Goal: Use online tool/utility: Use online tool/utility

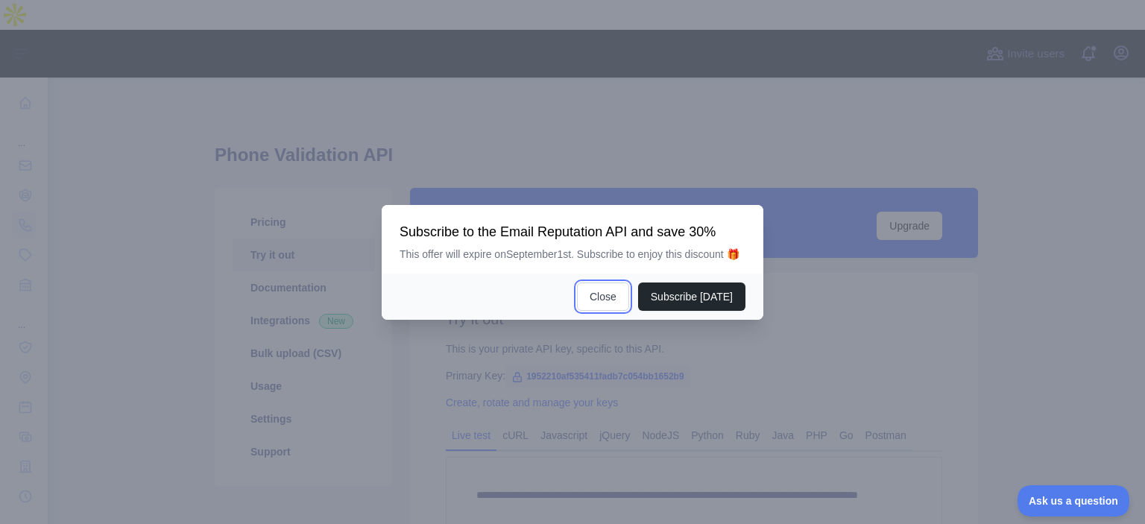
click at [598, 283] on button "Close" at bounding box center [603, 297] width 52 height 28
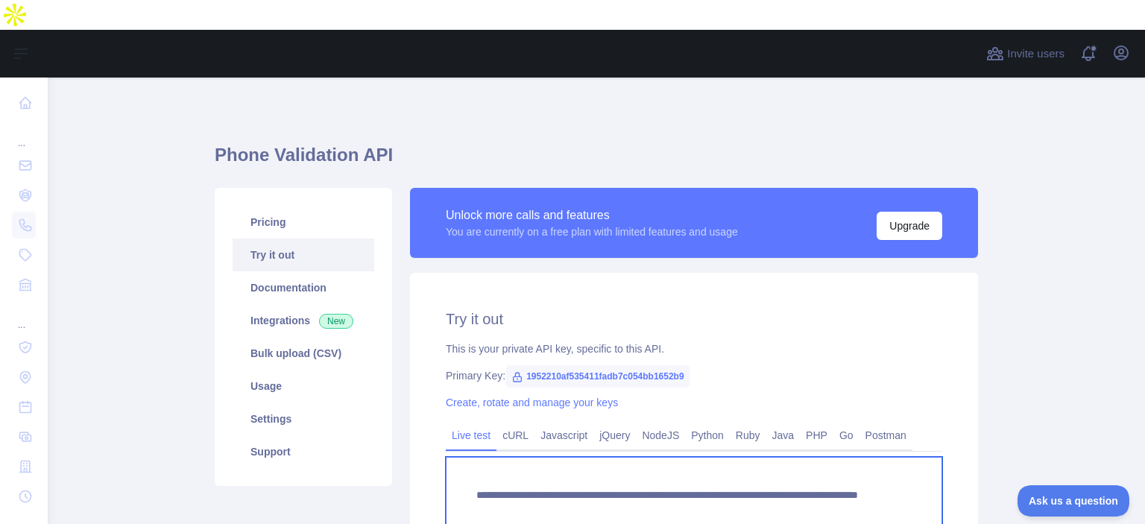
paste textarea "***"
drag, startPoint x: 734, startPoint y: 482, endPoint x: 795, endPoint y: 485, distance: 61.2
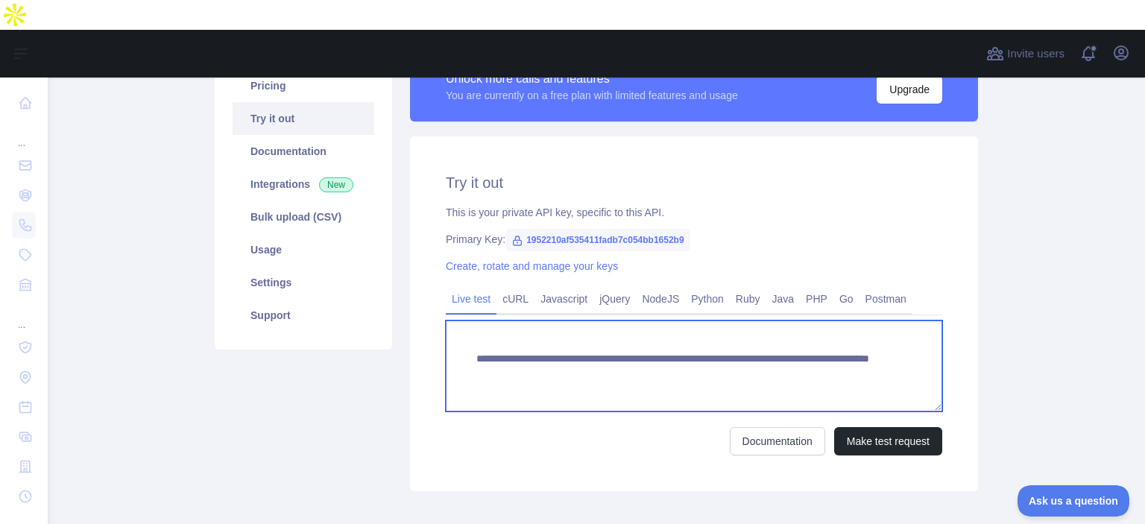
scroll to position [183, 0]
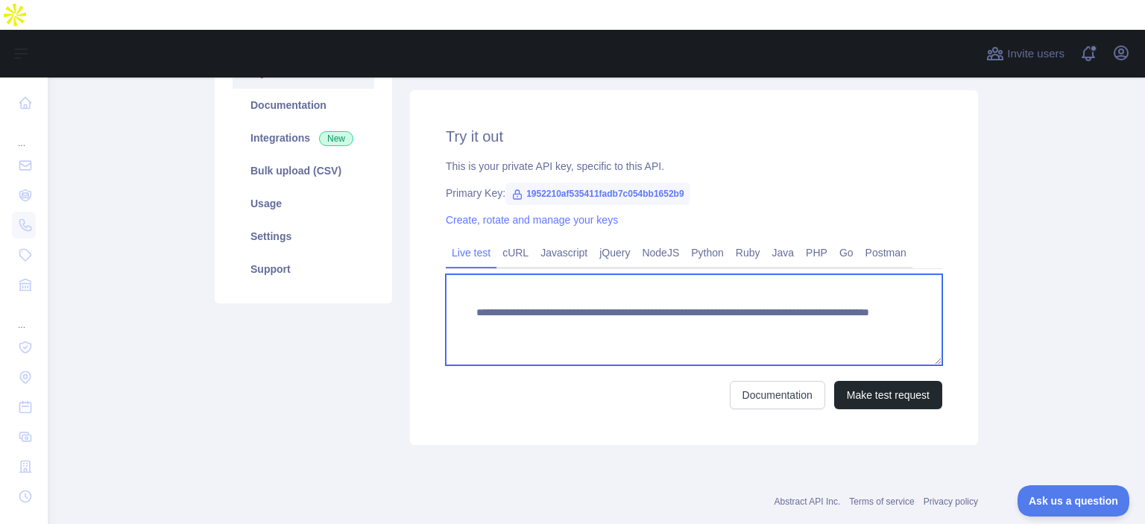
type textarea "**********"
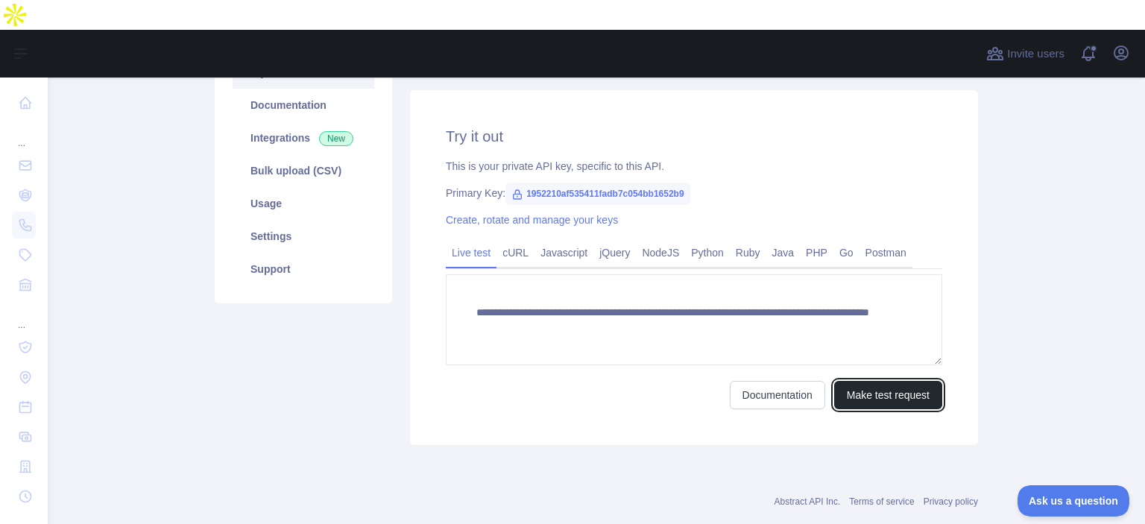
click at [860, 283] on button "Make test request" at bounding box center [888, 395] width 108 height 28
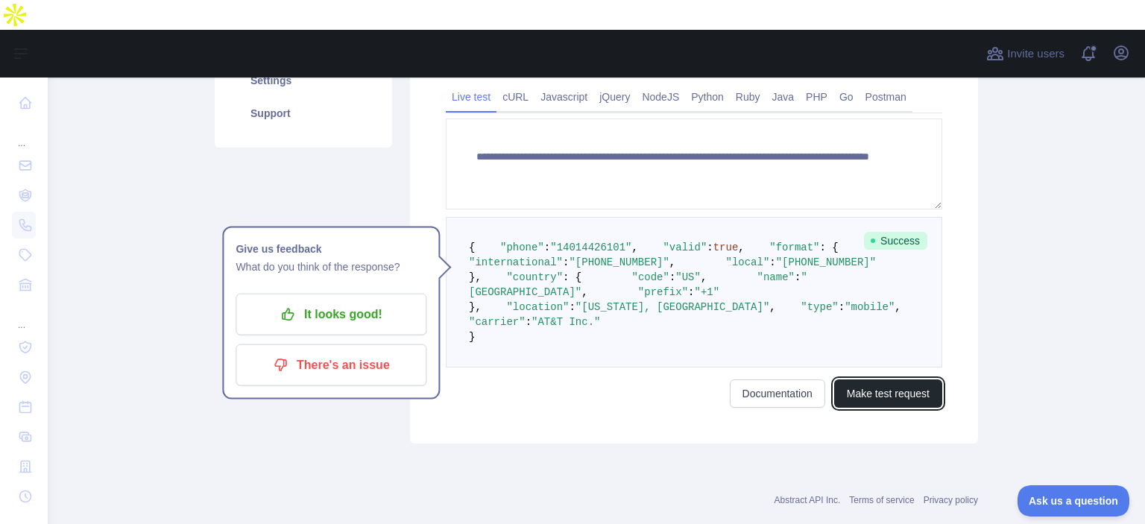
scroll to position [297, 0]
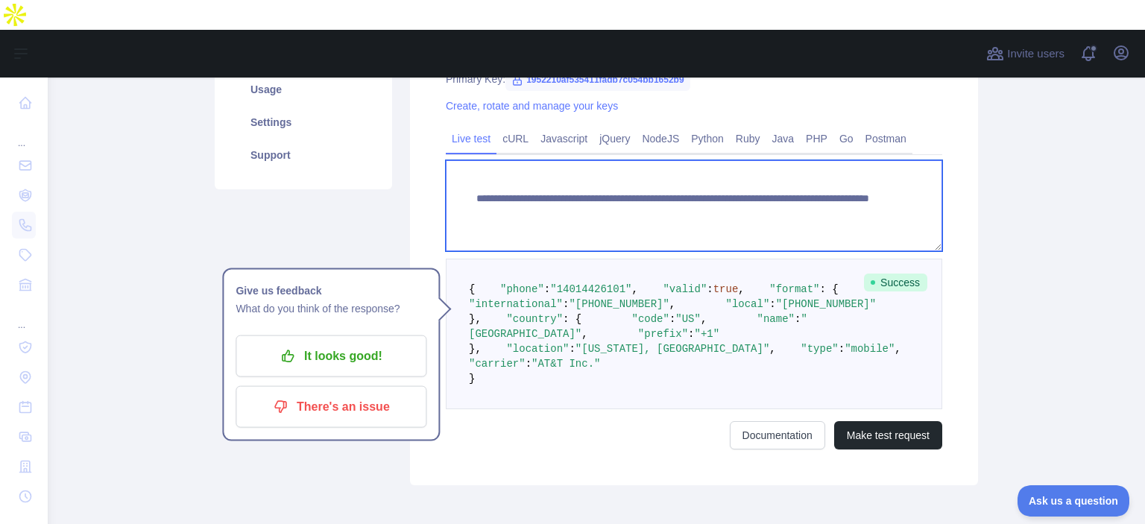
paste textarea
drag, startPoint x: 736, startPoint y: 180, endPoint x: 812, endPoint y: 192, distance: 76.9
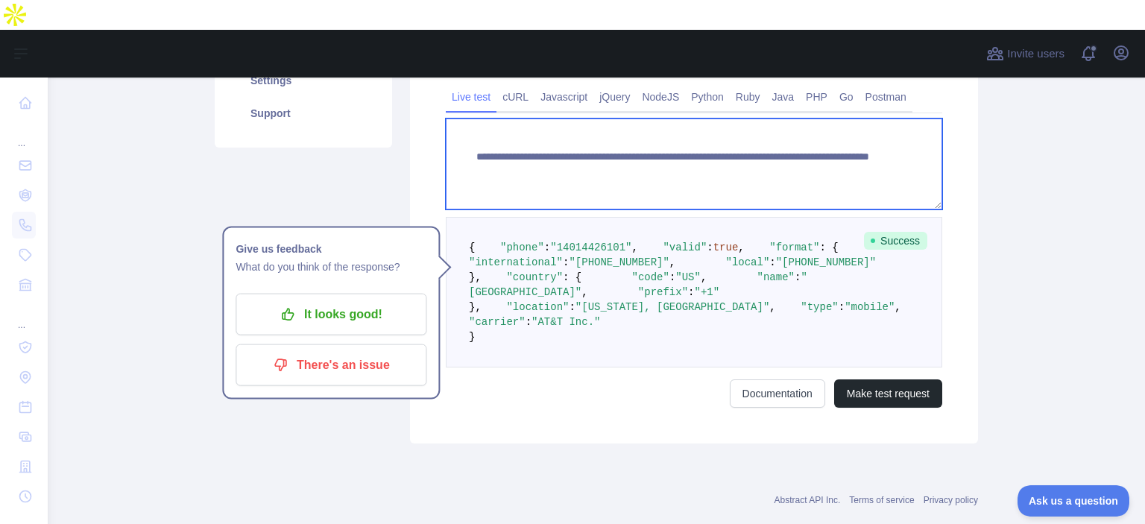
scroll to position [359, 0]
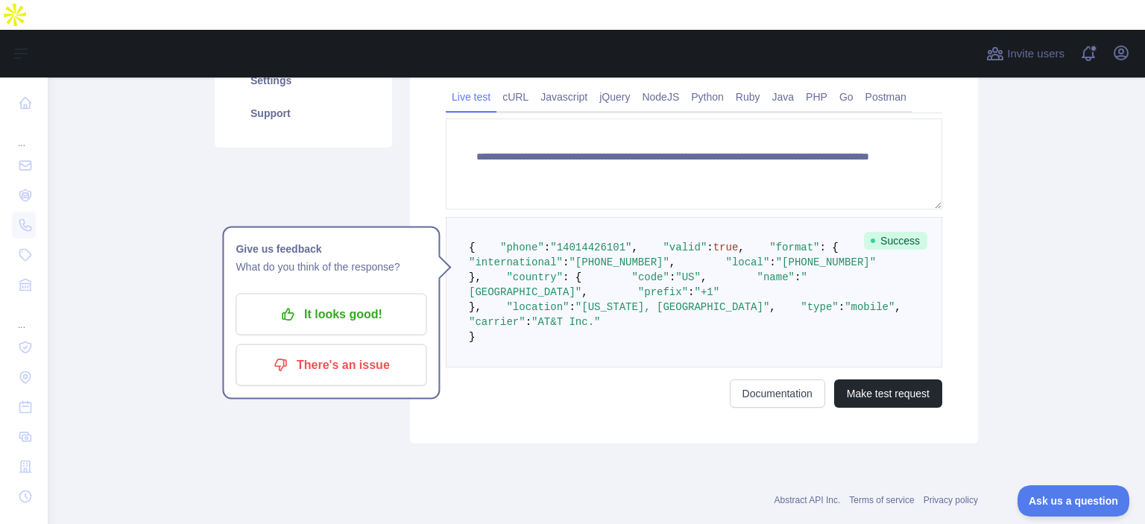
click at [927, 283] on form "**********" at bounding box center [694, 263] width 496 height 289
click at [919, 283] on button "Make test request" at bounding box center [888, 393] width 108 height 28
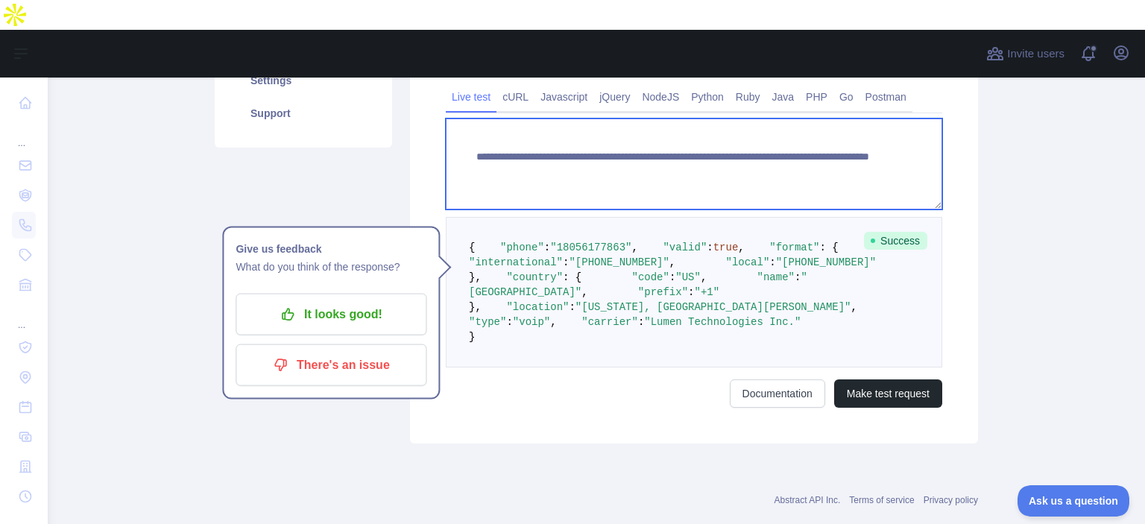
paste textarea
drag, startPoint x: 730, startPoint y: 122, endPoint x: 844, endPoint y: 136, distance: 115.0
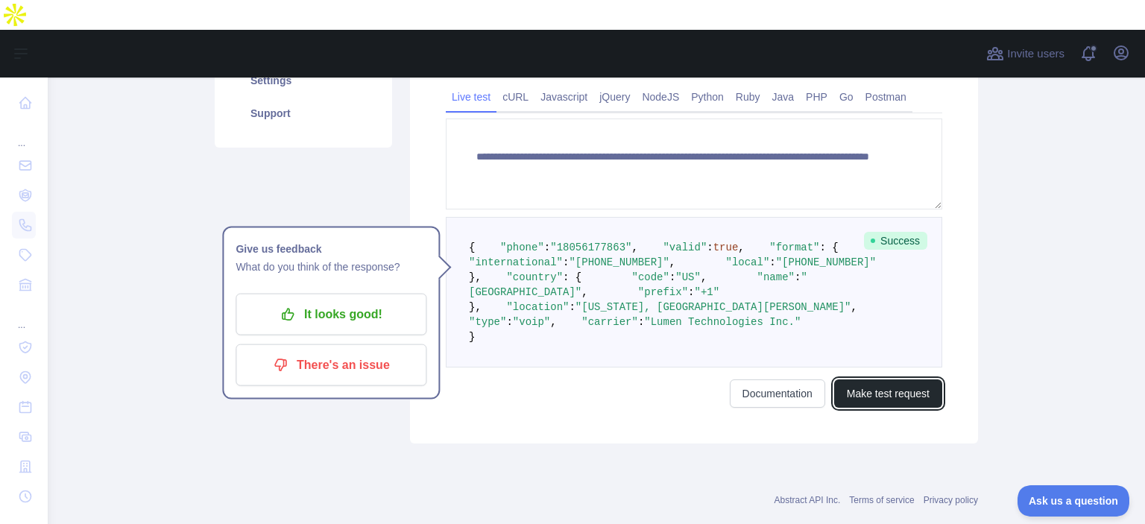
click at [895, 283] on button "Make test request" at bounding box center [888, 393] width 108 height 28
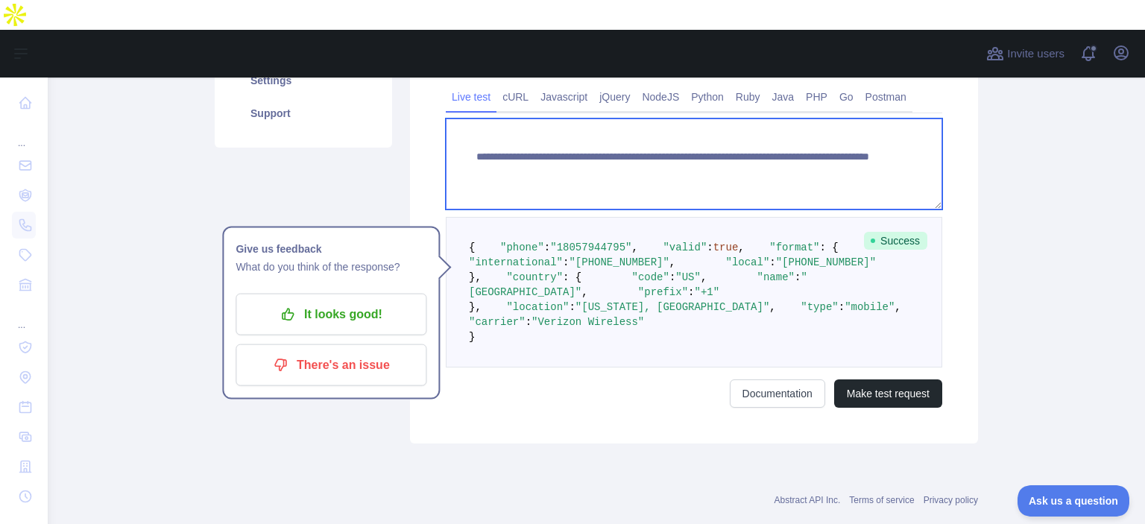
paste textarea "*"
drag, startPoint x: 737, startPoint y: 124, endPoint x: 880, endPoint y: 139, distance: 143.2
type textarea "**********"
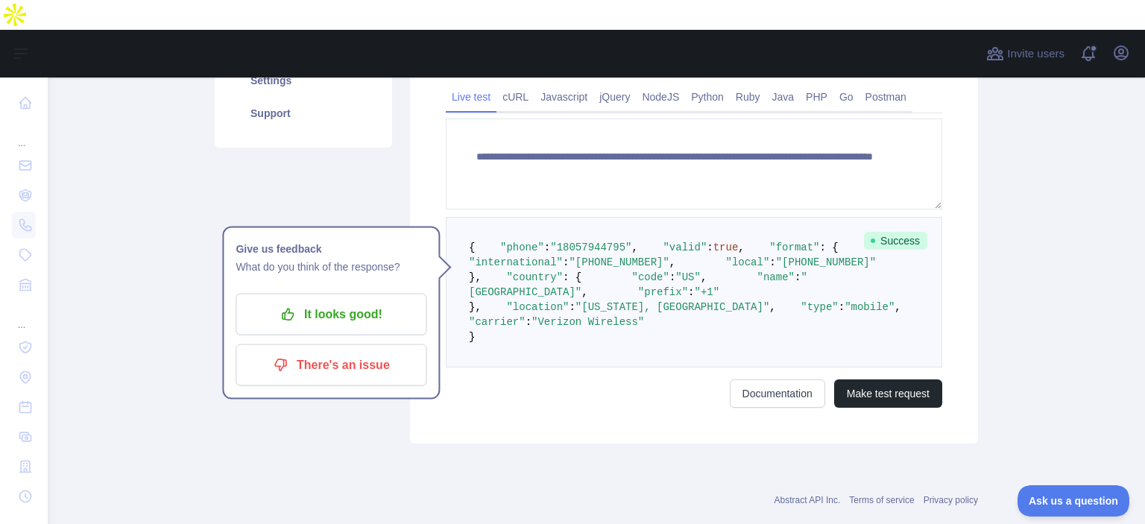
click at [1059, 283] on button "Ask us a question" at bounding box center [1074, 500] width 112 height 31
click at [839, 283] on button "Make test request" at bounding box center [888, 393] width 108 height 28
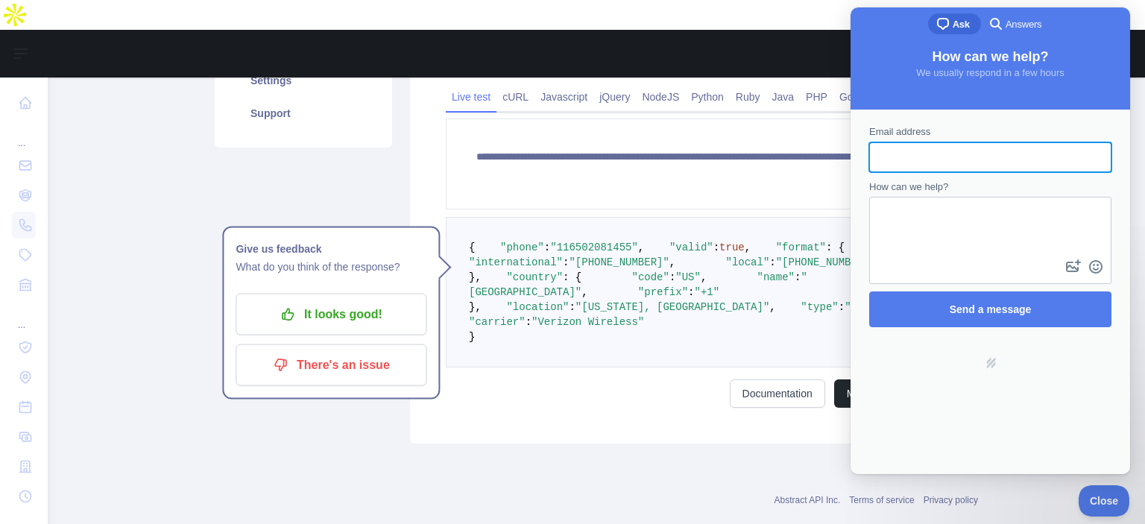
scroll to position [0, 0]
drag, startPoint x: 1106, startPoint y: 501, endPoint x: 1164, endPoint y: 498, distance: 58.2
click at [1106, 283] on span "Close" at bounding box center [1104, 501] width 51 height 10
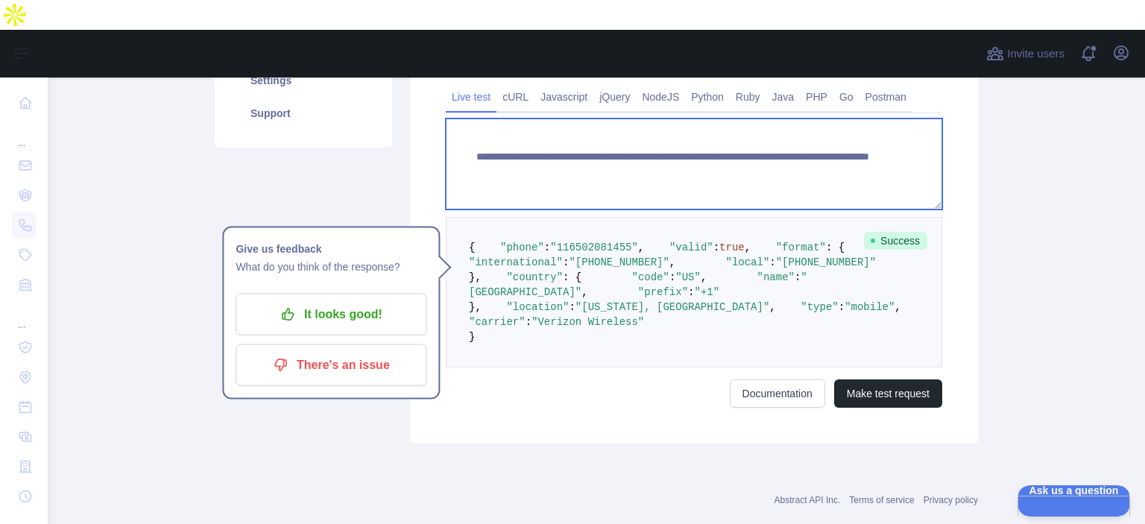
drag, startPoint x: 736, startPoint y: 121, endPoint x: 846, endPoint y: 133, distance: 111.1
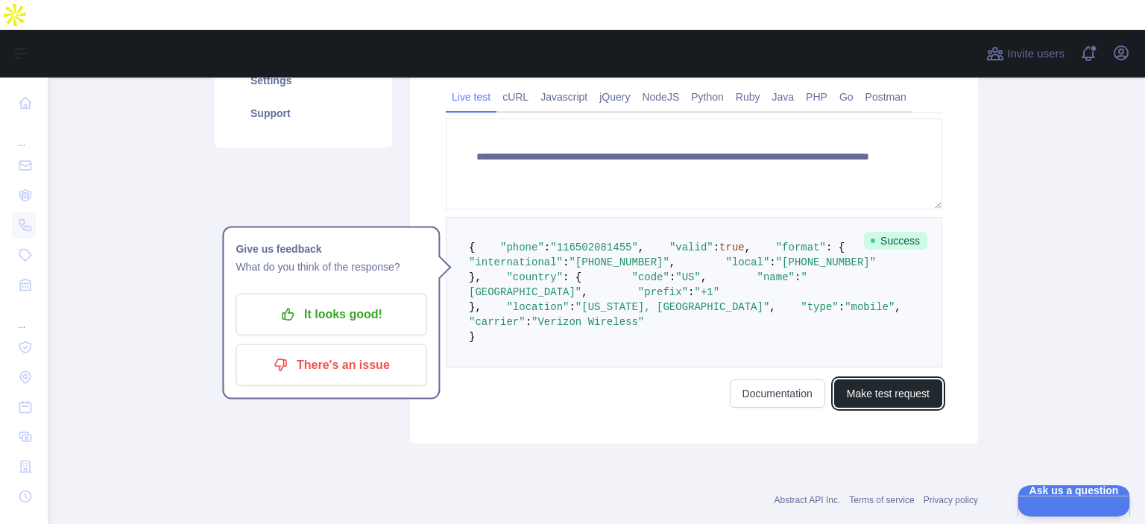
click at [884, 283] on button "Make test request" at bounding box center [888, 393] width 108 height 28
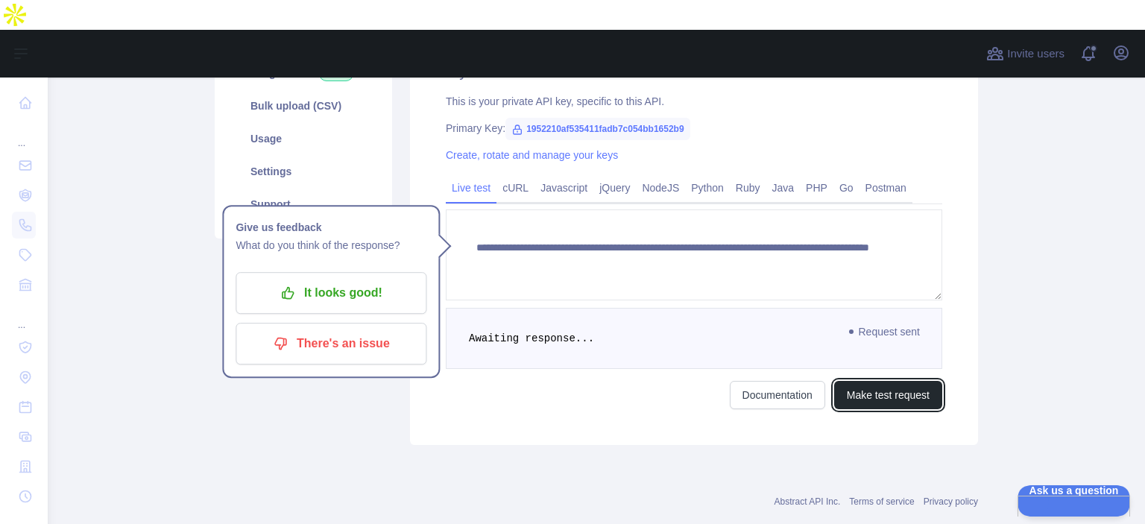
scroll to position [359, 0]
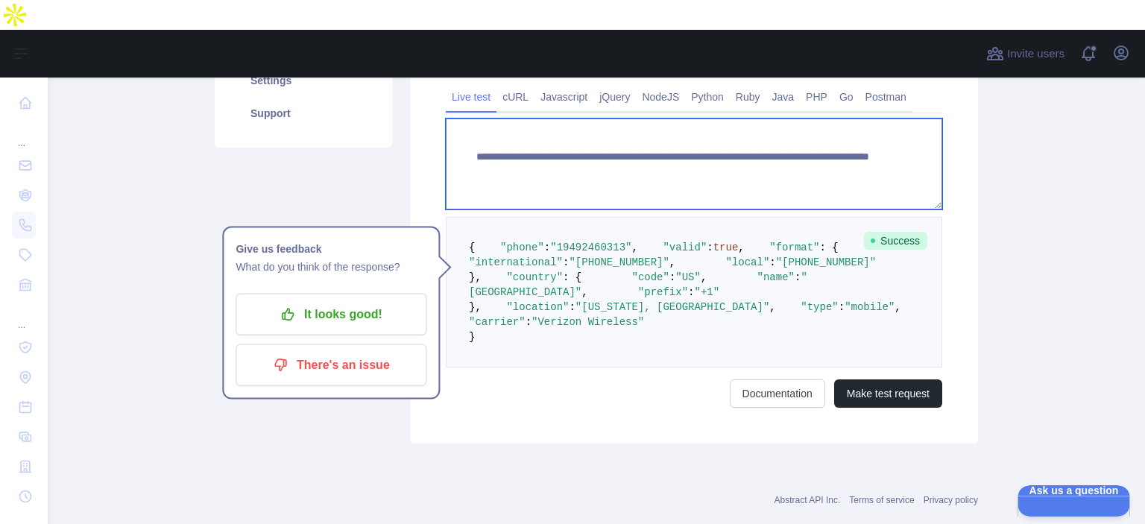
paste textarea
drag, startPoint x: 731, startPoint y: 118, endPoint x: 860, endPoint y: 122, distance: 129.8
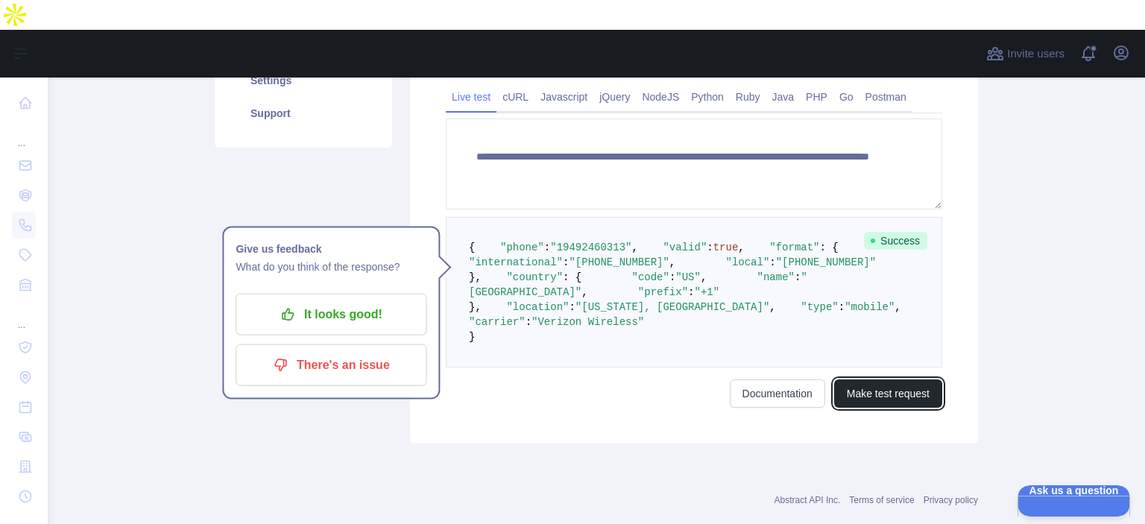
click at [862, 283] on button "Make test request" at bounding box center [888, 393] width 108 height 28
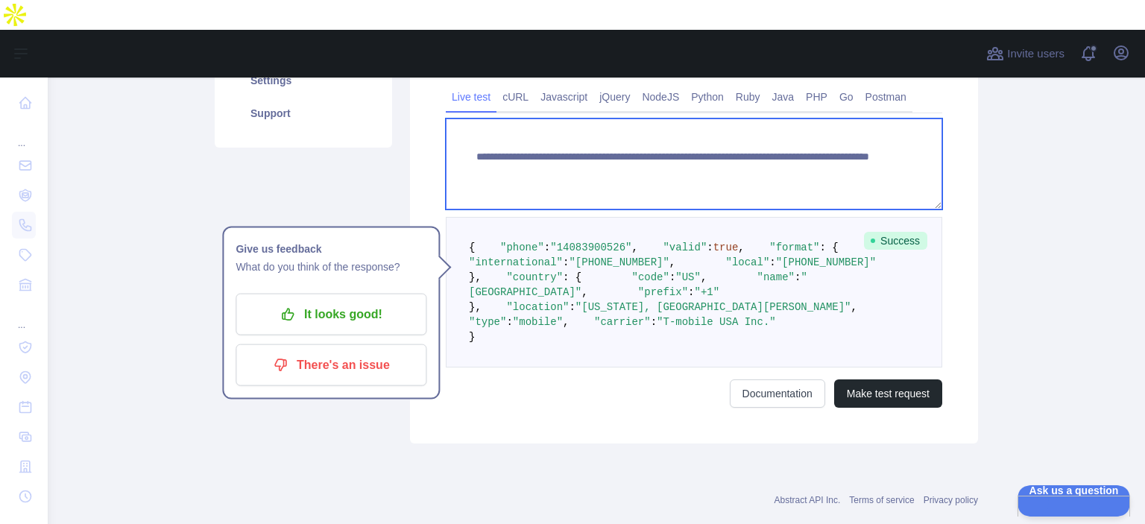
paste textarea
drag, startPoint x: 734, startPoint y: 119, endPoint x: 865, endPoint y: 135, distance: 132.9
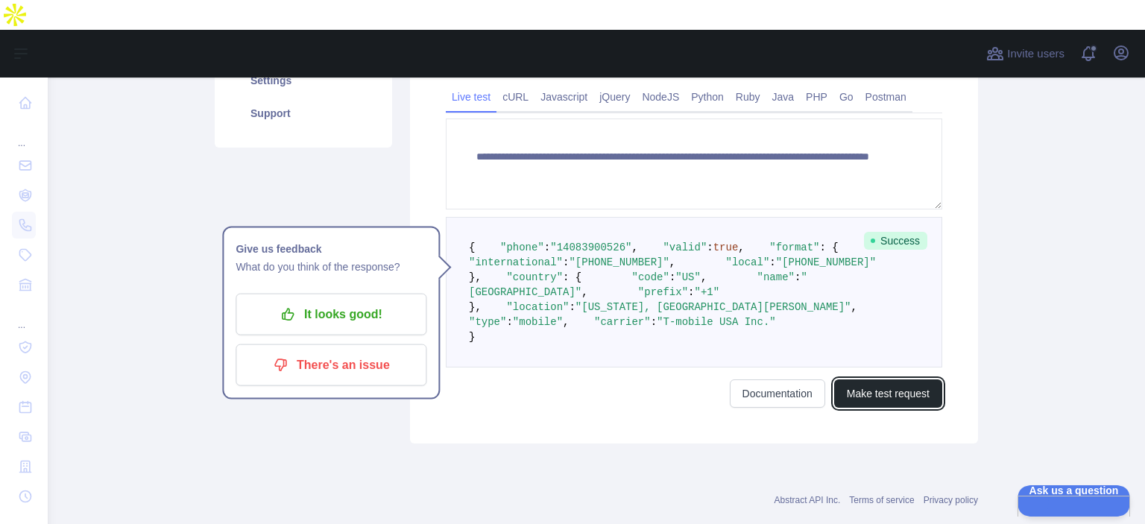
click at [910, 283] on button "Make test request" at bounding box center [888, 393] width 108 height 28
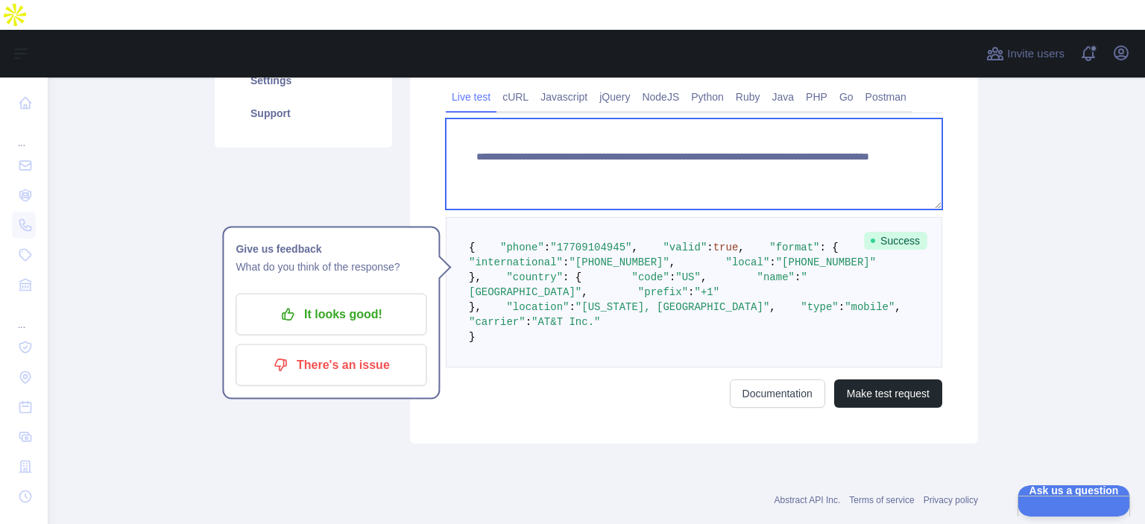
paste textarea
drag, startPoint x: 733, startPoint y: 122, endPoint x: 885, endPoint y: 135, distance: 152.7
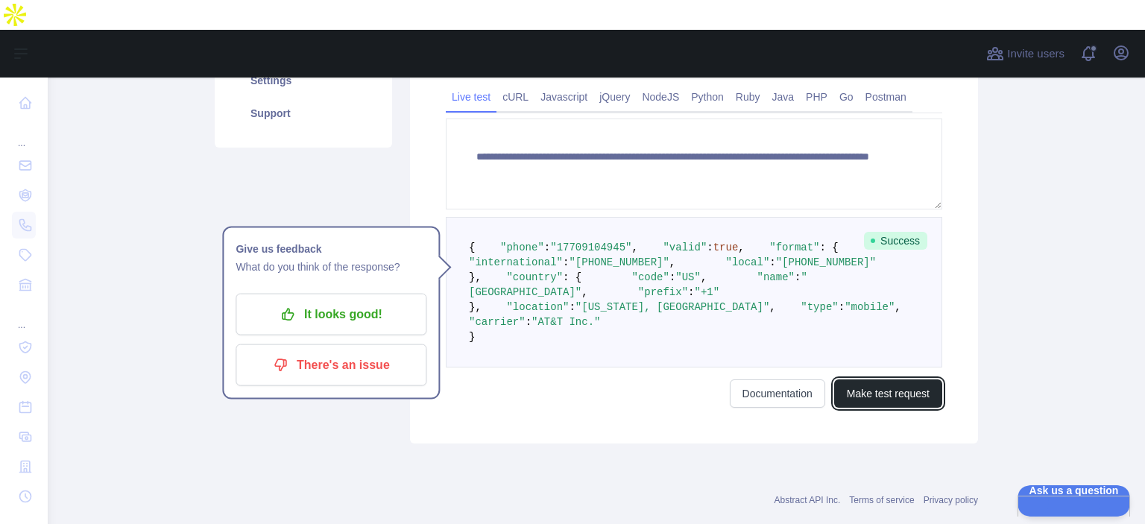
click at [852, 283] on button "Make test request" at bounding box center [888, 393] width 108 height 28
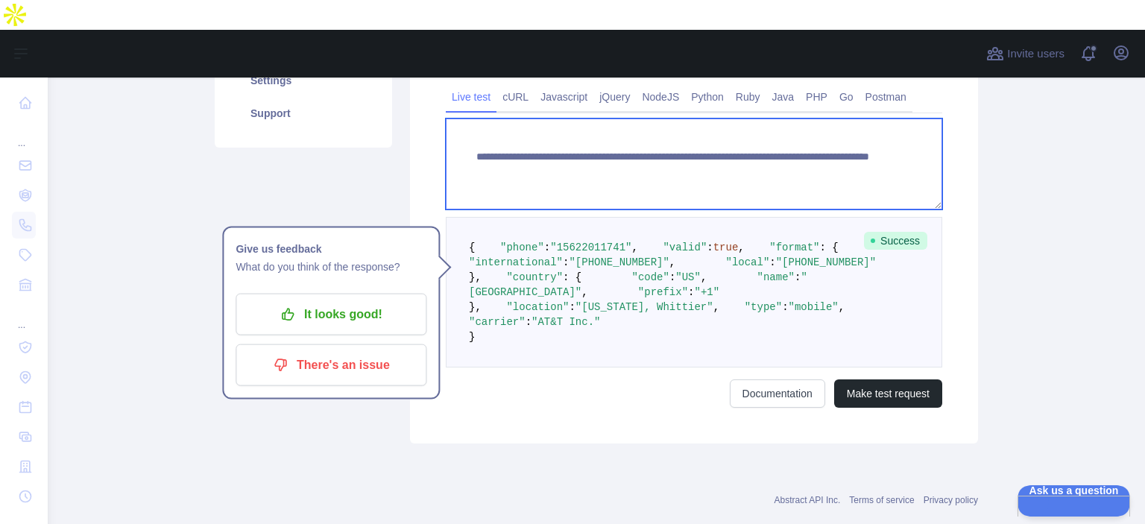
paste textarea
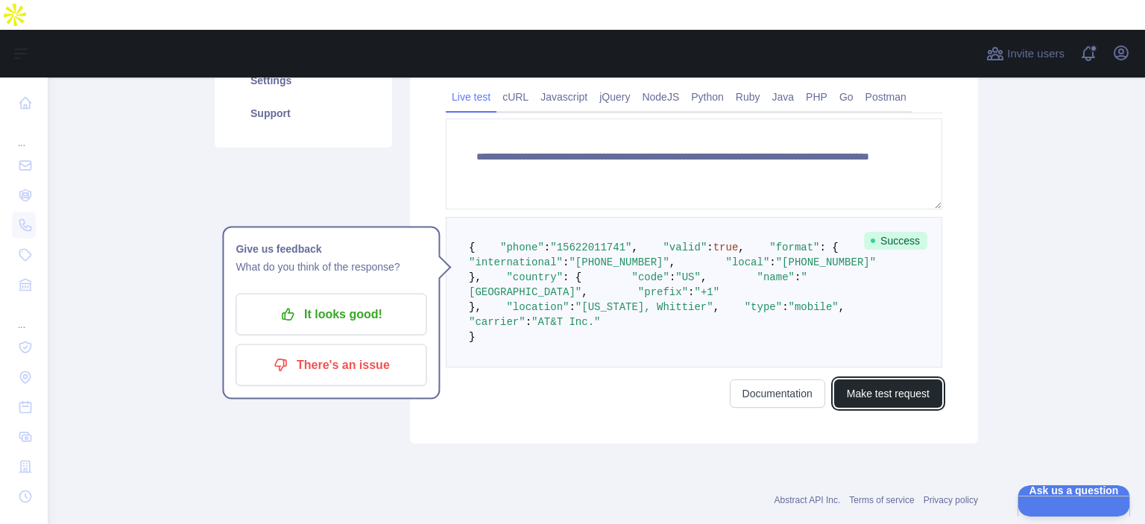
click at [863, 283] on button "Make test request" at bounding box center [888, 393] width 108 height 28
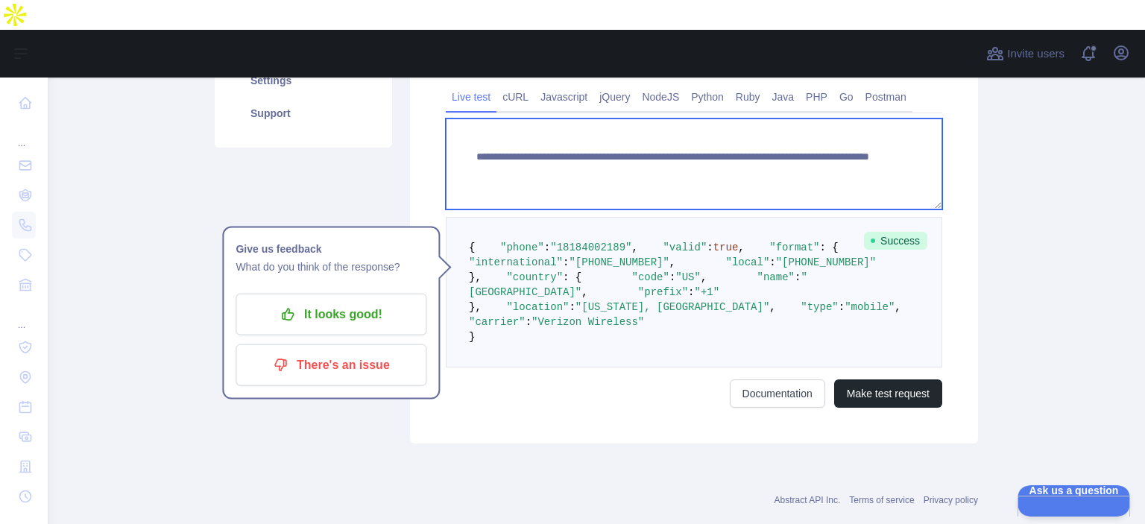
paste textarea
drag, startPoint x: 778, startPoint y: 130, endPoint x: 832, endPoint y: 144, distance: 55.3
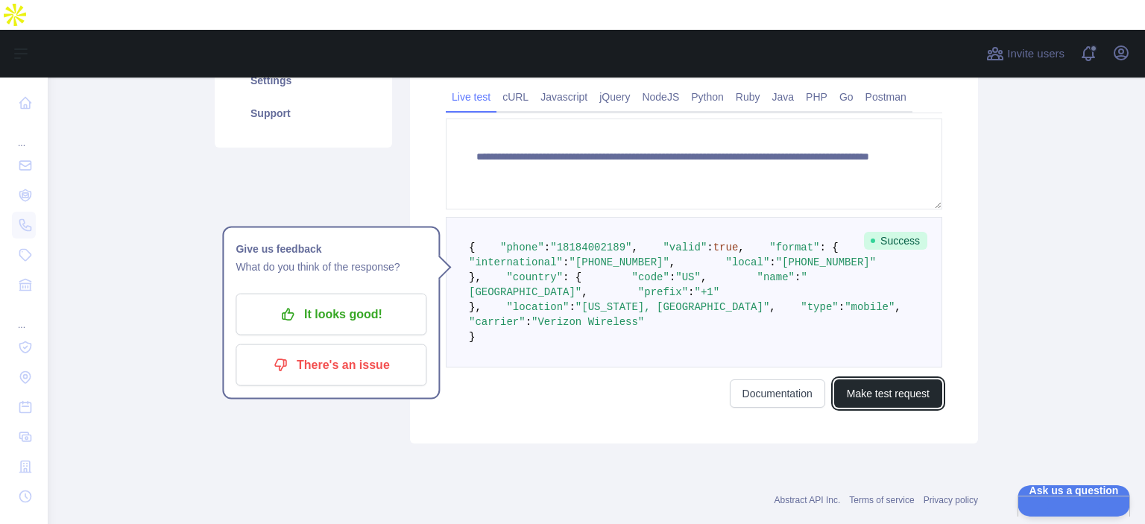
click at [889, 283] on button "Make test request" at bounding box center [888, 393] width 108 height 28
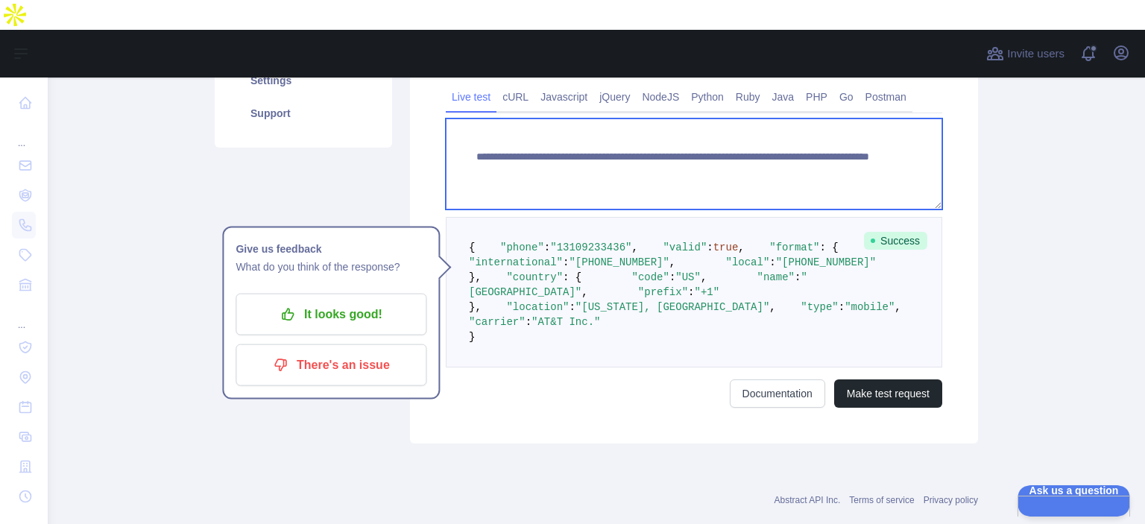
paste textarea
drag, startPoint x: 731, startPoint y: 116, endPoint x: 860, endPoint y: 139, distance: 131.9
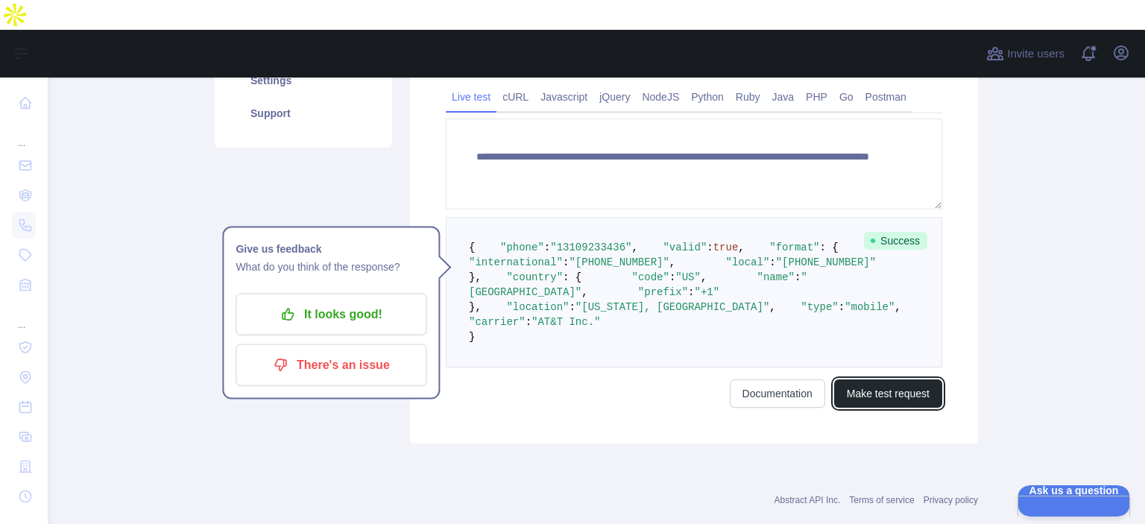
click at [859, 283] on button "Make test request" at bounding box center [888, 393] width 108 height 28
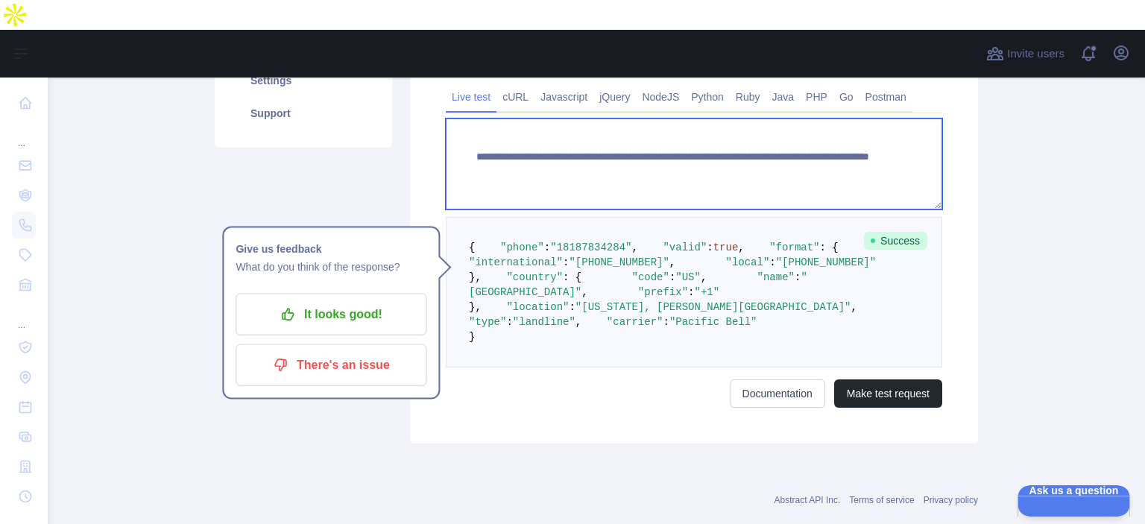
paste textarea
drag, startPoint x: 735, startPoint y: 118, endPoint x: 846, endPoint y: 133, distance: 112.2
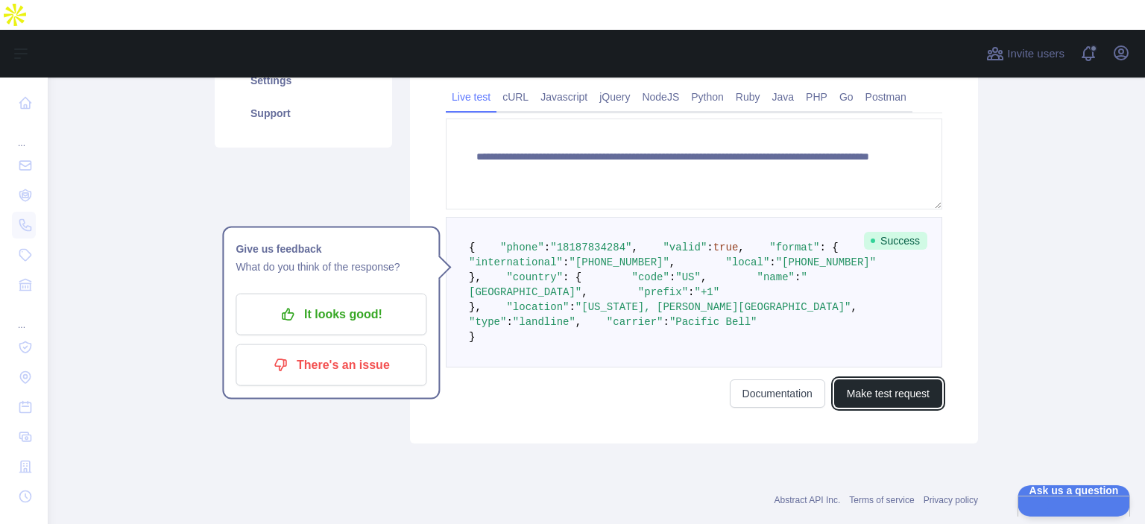
click at [907, 283] on button "Make test request" at bounding box center [888, 393] width 108 height 28
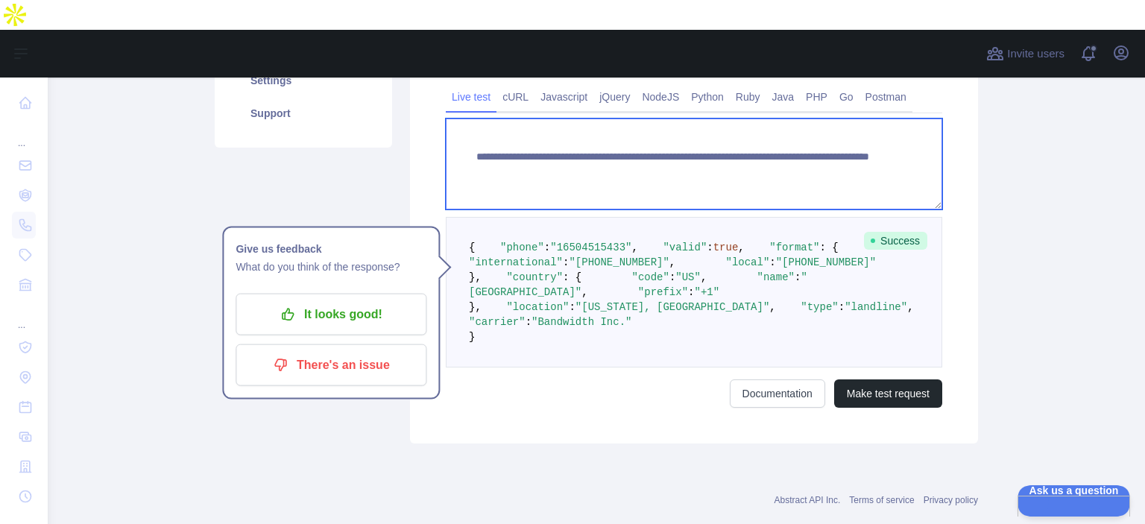
paste textarea
drag, startPoint x: 734, startPoint y: 119, endPoint x: 857, endPoint y: 131, distance: 124.4
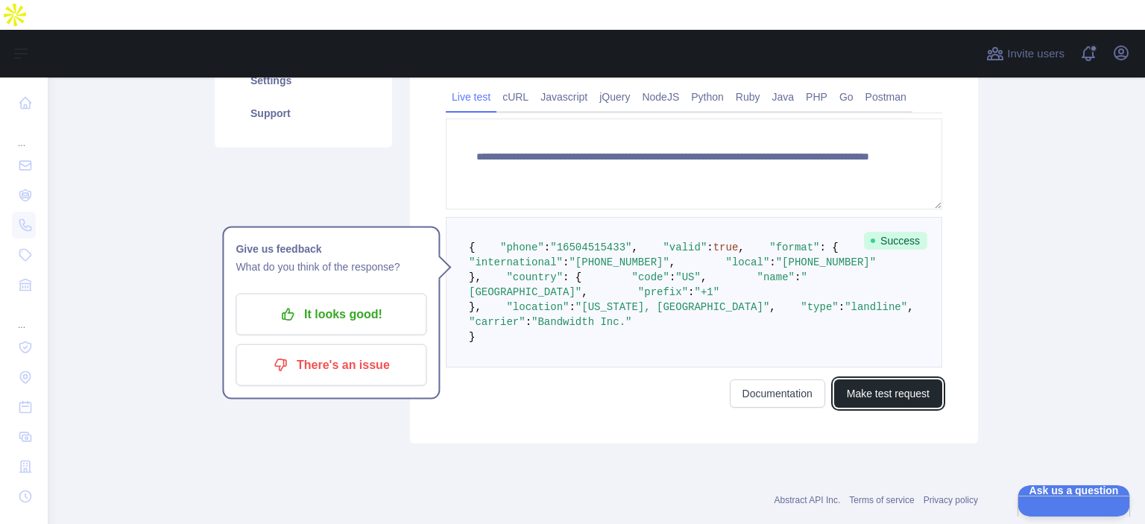
click at [891, 283] on button "Make test request" at bounding box center [888, 393] width 108 height 28
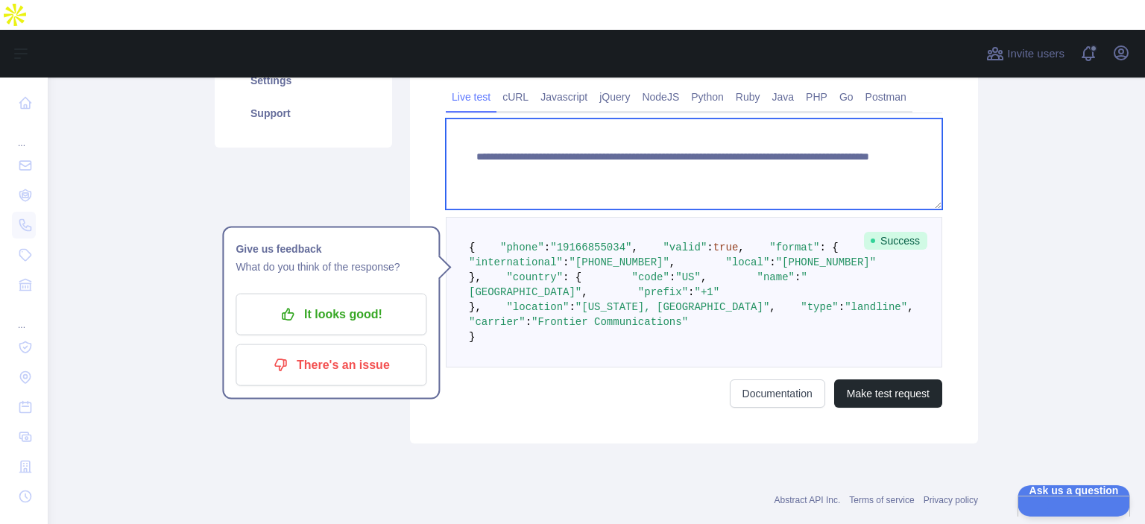
paste textarea
drag, startPoint x: 731, startPoint y: 118, endPoint x: 821, endPoint y: 134, distance: 91.7
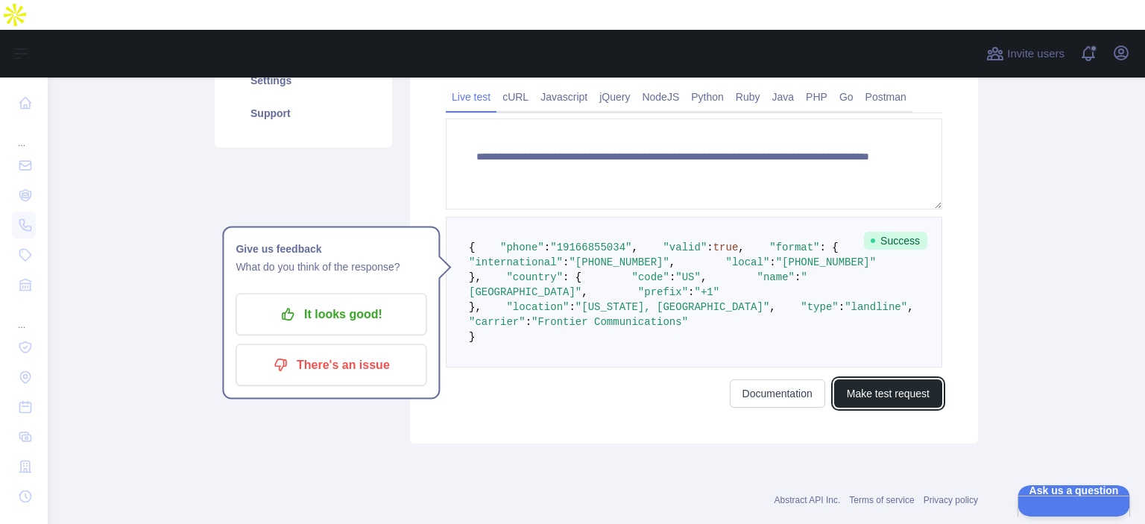
click at [872, 283] on button "Make test request" at bounding box center [888, 393] width 108 height 28
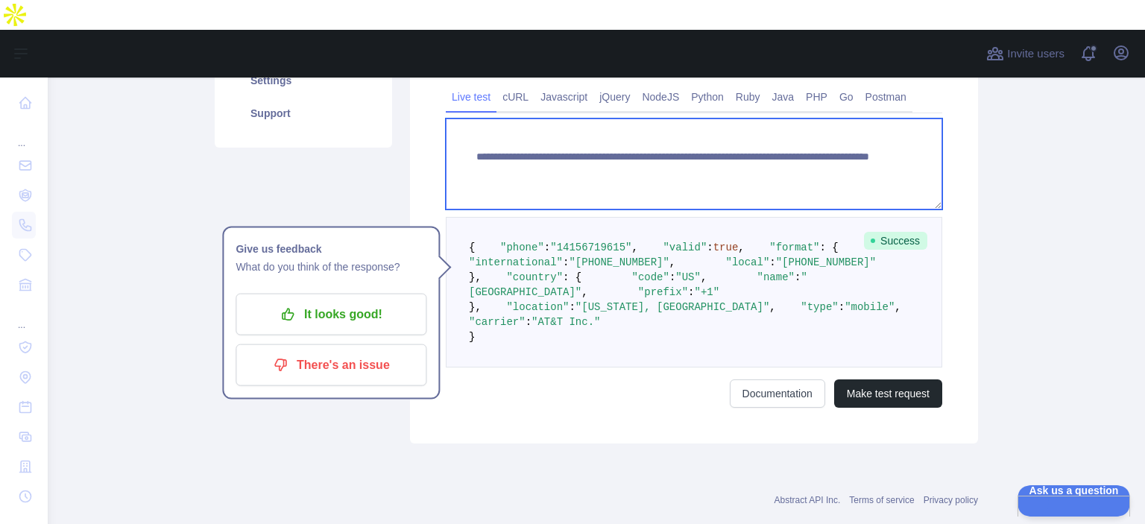
drag, startPoint x: 728, startPoint y: 124, endPoint x: 850, endPoint y: 135, distance: 122.7
click at [850, 135] on textarea "**********" at bounding box center [694, 164] width 496 height 91
click at [734, 119] on textarea "**********" at bounding box center [694, 164] width 496 height 91
paste textarea
drag, startPoint x: 731, startPoint y: 119, endPoint x: 886, endPoint y: 138, distance: 156.3
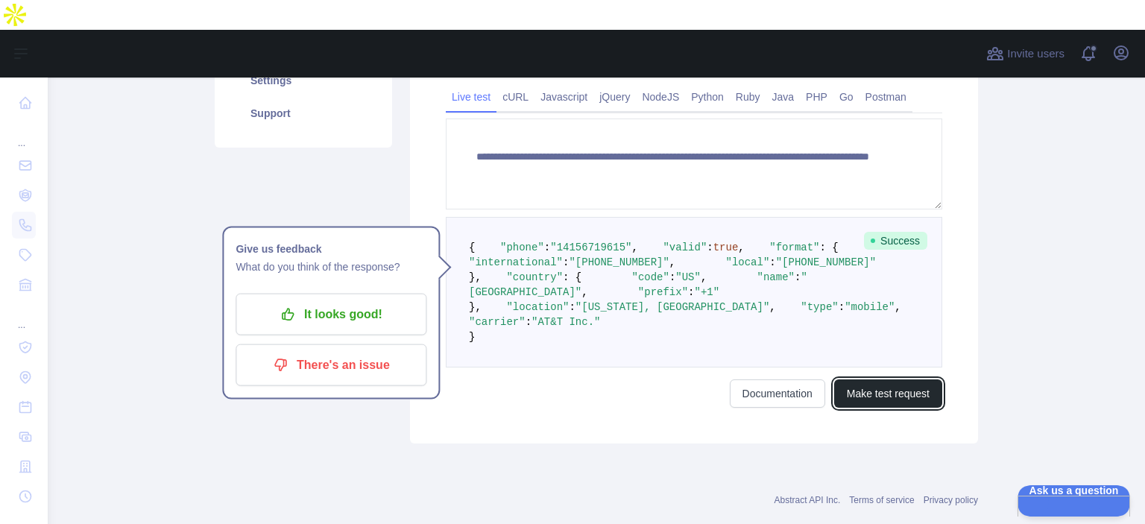
drag, startPoint x: 901, startPoint y: 485, endPoint x: 898, endPoint y: 467, distance: 17.5
click at [903, 283] on button "Make test request" at bounding box center [888, 393] width 108 height 28
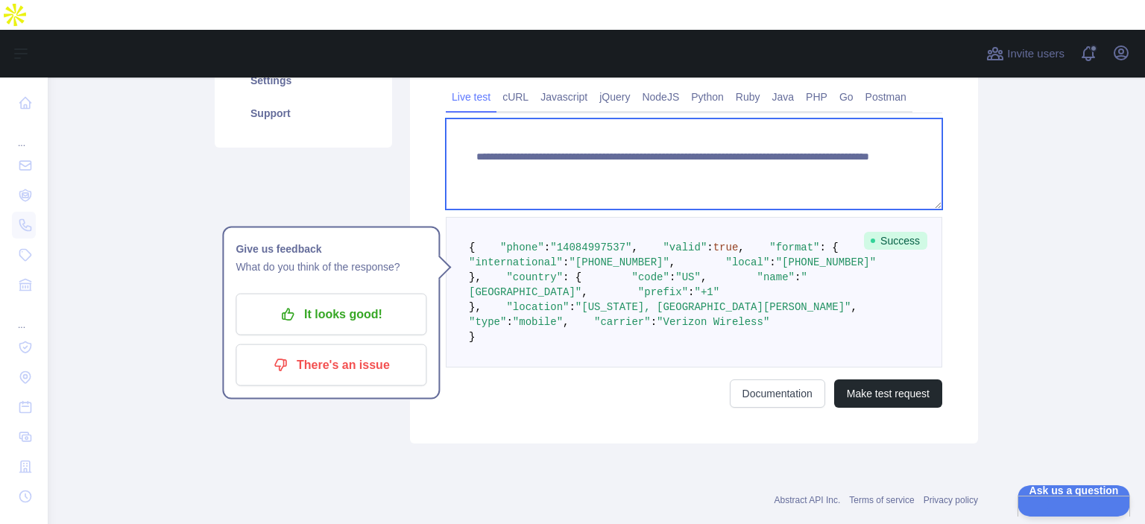
paste textarea
drag, startPoint x: 732, startPoint y: 124, endPoint x: 861, endPoint y: 148, distance: 131.0
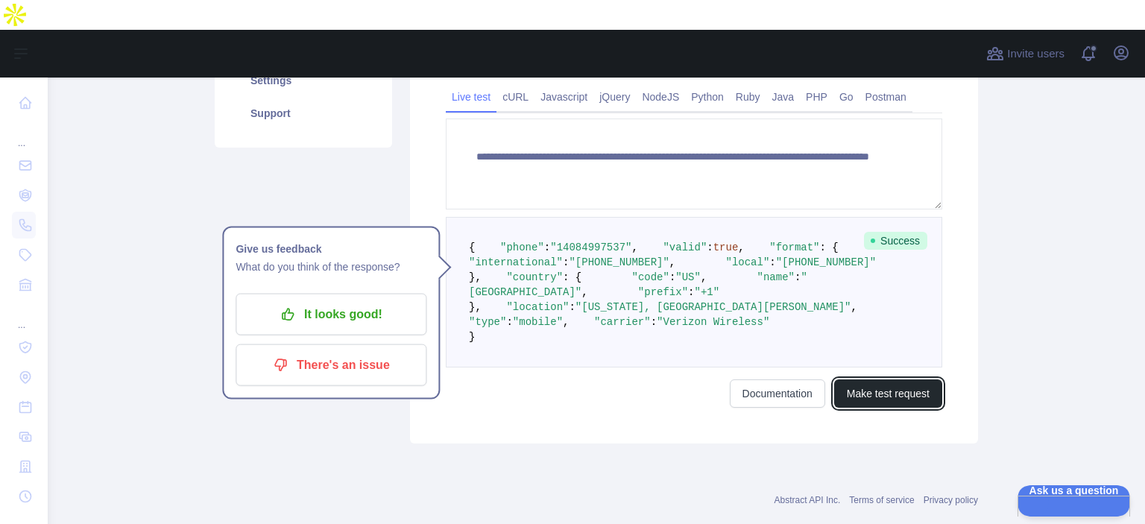
click at [882, 283] on button "Make test request" at bounding box center [888, 393] width 108 height 28
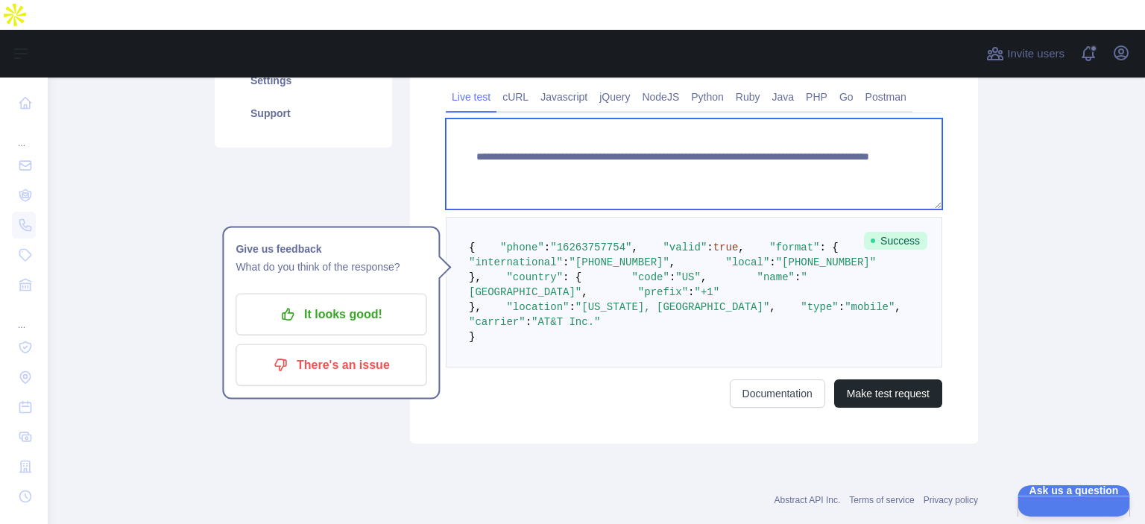
paste textarea
drag, startPoint x: 731, startPoint y: 122, endPoint x: 909, endPoint y: 229, distance: 208.0
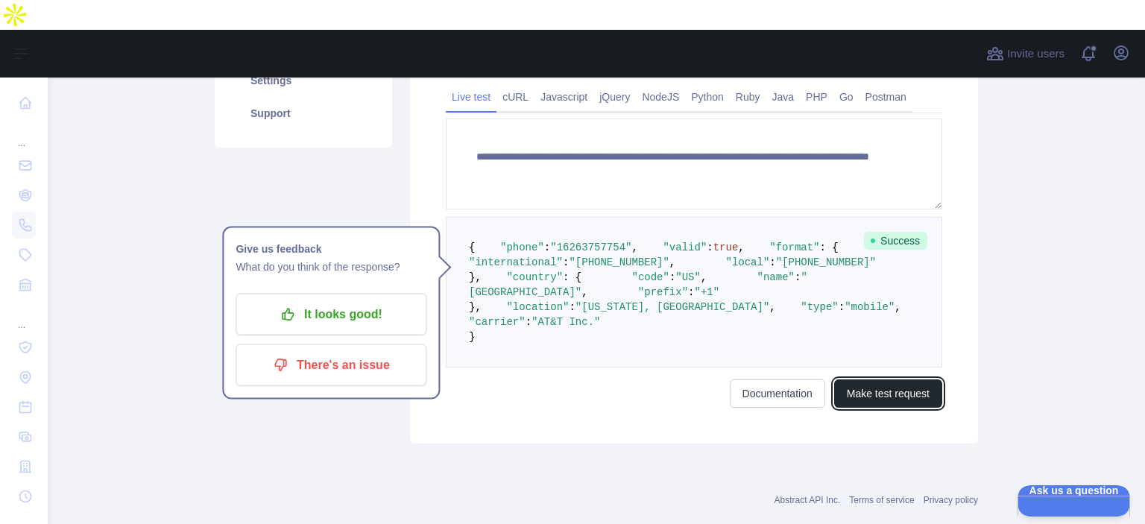
click at [905, 283] on button "Make test request" at bounding box center [888, 393] width 108 height 28
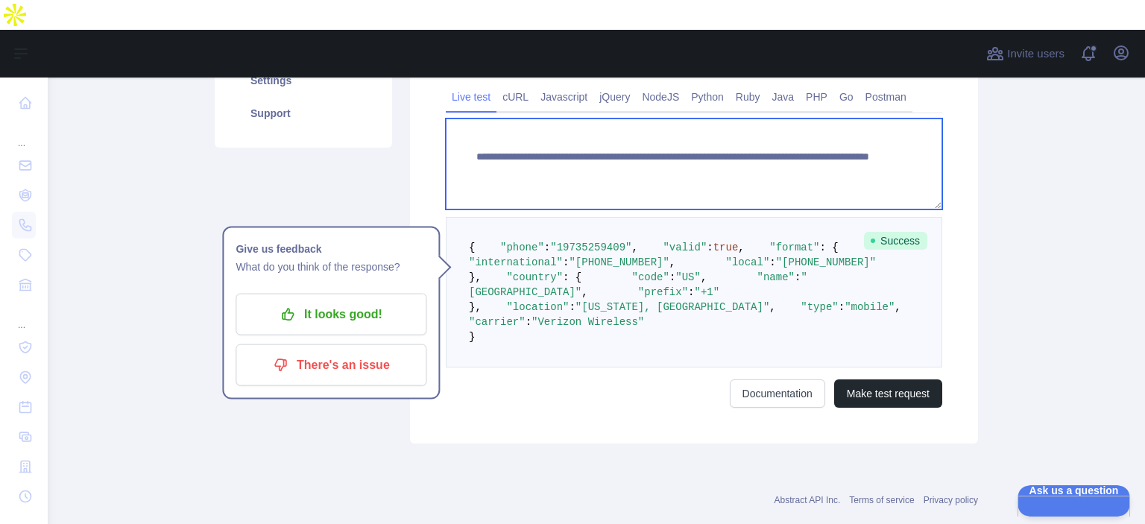
drag, startPoint x: 737, startPoint y: 122, endPoint x: 772, endPoint y: 127, distance: 36.3
click at [795, 127] on textarea "**********" at bounding box center [694, 164] width 496 height 91
click at [742, 136] on textarea "**********" at bounding box center [694, 164] width 496 height 91
paste textarea
drag, startPoint x: 734, startPoint y: 121, endPoint x: 844, endPoint y: 133, distance: 110.2
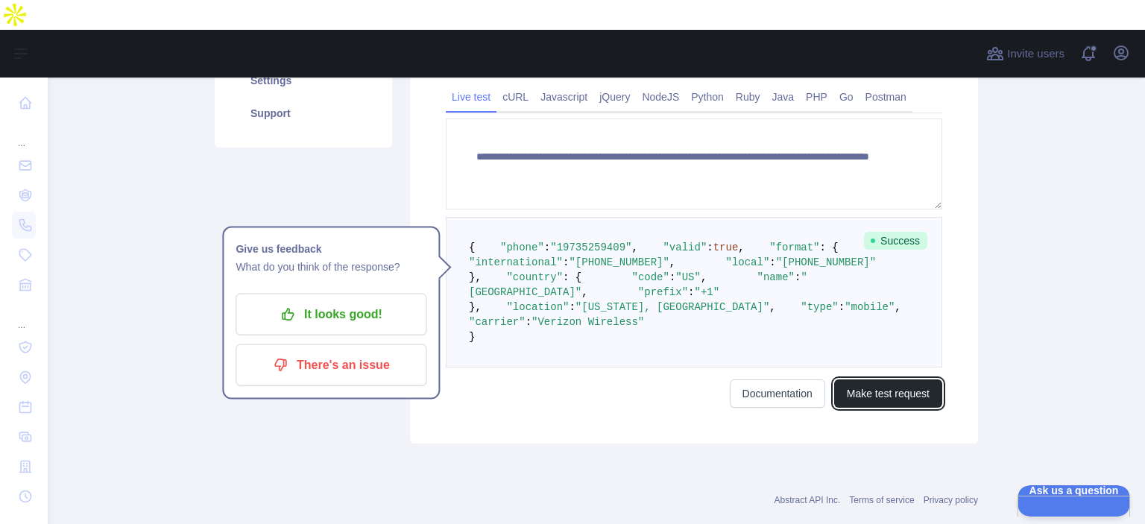
click at [904, 283] on button "Make test request" at bounding box center [888, 393] width 108 height 28
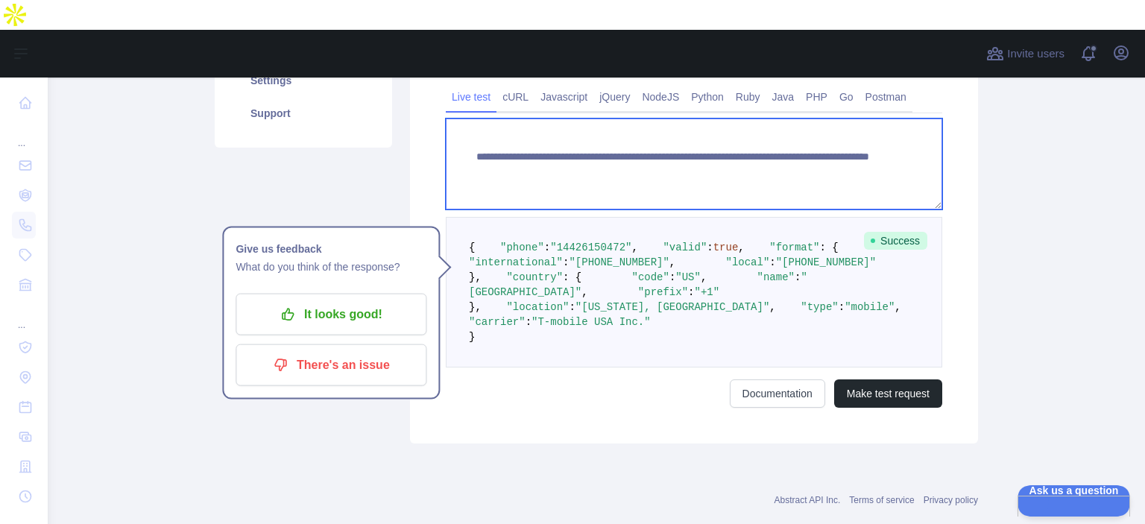
paste textarea
drag, startPoint x: 734, startPoint y: 121, endPoint x: 811, endPoint y: 123, distance: 77.6
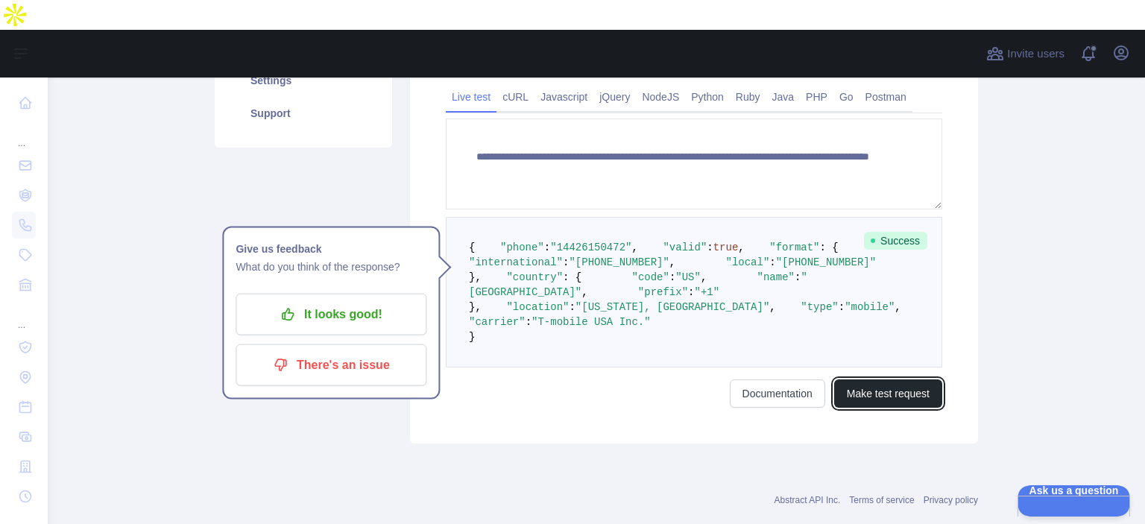
click at [875, 283] on button "Make test request" at bounding box center [888, 393] width 108 height 28
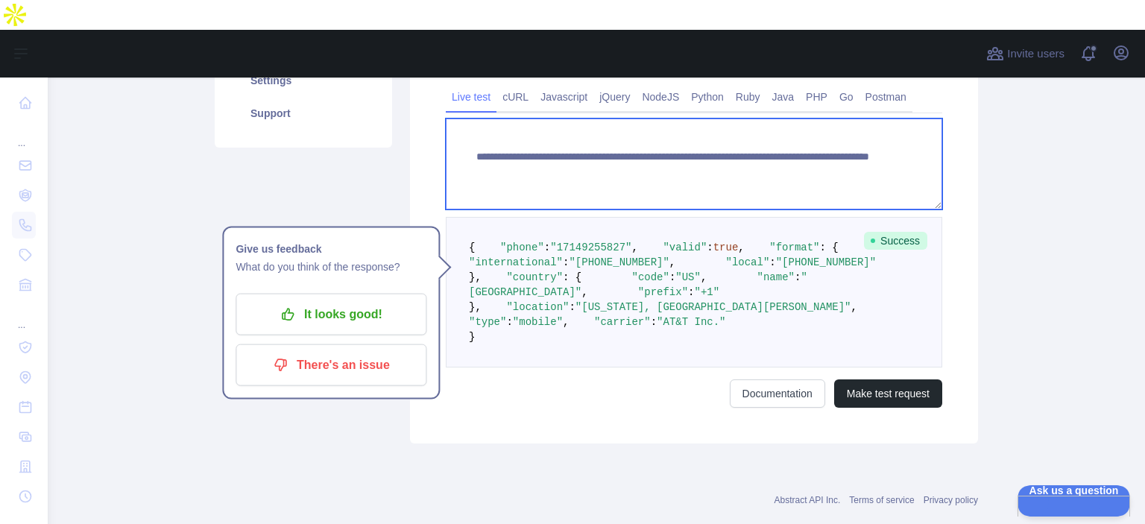
paste textarea
drag, startPoint x: 732, startPoint y: 119, endPoint x: 877, endPoint y: 204, distance: 168.8
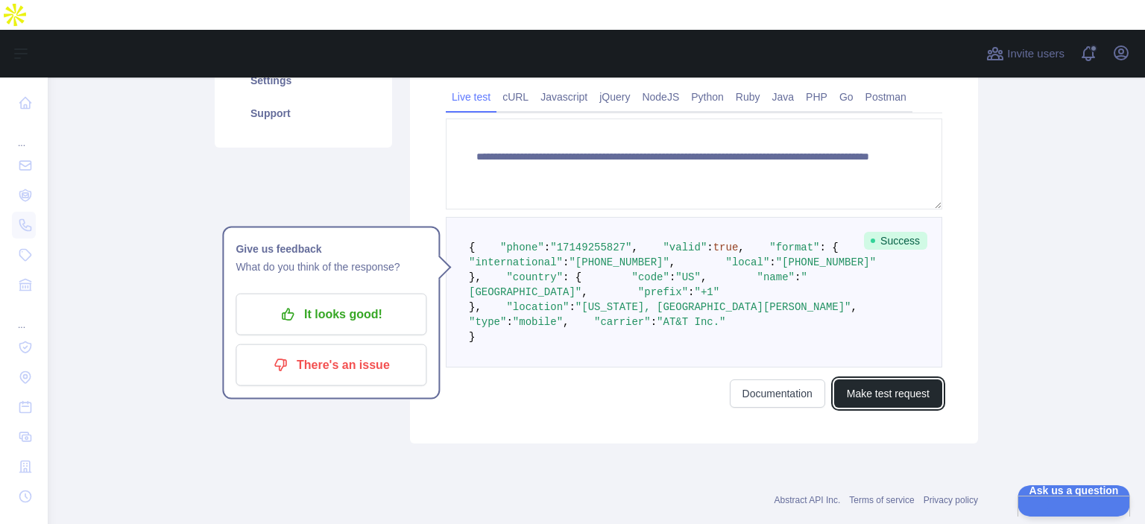
click at [892, 283] on button "Make test request" at bounding box center [888, 393] width 108 height 28
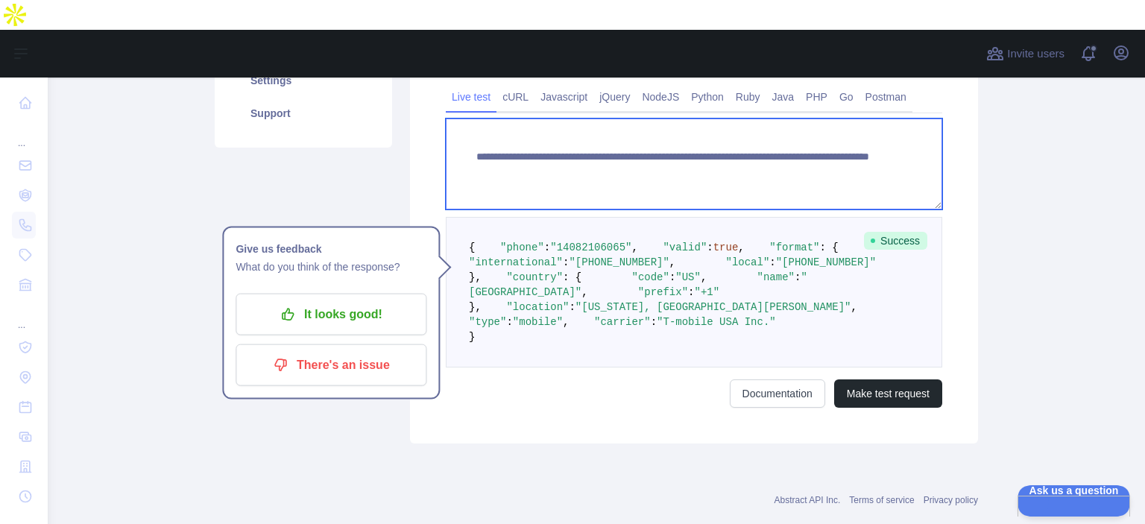
paste textarea
drag, startPoint x: 731, startPoint y: 119, endPoint x: 857, endPoint y: 139, distance: 126.8
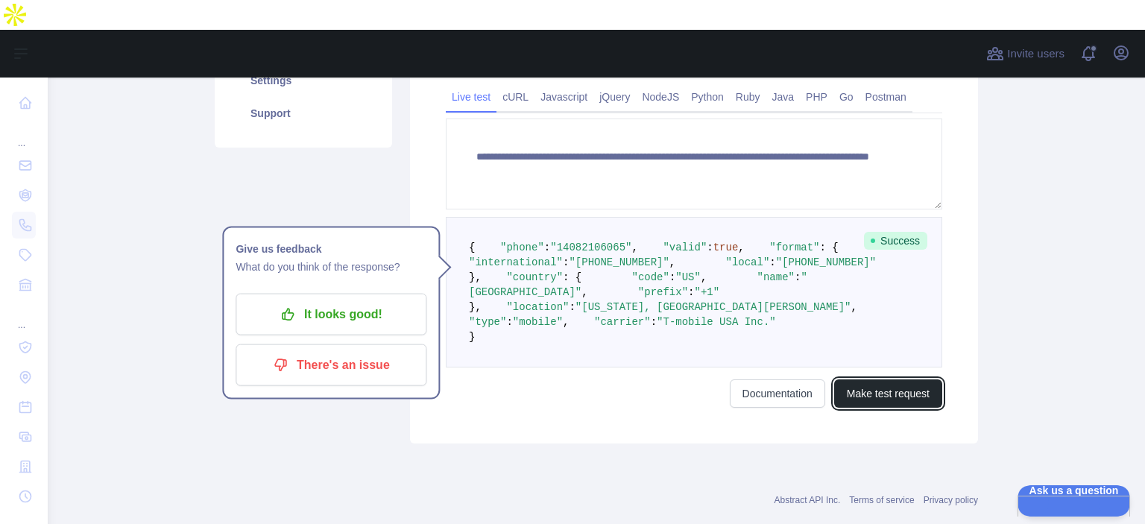
click at [909, 283] on button "Make test request" at bounding box center [888, 393] width 108 height 28
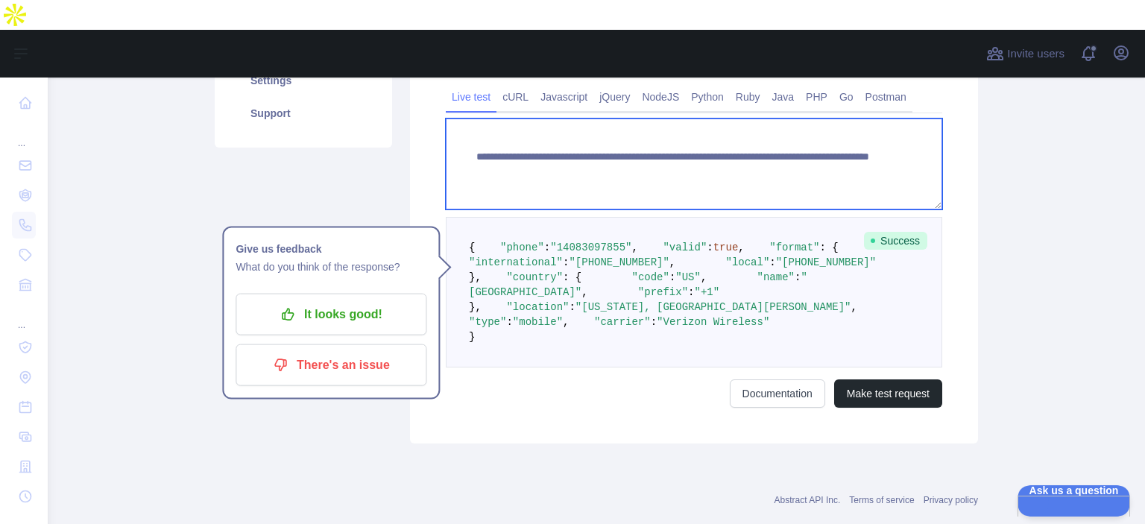
paste textarea
drag, startPoint x: 732, startPoint y: 119, endPoint x: 829, endPoint y: 180, distance: 114.6
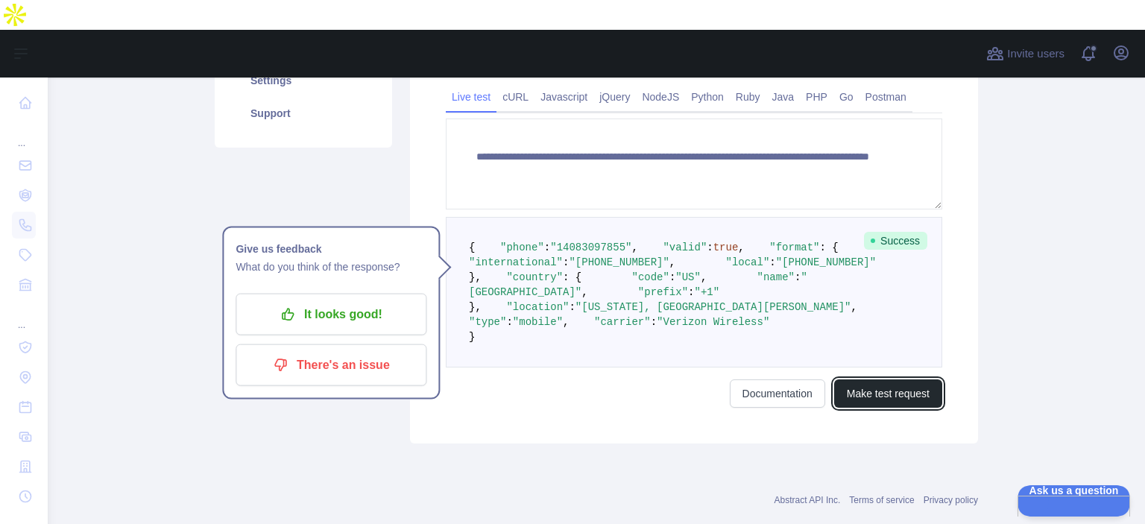
click at [894, 283] on button "Make test request" at bounding box center [888, 393] width 108 height 28
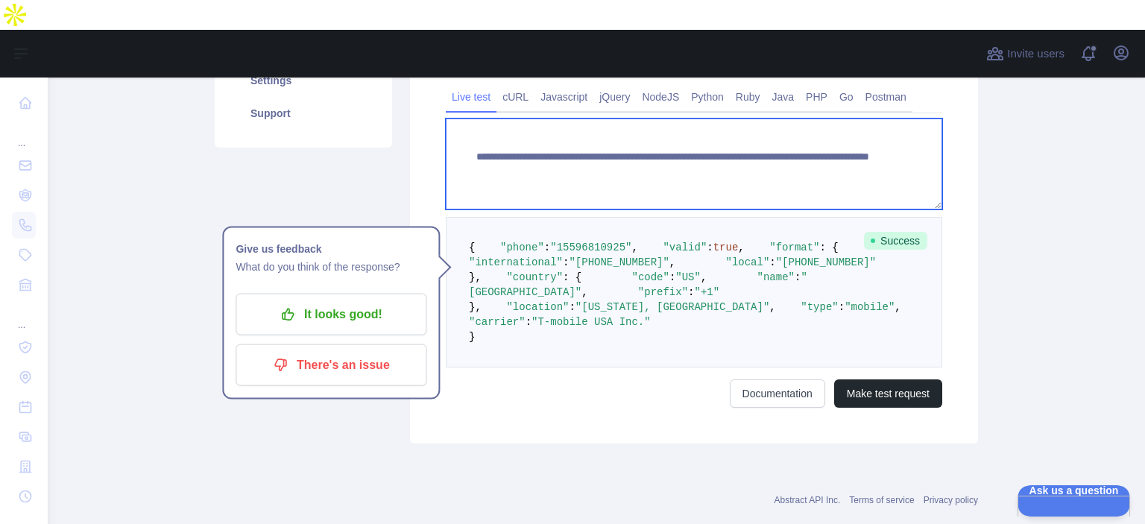
paste textarea
drag, startPoint x: 739, startPoint y: 123, endPoint x: 857, endPoint y: 136, distance: 118.5
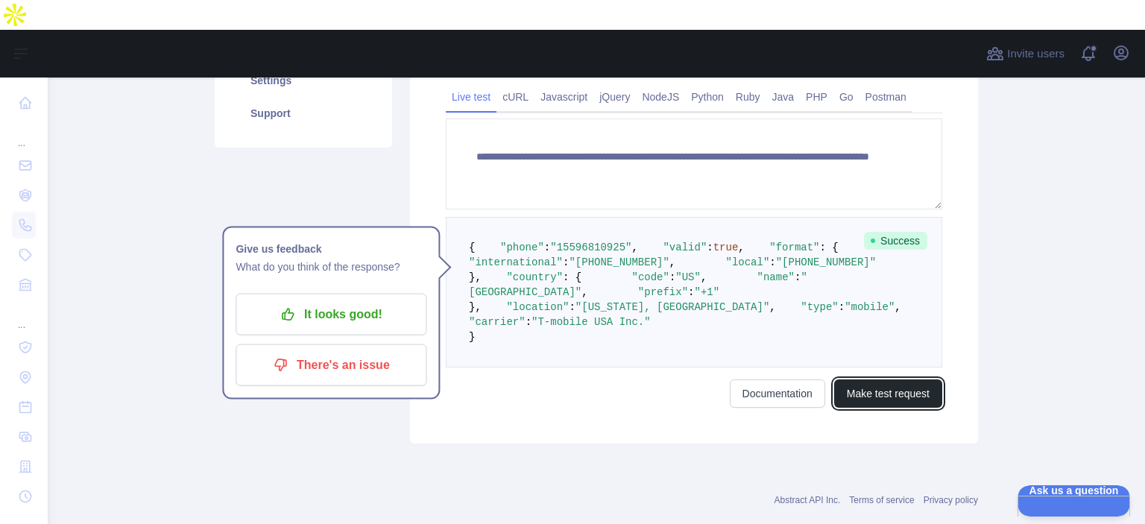
click at [891, 283] on button "Make test request" at bounding box center [888, 393] width 108 height 28
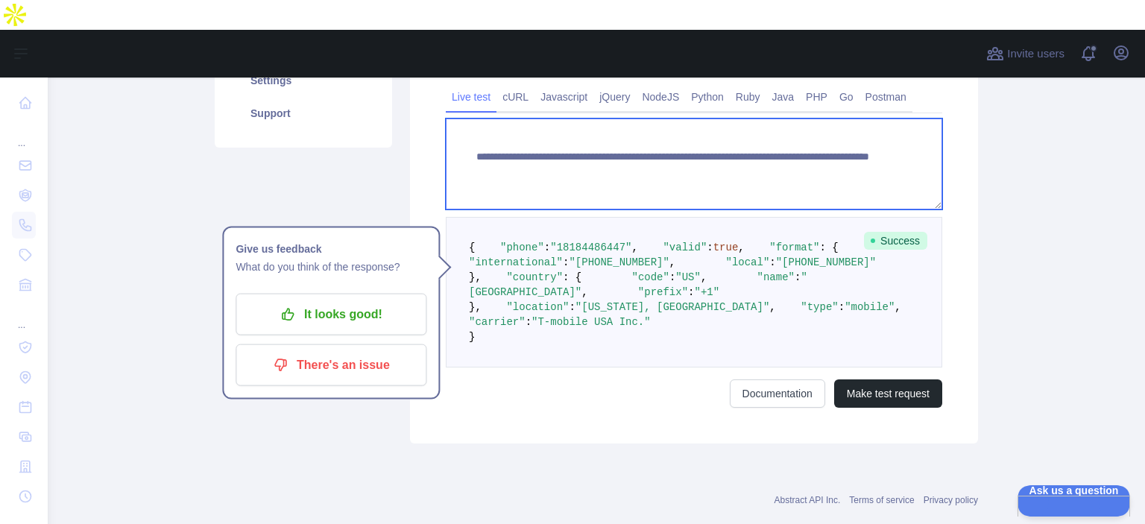
paste textarea
drag, startPoint x: 734, startPoint y: 120, endPoint x: 809, endPoint y: 125, distance: 74.7
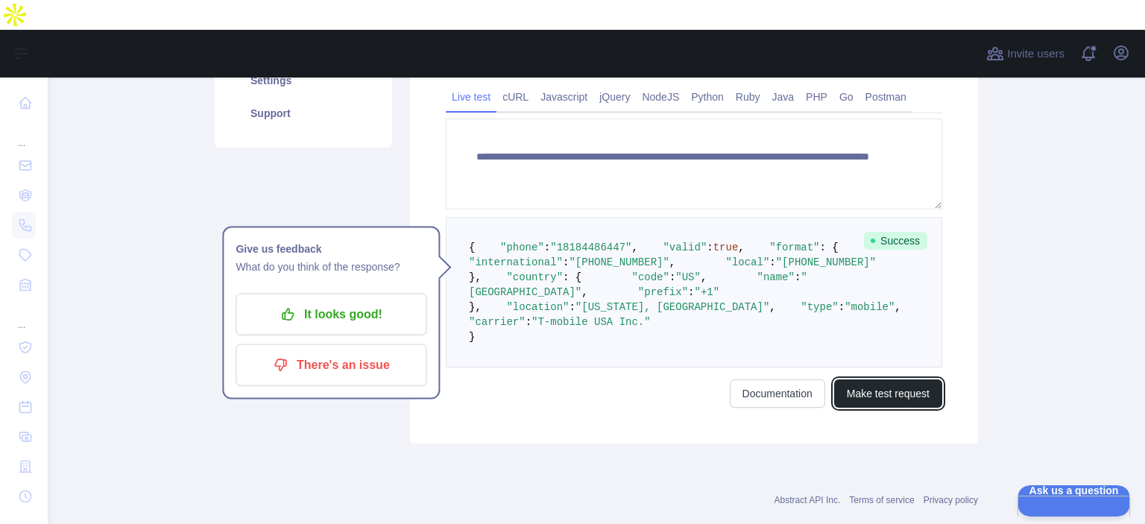
click at [857, 283] on button "Make test request" at bounding box center [888, 393] width 108 height 28
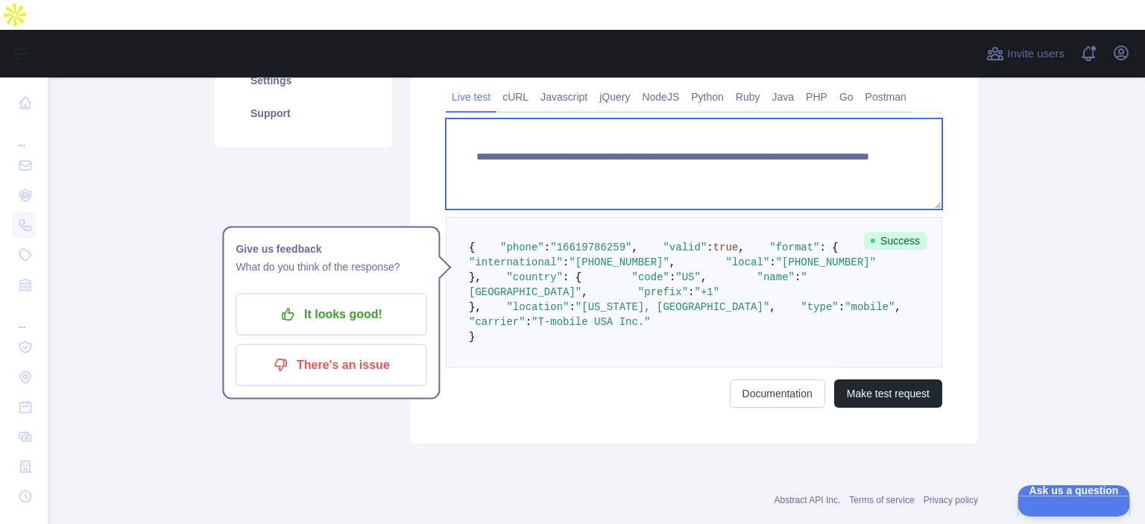
paste textarea
drag, startPoint x: 734, startPoint y: 119, endPoint x: 822, endPoint y: 130, distance: 88.8
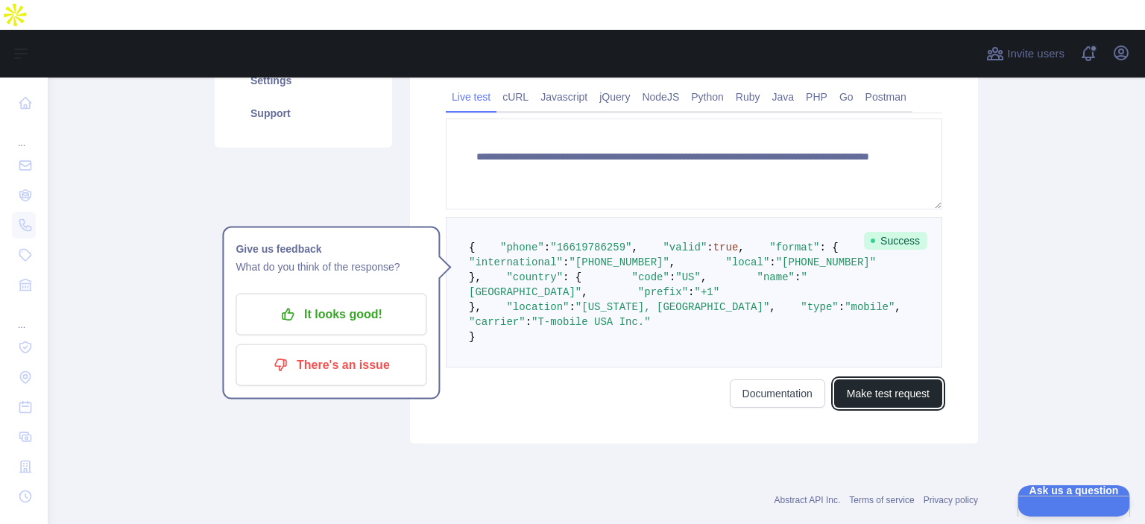
click at [909, 283] on button "Make test request" at bounding box center [888, 393] width 108 height 28
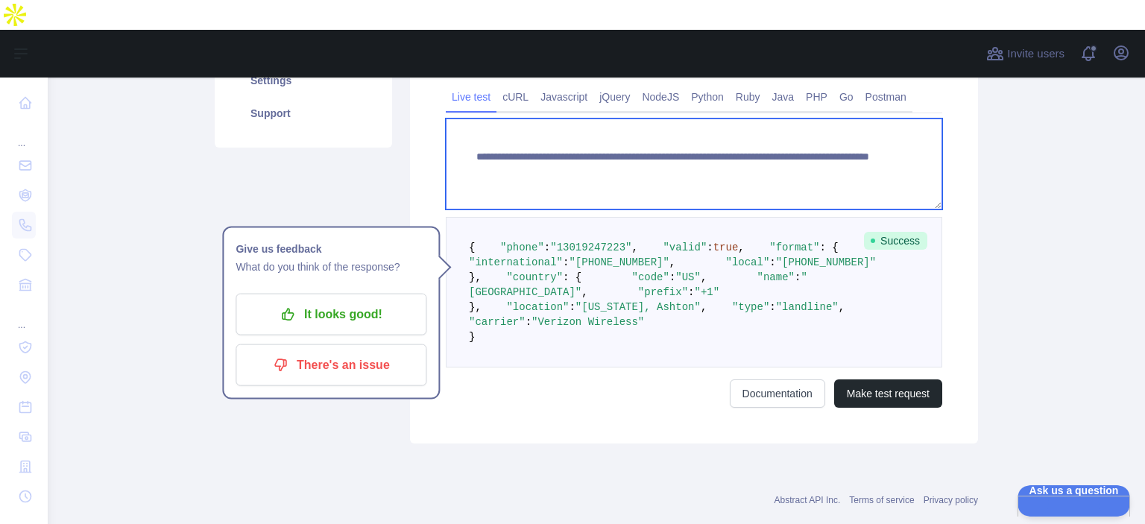
paste textarea
drag, startPoint x: 734, startPoint y: 122, endPoint x: 823, endPoint y: 133, distance: 90.2
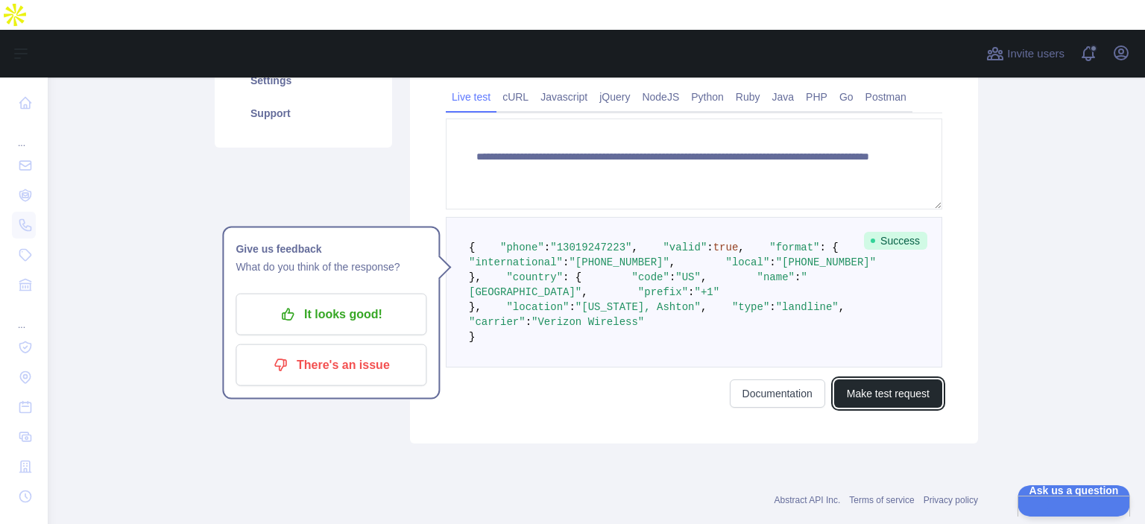
click at [889, 283] on button "Make test request" at bounding box center [888, 393] width 108 height 28
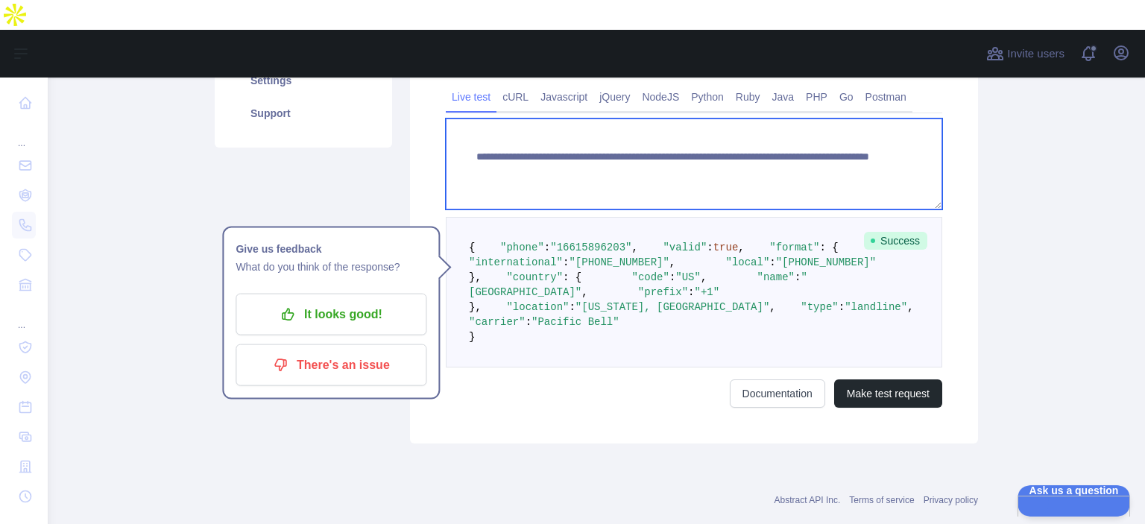
paste textarea
drag, startPoint x: 732, startPoint y: 124, endPoint x: 835, endPoint y: 134, distance: 103.3
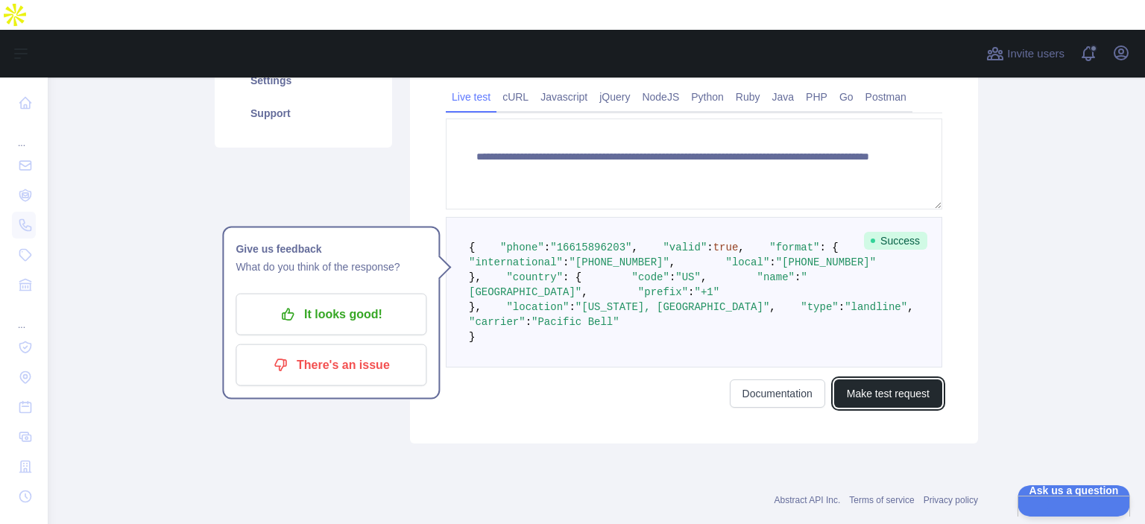
drag, startPoint x: 859, startPoint y: 474, endPoint x: 853, endPoint y: 467, distance: 9.5
click at [860, 283] on button "Make test request" at bounding box center [888, 393] width 108 height 28
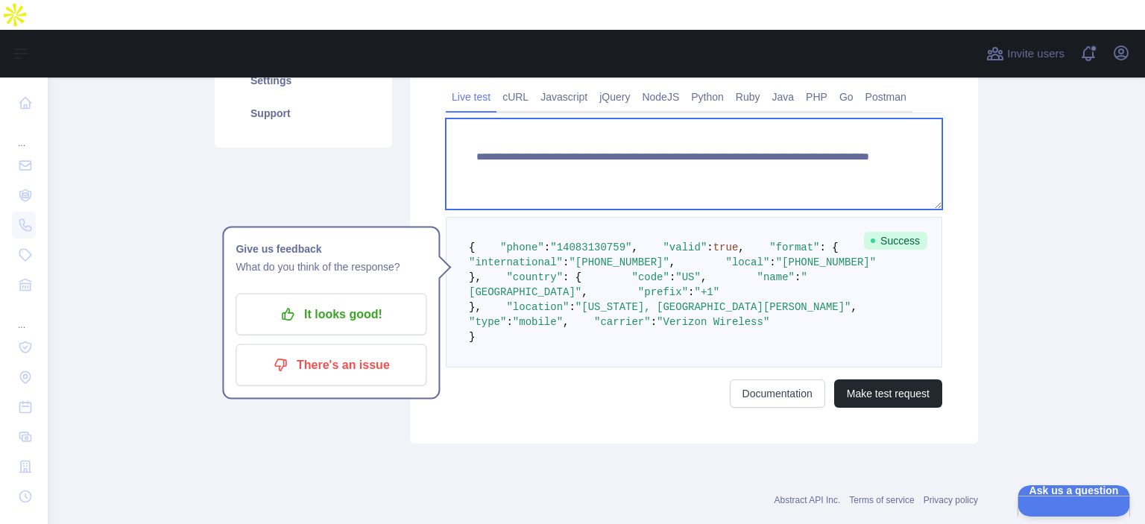
paste textarea
drag, startPoint x: 734, startPoint y: 120, endPoint x: 810, endPoint y: 133, distance: 77.9
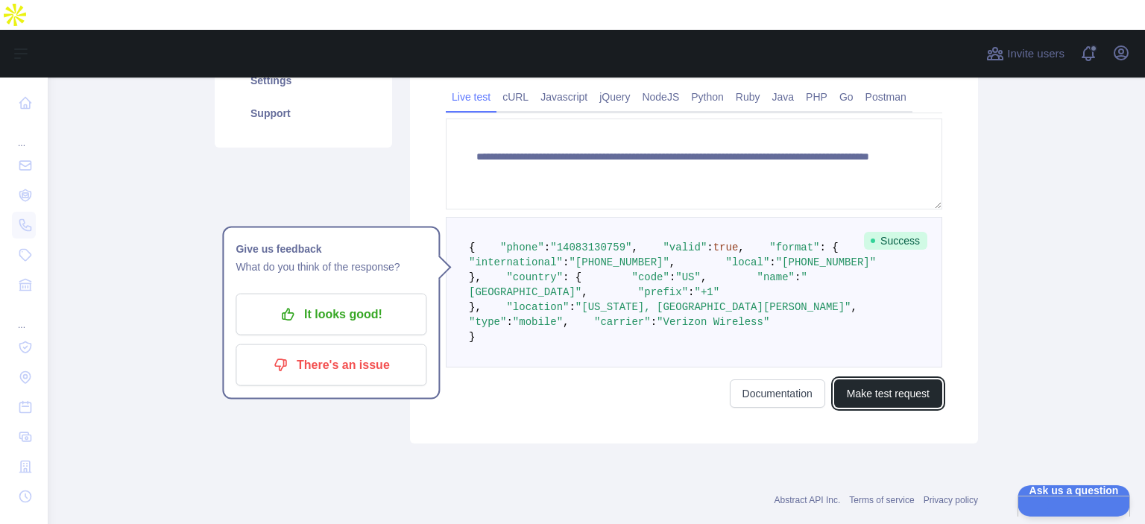
click at [875, 283] on button "Make test request" at bounding box center [888, 393] width 108 height 28
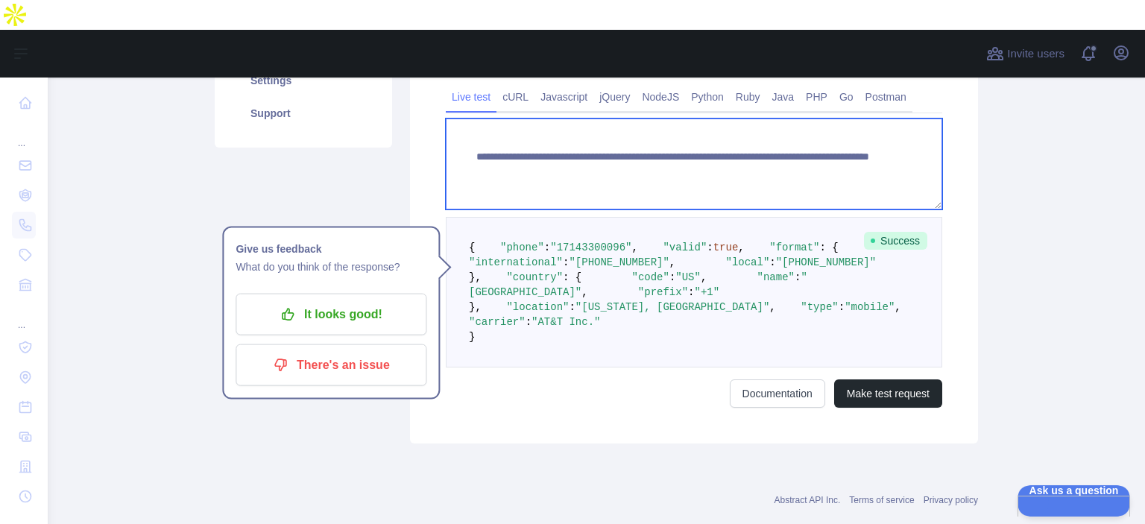
drag, startPoint x: 737, startPoint y: 122, endPoint x: 836, endPoint y: 133, distance: 99.9
click at [836, 133] on textarea "**********" at bounding box center [694, 164] width 496 height 91
click at [763, 147] on textarea "**********" at bounding box center [694, 164] width 496 height 91
paste textarea
drag, startPoint x: 734, startPoint y: 124, endPoint x: 826, endPoint y: 140, distance: 93.9
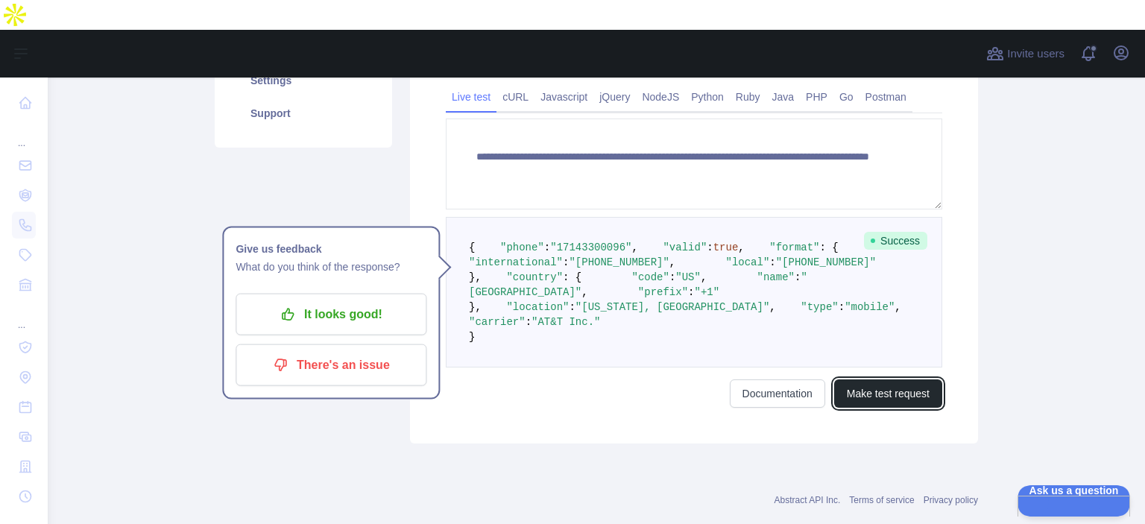
click at [868, 283] on button "Make test request" at bounding box center [888, 393] width 108 height 28
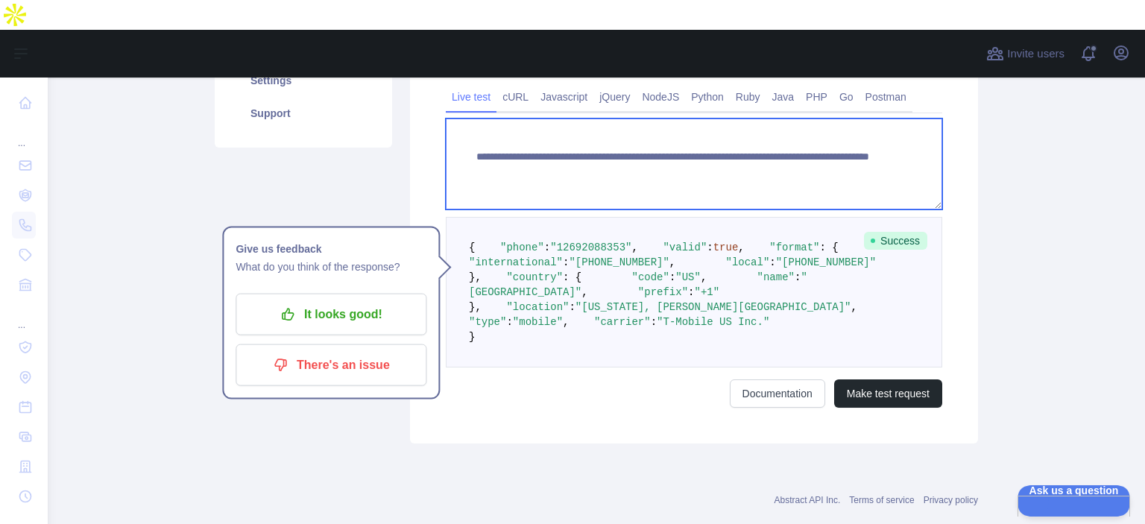
paste textarea
drag, startPoint x: 733, startPoint y: 125, endPoint x: 857, endPoint y: 144, distance: 125.1
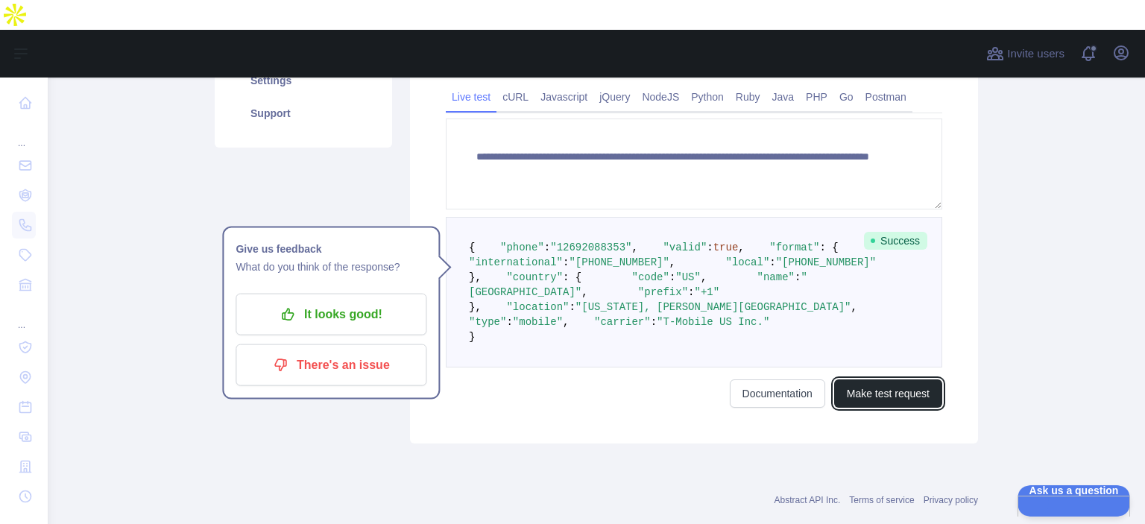
drag, startPoint x: 898, startPoint y: 468, endPoint x: 867, endPoint y: 459, distance: 31.8
click at [898, 283] on button "Make test request" at bounding box center [888, 393] width 108 height 28
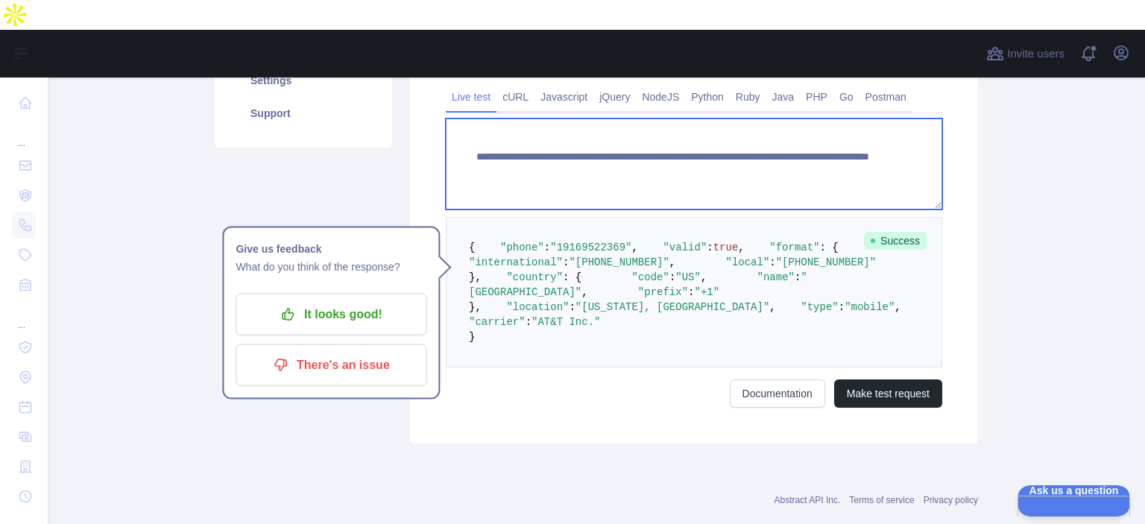
paste textarea
drag, startPoint x: 734, startPoint y: 122, endPoint x: 812, endPoint y: 133, distance: 79.1
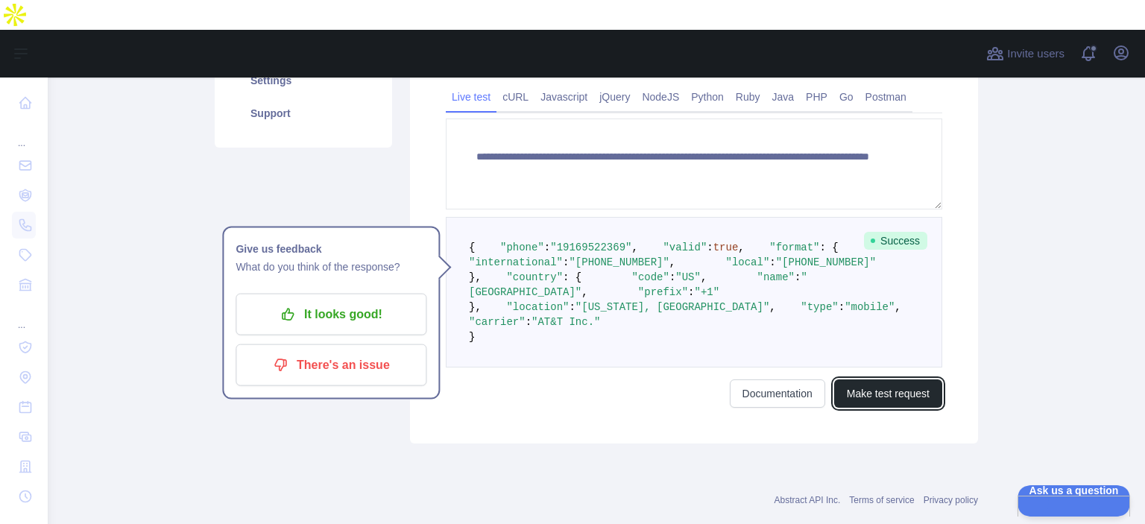
drag, startPoint x: 920, startPoint y: 488, endPoint x: 915, endPoint y: 482, distance: 8.5
click at [920, 283] on button "Make test request" at bounding box center [888, 393] width 108 height 28
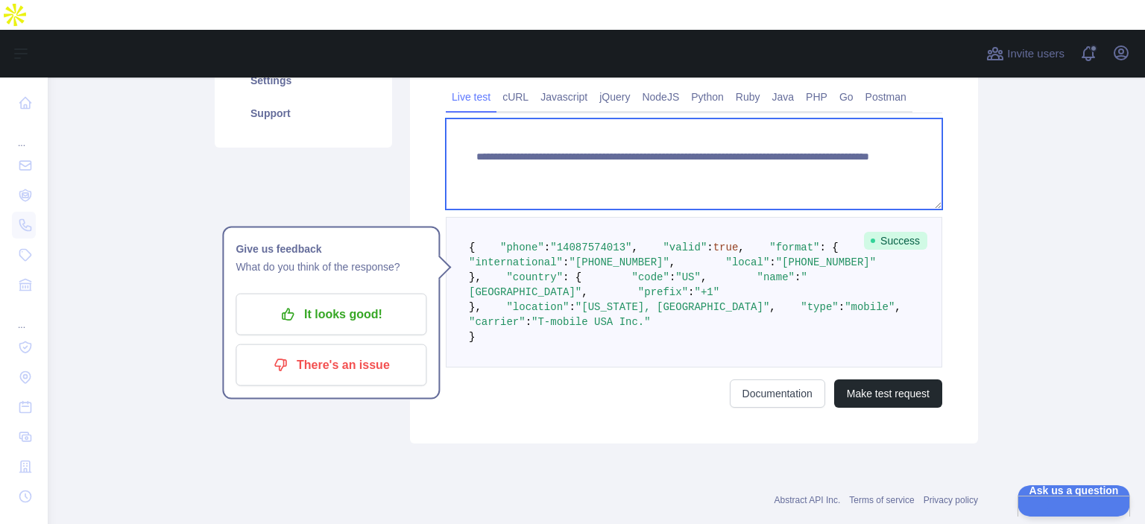
paste textarea
drag, startPoint x: 732, startPoint y: 124, endPoint x: 818, endPoint y: 135, distance: 86.5
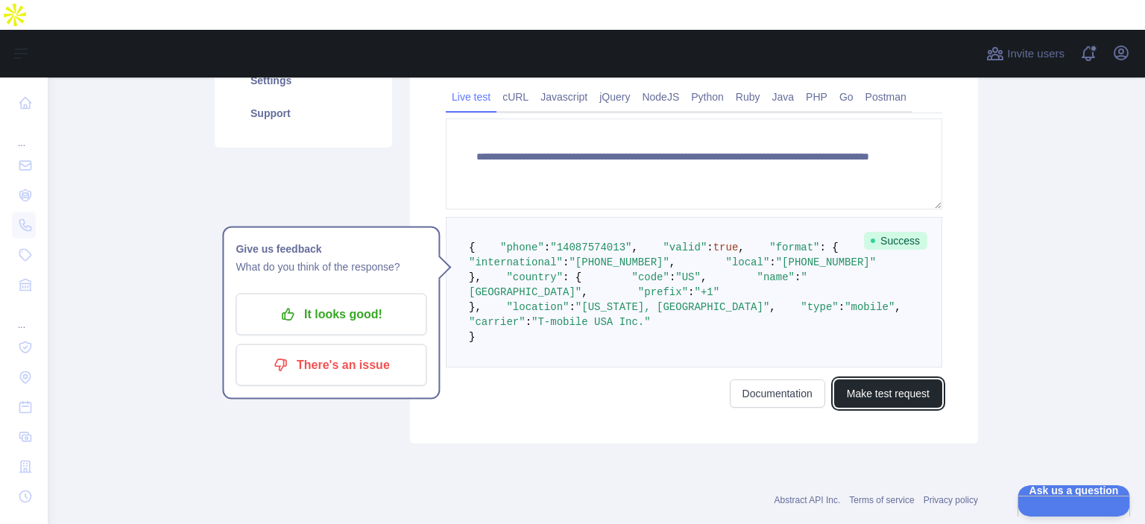
click at [852, 283] on button "Make test request" at bounding box center [888, 393] width 108 height 28
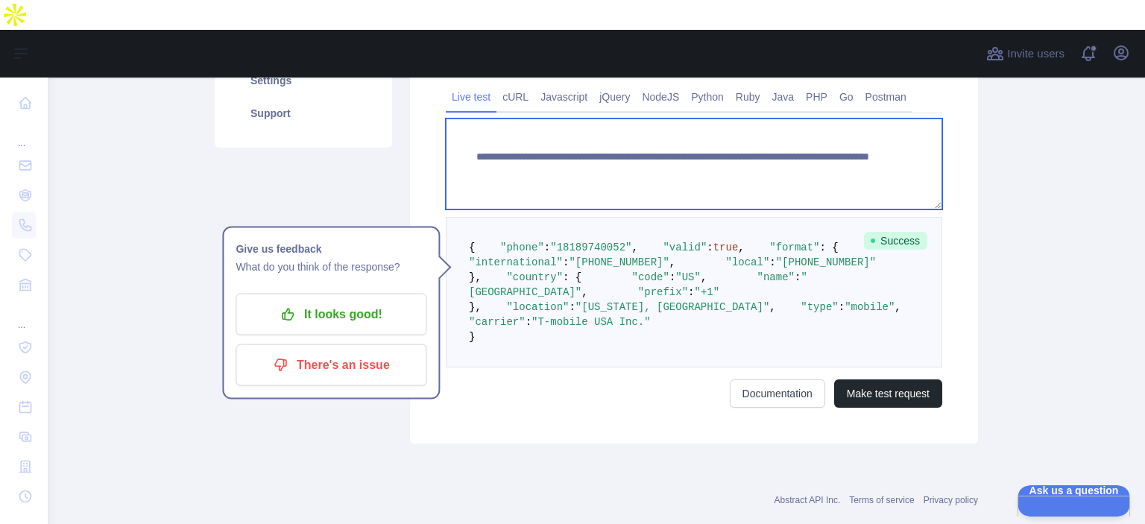
paste textarea
drag, startPoint x: 732, startPoint y: 124, endPoint x: 844, endPoint y: 139, distance: 112.8
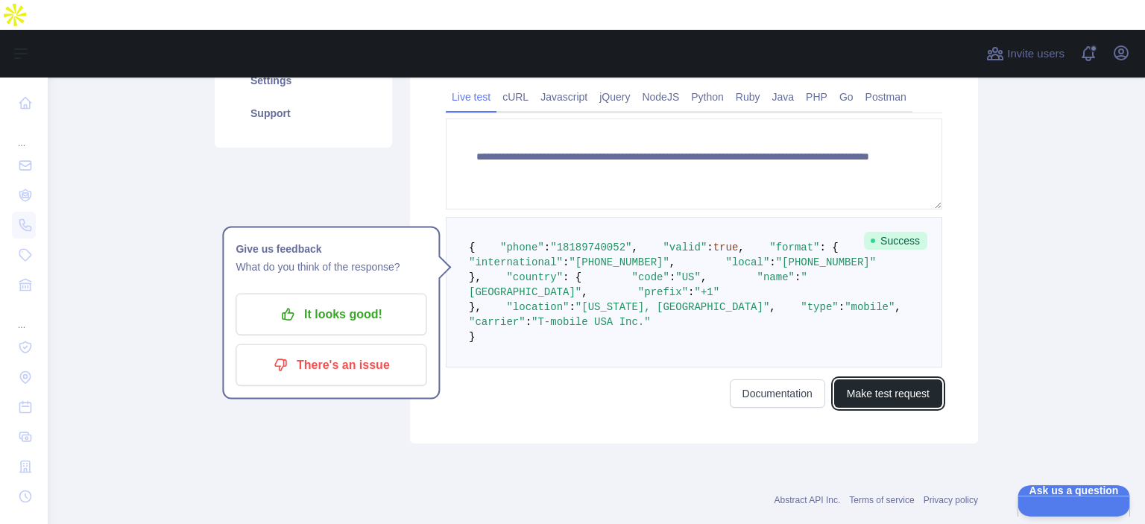
click at [871, 283] on button "Make test request" at bounding box center [888, 393] width 108 height 28
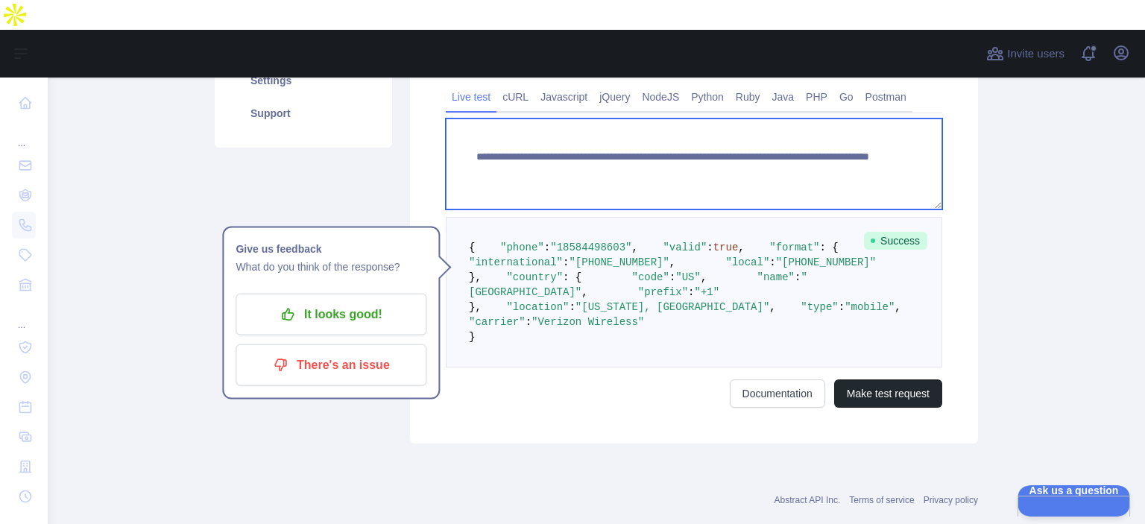
paste textarea
drag, startPoint x: 731, startPoint y: 119, endPoint x: 865, endPoint y: 205, distance: 159.6
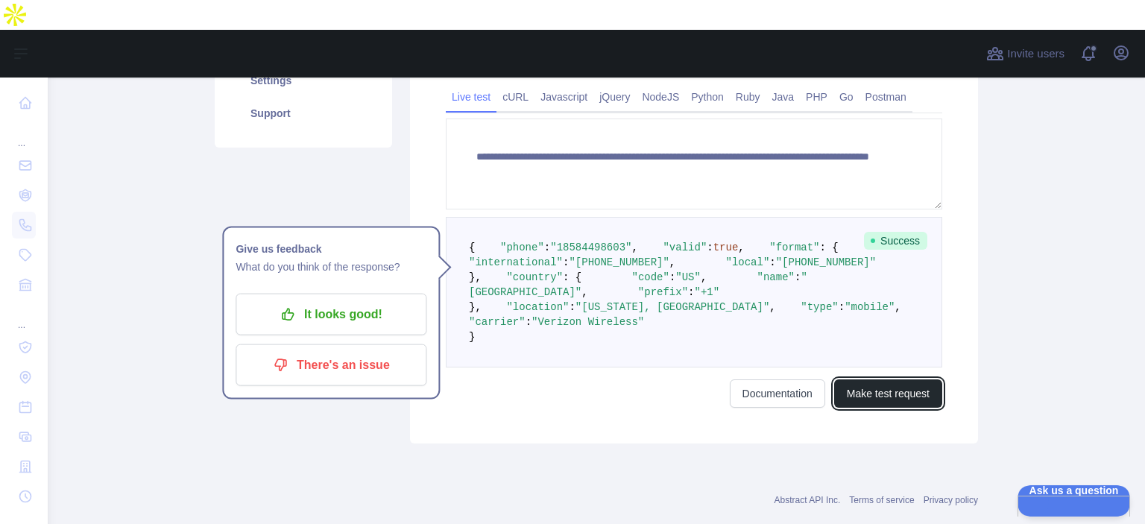
click at [887, 283] on button "Make test request" at bounding box center [888, 393] width 108 height 28
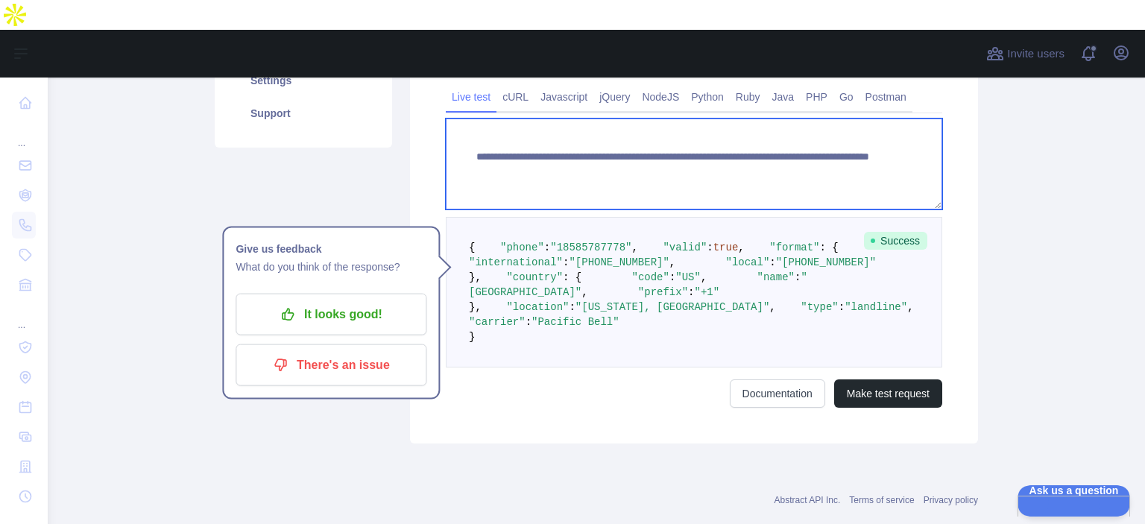
paste textarea
drag, startPoint x: 734, startPoint y: 120, endPoint x: 827, endPoint y: 132, distance: 94.7
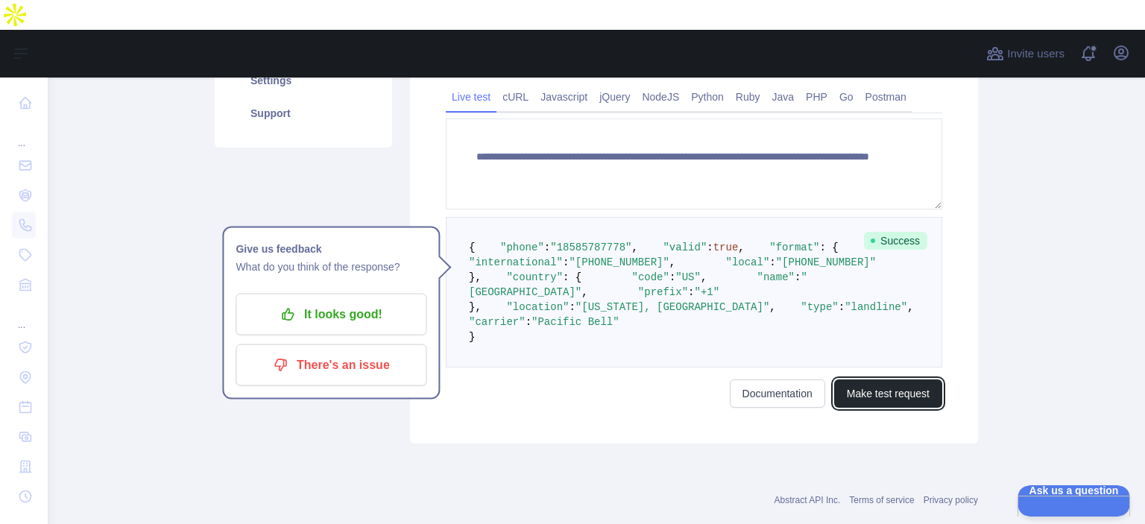
drag, startPoint x: 892, startPoint y: 473, endPoint x: 857, endPoint y: 437, distance: 50.1
click at [892, 283] on button "Make test request" at bounding box center [888, 393] width 108 height 28
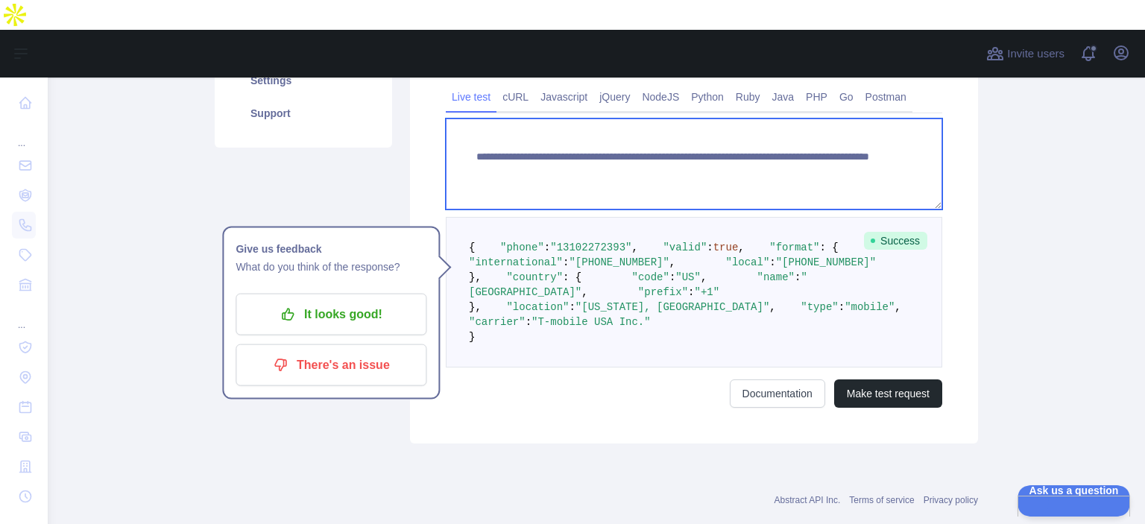
drag, startPoint x: 734, startPoint y: 124, endPoint x: 816, endPoint y: 140, distance: 83.5
click at [816, 140] on textarea "**********" at bounding box center [694, 164] width 496 height 91
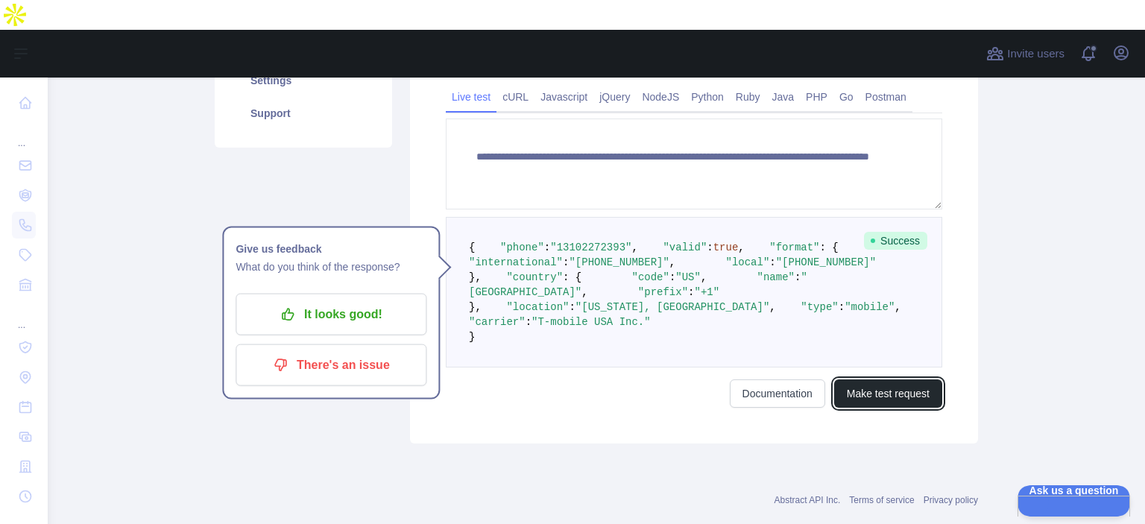
click at [850, 283] on button "Make test request" at bounding box center [888, 393] width 108 height 28
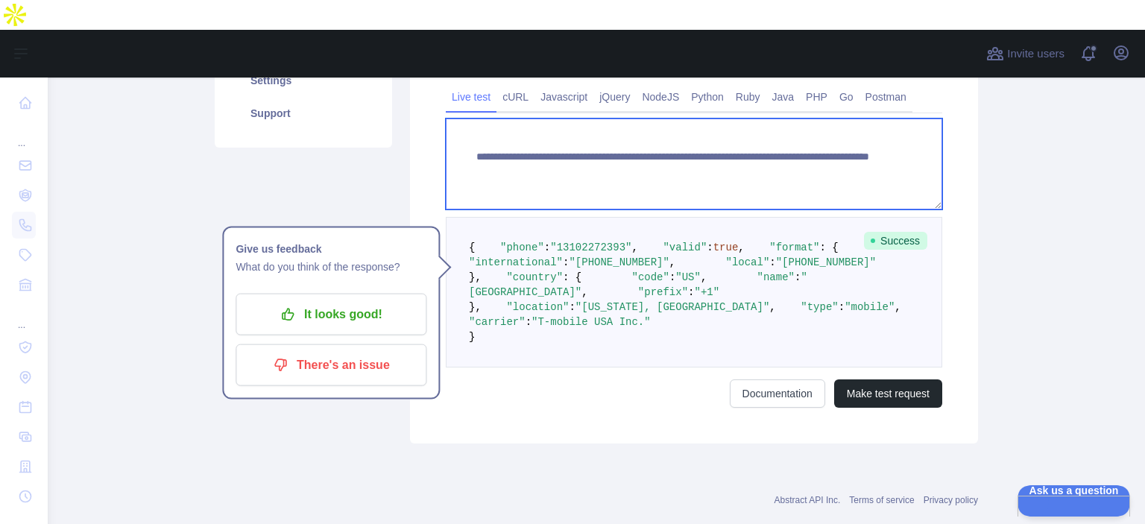
paste textarea
drag, startPoint x: 734, startPoint y: 120, endPoint x: 807, endPoint y: 152, distance: 80.5
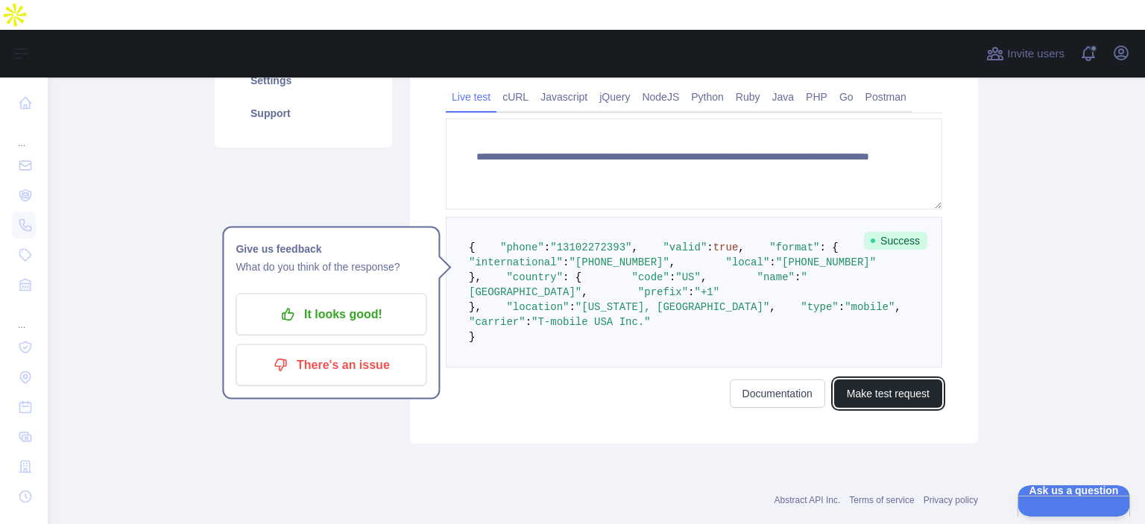
drag, startPoint x: 904, startPoint y: 473, endPoint x: 897, endPoint y: 467, distance: 9.5
click at [904, 283] on button "Make test request" at bounding box center [888, 393] width 108 height 28
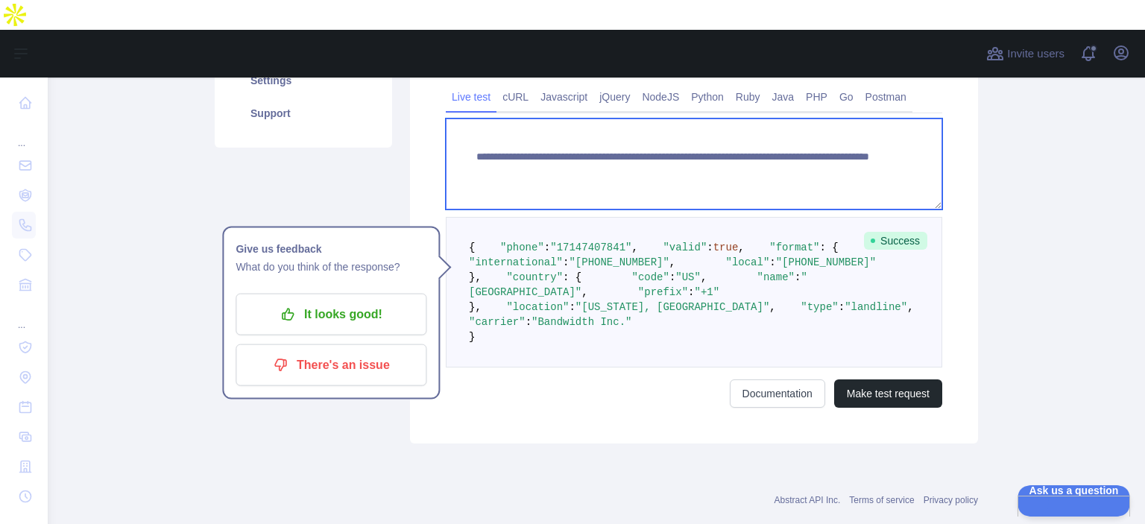
paste textarea
drag, startPoint x: 732, startPoint y: 119, endPoint x: 835, endPoint y: 138, distance: 104.7
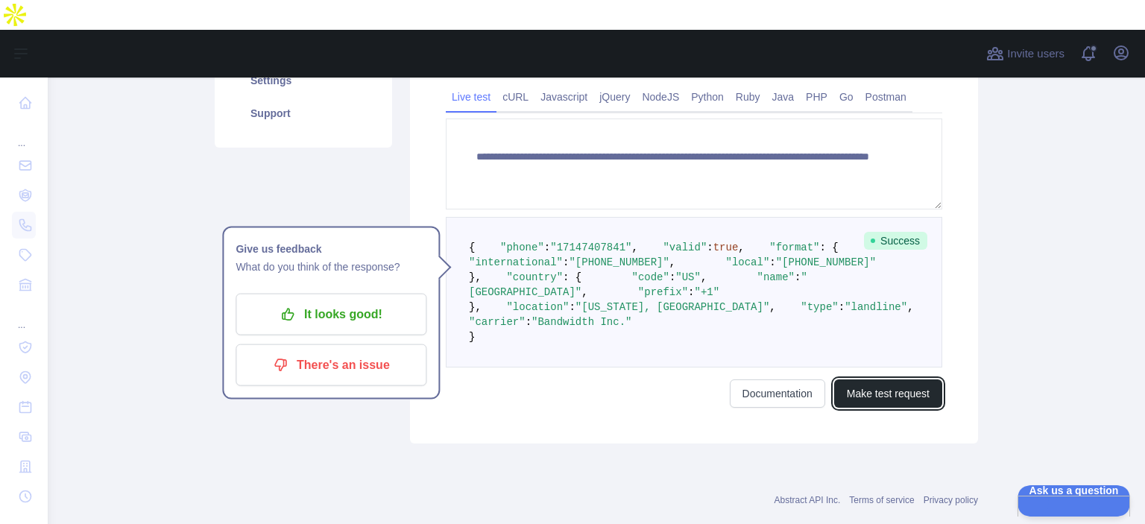
click at [884, 283] on button "Make test request" at bounding box center [888, 393] width 108 height 28
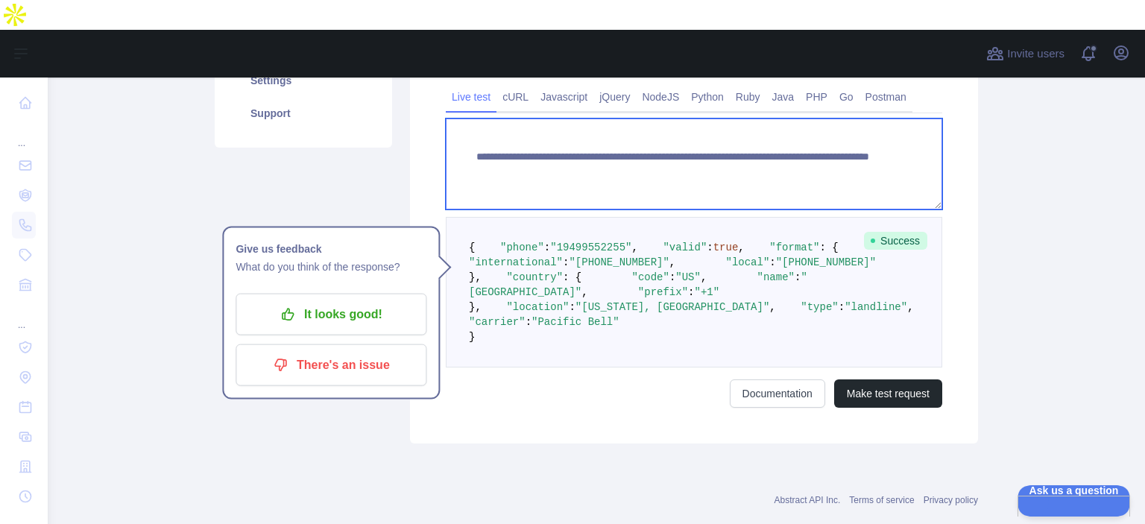
paste textarea
drag, startPoint x: 734, startPoint y: 120, endPoint x: 828, endPoint y: 135, distance: 95.8
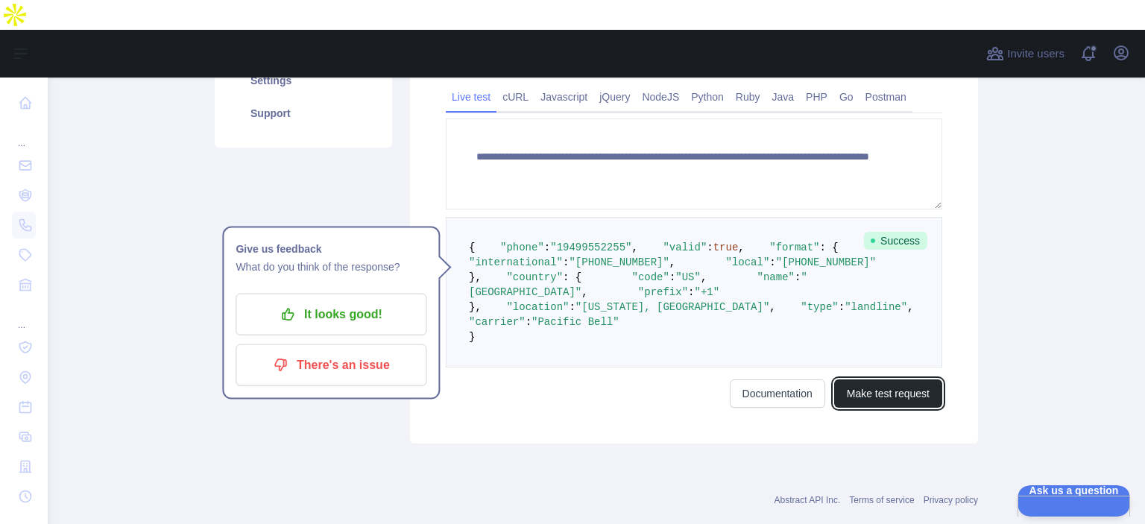
click at [915, 283] on button "Make test request" at bounding box center [888, 393] width 108 height 28
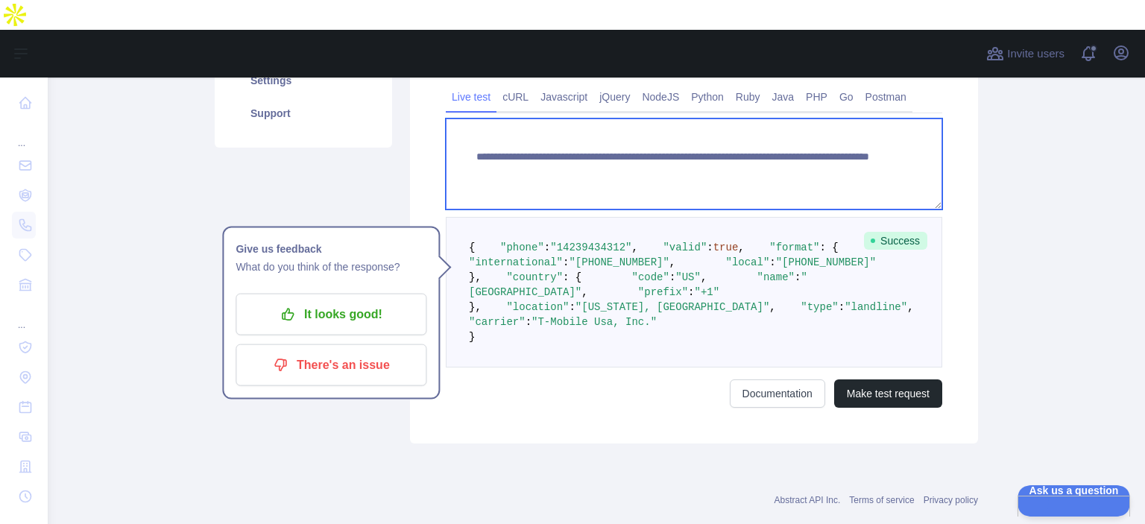
paste textarea
drag, startPoint x: 731, startPoint y: 127, endPoint x: 832, endPoint y: 145, distance: 102.8
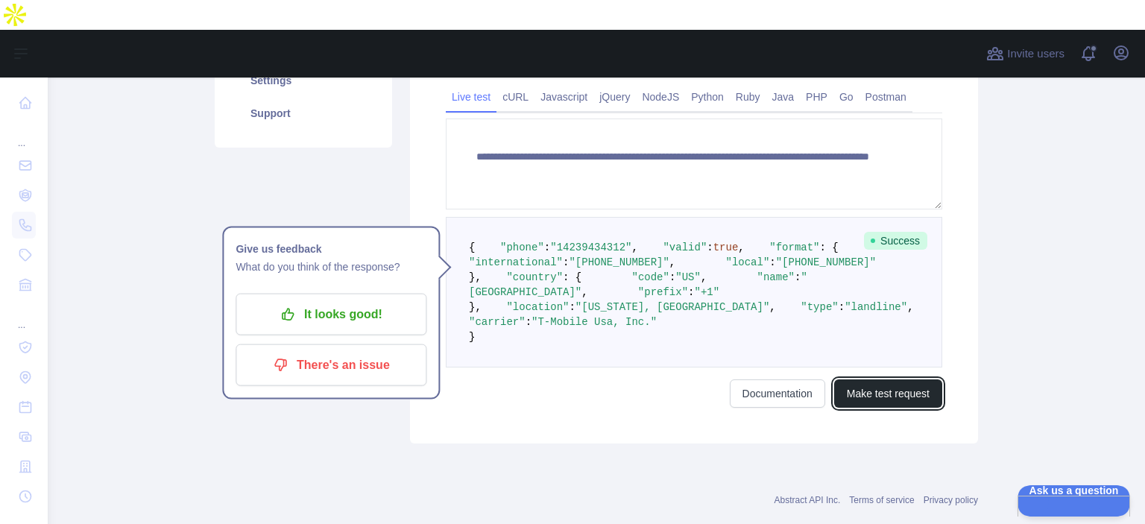
click at [868, 283] on button "Make test request" at bounding box center [888, 393] width 108 height 28
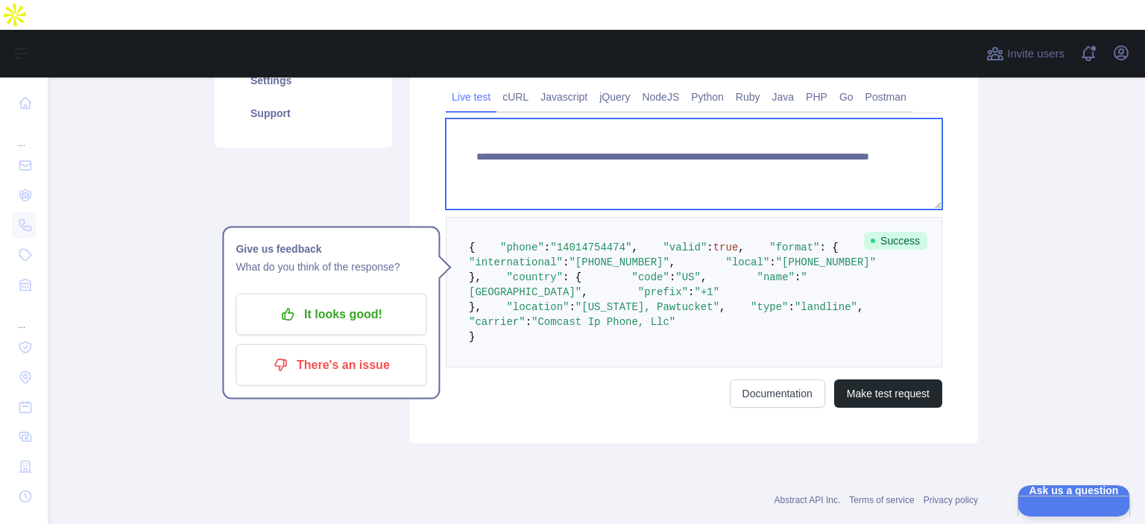
paste textarea
drag, startPoint x: 736, startPoint y: 124, endPoint x: 823, endPoint y: 126, distance: 87.2
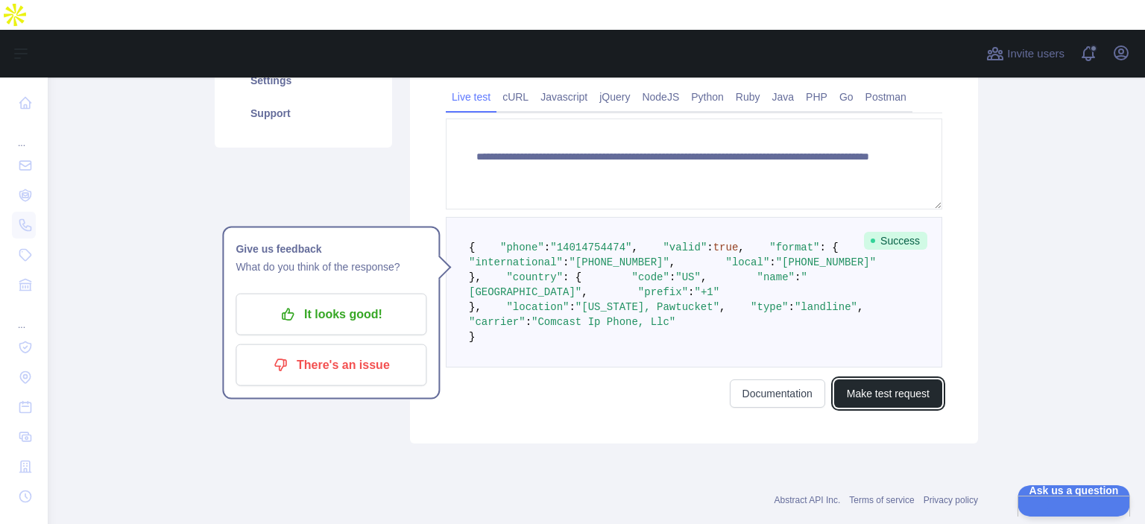
click at [874, 283] on button "Make test request" at bounding box center [888, 393] width 108 height 28
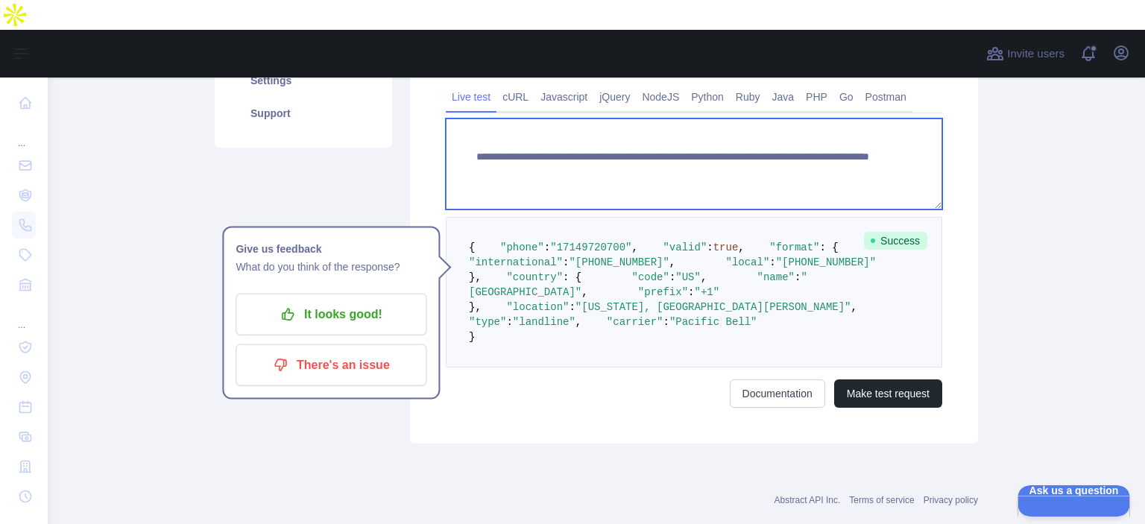
drag, startPoint x: 737, startPoint y: 122, endPoint x: 803, endPoint y: 137, distance: 68.2
click at [803, 137] on textarea "**********" at bounding box center [694, 164] width 496 height 91
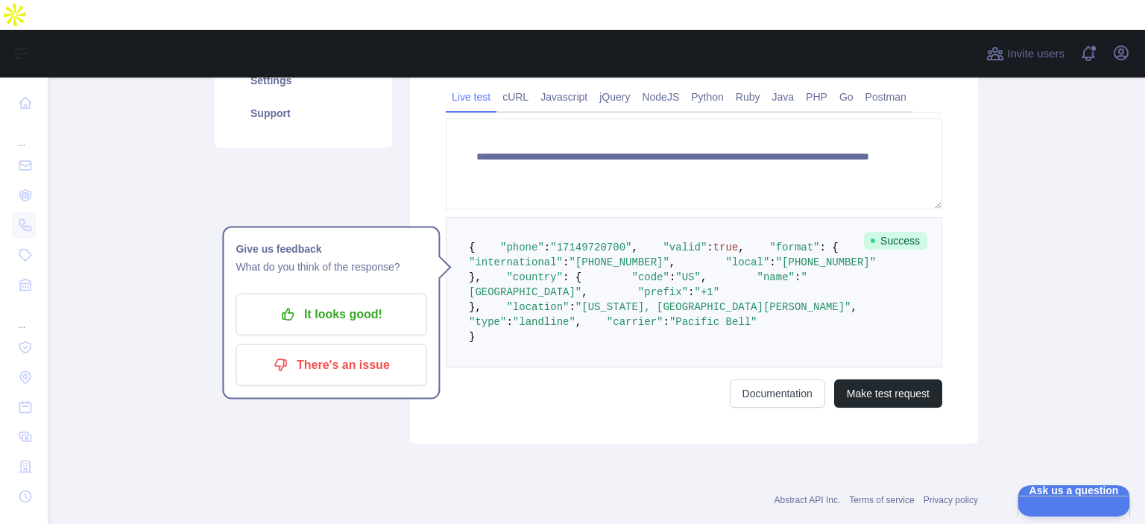
drag, startPoint x: 774, startPoint y: 160, endPoint x: 738, endPoint y: 153, distance: 36.6
click at [757, 160] on form "**********" at bounding box center [694, 263] width 496 height 289
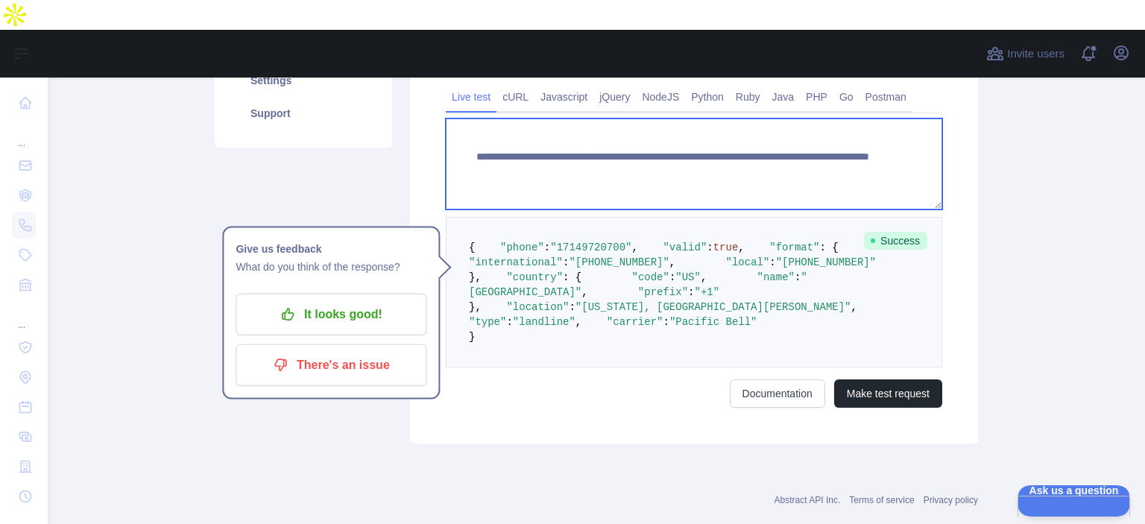
drag, startPoint x: 735, startPoint y: 120, endPoint x: 828, endPoint y: 142, distance: 95.8
click at [828, 142] on textarea "**********" at bounding box center [694, 164] width 496 height 91
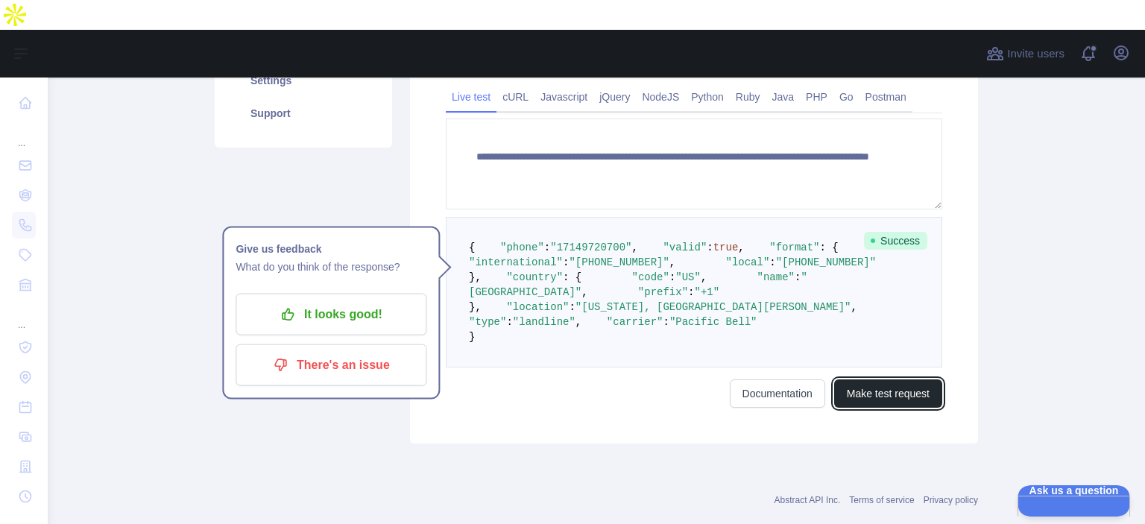
click at [873, 283] on button "Make test request" at bounding box center [888, 393] width 108 height 28
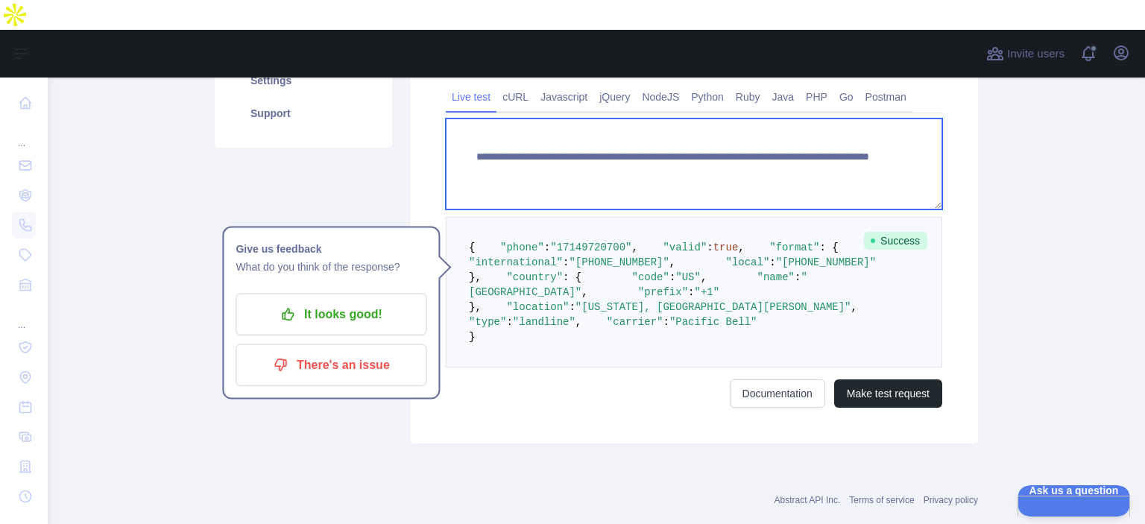
paste textarea
drag, startPoint x: 733, startPoint y: 122, endPoint x: 1102, endPoint y: 186, distance: 374.7
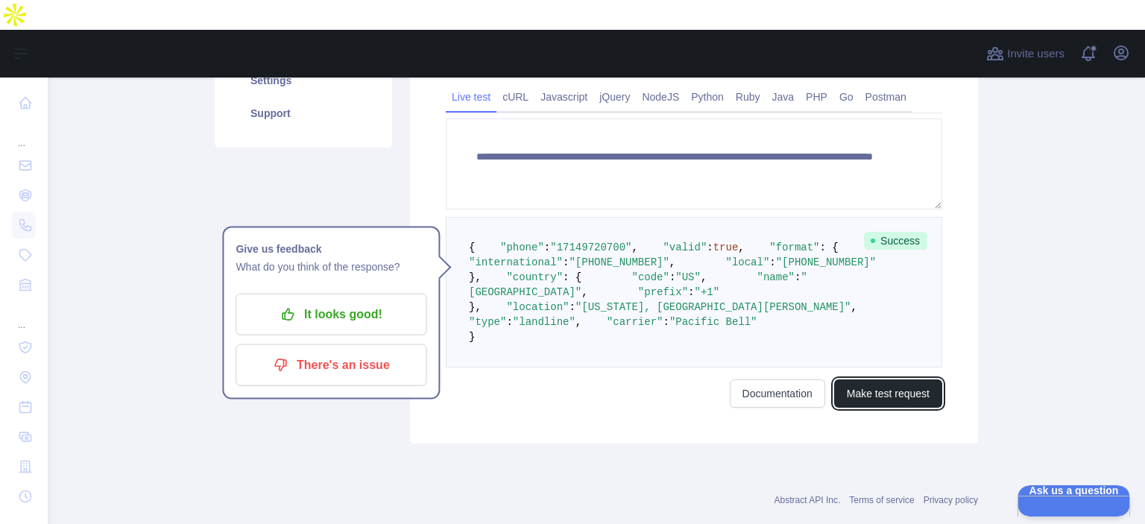
click at [877, 283] on button "Make test request" at bounding box center [888, 393] width 108 height 28
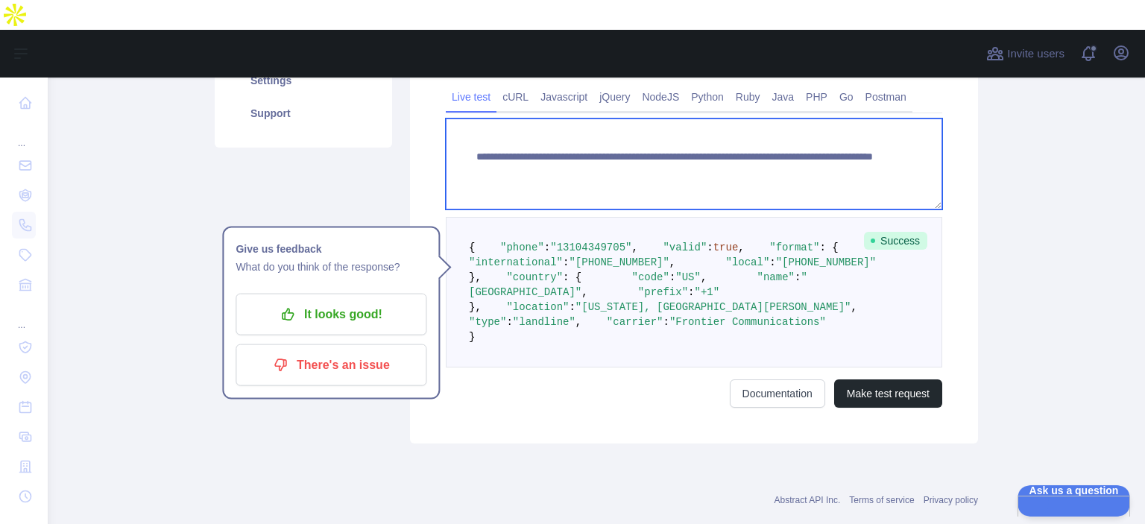
scroll to position [15, 0]
drag, startPoint x: 729, startPoint y: 122, endPoint x: 898, endPoint y: 147, distance: 170.3
click at [898, 147] on textarea "**********" at bounding box center [694, 164] width 496 height 91
click at [780, 148] on textarea "**********" at bounding box center [694, 164] width 496 height 91
drag, startPoint x: 728, startPoint y: 104, endPoint x: 765, endPoint y: 111, distance: 37.3
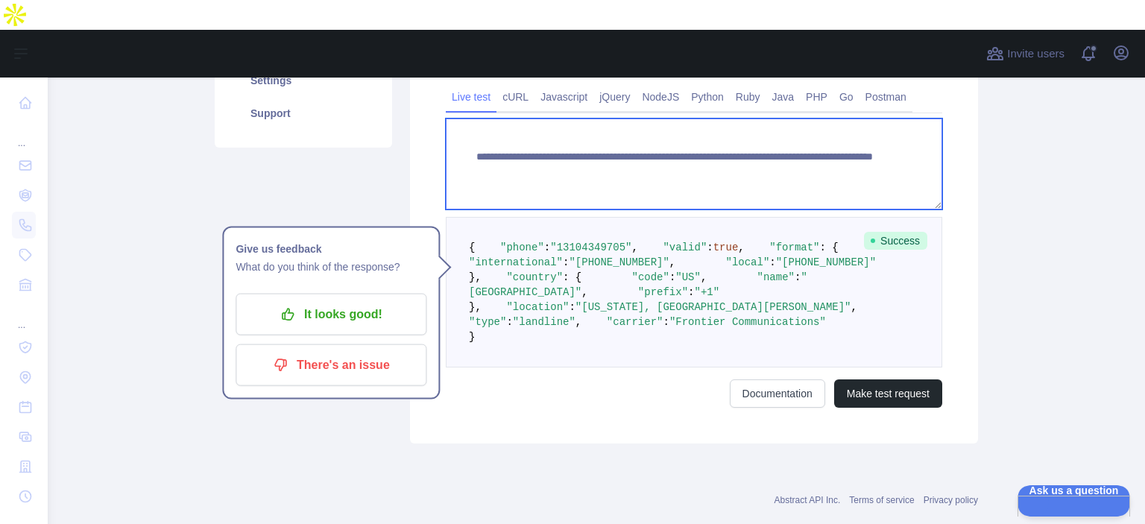
click at [765, 119] on textarea "**********" at bounding box center [694, 164] width 496 height 91
click at [742, 127] on textarea "**********" at bounding box center [694, 164] width 496 height 91
paste textarea
drag, startPoint x: 732, startPoint y: 107, endPoint x: 854, endPoint y: 127, distance: 123.3
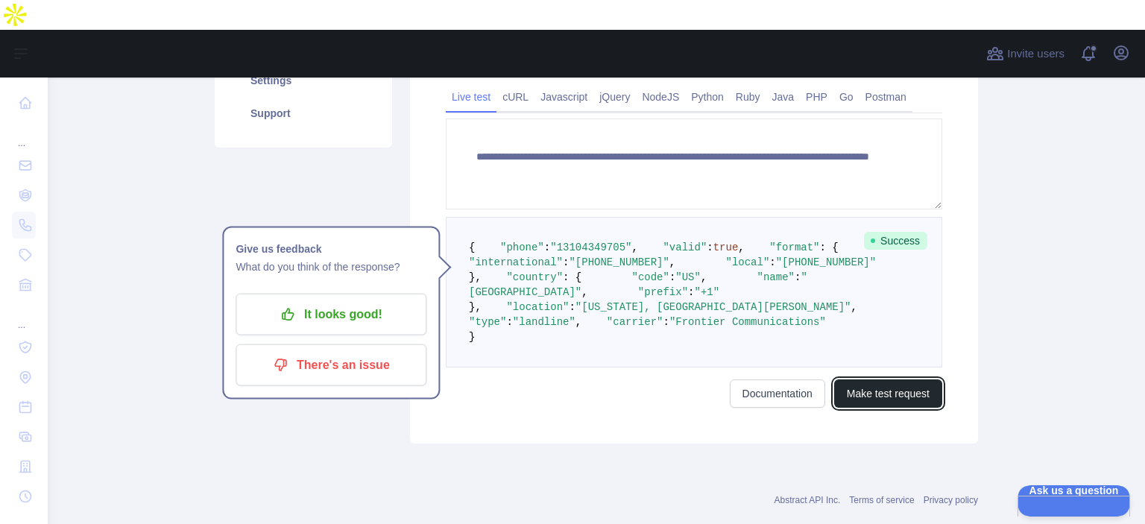
click at [892, 283] on button "Make test request" at bounding box center [888, 393] width 108 height 28
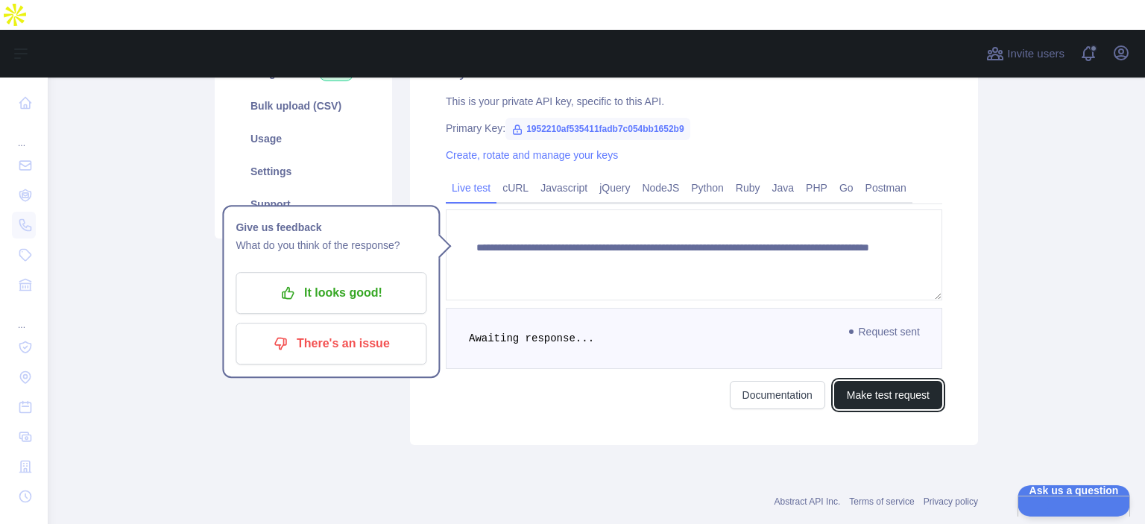
scroll to position [359, 0]
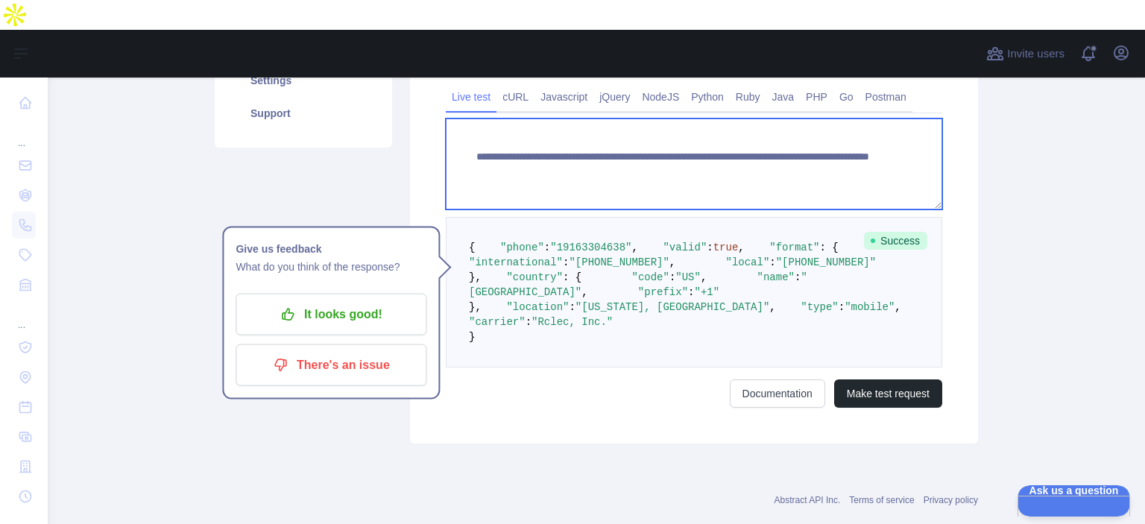
paste textarea
drag, startPoint x: 734, startPoint y: 122, endPoint x: 815, endPoint y: 131, distance: 81.8
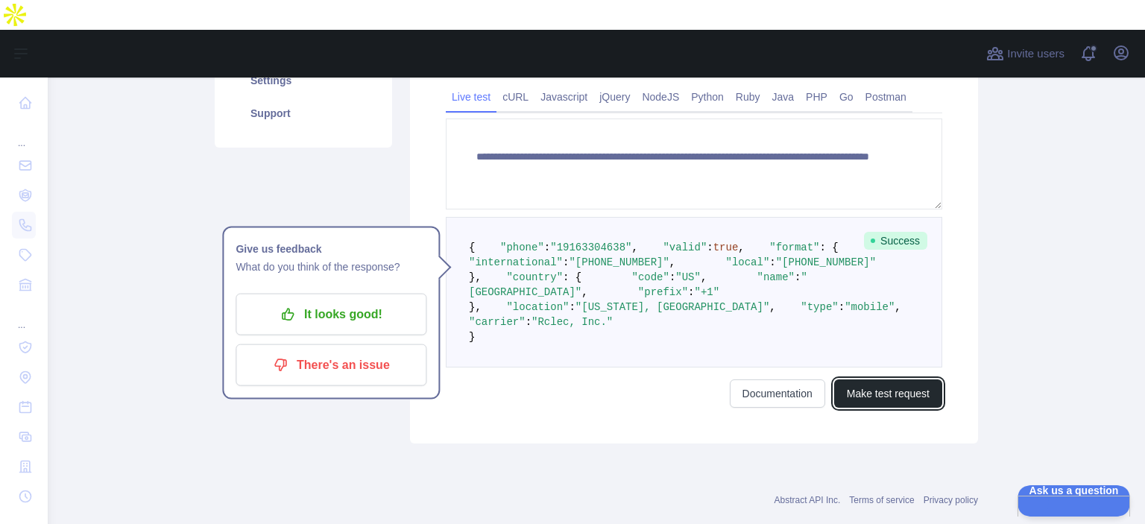
click at [881, 283] on button "Make test request" at bounding box center [888, 393] width 108 height 28
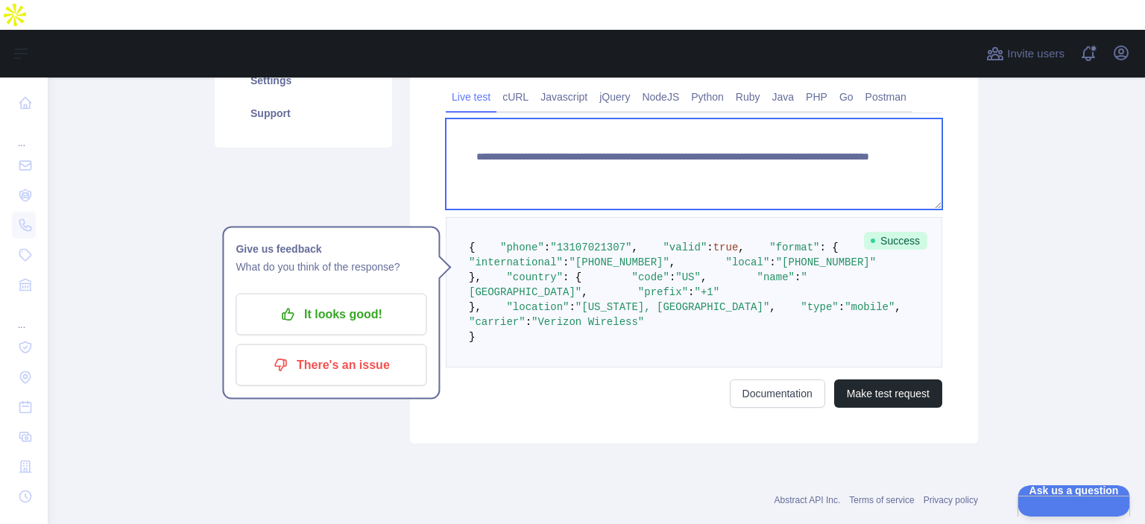
paste textarea
drag, startPoint x: 734, startPoint y: 127, endPoint x: 895, endPoint y: 144, distance: 161.9
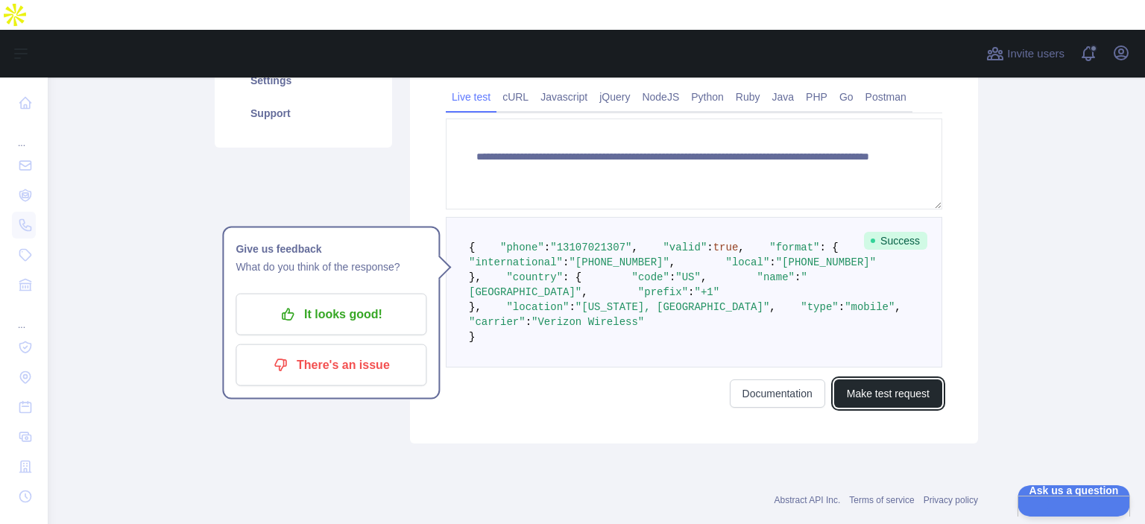
click at [863, 283] on button "Make test request" at bounding box center [888, 393] width 108 height 28
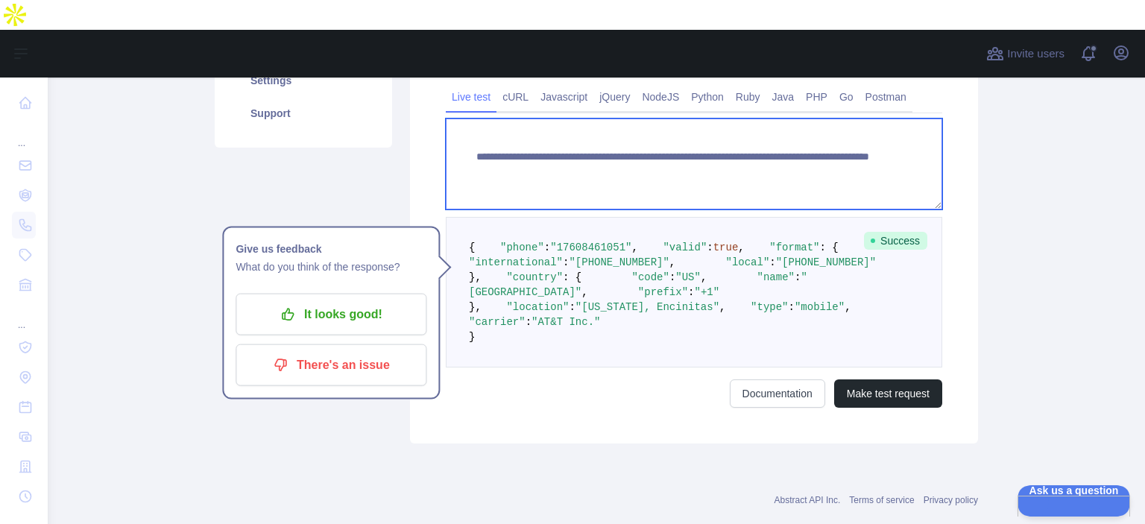
paste textarea
drag, startPoint x: 734, startPoint y: 121, endPoint x: 838, endPoint y: 130, distance: 104.8
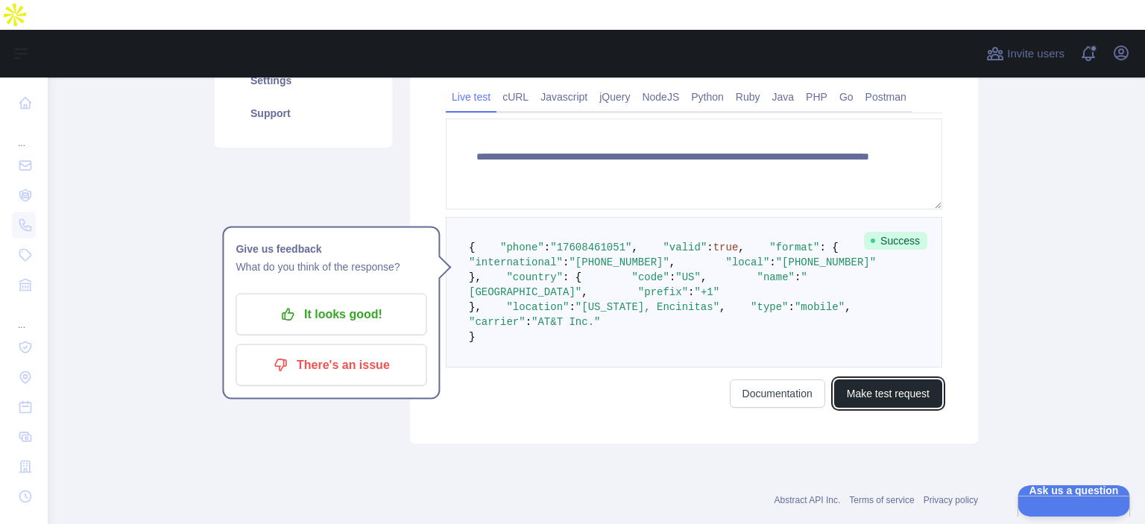
drag, startPoint x: 851, startPoint y: 480, endPoint x: 827, endPoint y: 462, distance: 30.4
click at [852, 283] on button "Make test request" at bounding box center [888, 393] width 108 height 28
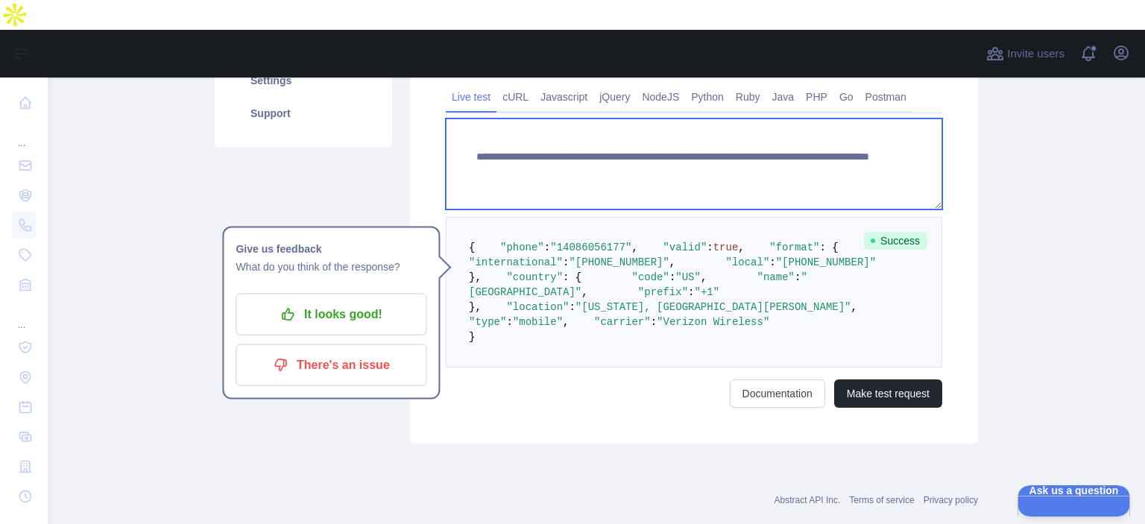
paste textarea
drag, startPoint x: 732, startPoint y: 119, endPoint x: 868, endPoint y: 136, distance: 136.7
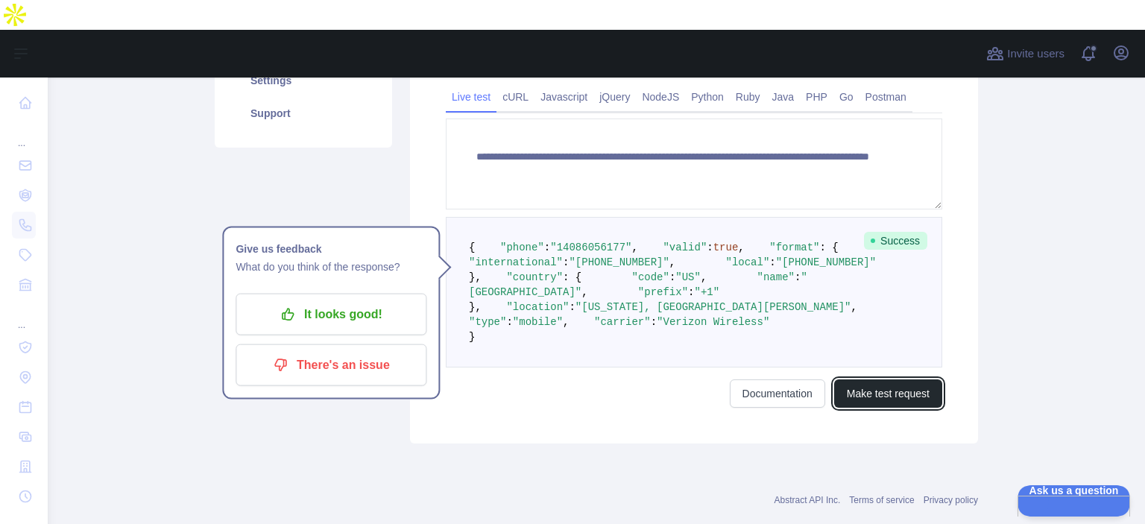
click at [886, 283] on button "Make test request" at bounding box center [888, 393] width 108 height 28
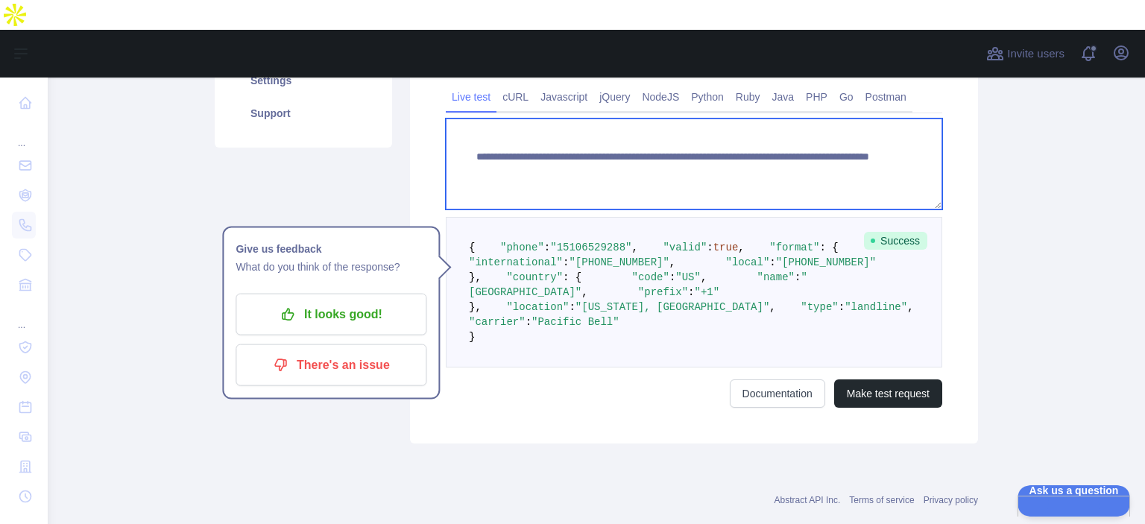
paste textarea
drag, startPoint x: 731, startPoint y: 124, endPoint x: 813, endPoint y: 235, distance: 137.5
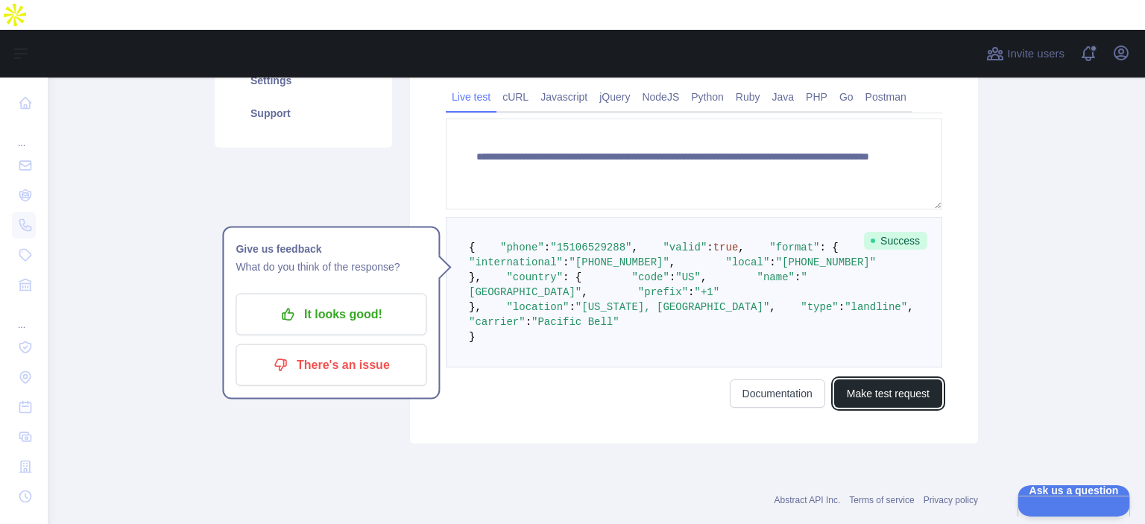
click at [839, 283] on button "Make test request" at bounding box center [888, 393] width 108 height 28
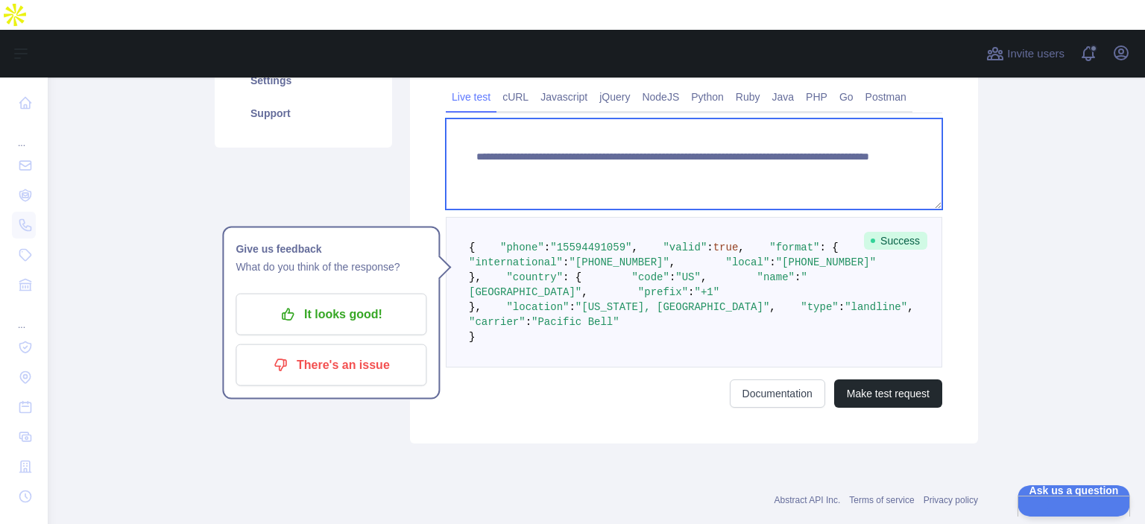
paste textarea
drag, startPoint x: 732, startPoint y: 122, endPoint x: 829, endPoint y: 139, distance: 98.4
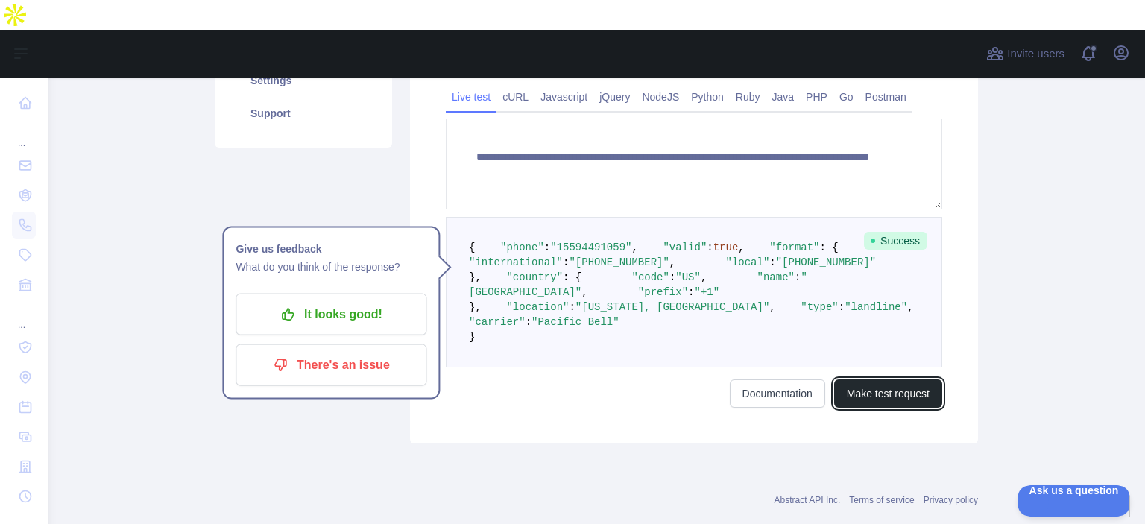
click at [853, 283] on button "Make test request" at bounding box center [888, 393] width 108 height 28
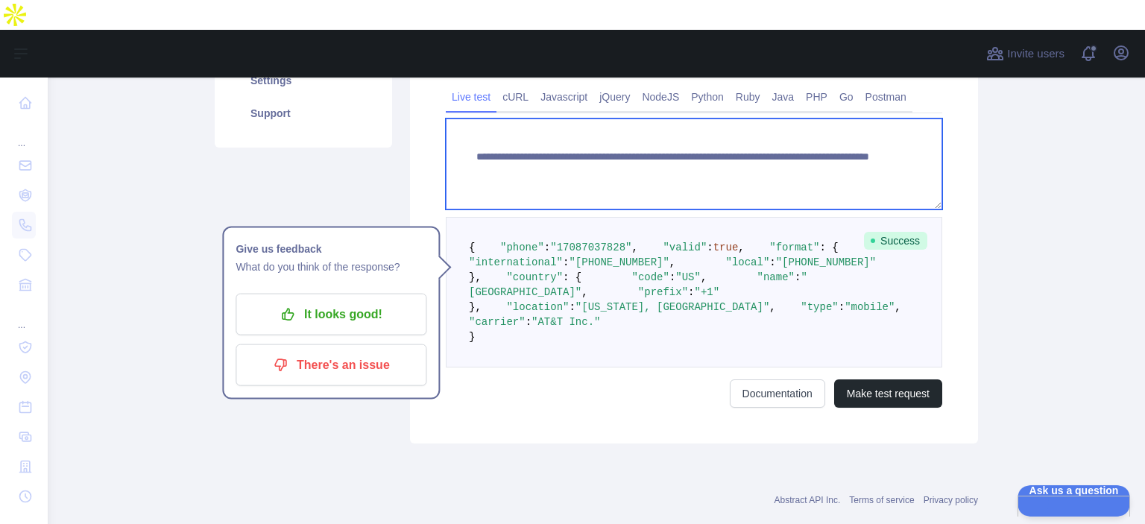
drag, startPoint x: 736, startPoint y: 122, endPoint x: 835, endPoint y: 131, distance: 99.6
click at [835, 131] on textarea "**********" at bounding box center [694, 164] width 496 height 91
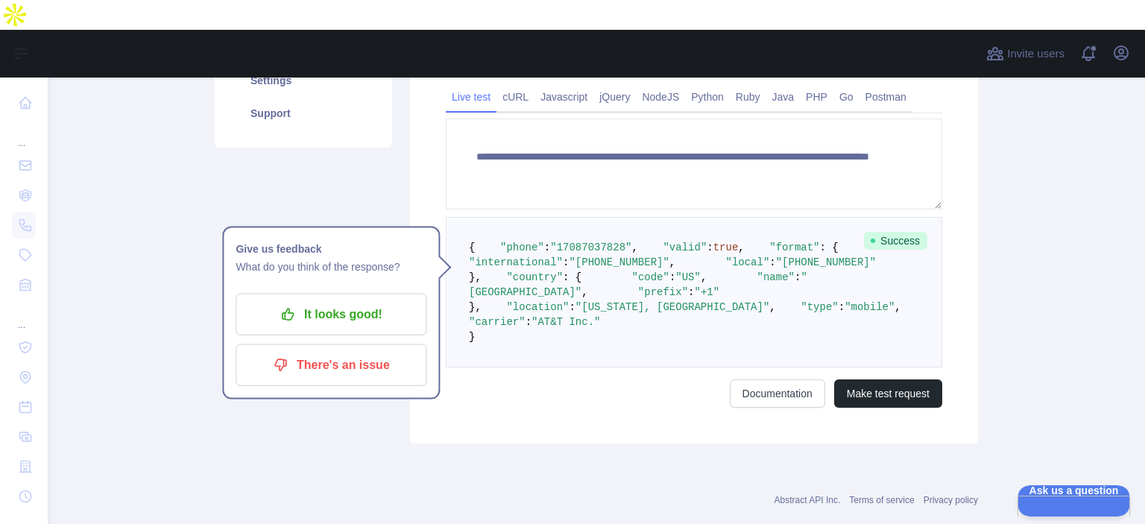
click at [868, 283] on div "**********" at bounding box center [694, 188] width 568 height 509
click at [867, 283] on button "Make test request" at bounding box center [888, 393] width 108 height 28
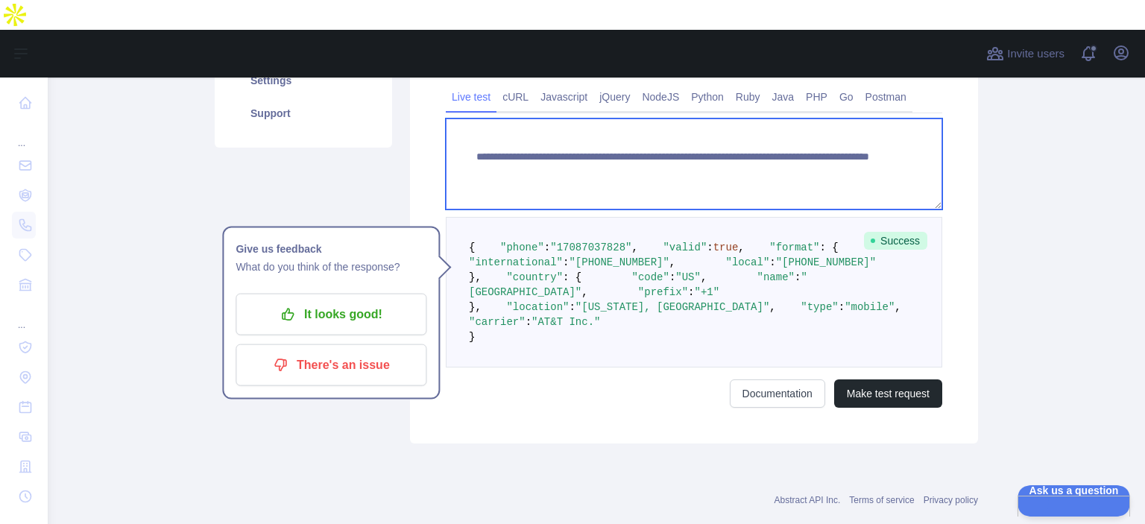
paste textarea
drag, startPoint x: 734, startPoint y: 123, endPoint x: 838, endPoint y: 123, distance: 104.4
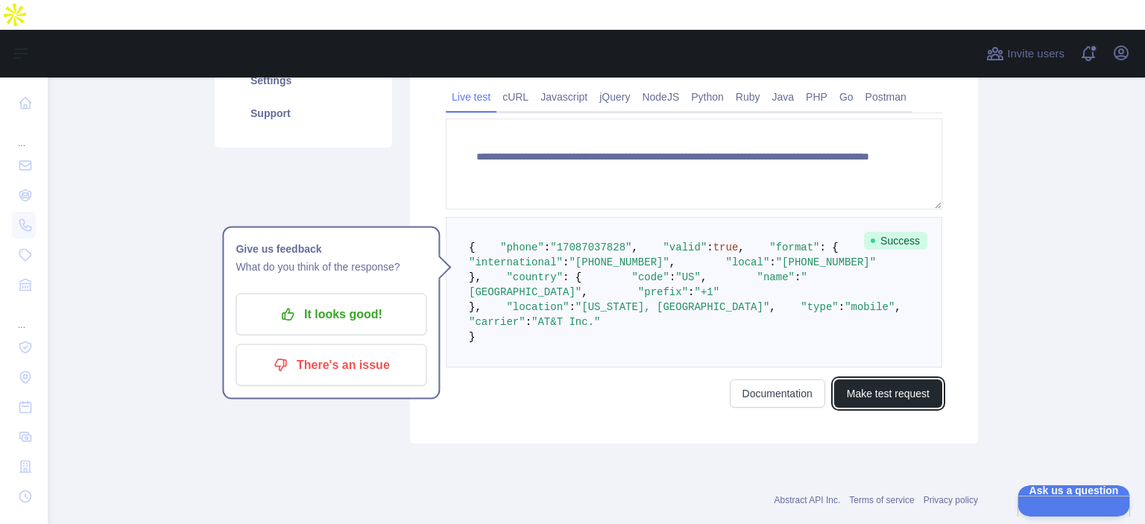
click at [886, 283] on button "Make test request" at bounding box center [888, 393] width 108 height 28
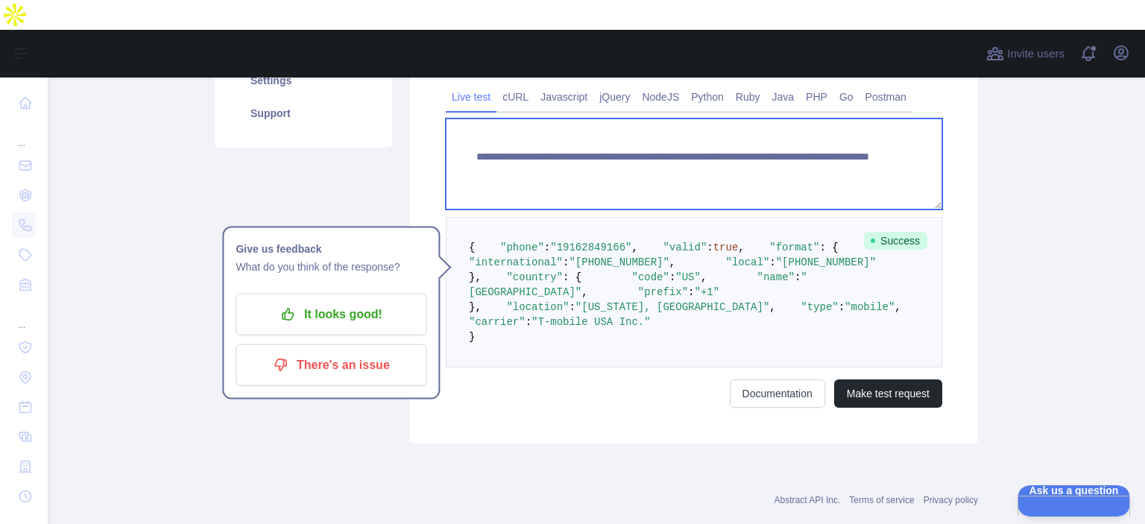
paste textarea
drag, startPoint x: 730, startPoint y: 122, endPoint x: 862, endPoint y: 143, distance: 133.7
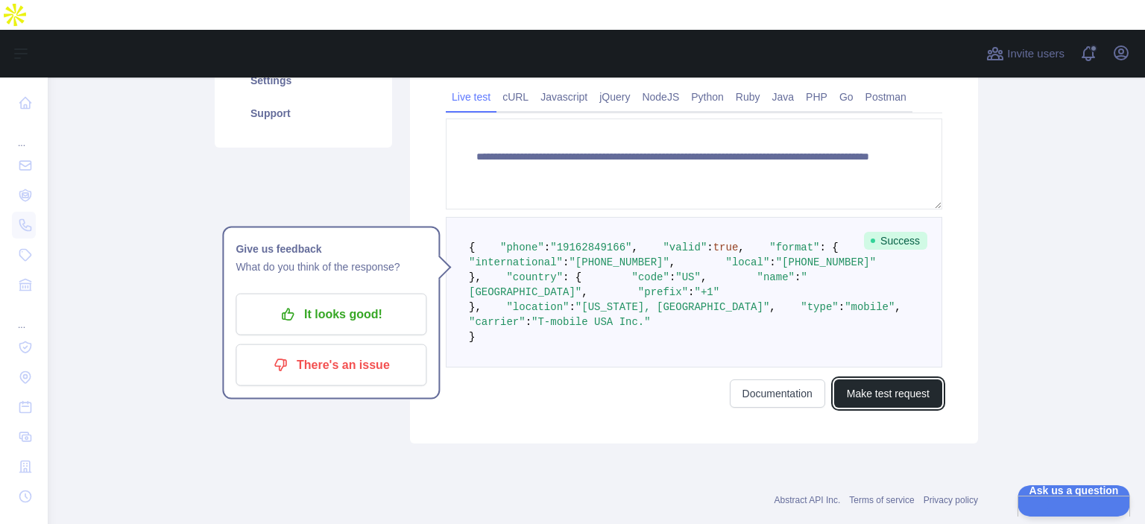
click at [908, 283] on button "Make test request" at bounding box center [888, 393] width 108 height 28
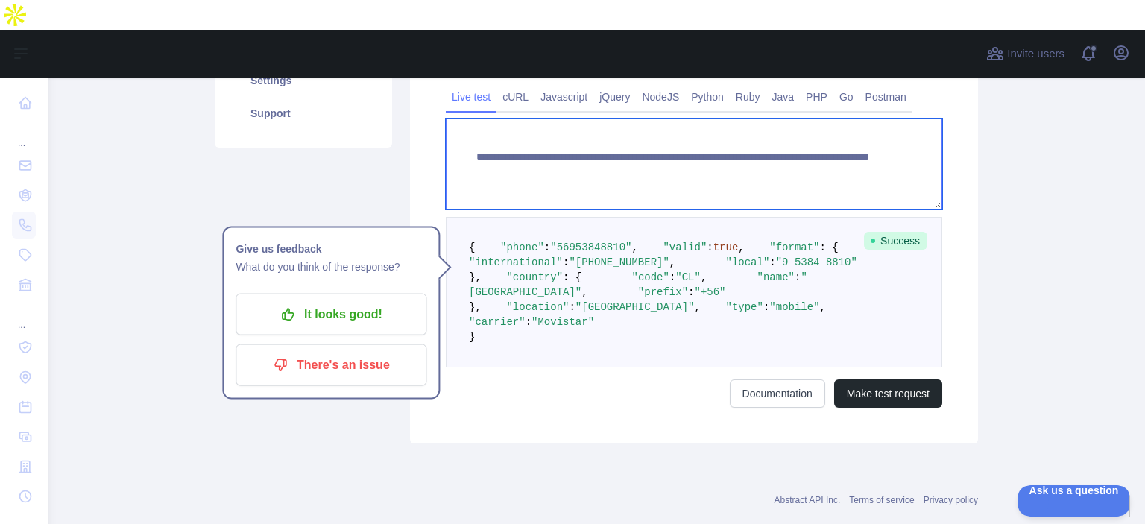
paste textarea
drag, startPoint x: 819, startPoint y: 143, endPoint x: 875, endPoint y: 151, distance: 56.4
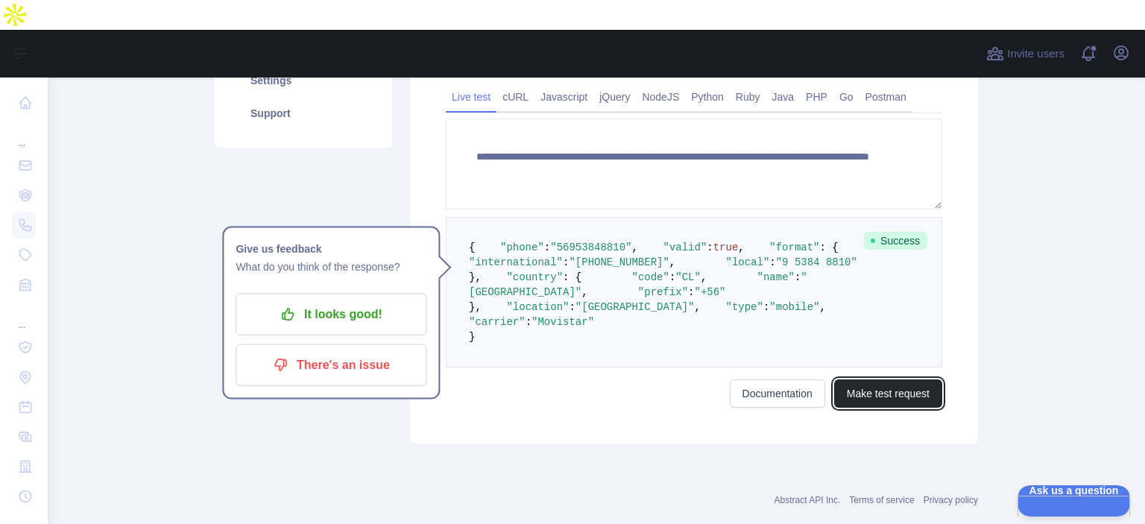
click at [857, 283] on button "Make test request" at bounding box center [888, 393] width 108 height 28
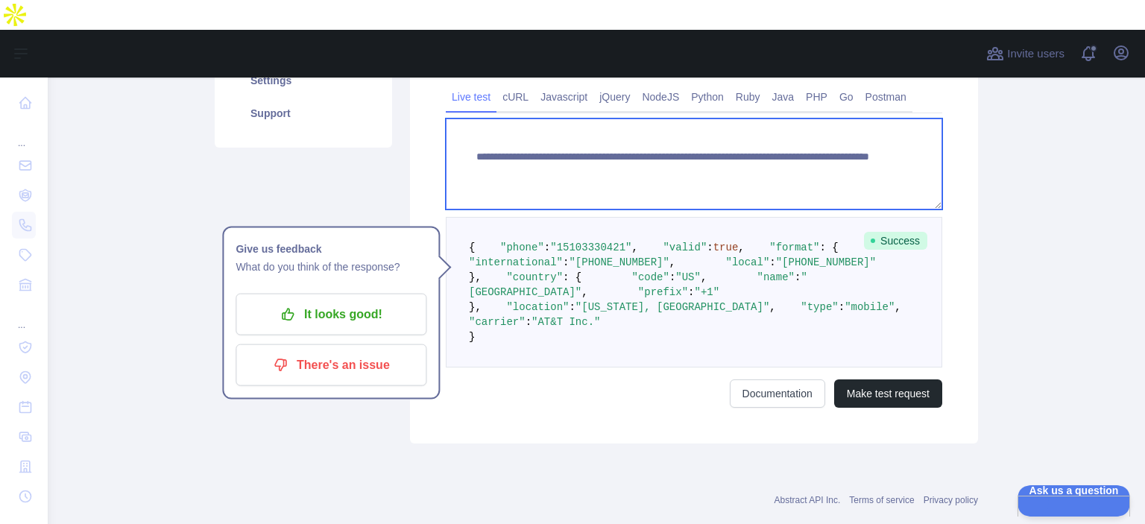
paste textarea
drag, startPoint x: 733, startPoint y: 122, endPoint x: 817, endPoint y: 133, distance: 85.1
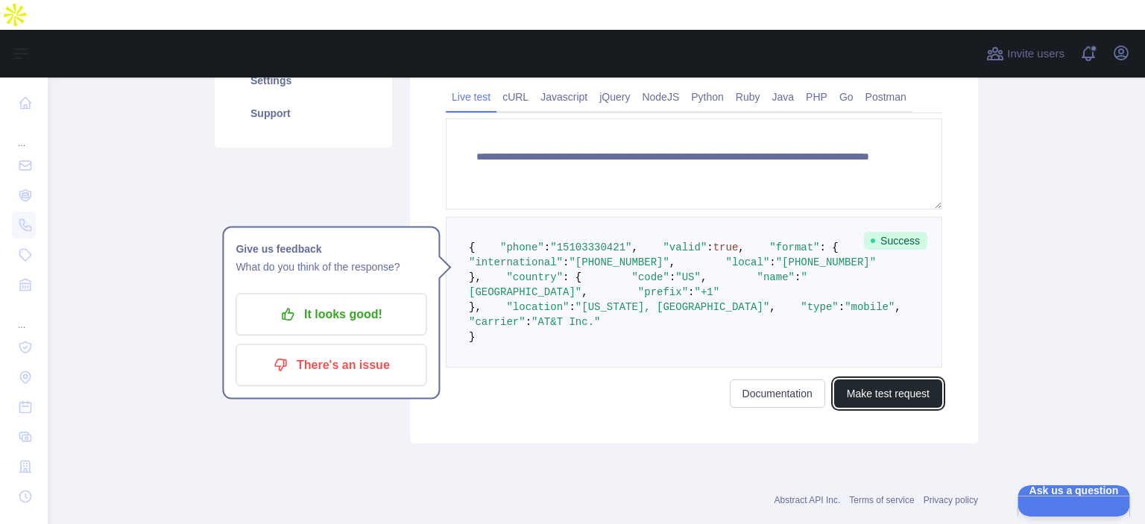
click at [874, 283] on button "Make test request" at bounding box center [888, 393] width 108 height 28
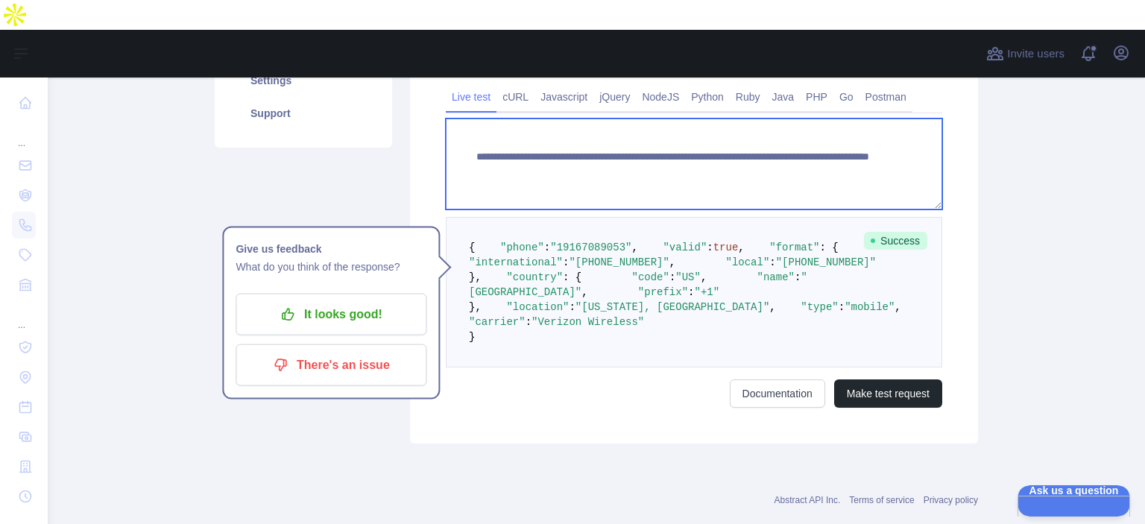
paste textarea
drag, startPoint x: 734, startPoint y: 124, endPoint x: 822, endPoint y: 139, distance: 89.2
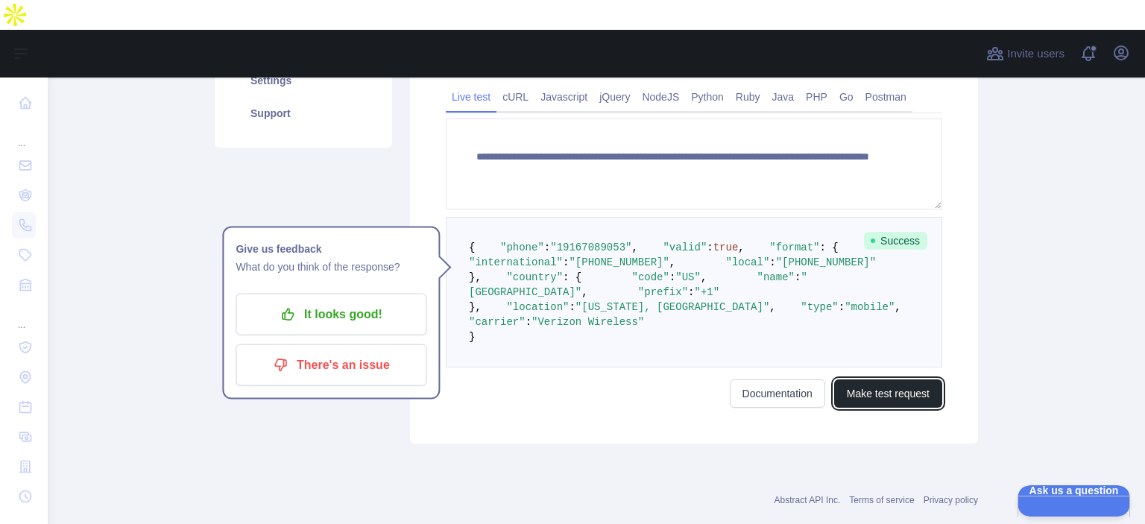
click at [874, 283] on button "Make test request" at bounding box center [888, 393] width 108 height 28
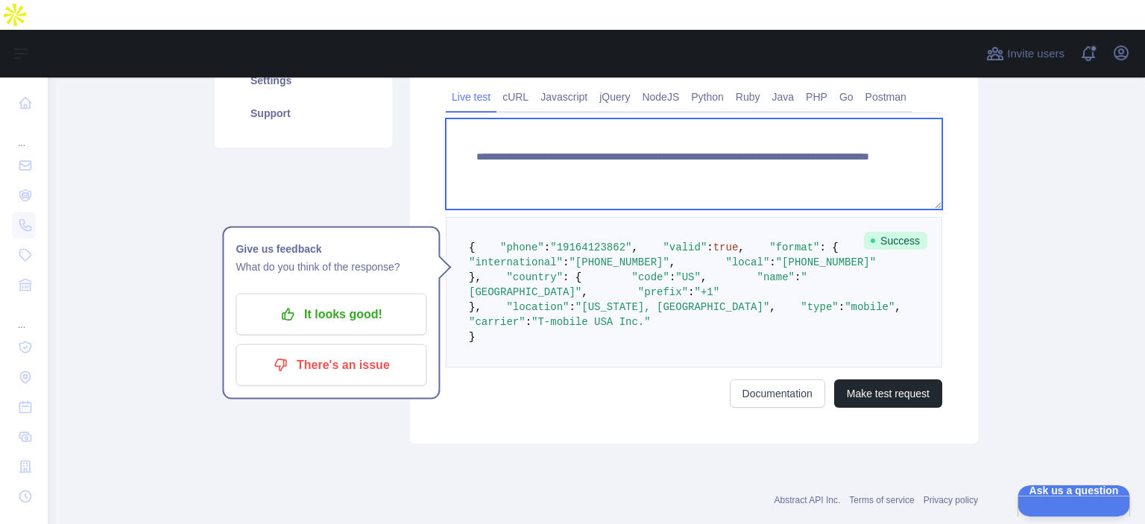
paste textarea
drag, startPoint x: 730, startPoint y: 120, endPoint x: 811, endPoint y: 174, distance: 97.8
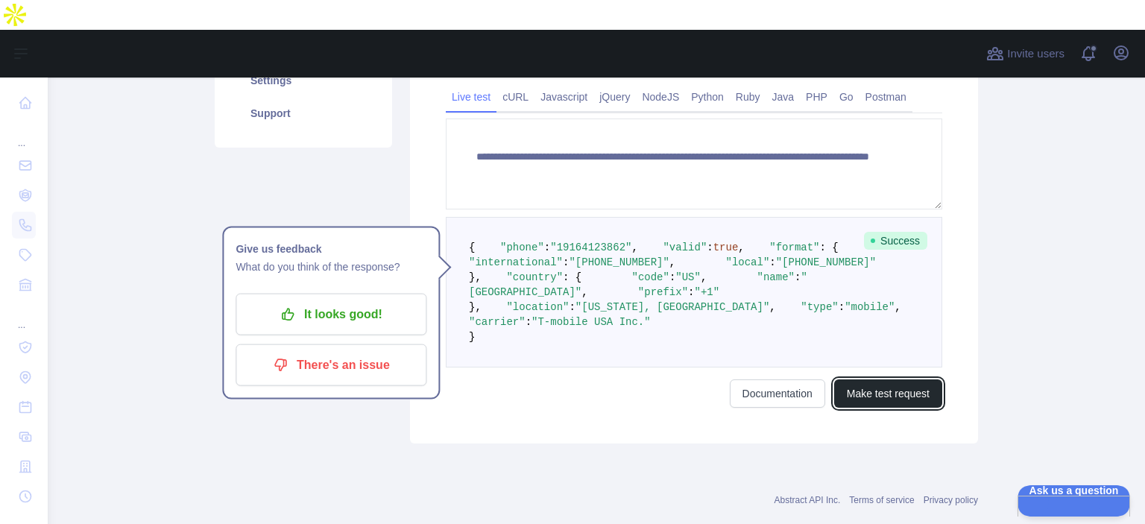
click at [892, 283] on button "Make test request" at bounding box center [888, 393] width 108 height 28
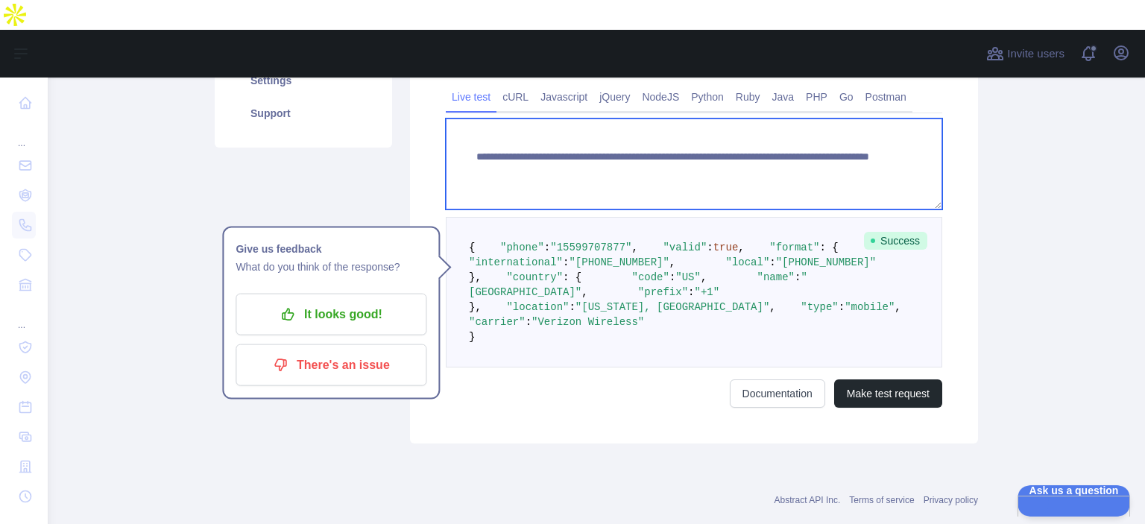
drag, startPoint x: 728, startPoint y: 119, endPoint x: 750, endPoint y: 127, distance: 23.4
click at [750, 127] on textarea "**********" at bounding box center [694, 164] width 496 height 91
drag, startPoint x: 737, startPoint y: 141, endPoint x: 734, endPoint y: 127, distance: 13.7
click at [737, 141] on textarea "**********" at bounding box center [694, 164] width 496 height 91
click at [734, 122] on textarea "**********" at bounding box center [694, 164] width 496 height 91
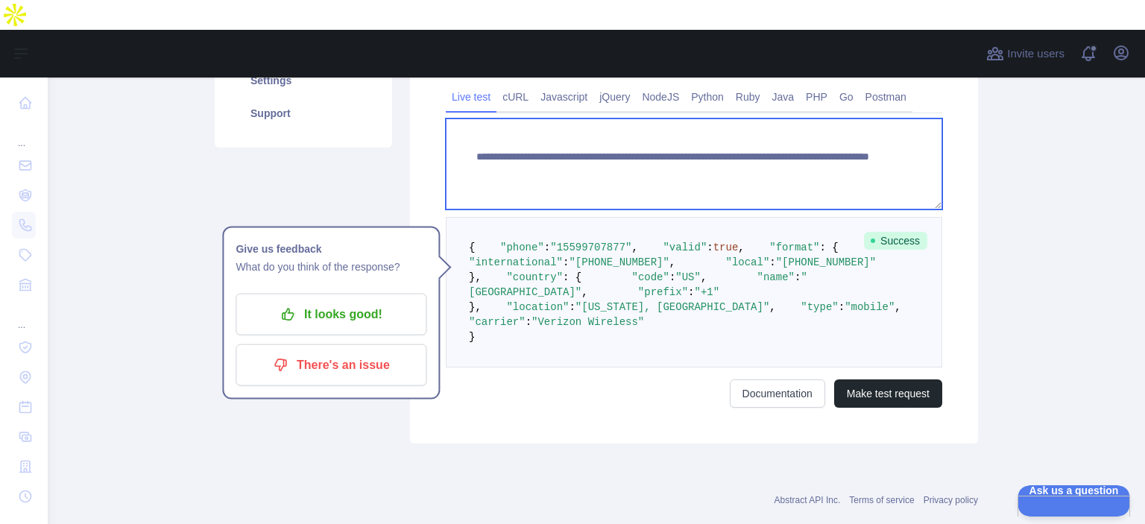
paste textarea
drag, startPoint x: 734, startPoint y: 122, endPoint x: 901, endPoint y: 189, distance: 179.3
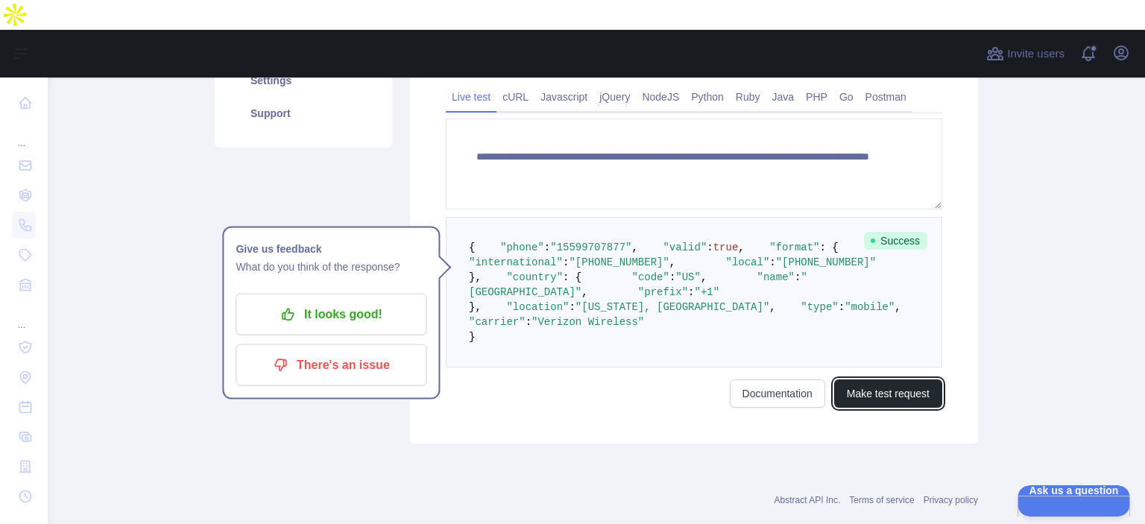
drag, startPoint x: 906, startPoint y: 482, endPoint x: 824, endPoint y: 437, distance: 93.1
click at [904, 283] on button "Make test request" at bounding box center [888, 393] width 108 height 28
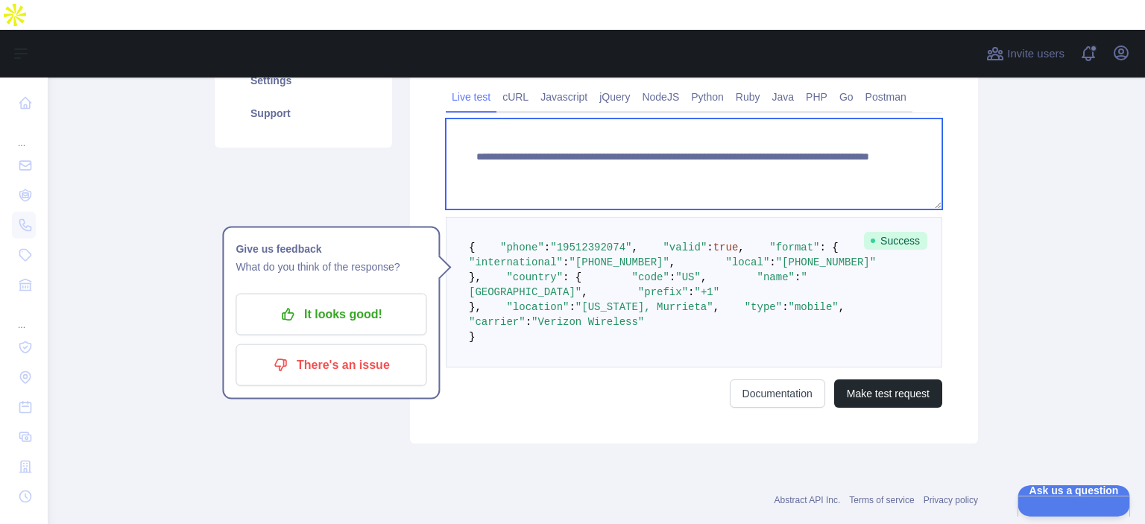
paste textarea
drag, startPoint x: 731, startPoint y: 123, endPoint x: 816, endPoint y: 136, distance: 86.0
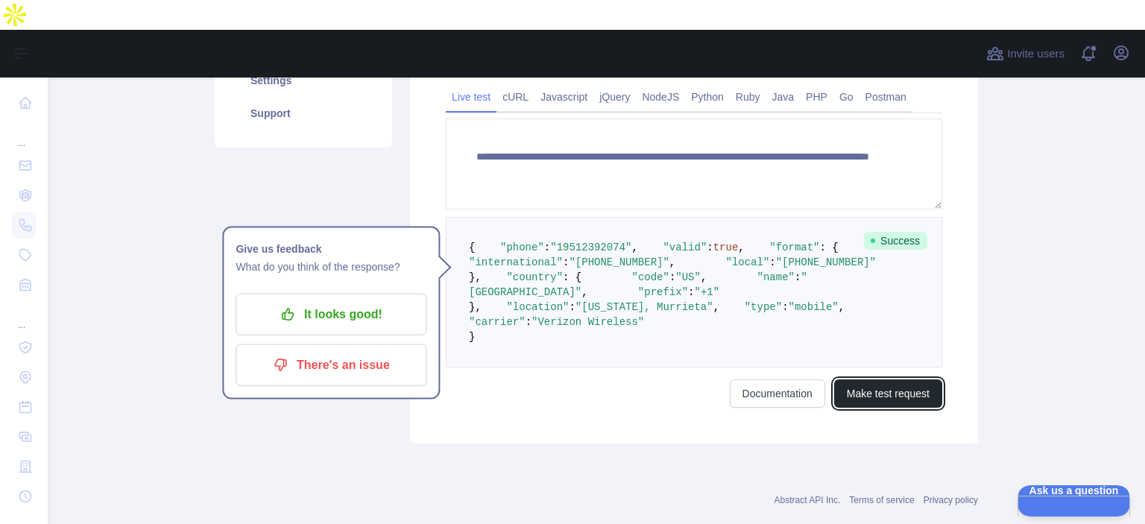
click at [904, 283] on button "Make test request" at bounding box center [888, 393] width 108 height 28
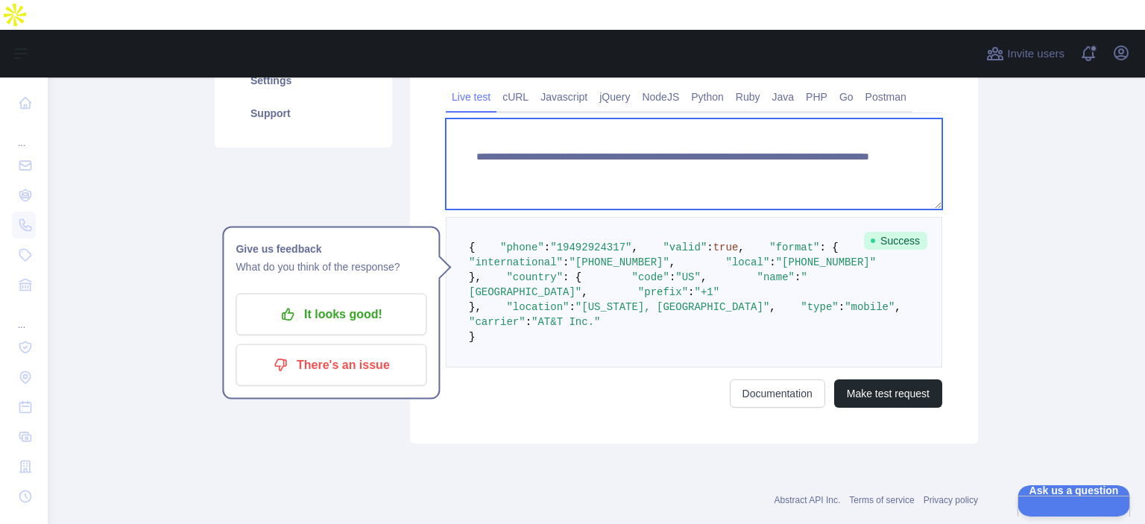
paste textarea
drag, startPoint x: 732, startPoint y: 122, endPoint x: 819, endPoint y: 136, distance: 87.6
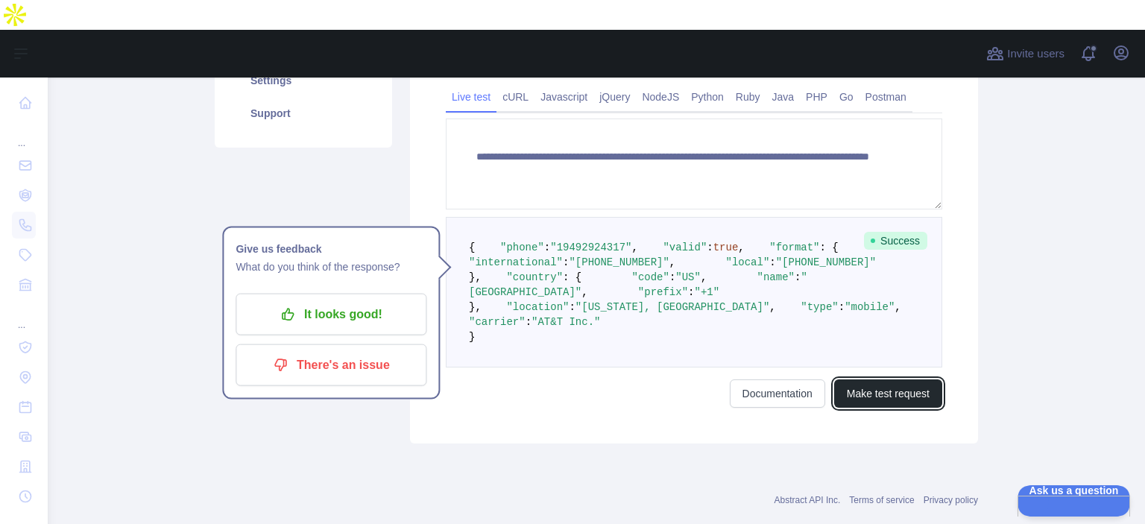
click at [903, 283] on button "Make test request" at bounding box center [888, 393] width 108 height 28
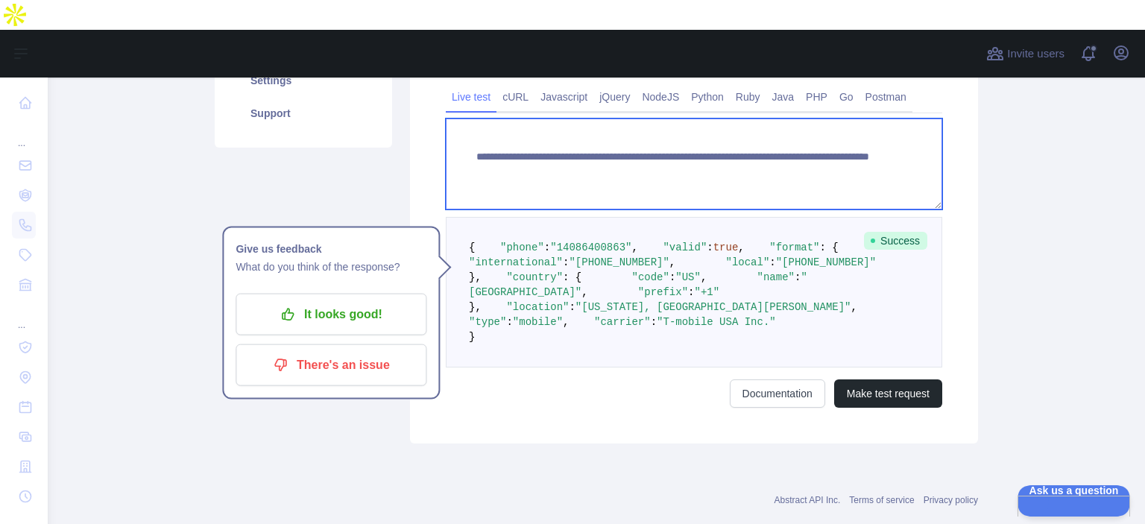
paste textarea "**"
drag, startPoint x: 734, startPoint y: 122, endPoint x: 843, endPoint y: 167, distance: 117.7
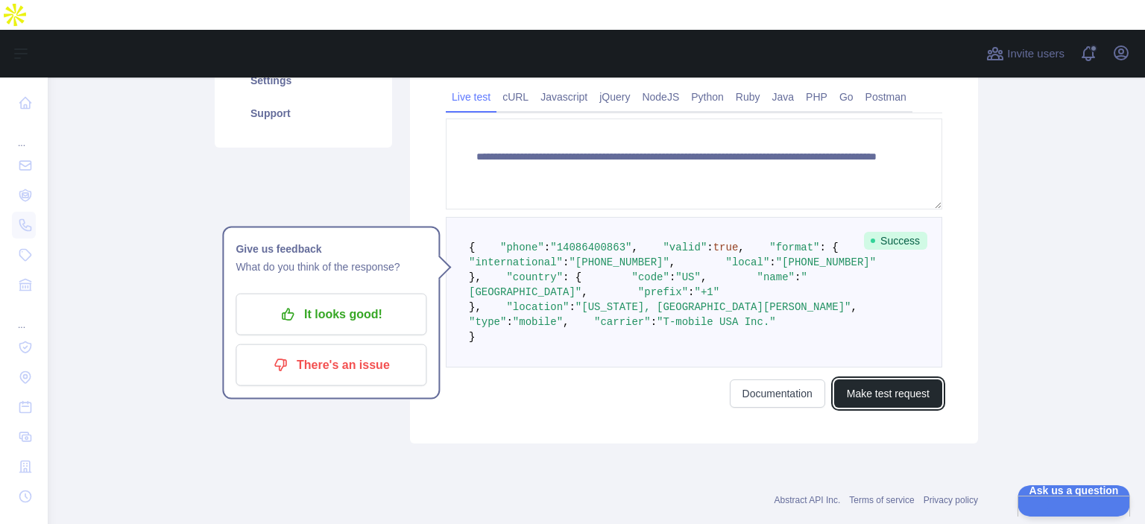
click at [883, 283] on button "Make test request" at bounding box center [888, 393] width 108 height 28
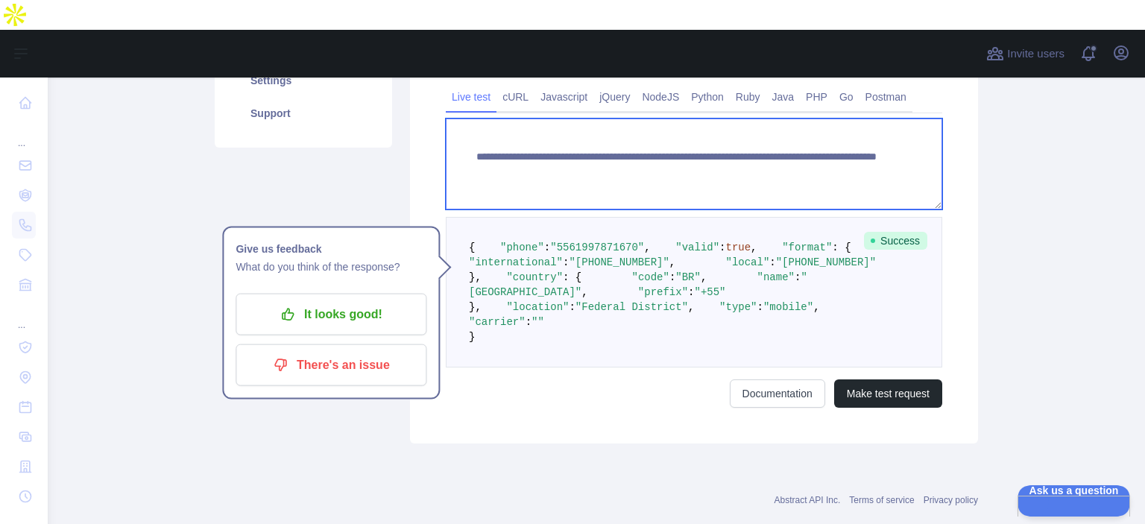
paste textarea
drag, startPoint x: 734, startPoint y: 120, endPoint x: 839, endPoint y: 127, distance: 106.1
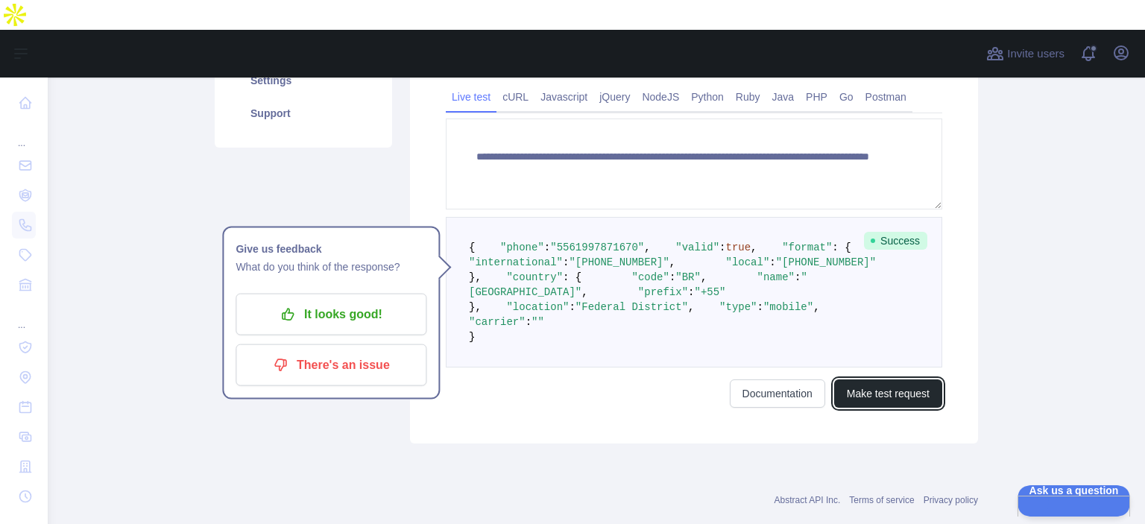
click at [880, 283] on button "Make test request" at bounding box center [888, 393] width 108 height 28
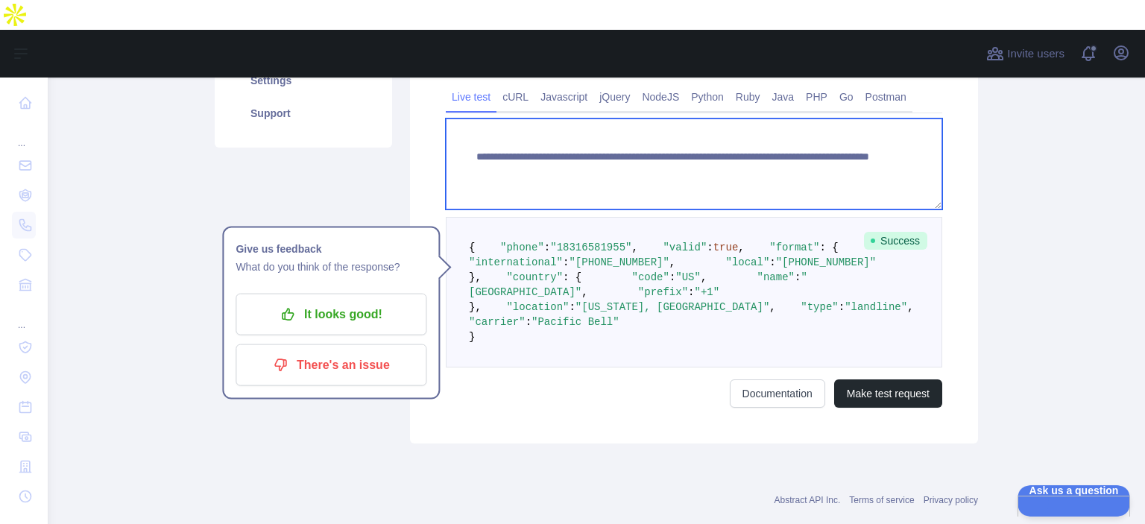
paste textarea
drag, startPoint x: 735, startPoint y: 124, endPoint x: 832, endPoint y: 134, distance: 97.5
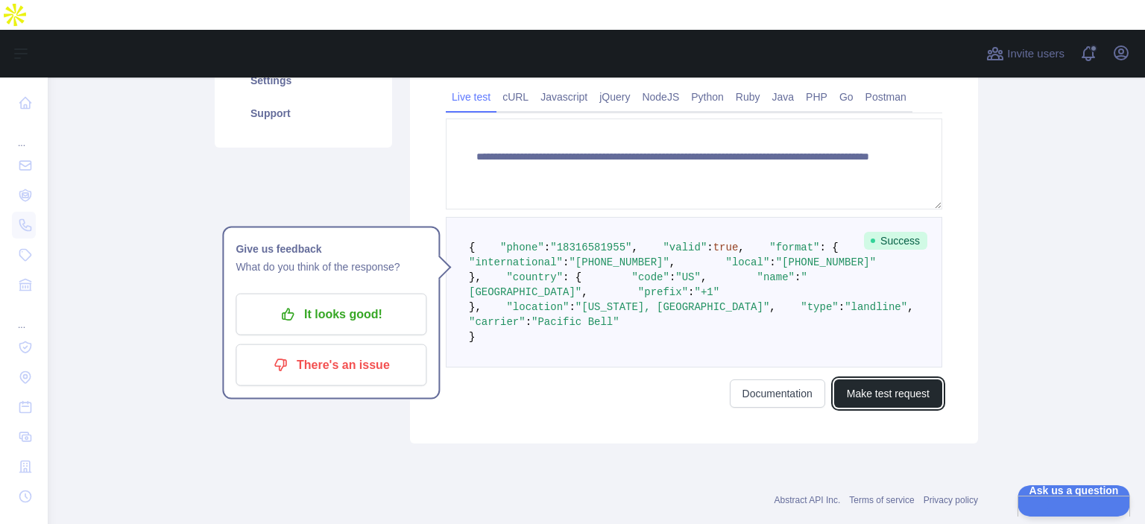
click at [901, 283] on button "Make test request" at bounding box center [888, 393] width 108 height 28
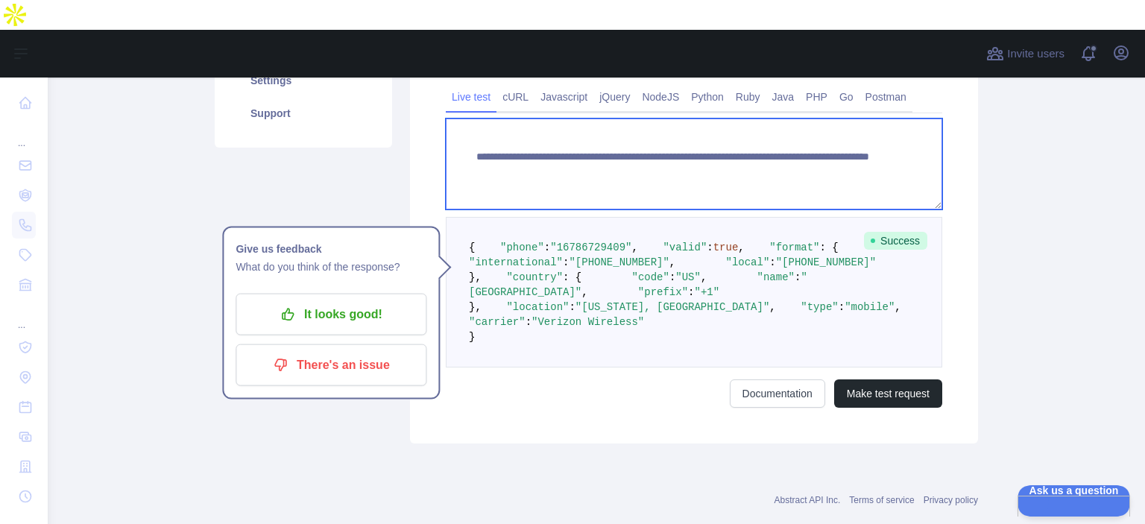
drag, startPoint x: 737, startPoint y: 121, endPoint x: 807, endPoint y: 126, distance: 71.0
click at [807, 126] on textarea "**********" at bounding box center [694, 164] width 496 height 91
click at [782, 136] on textarea "**********" at bounding box center [694, 164] width 496 height 91
paste textarea
drag, startPoint x: 772, startPoint y: 123, endPoint x: 807, endPoint y: 124, distance: 35.0
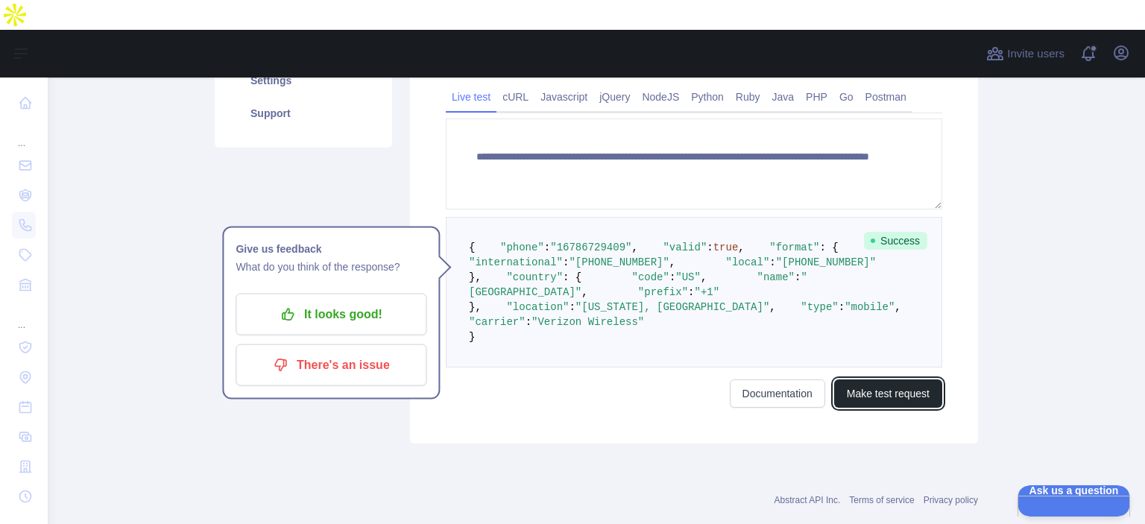
click at [880, 283] on button "Make test request" at bounding box center [888, 393] width 108 height 28
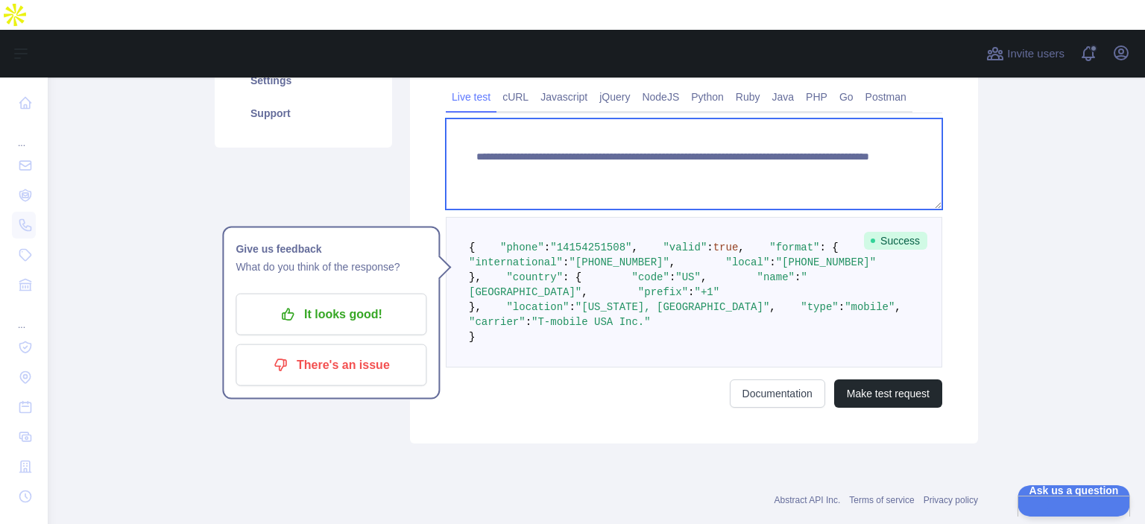
paste textarea
drag, startPoint x: 731, startPoint y: 123, endPoint x: 817, endPoint y: 135, distance: 86.6
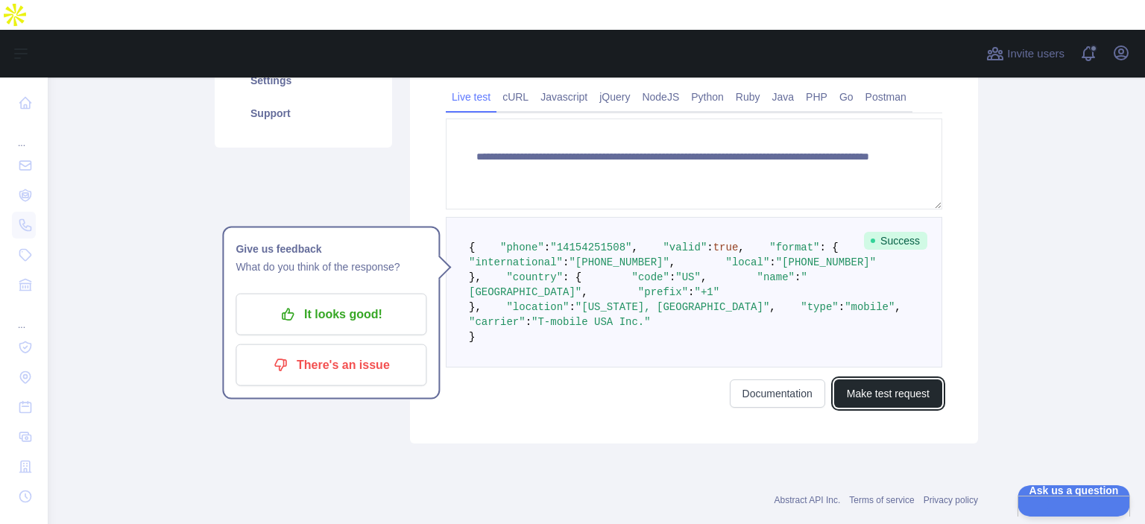
click at [878, 283] on button "Make test request" at bounding box center [888, 393] width 108 height 28
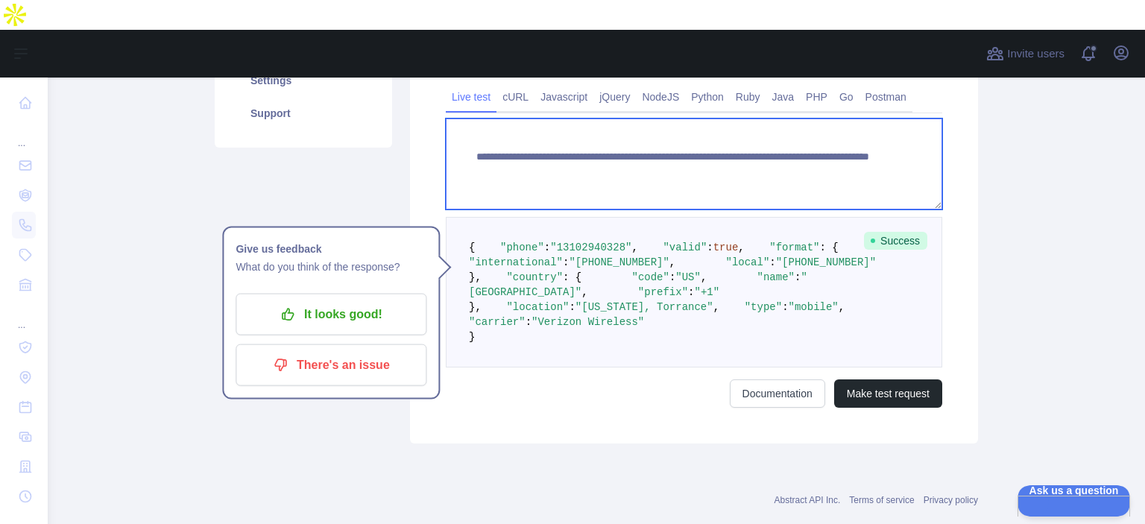
paste textarea
drag, startPoint x: 813, startPoint y: 121, endPoint x: 731, endPoint y: 118, distance: 82.1
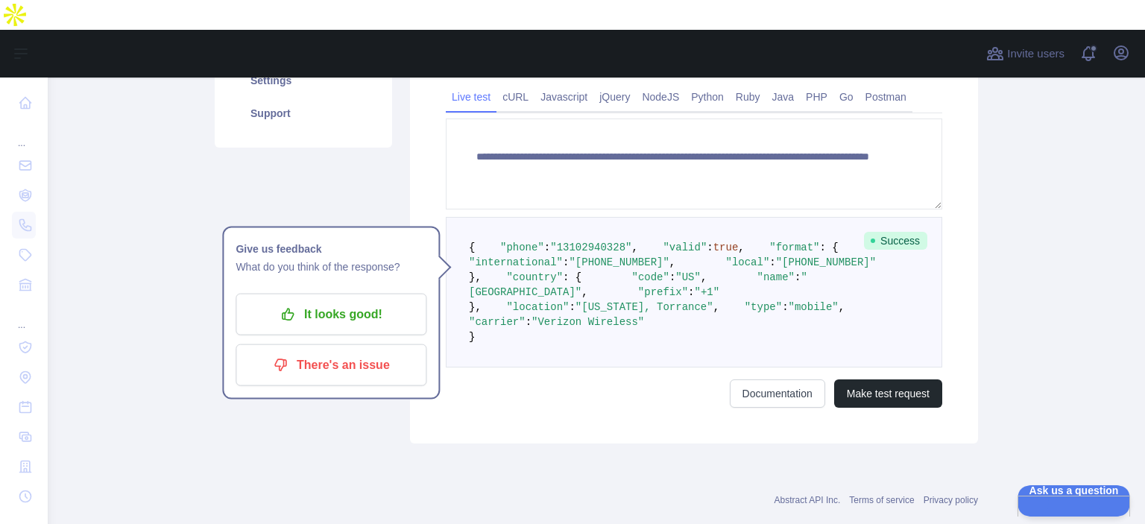
click at [872, 283] on div "**********" at bounding box center [694, 188] width 568 height 509
click at [871, 283] on button "Make test request" at bounding box center [888, 393] width 108 height 28
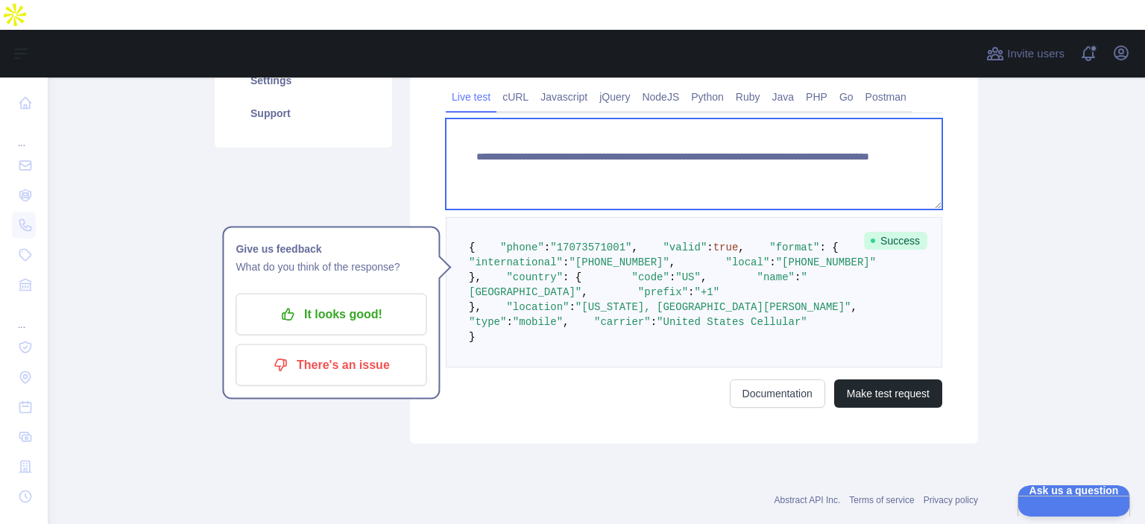
paste textarea
drag, startPoint x: 734, startPoint y: 126, endPoint x: 823, endPoint y: 136, distance: 89.2
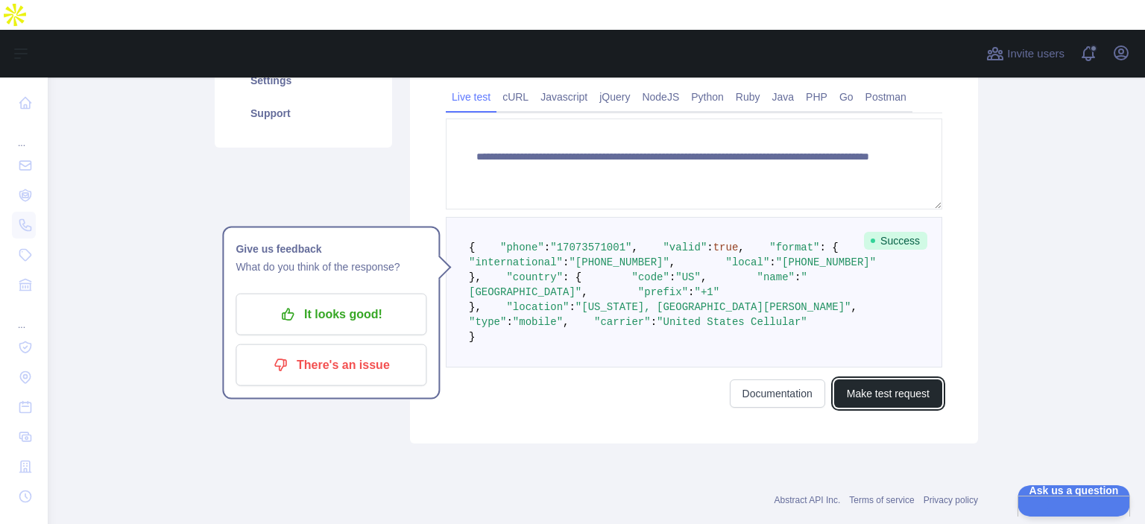
drag, startPoint x: 871, startPoint y: 476, endPoint x: 822, endPoint y: 436, distance: 63.6
click at [871, 283] on button "Make test request" at bounding box center [888, 393] width 108 height 28
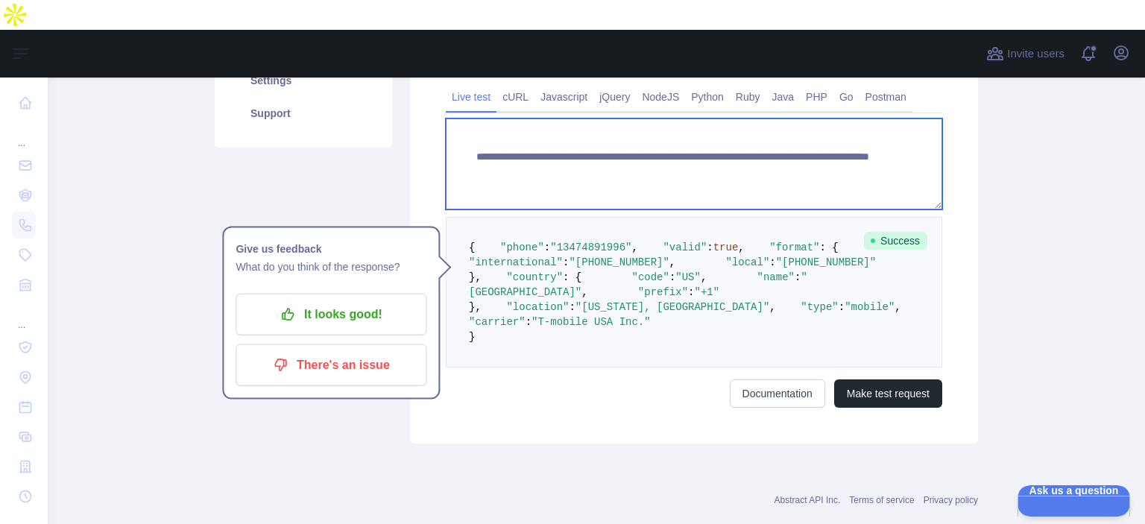
paste textarea
drag, startPoint x: 734, startPoint y: 119, endPoint x: 819, endPoint y: 139, distance: 88.1
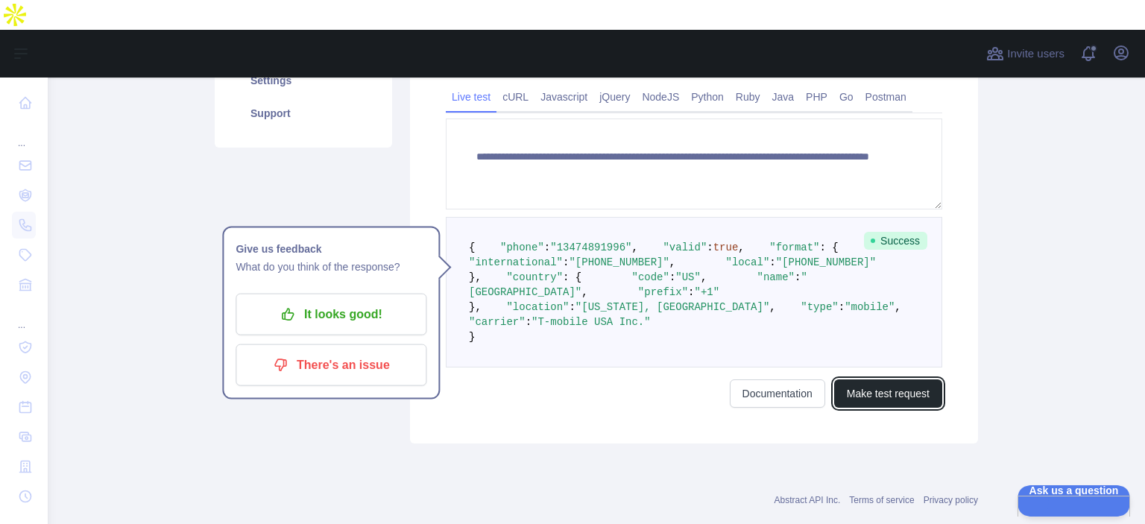
click at [895, 283] on button "Make test request" at bounding box center [888, 393] width 108 height 28
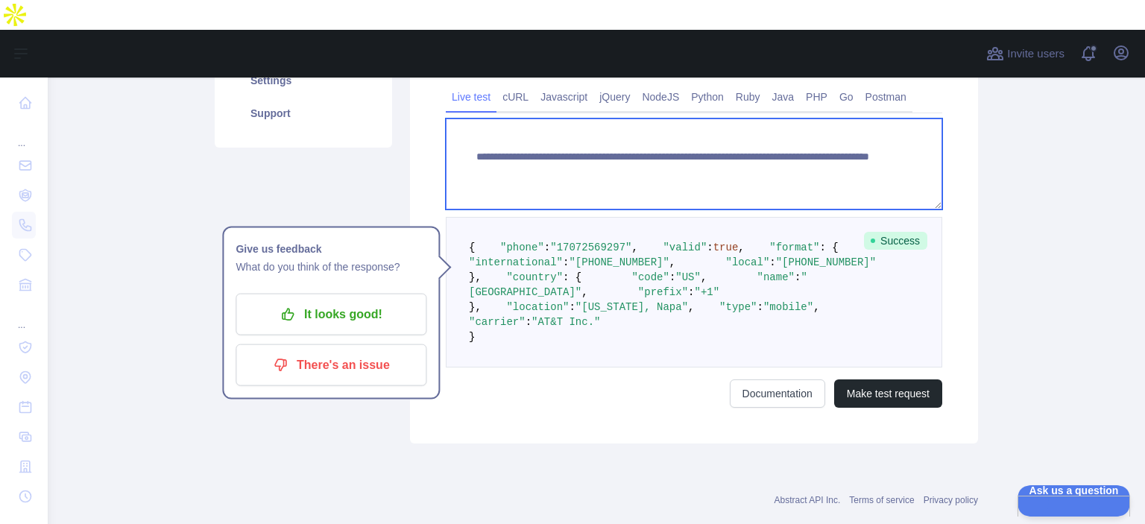
paste textarea
drag, startPoint x: 733, startPoint y: 119, endPoint x: 816, endPoint y: 226, distance: 134.9
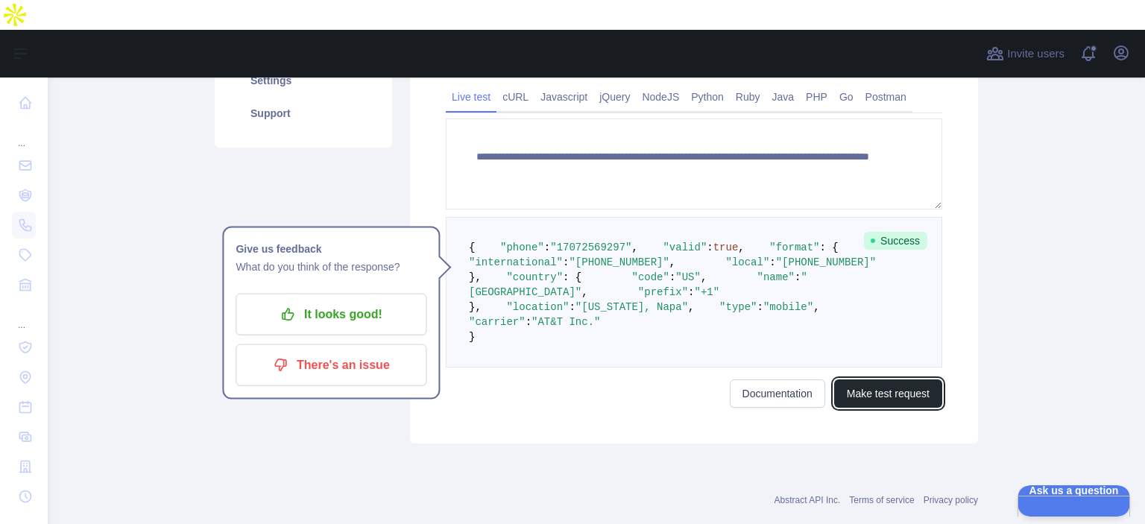
click at [882, 283] on button "Make test request" at bounding box center [888, 393] width 108 height 28
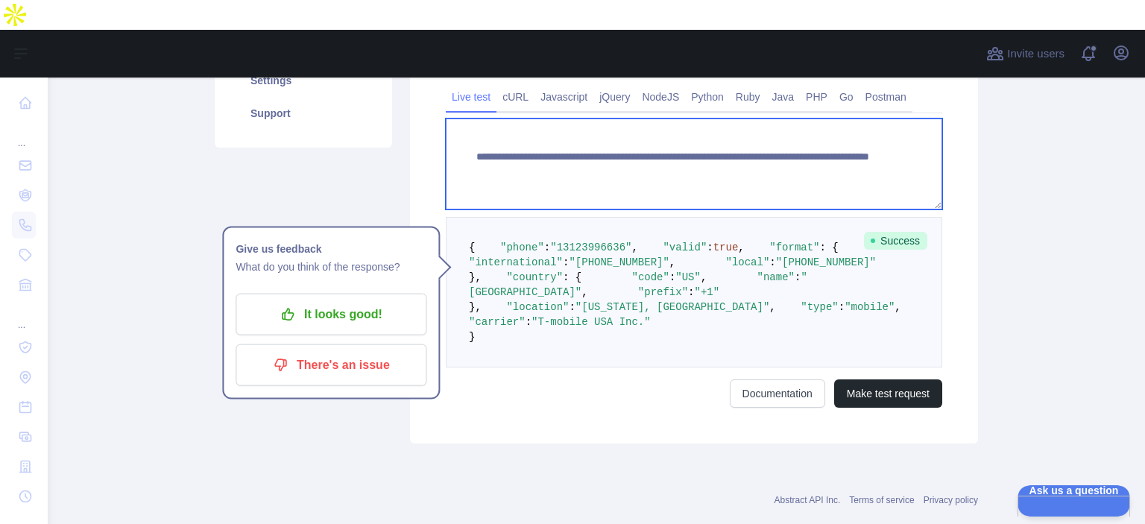
paste textarea
drag, startPoint x: 736, startPoint y: 124, endPoint x: 804, endPoint y: 126, distance: 67.9
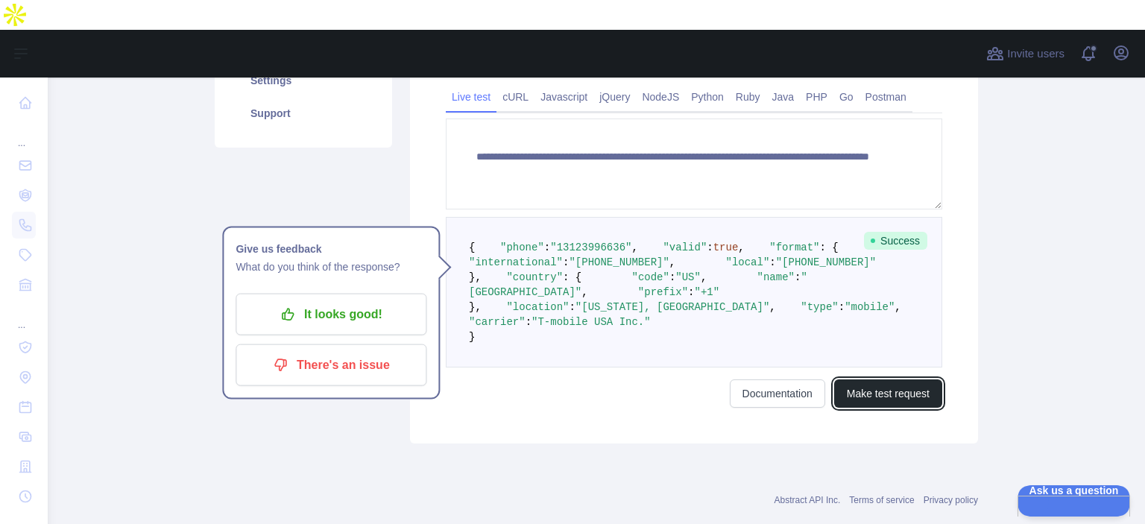
click at [909, 283] on button "Make test request" at bounding box center [888, 393] width 108 height 28
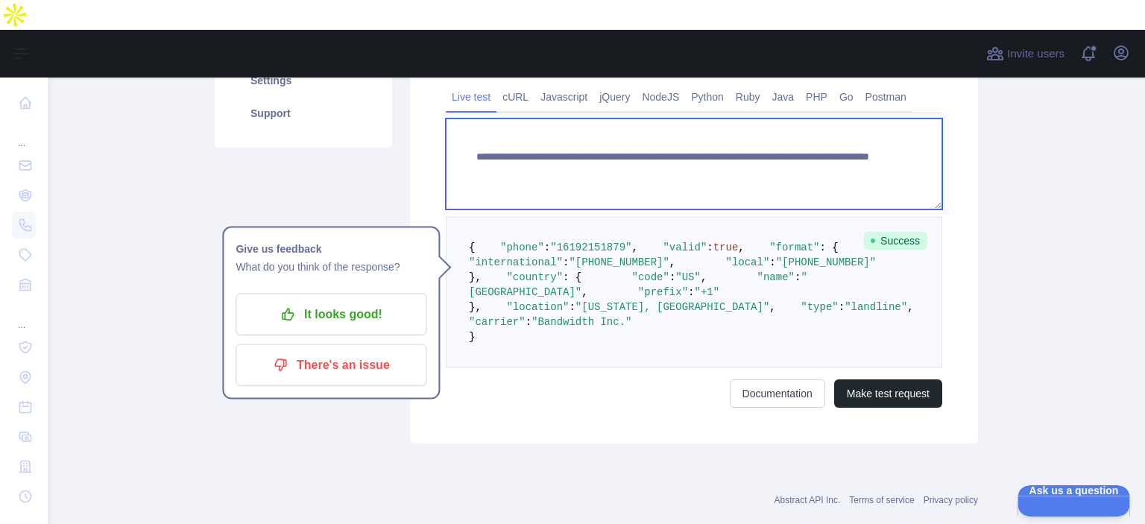
paste textarea
drag, startPoint x: 734, startPoint y: 119, endPoint x: 790, endPoint y: 158, distance: 68.0
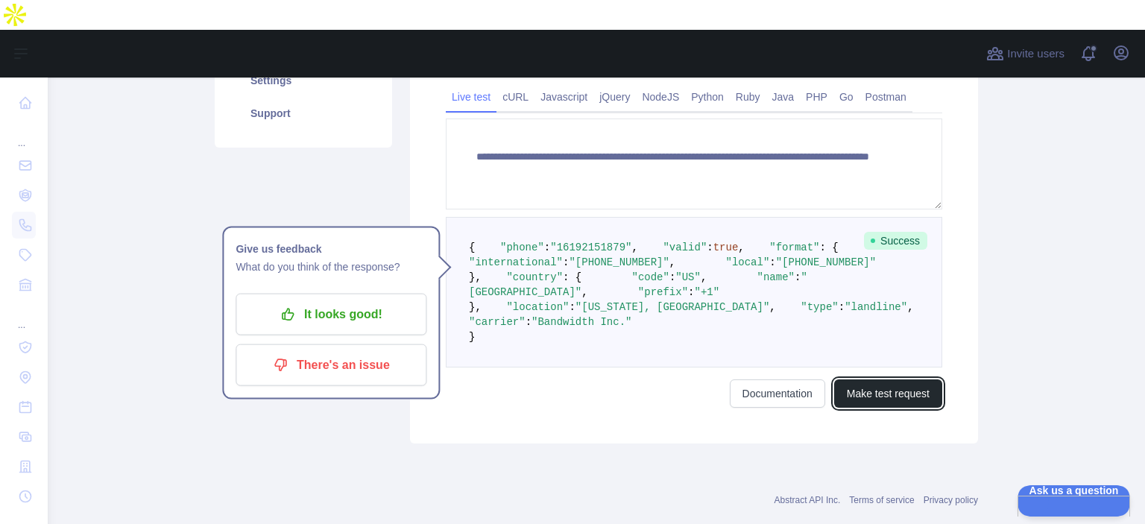
drag, startPoint x: 839, startPoint y: 470, endPoint x: 802, endPoint y: 428, distance: 55.5
click at [841, 283] on button "Make test request" at bounding box center [888, 393] width 108 height 28
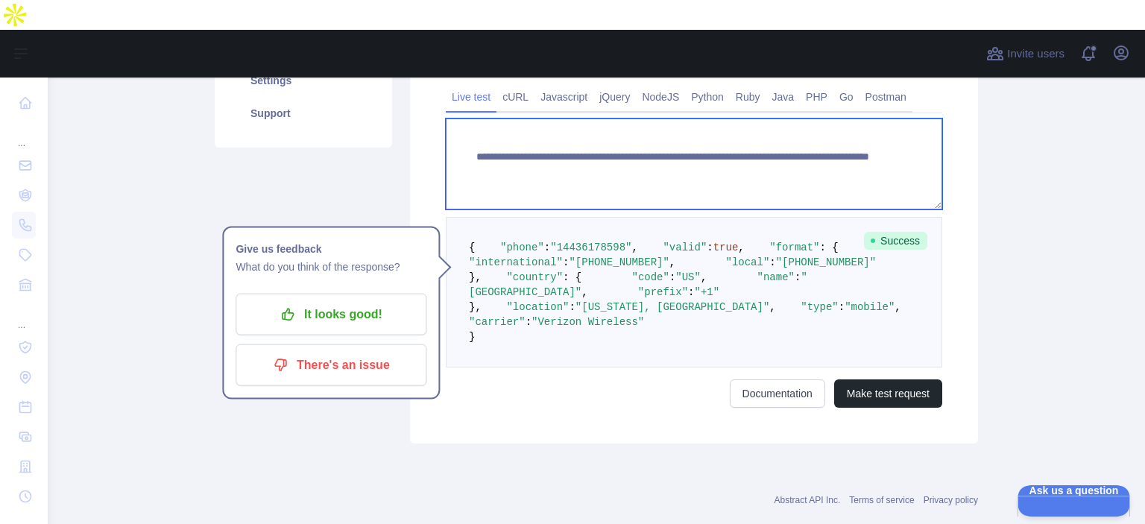
paste textarea
drag, startPoint x: 773, startPoint y: 125, endPoint x: 857, endPoint y: 142, distance: 86.0
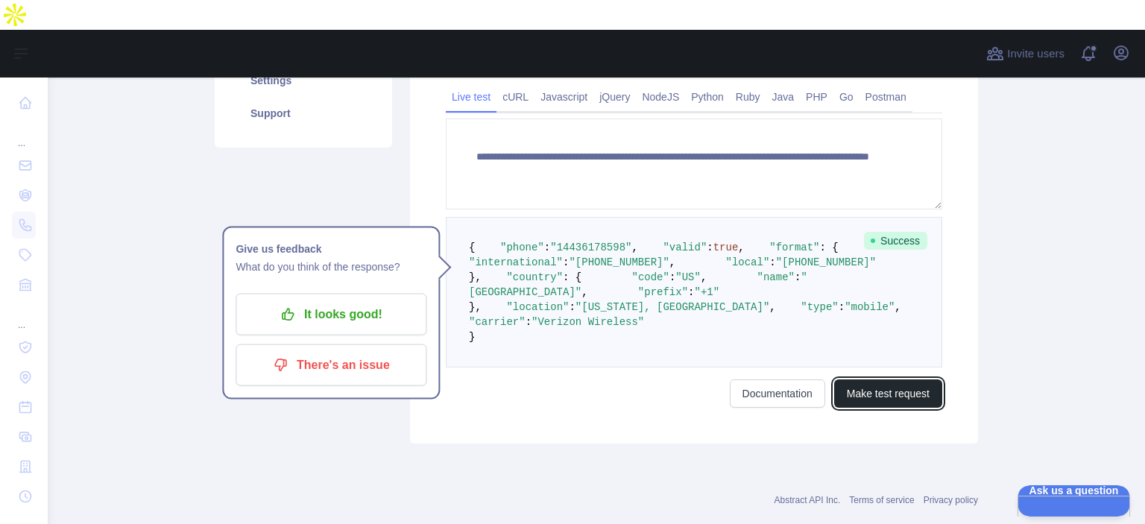
click at [886, 283] on button "Make test request" at bounding box center [888, 393] width 108 height 28
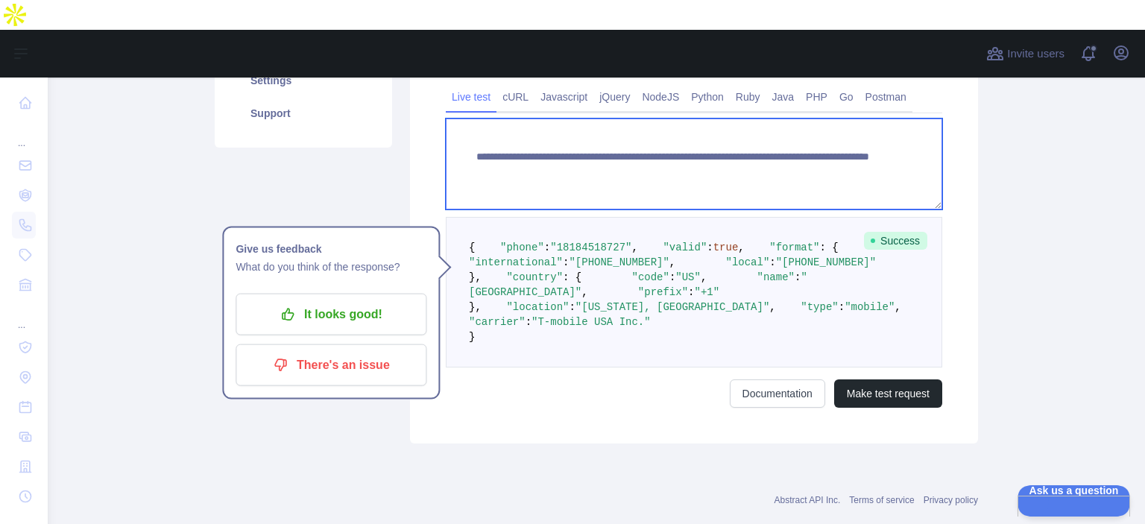
paste textarea
drag, startPoint x: 732, startPoint y: 117, endPoint x: 841, endPoint y: 138, distance: 110.8
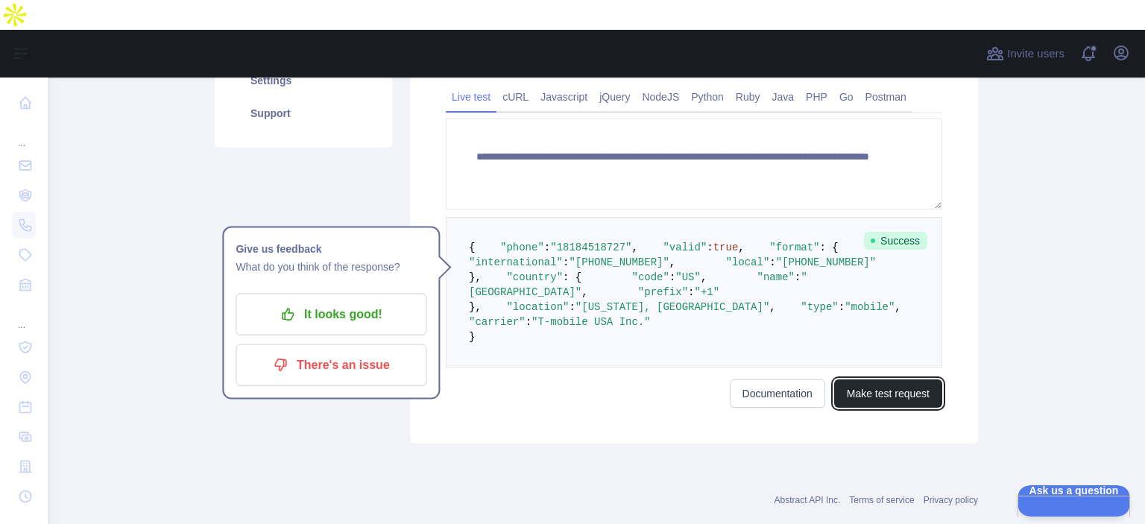
click at [896, 283] on button "Make test request" at bounding box center [888, 393] width 108 height 28
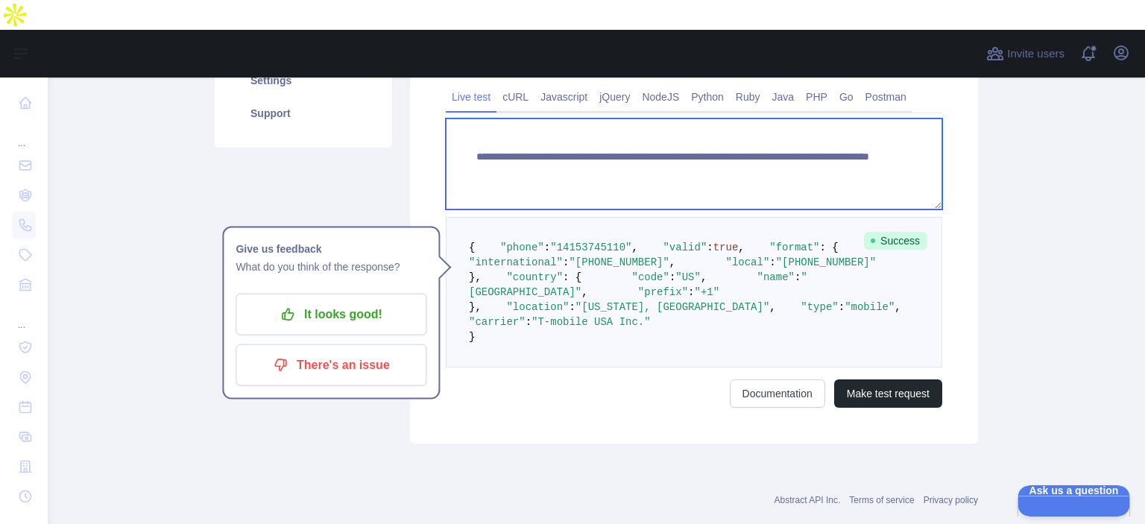
paste textarea
drag, startPoint x: 734, startPoint y: 124, endPoint x: 823, endPoint y: 135, distance: 90.1
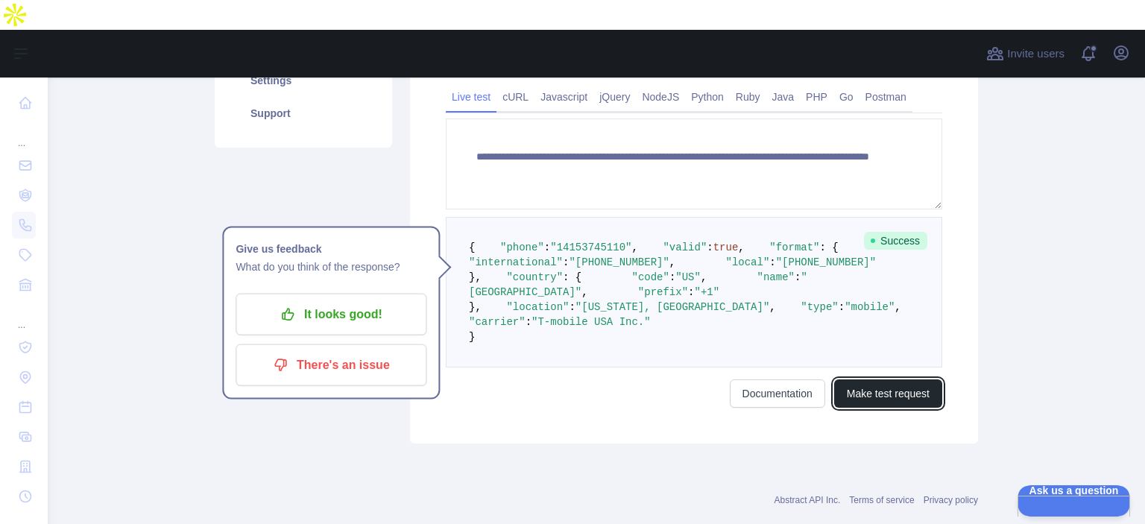
click at [883, 283] on button "Make test request" at bounding box center [888, 393] width 108 height 28
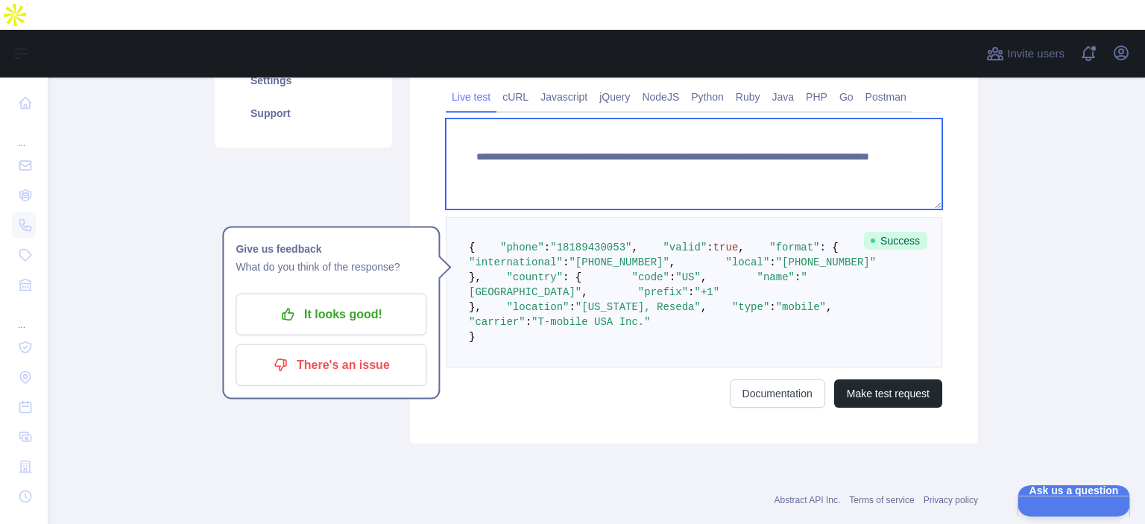
paste textarea
drag, startPoint x: 734, startPoint y: 121, endPoint x: 865, endPoint y: 138, distance: 132.3
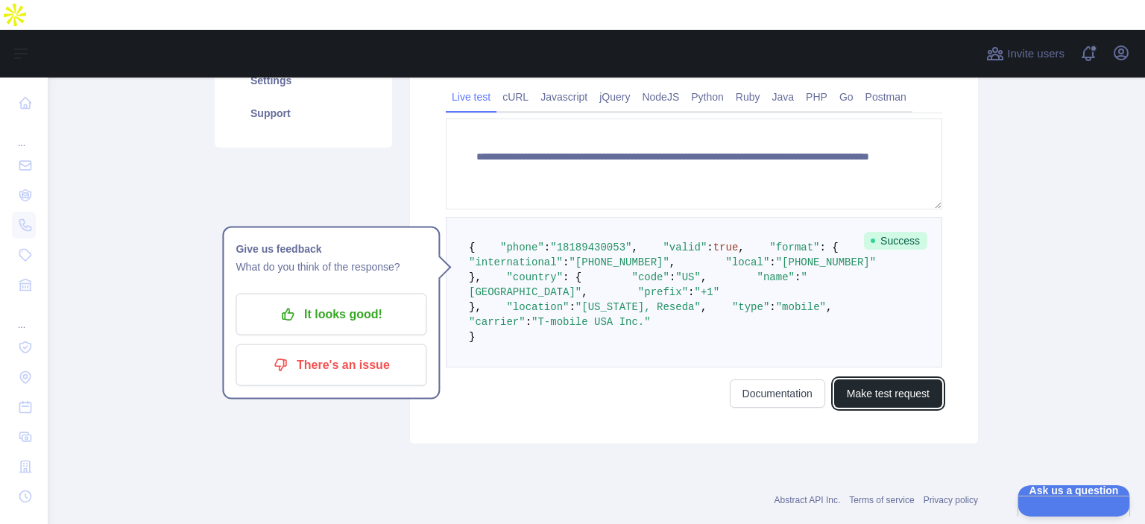
click at [896, 283] on button "Make test request" at bounding box center [888, 393] width 108 height 28
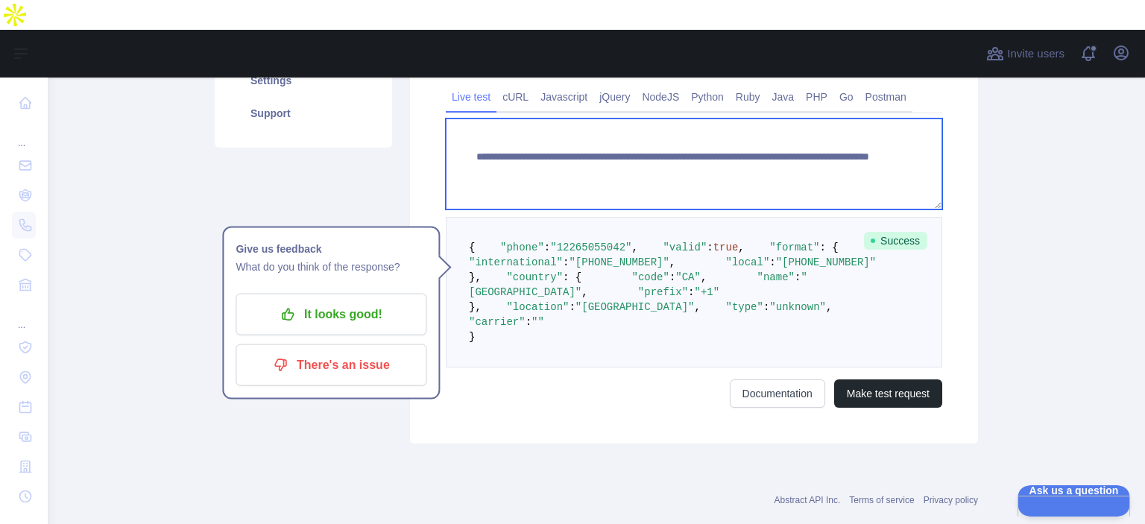
paste textarea
drag, startPoint x: 731, startPoint y: 124, endPoint x: 841, endPoint y: 140, distance: 110.7
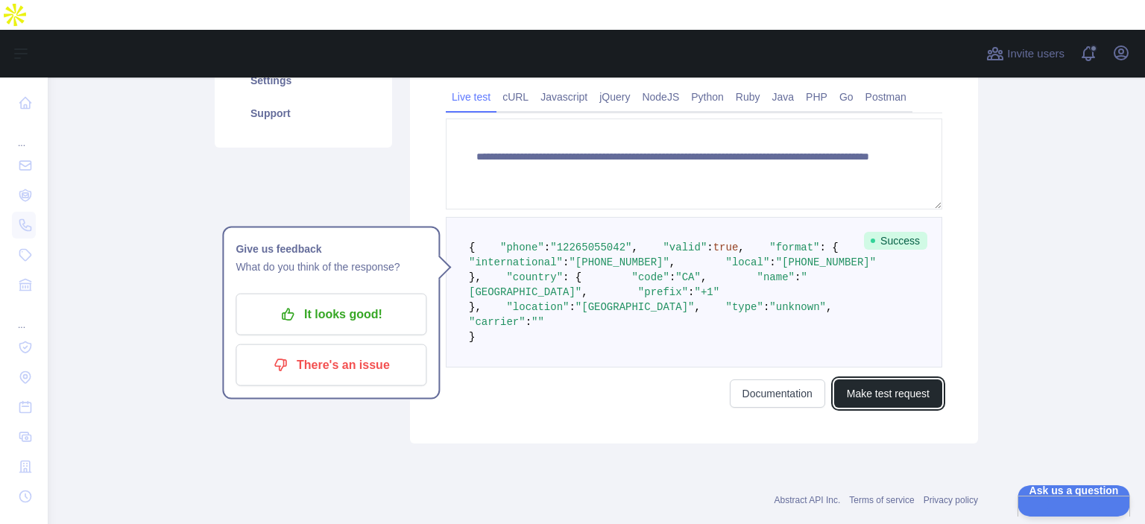
click at [862, 283] on button "Make test request" at bounding box center [888, 393] width 108 height 28
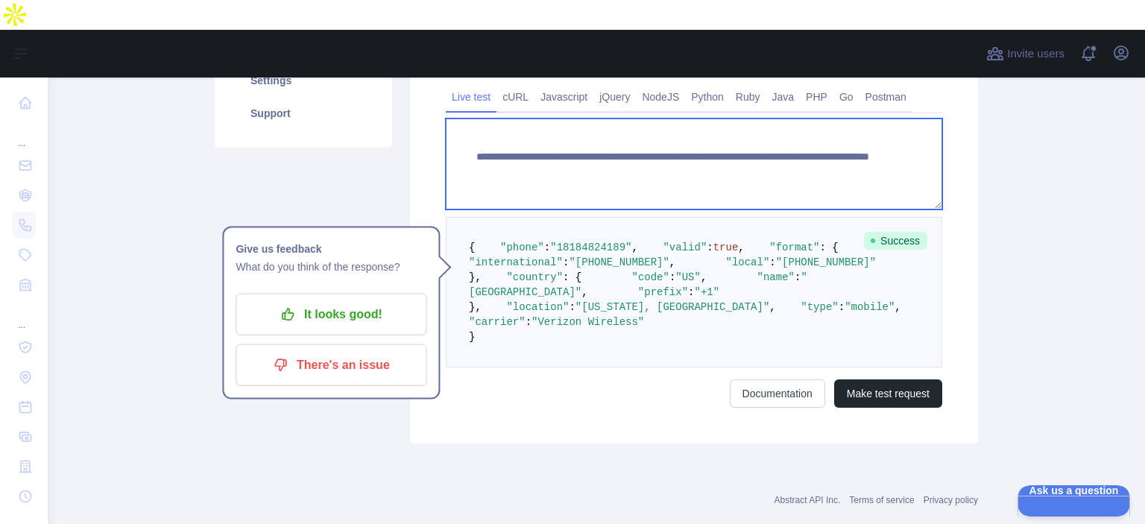
paste textarea
drag, startPoint x: 734, startPoint y: 122, endPoint x: 829, endPoint y: 135, distance: 95.6
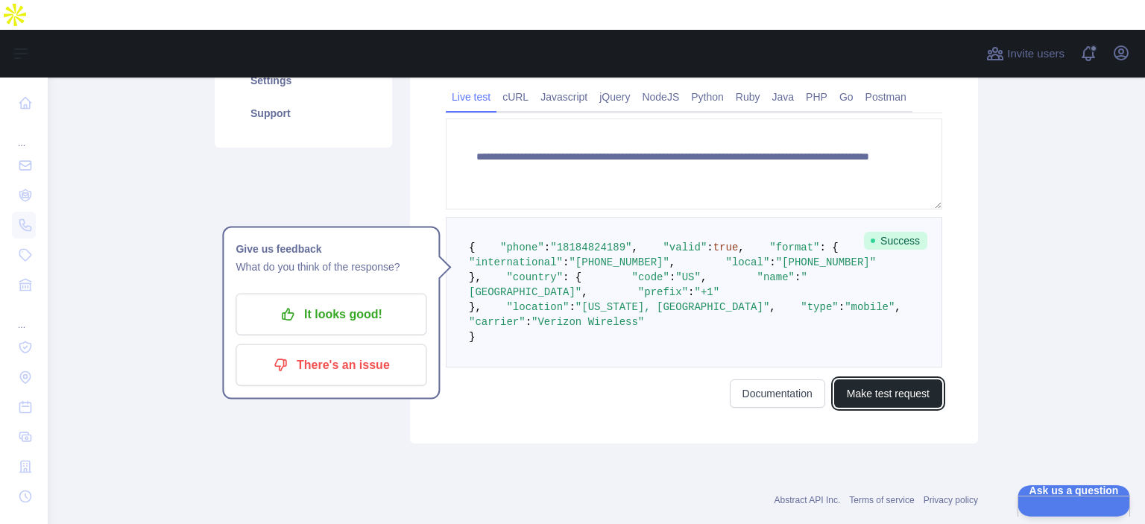
click at [884, 283] on button "Make test request" at bounding box center [888, 393] width 108 height 28
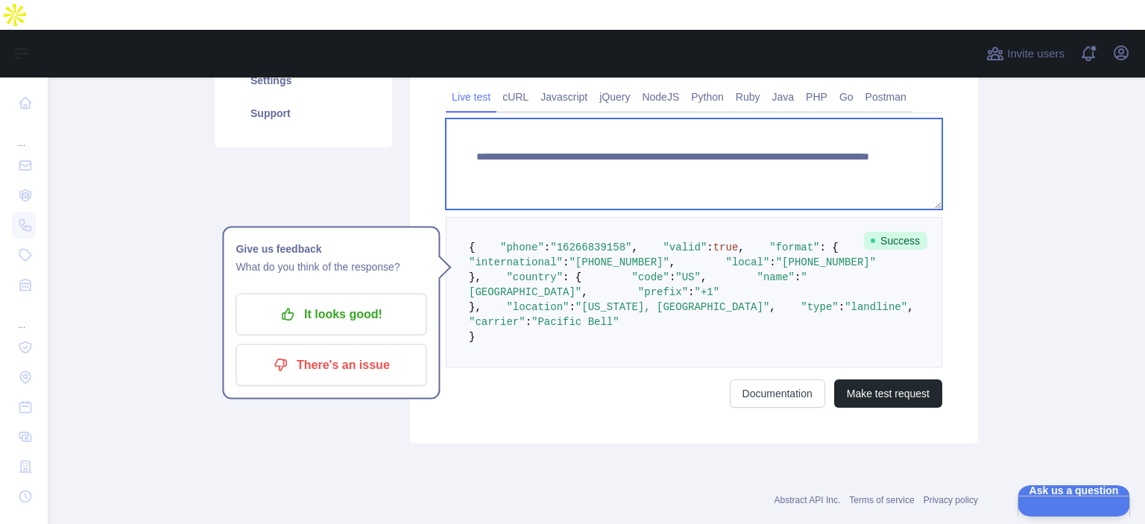
paste textarea
drag, startPoint x: 734, startPoint y: 126, endPoint x: 810, endPoint y: 130, distance: 76.9
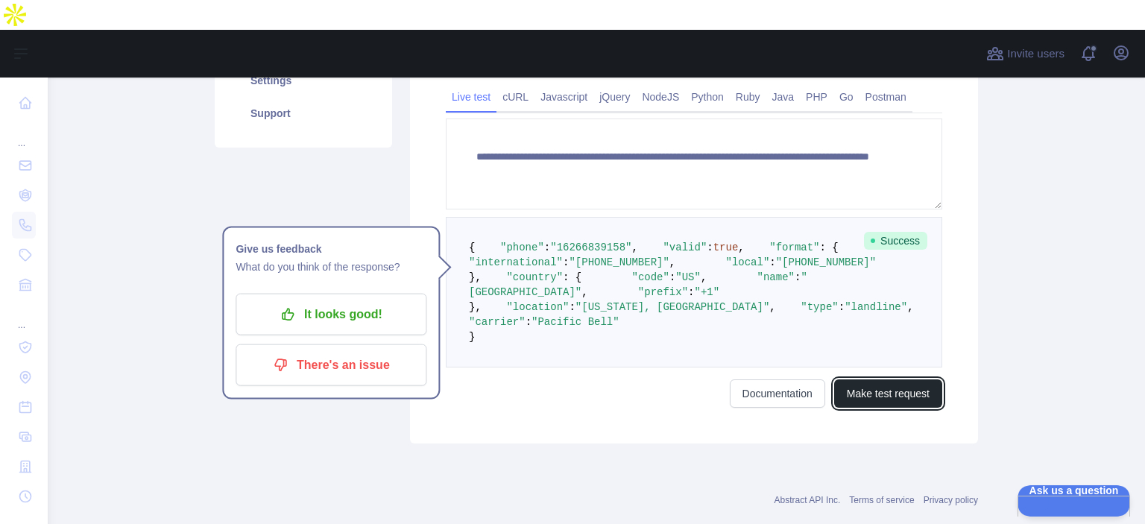
click at [895, 283] on button "Make test request" at bounding box center [888, 393] width 108 height 28
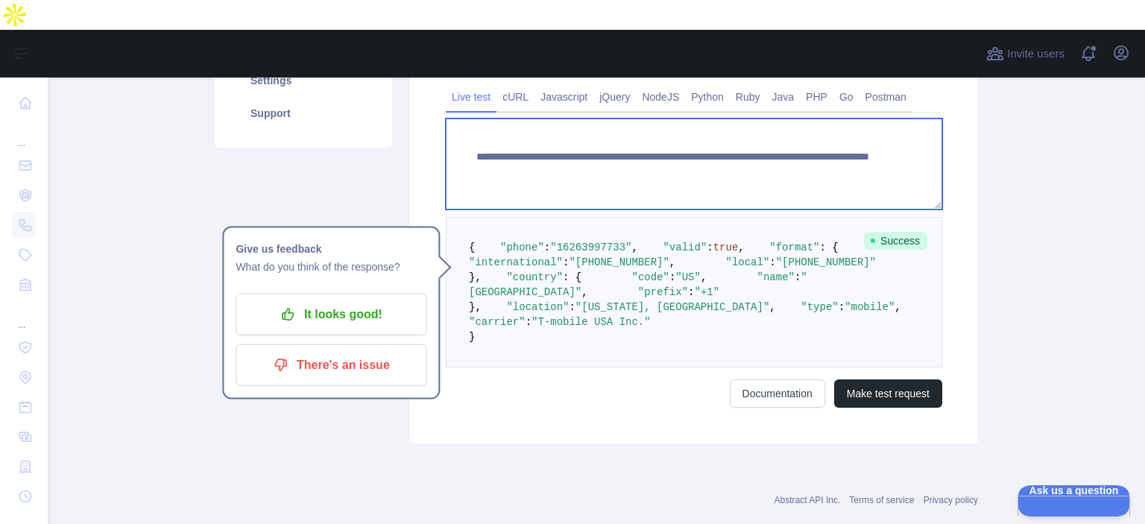
paste textarea
drag, startPoint x: 733, startPoint y: 119, endPoint x: 853, endPoint y: 142, distance: 122.2
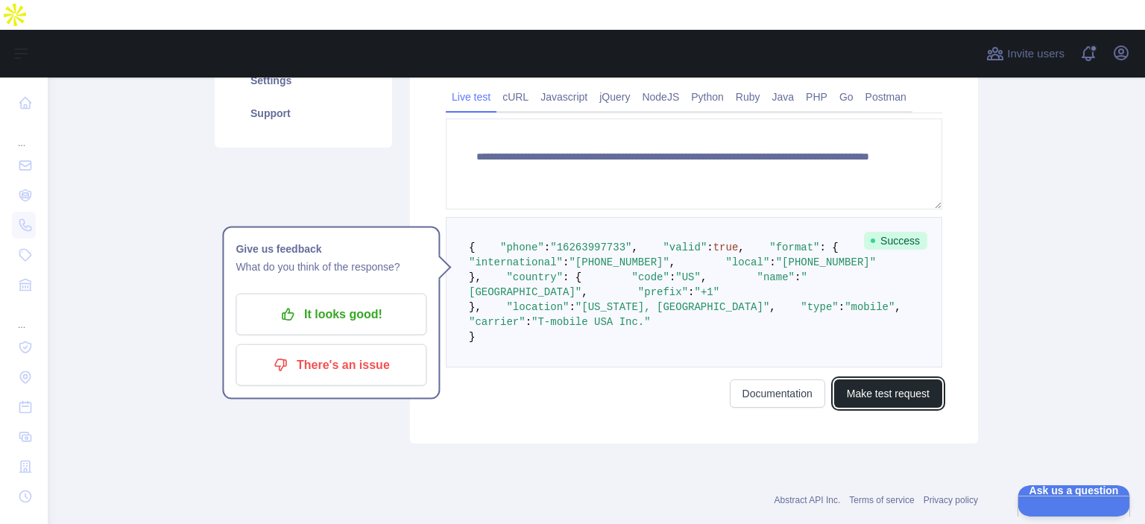
click at [900, 283] on button "Make test request" at bounding box center [888, 393] width 108 height 28
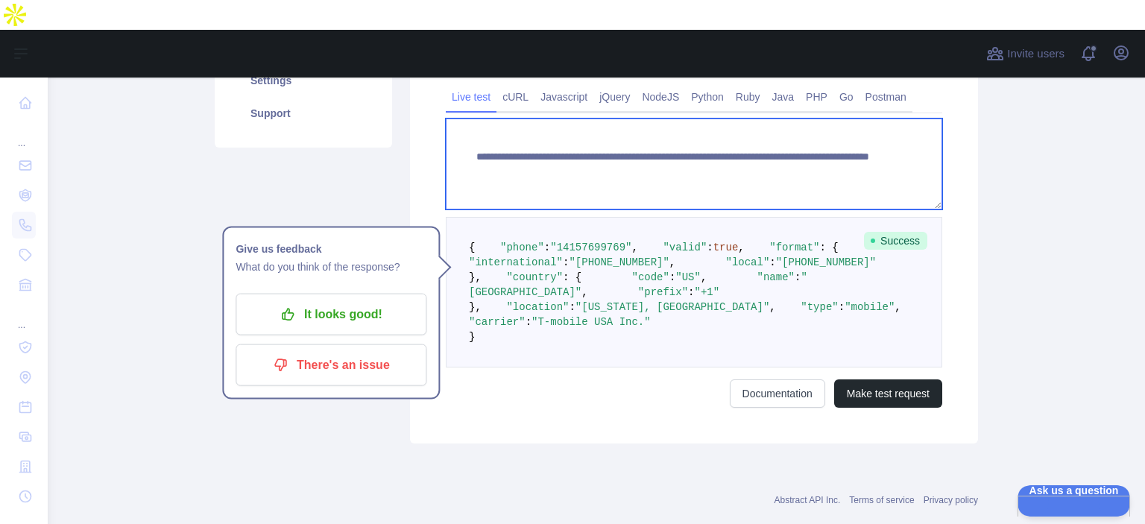
paste textarea
drag, startPoint x: 731, startPoint y: 119, endPoint x: 868, endPoint y: 145, distance: 139.8
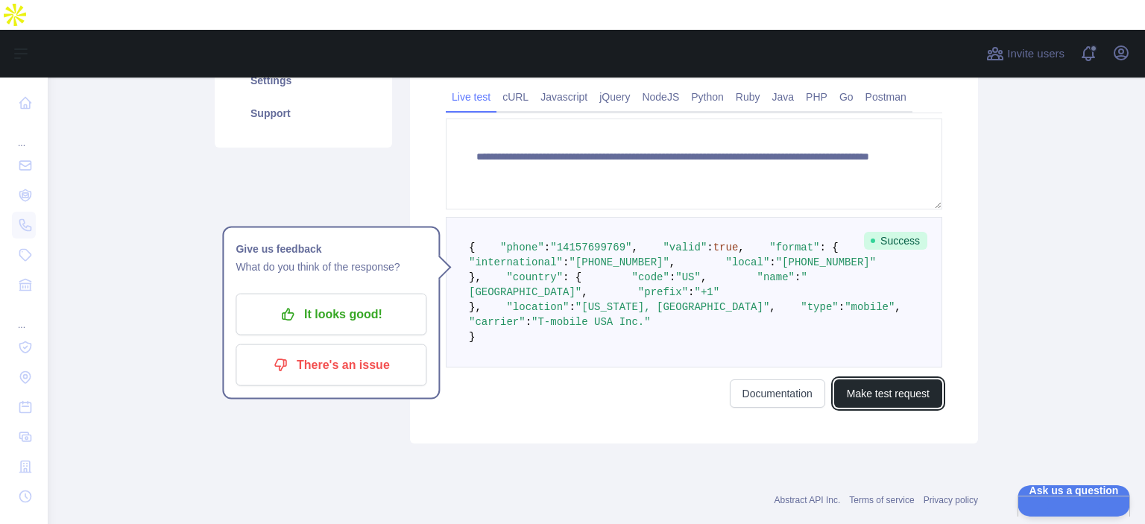
click at [876, 283] on button "Make test request" at bounding box center [888, 393] width 108 height 28
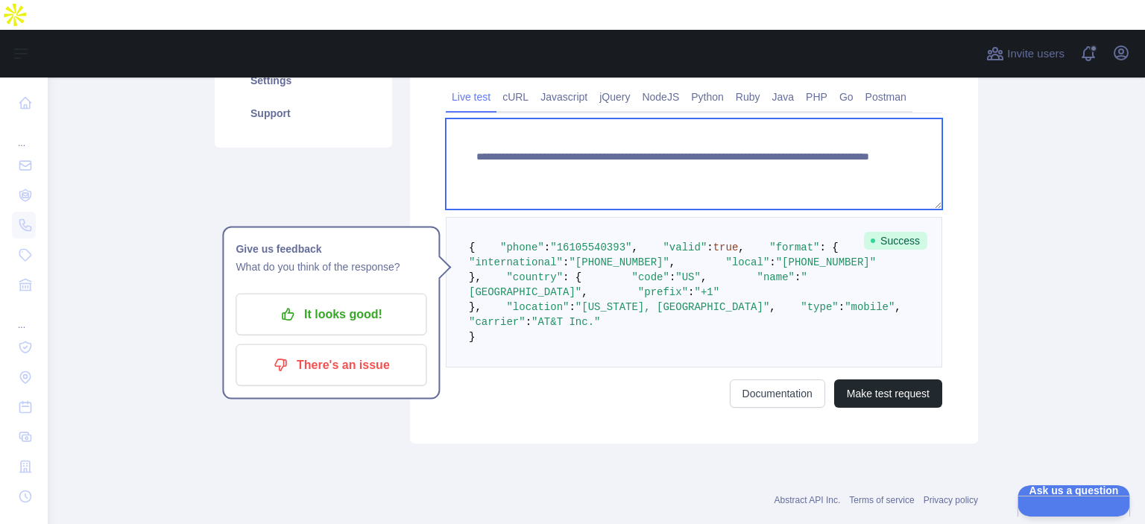
paste textarea
drag, startPoint x: 734, startPoint y: 127, endPoint x: 810, endPoint y: 145, distance: 77.9
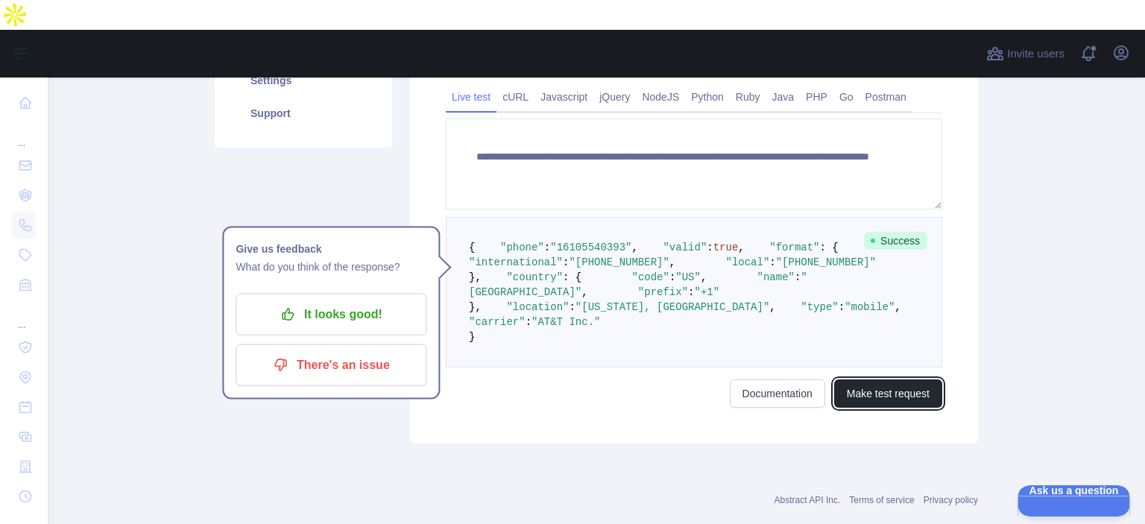
click at [903, 283] on button "Make test request" at bounding box center [888, 393] width 108 height 28
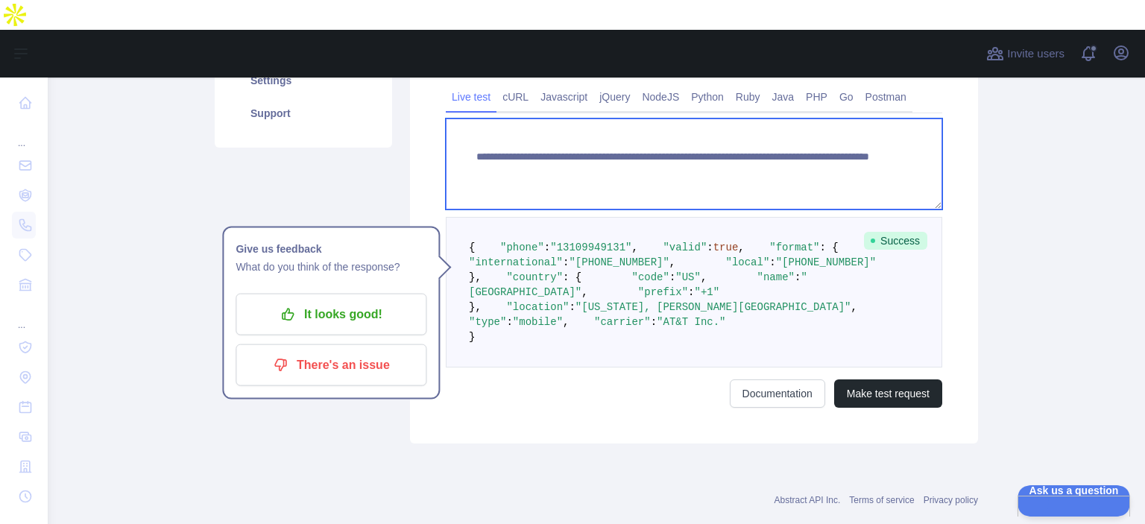
paste textarea
drag, startPoint x: 734, startPoint y: 120, endPoint x: 862, endPoint y: 144, distance: 130.4
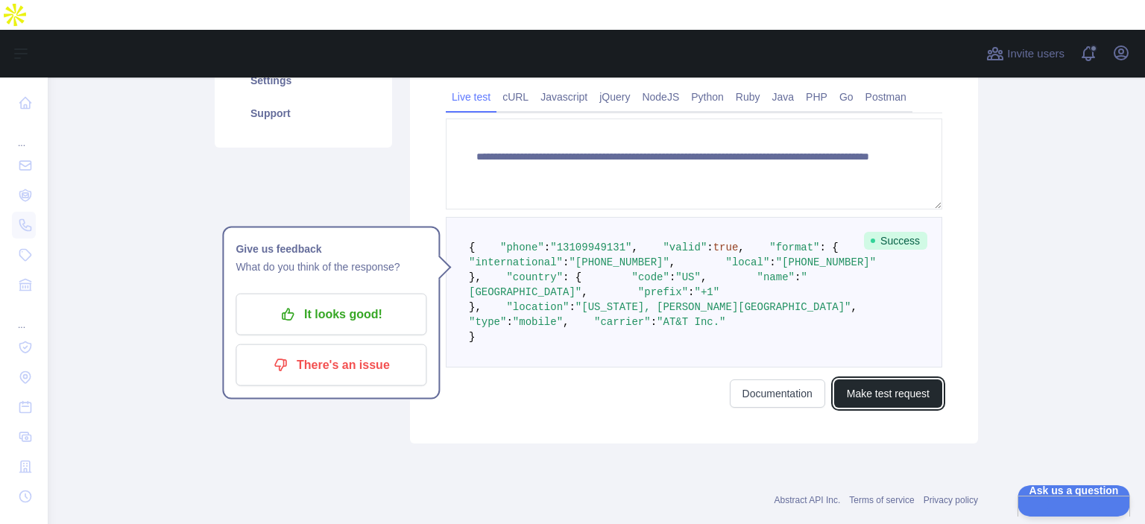
click at [911, 283] on button "Make test request" at bounding box center [888, 393] width 108 height 28
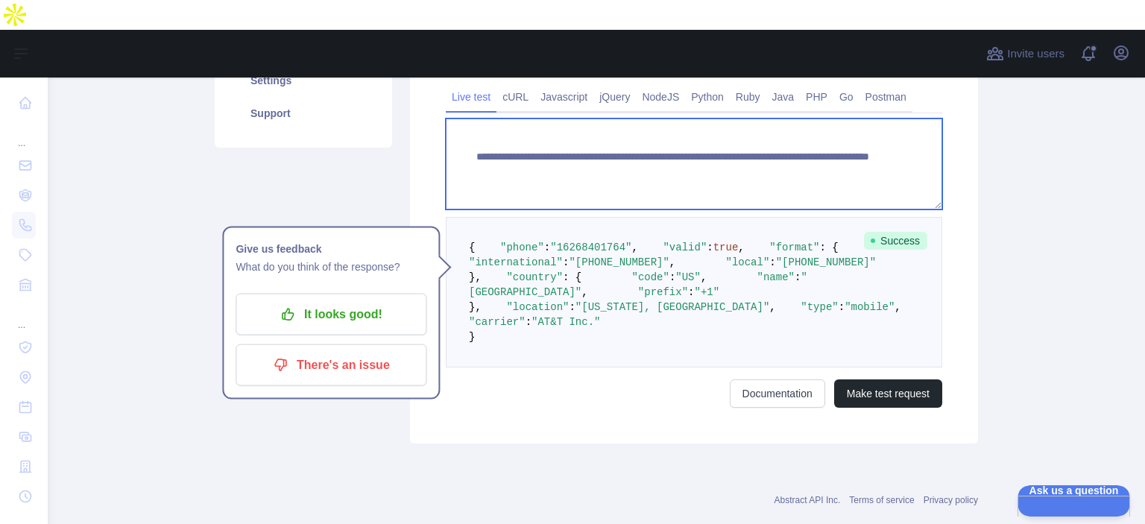
paste textarea
drag, startPoint x: 749, startPoint y: 126, endPoint x: 821, endPoint y: 122, distance: 71.7
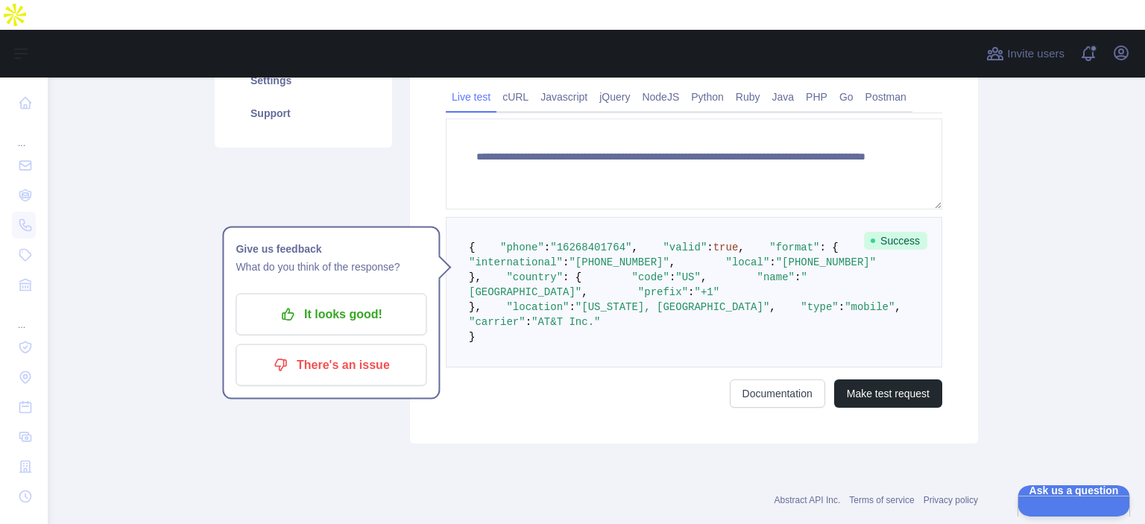
click at [904, 283] on div "**********" at bounding box center [694, 188] width 568 height 509
click at [898, 283] on button "Make test request" at bounding box center [888, 393] width 108 height 28
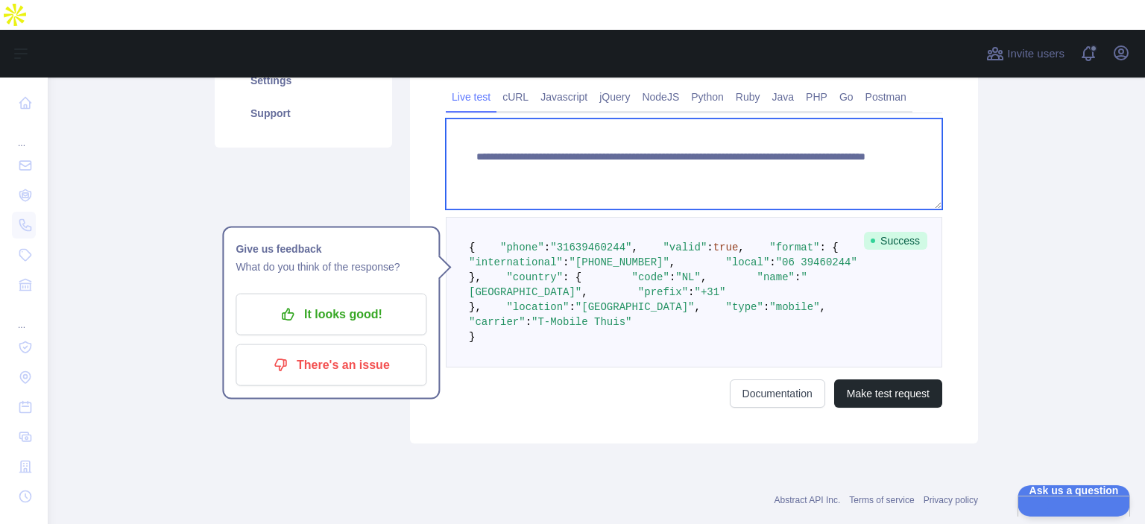
paste textarea "*"
drag, startPoint x: 734, startPoint y: 118, endPoint x: 803, endPoint y: 126, distance: 69.8
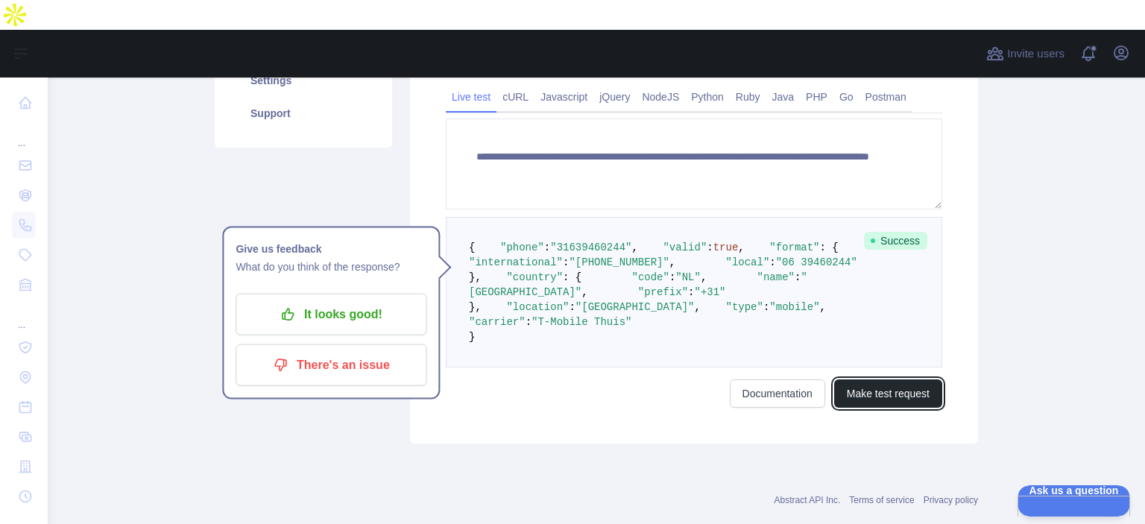
click at [885, 283] on button "Make test request" at bounding box center [888, 393] width 108 height 28
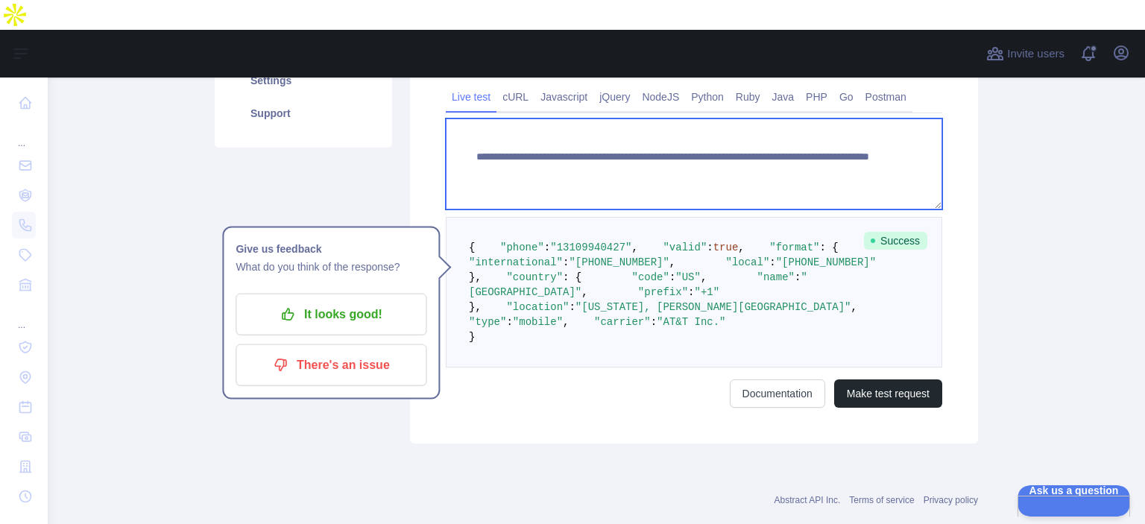
paste textarea "*"
drag, startPoint x: 734, startPoint y: 119, endPoint x: 829, endPoint y: 151, distance: 100.0
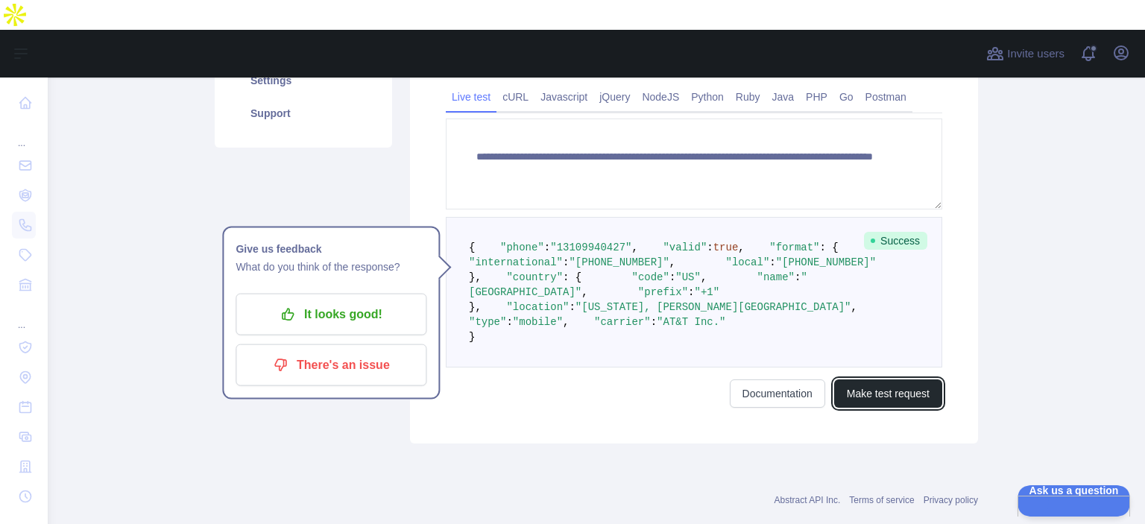
click at [868, 283] on button "Make test request" at bounding box center [888, 393] width 108 height 28
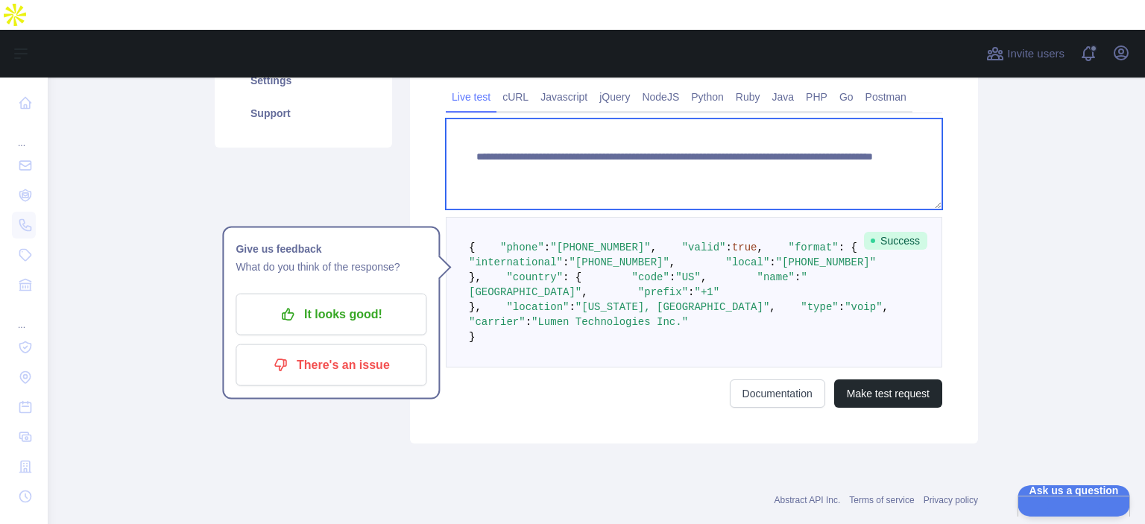
click at [736, 122] on textarea "**********" at bounding box center [694, 164] width 496 height 91
click at [717, 127] on textarea "**********" at bounding box center [694, 164] width 496 height 91
paste textarea
drag, startPoint x: 731, startPoint y: 119, endPoint x: 895, endPoint y: 142, distance: 166.4
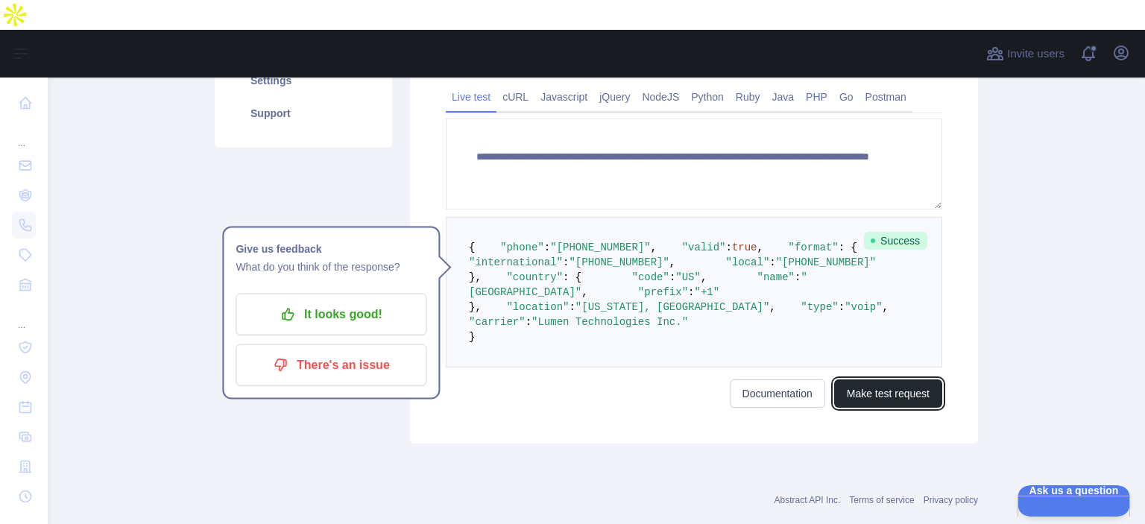
drag, startPoint x: 892, startPoint y: 484, endPoint x: 881, endPoint y: 476, distance: 12.8
click at [889, 283] on button "Make test request" at bounding box center [888, 393] width 108 height 28
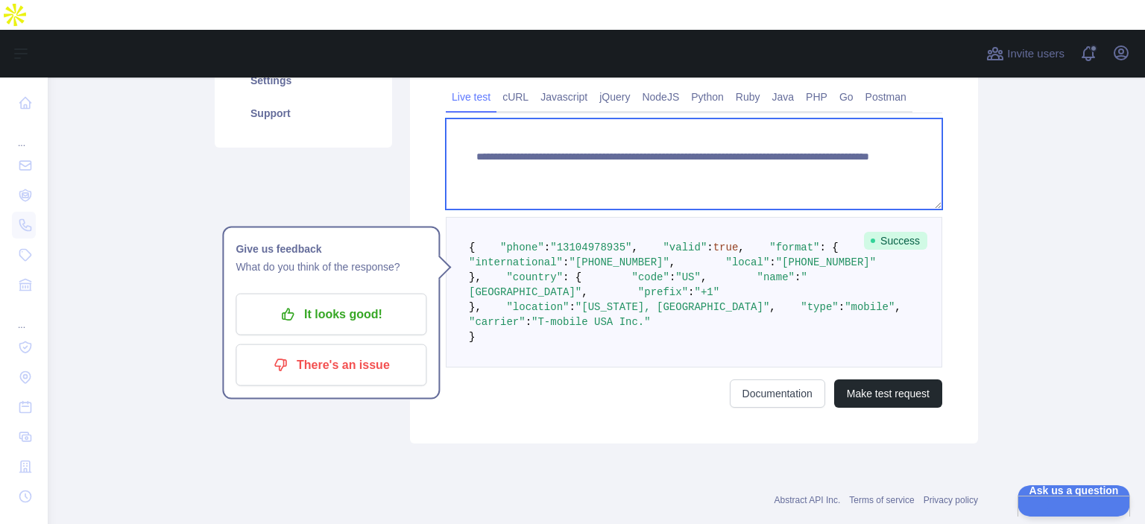
paste textarea "*"
drag, startPoint x: 736, startPoint y: 122, endPoint x: 886, endPoint y: 201, distance: 169.1
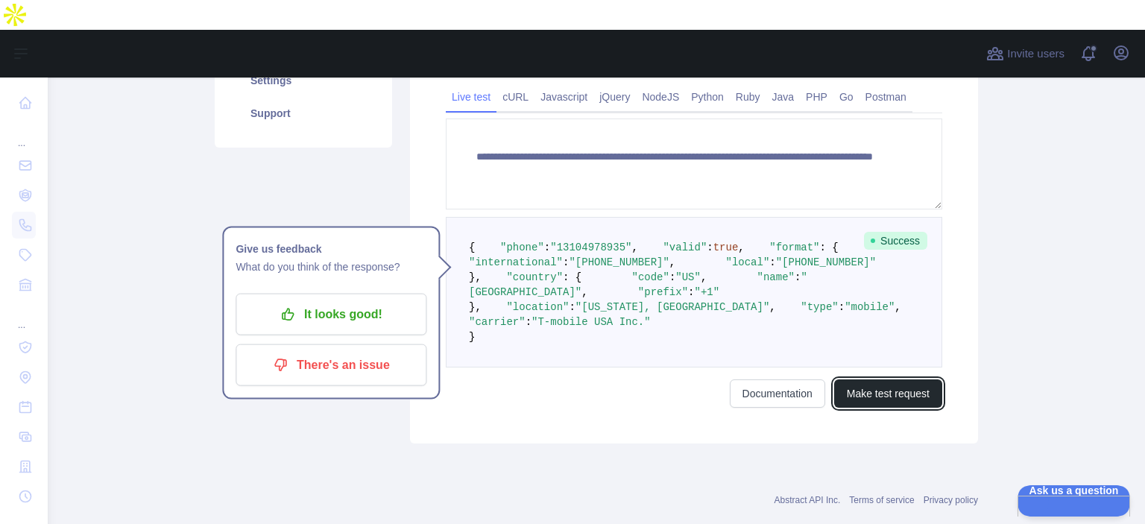
drag, startPoint x: 887, startPoint y: 465, endPoint x: 880, endPoint y: 460, distance: 8.5
click at [888, 283] on button "Make test request" at bounding box center [888, 393] width 108 height 28
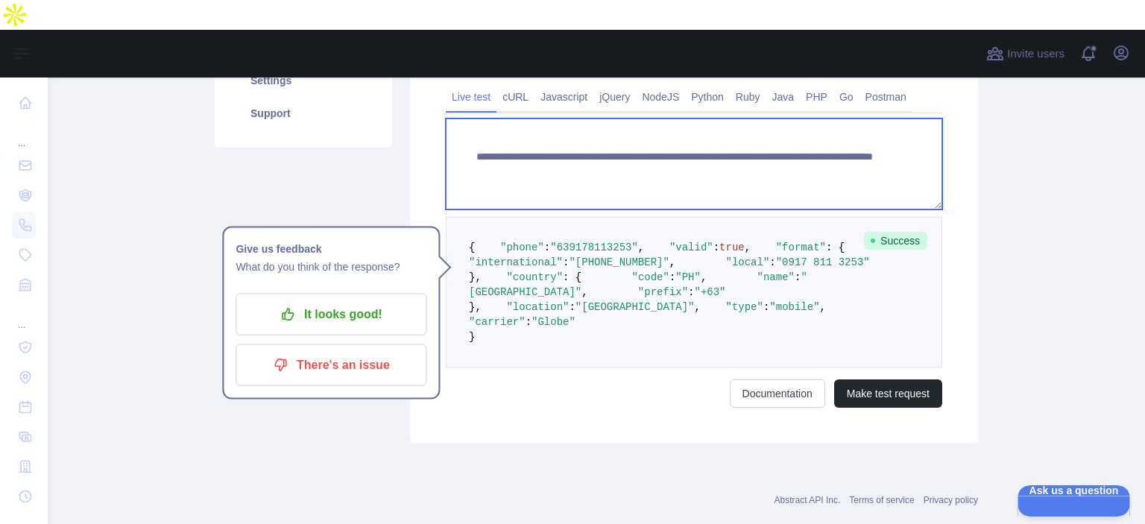
paste textarea
drag, startPoint x: 734, startPoint y: 116, endPoint x: 832, endPoint y: 133, distance: 99.8
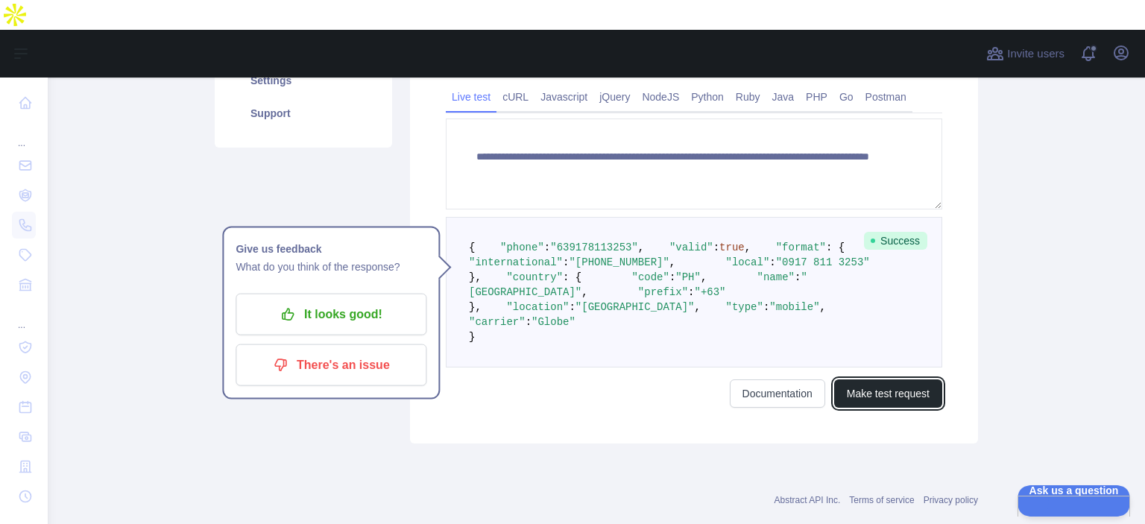
click at [913, 283] on button "Make test request" at bounding box center [888, 393] width 108 height 28
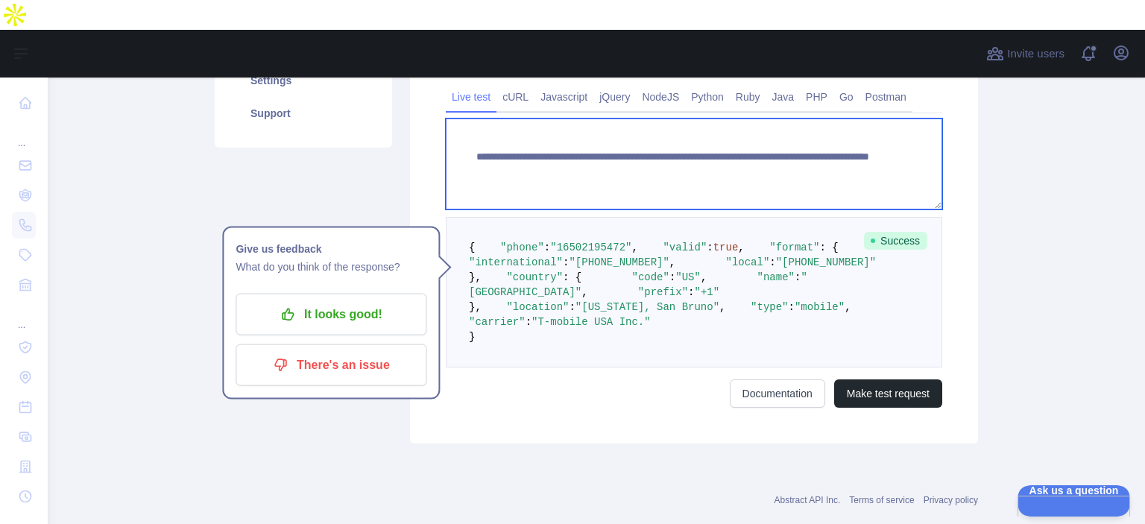
paste textarea
drag, startPoint x: 787, startPoint y: 124, endPoint x: 868, endPoint y: 148, distance: 84.7
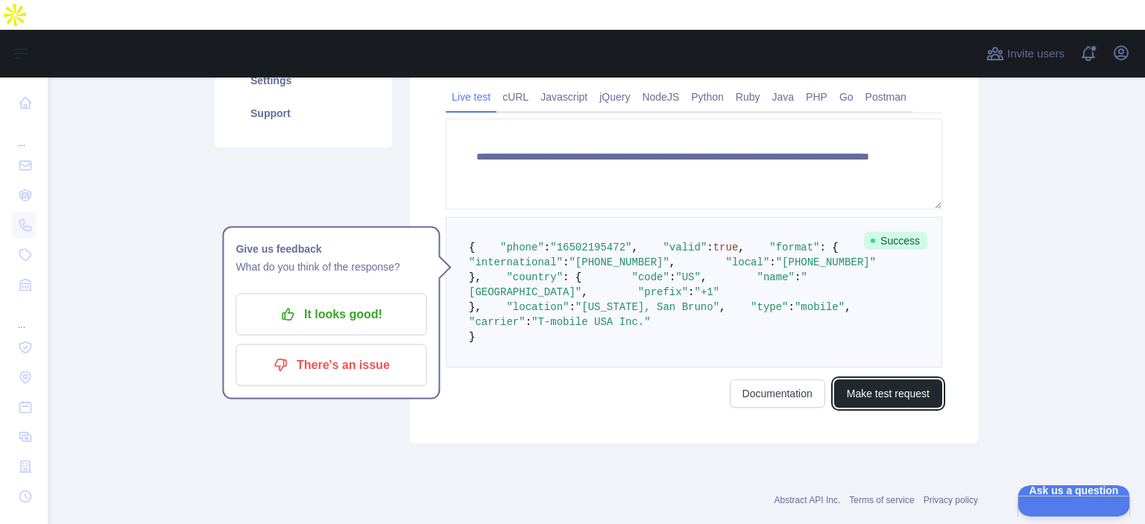
drag, startPoint x: 883, startPoint y: 461, endPoint x: 875, endPoint y: 455, distance: 9.5
click at [883, 283] on button "Make test request" at bounding box center [888, 393] width 108 height 28
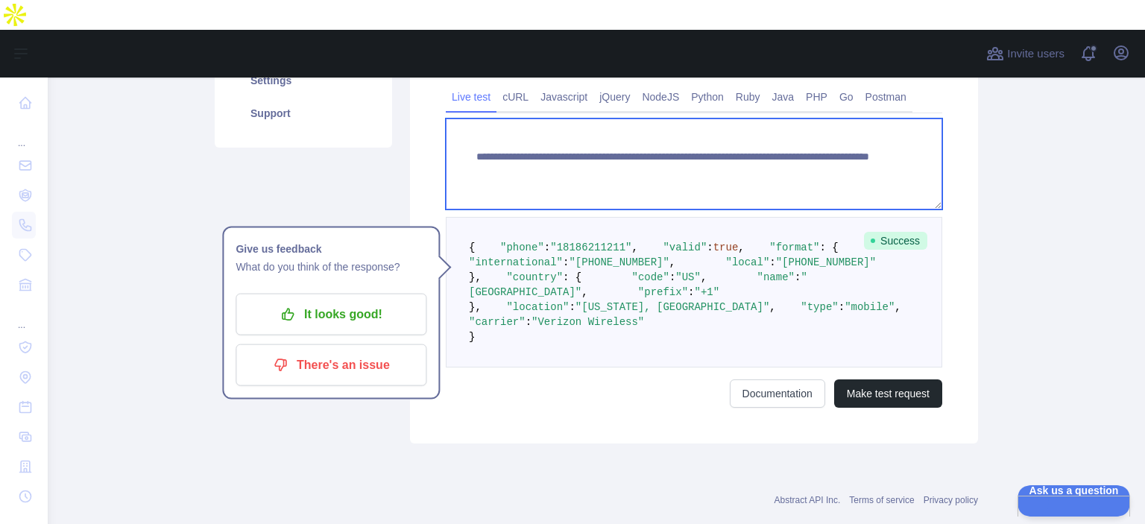
paste textarea
drag, startPoint x: 732, startPoint y: 119, endPoint x: 865, endPoint y: 142, distance: 135.3
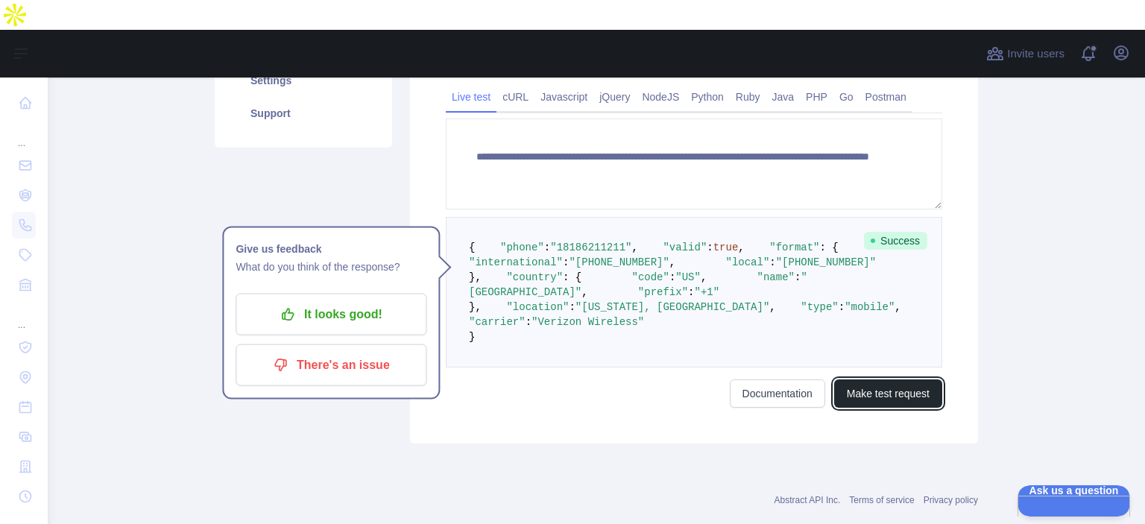
click at [909, 283] on button "Make test request" at bounding box center [888, 393] width 108 height 28
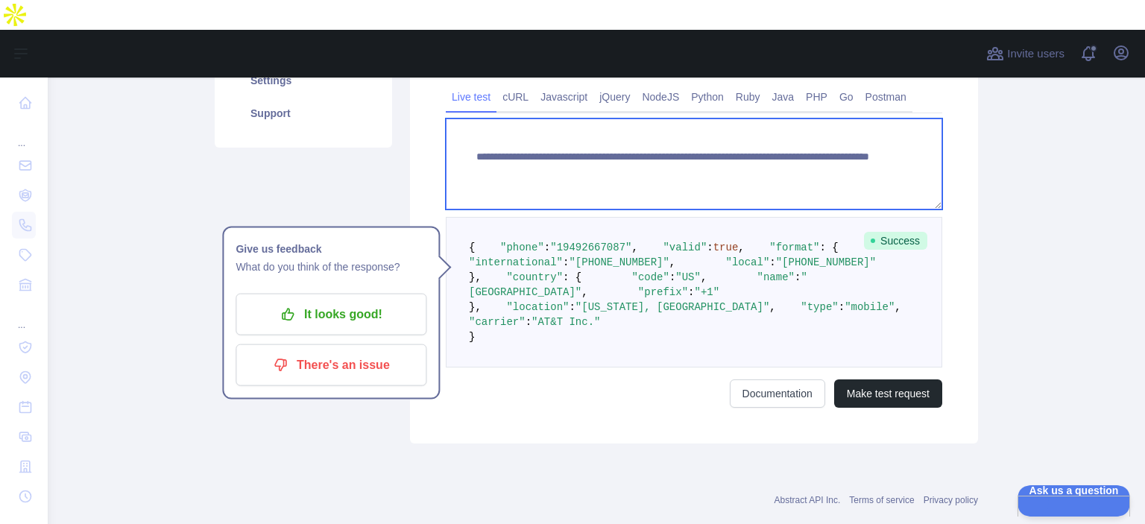
paste textarea
drag, startPoint x: 735, startPoint y: 124, endPoint x: 836, endPoint y: 124, distance: 100.6
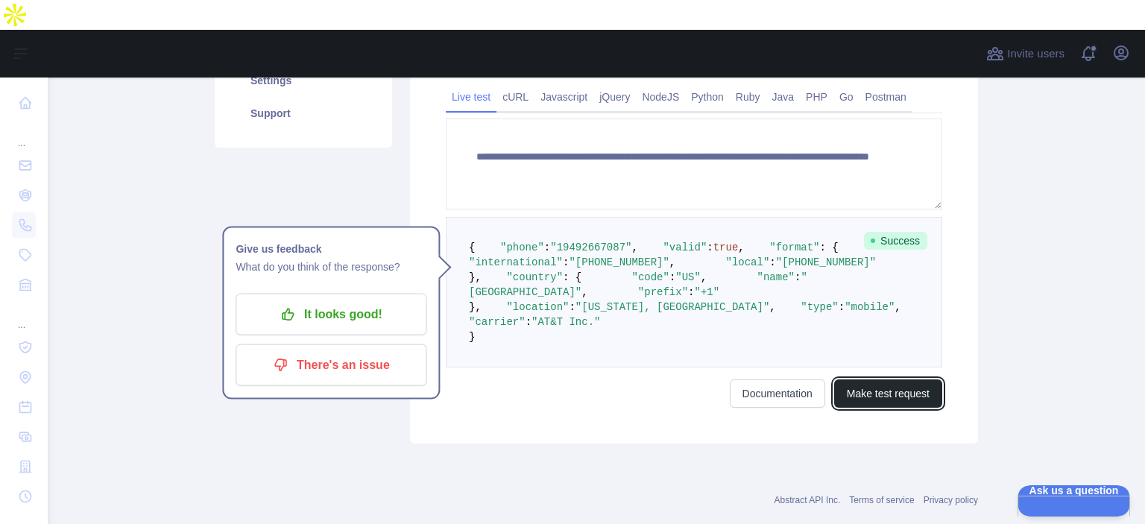
click at [889, 283] on button "Make test request" at bounding box center [888, 393] width 108 height 28
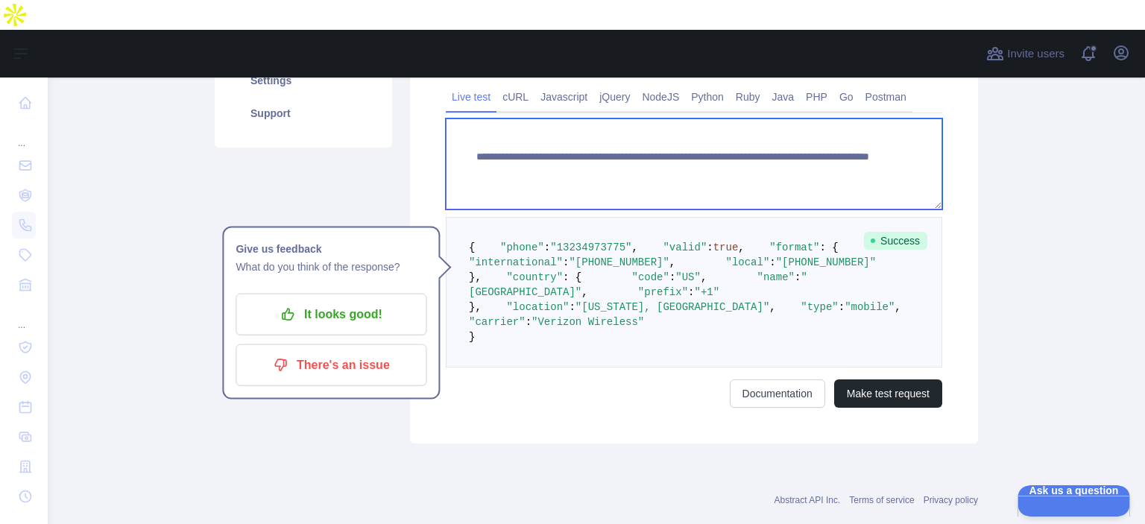
paste textarea
drag, startPoint x: 734, startPoint y: 119, endPoint x: 864, endPoint y: 242, distance: 179.8
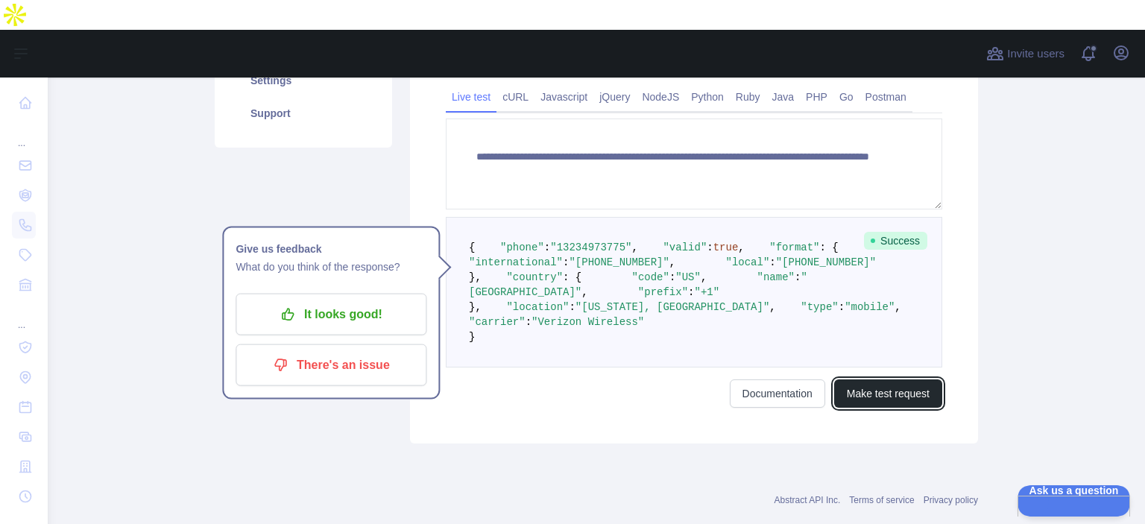
click at [900, 283] on button "Make test request" at bounding box center [888, 393] width 108 height 28
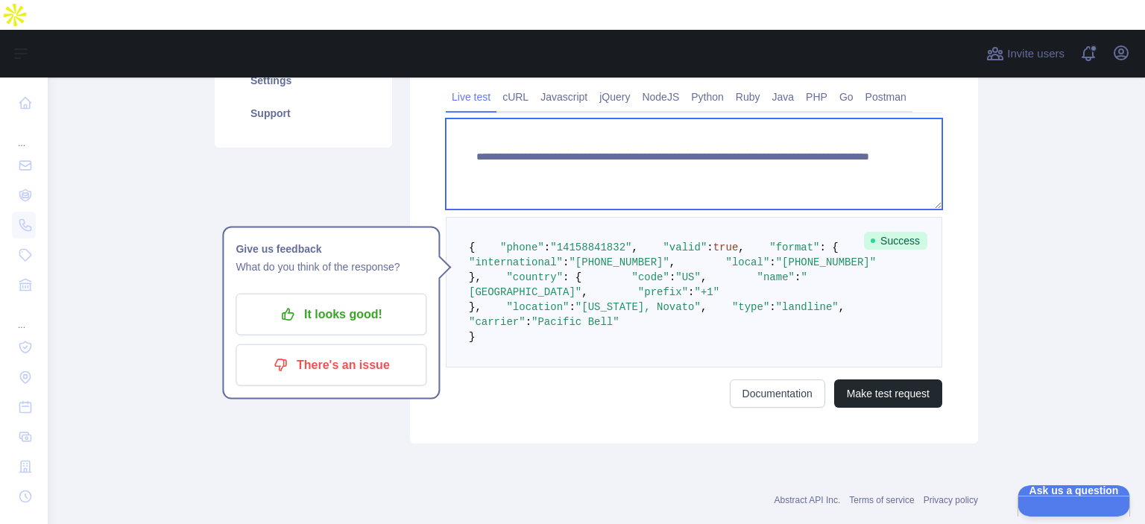
paste textarea
drag, startPoint x: 734, startPoint y: 119, endPoint x: 821, endPoint y: 145, distance: 90.5
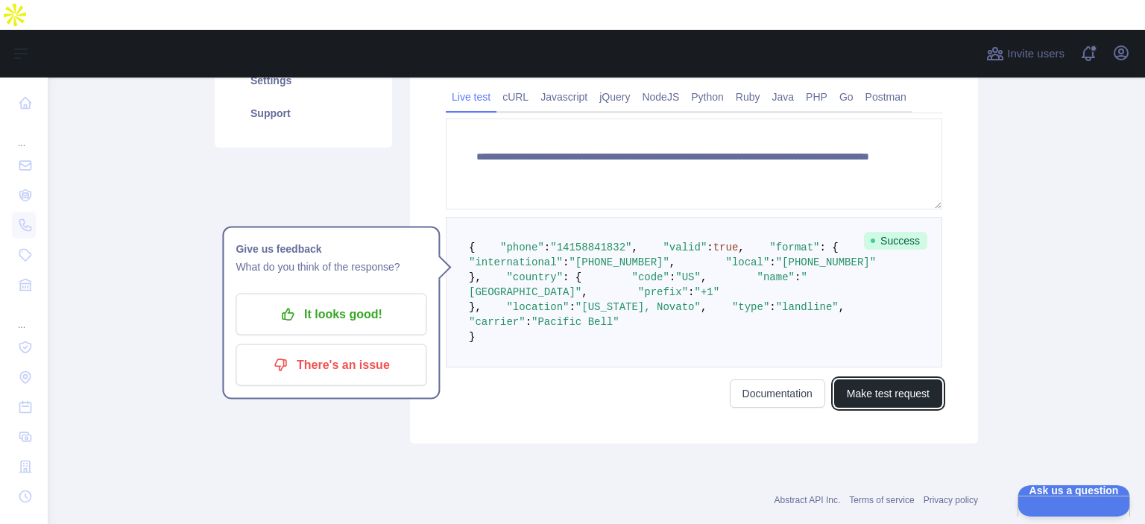
click at [898, 283] on button "Make test request" at bounding box center [888, 393] width 108 height 28
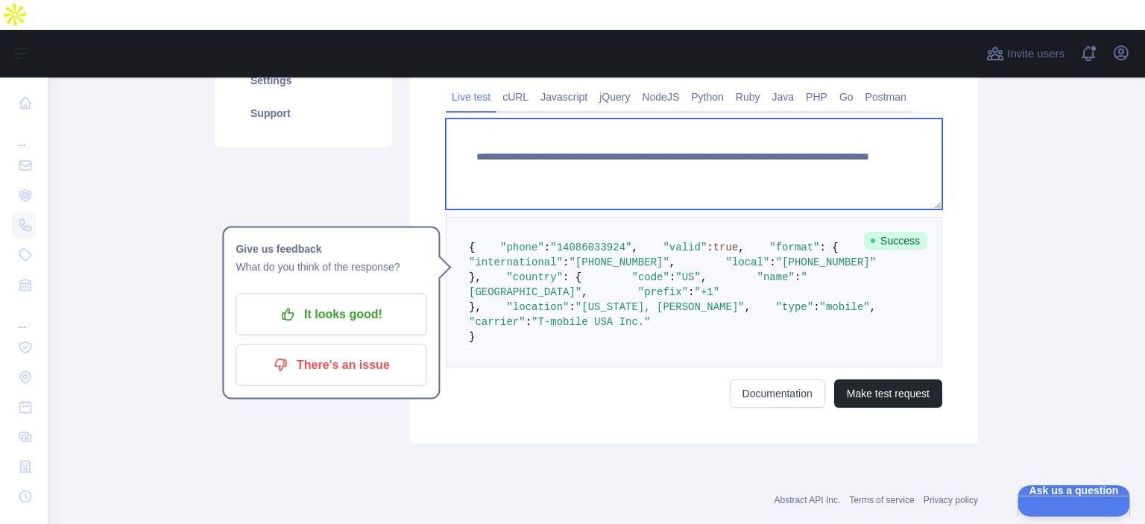
paste textarea
drag, startPoint x: 732, startPoint y: 122, endPoint x: 846, endPoint y: 186, distance: 130.8
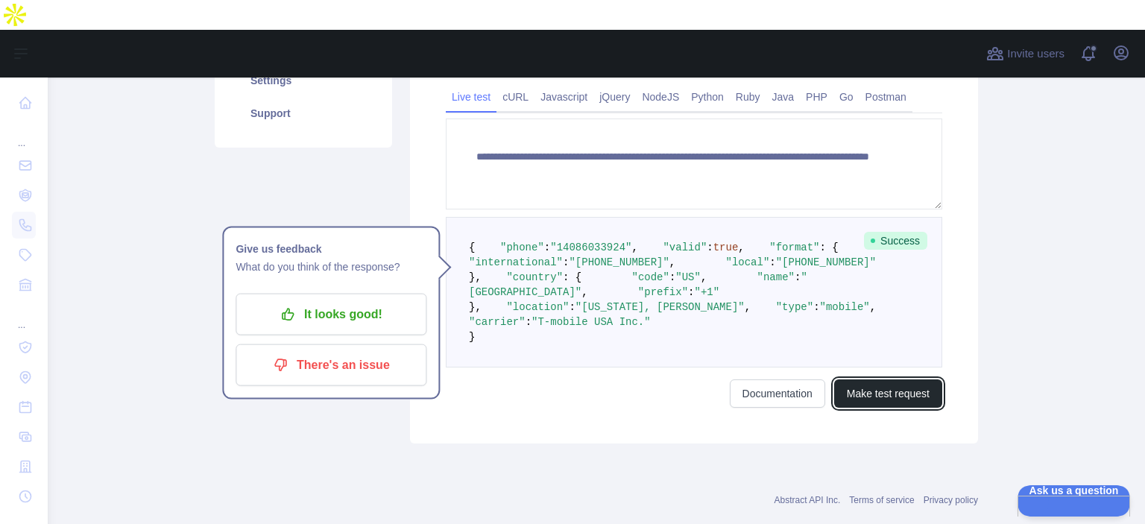
click at [860, 283] on button "Make test request" at bounding box center [888, 393] width 108 height 28
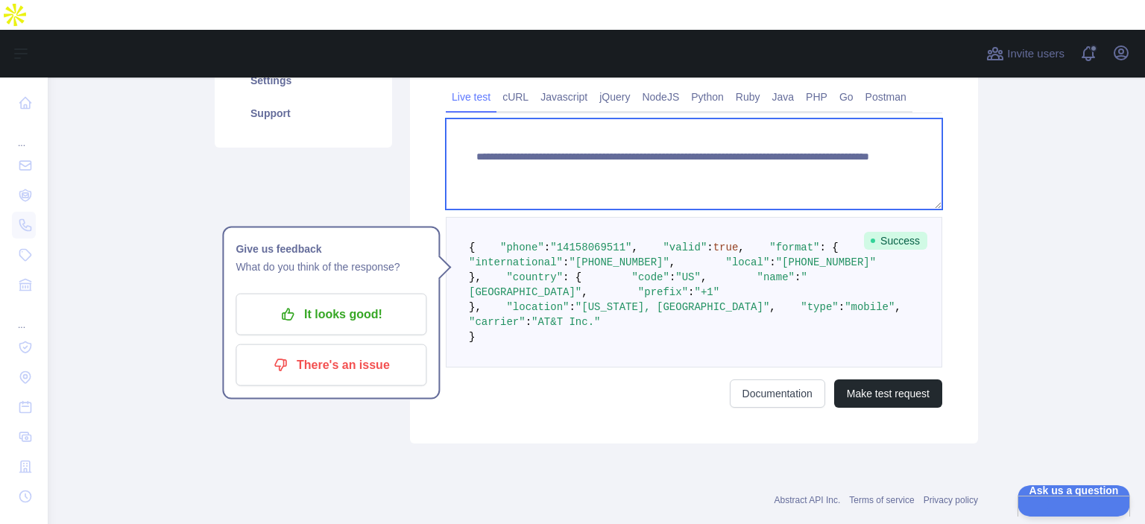
paste textarea
drag, startPoint x: 734, startPoint y: 122, endPoint x: 886, endPoint y: 139, distance: 153.0
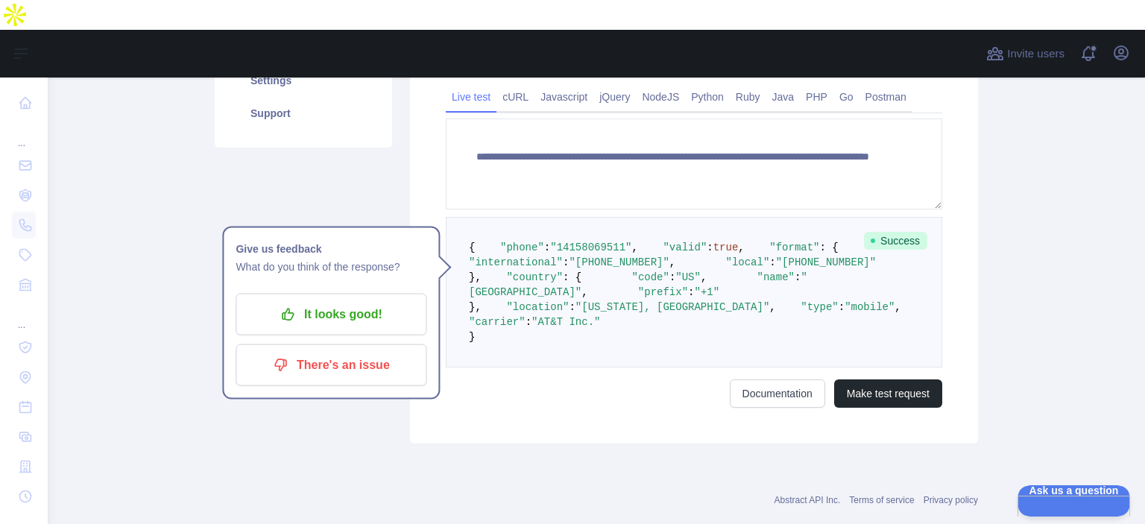
click at [887, 283] on div "**********" at bounding box center [694, 188] width 568 height 509
click at [888, 283] on button "Make test request" at bounding box center [888, 393] width 108 height 28
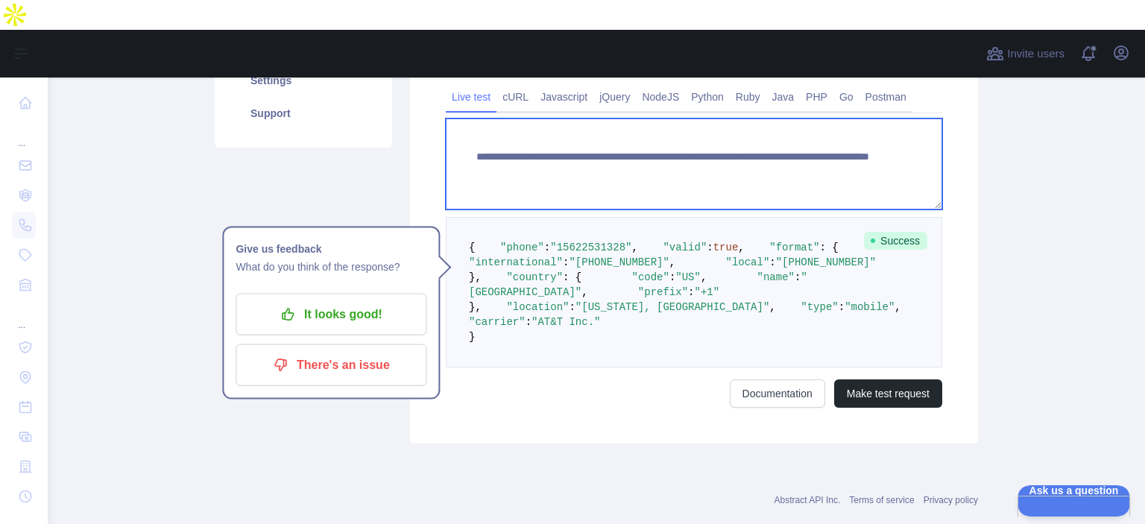
paste textarea
drag, startPoint x: 734, startPoint y: 122, endPoint x: 829, endPoint y: 127, distance: 95.6
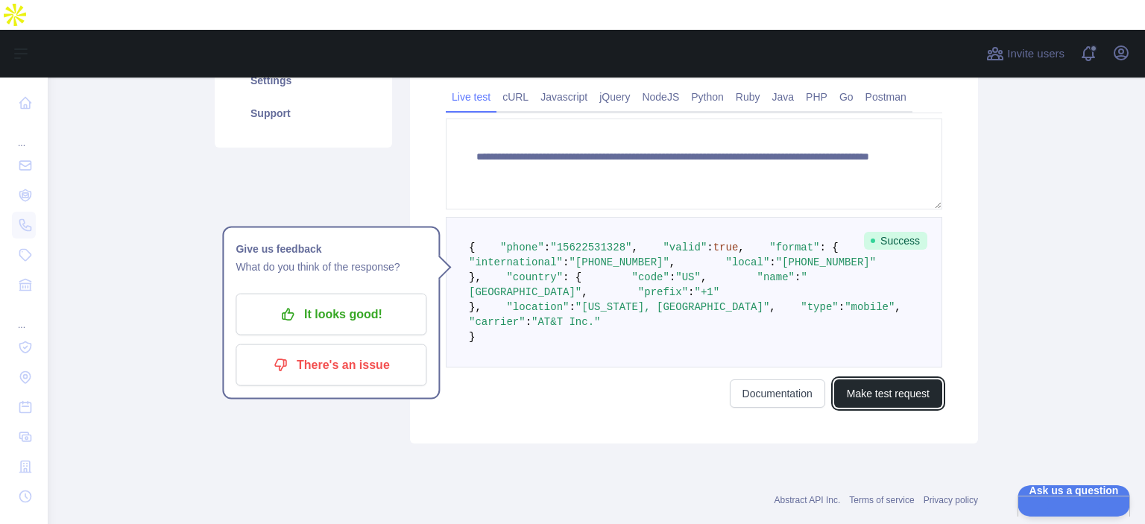
click at [899, 283] on button "Make test request" at bounding box center [888, 393] width 108 height 28
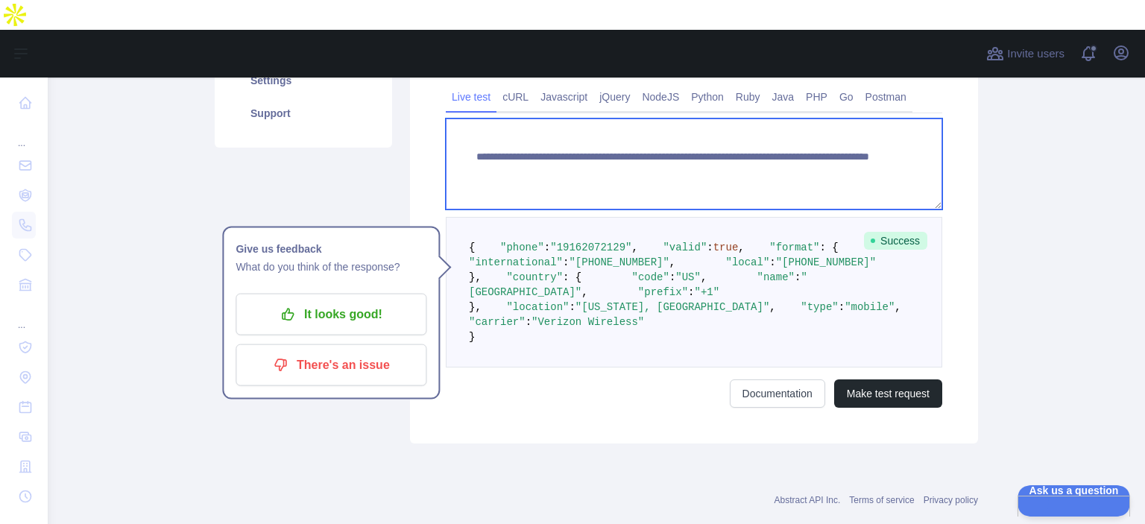
paste textarea
drag, startPoint x: 734, startPoint y: 122, endPoint x: 851, endPoint y: 139, distance: 117.7
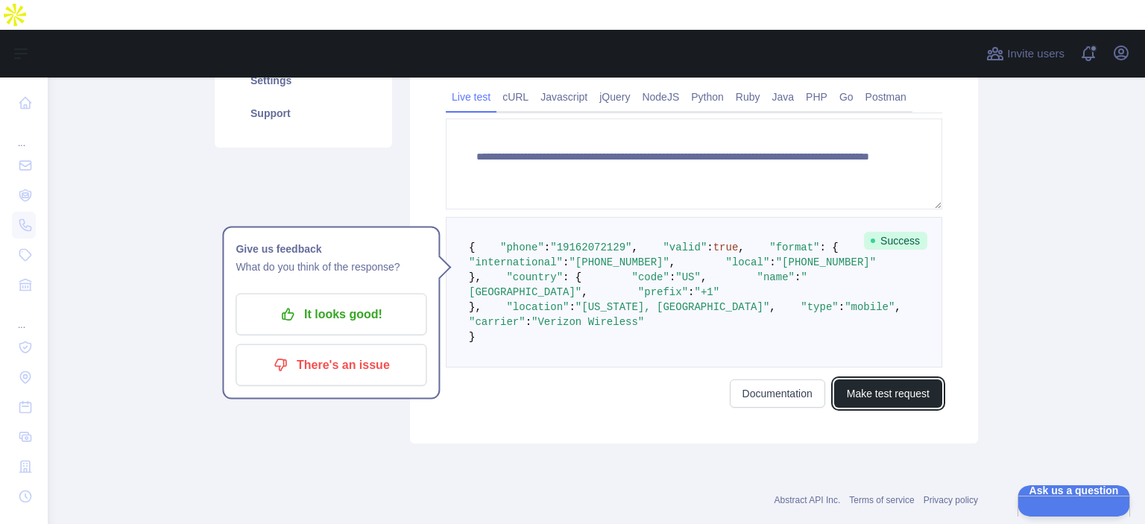
click at [912, 283] on button "Make test request" at bounding box center [888, 393] width 108 height 28
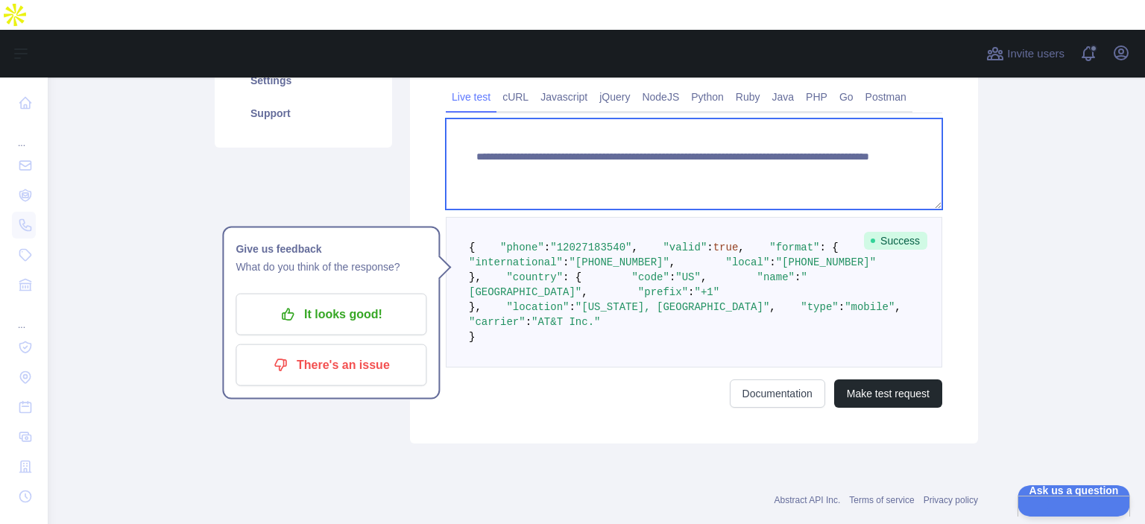
paste textarea
drag, startPoint x: 735, startPoint y: 119, endPoint x: 849, endPoint y: 133, distance: 114.9
type textarea "**********"
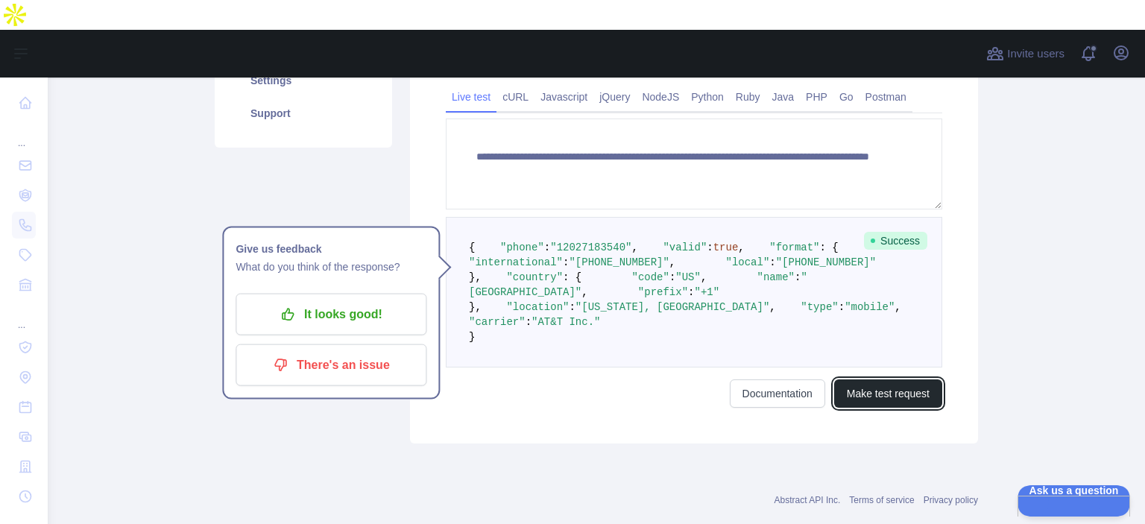
click at [892, 283] on button "Make test request" at bounding box center [888, 393] width 108 height 28
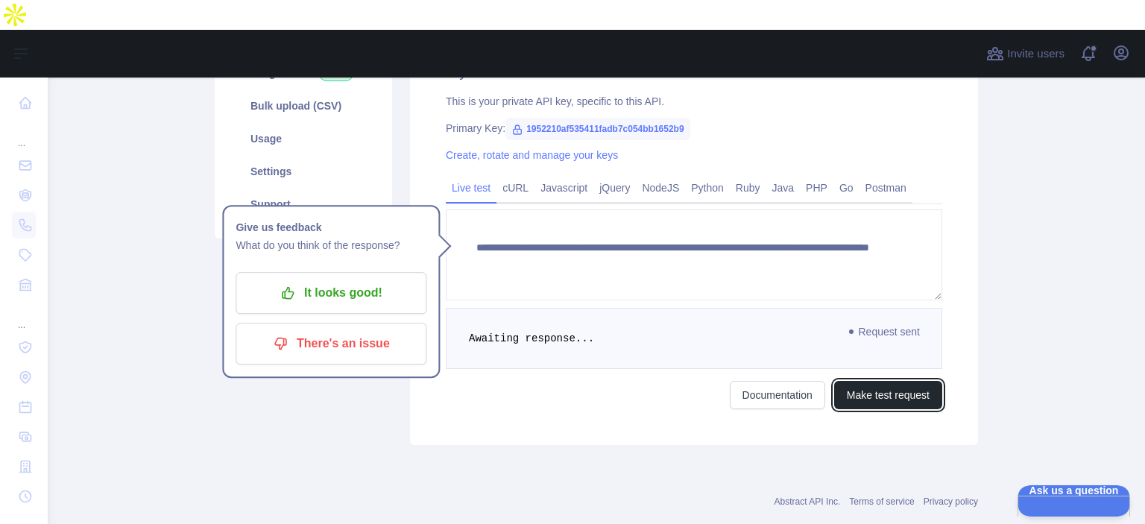
scroll to position [352, 0]
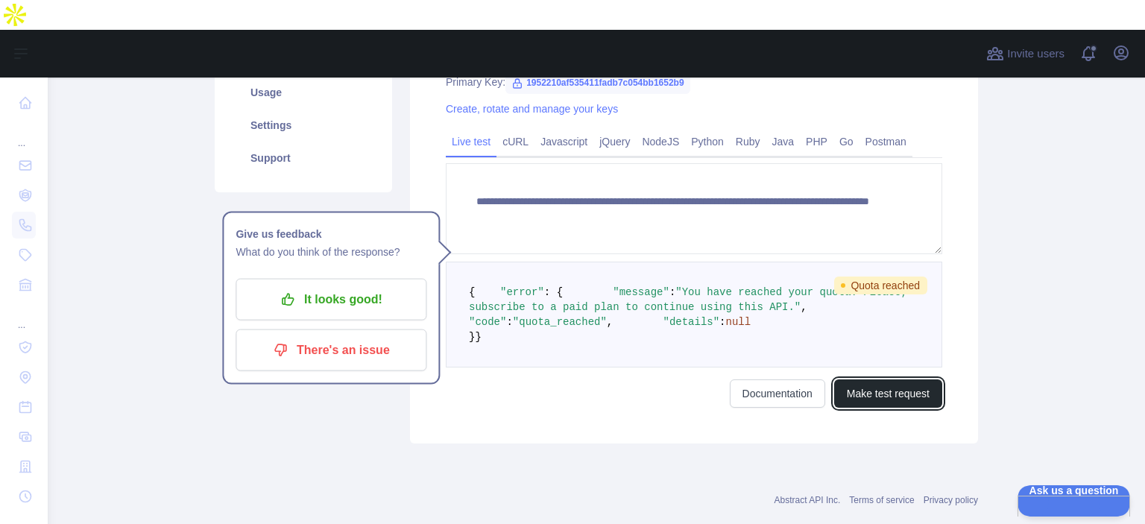
click at [862, 283] on button "Make test request" at bounding box center [888, 393] width 108 height 28
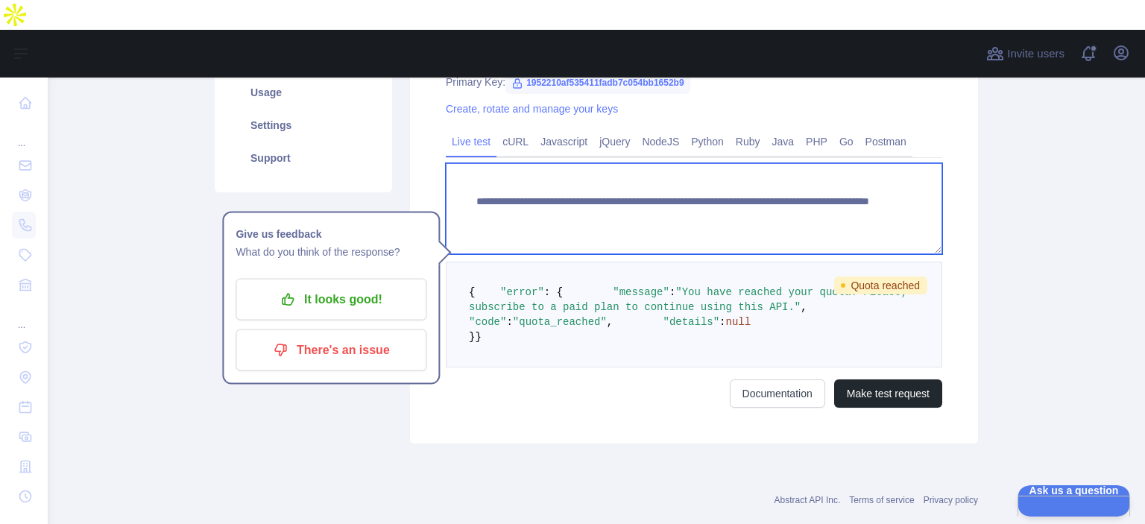
drag, startPoint x: 809, startPoint y: 124, endPoint x: 751, endPoint y: 124, distance: 58.1
click at [739, 163] on textarea "**********" at bounding box center [694, 208] width 496 height 91
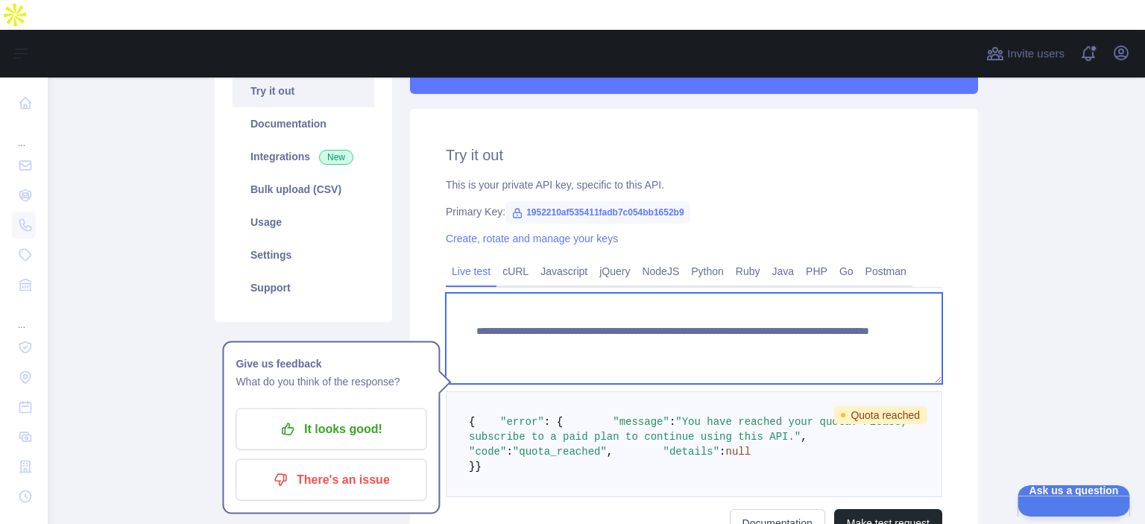
scroll to position [4, 0]
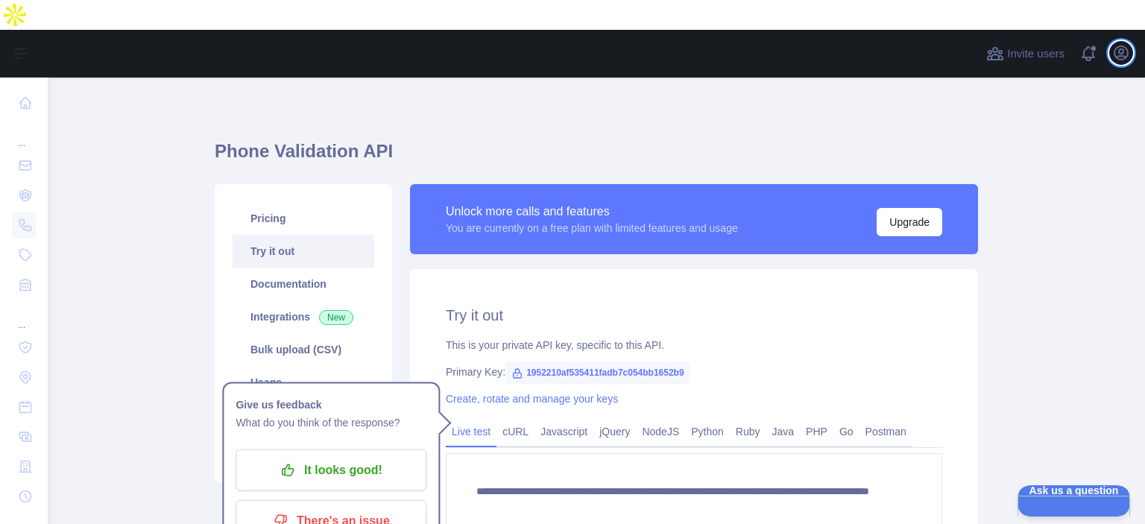
drag, startPoint x: 1112, startPoint y: 29, endPoint x: 1112, endPoint y: 41, distance: 11.9
click at [1111, 41] on div "Open user menu" at bounding box center [1121, 54] width 24 height 26
click at [1127, 46] on icon "button" at bounding box center [1120, 52] width 13 height 13
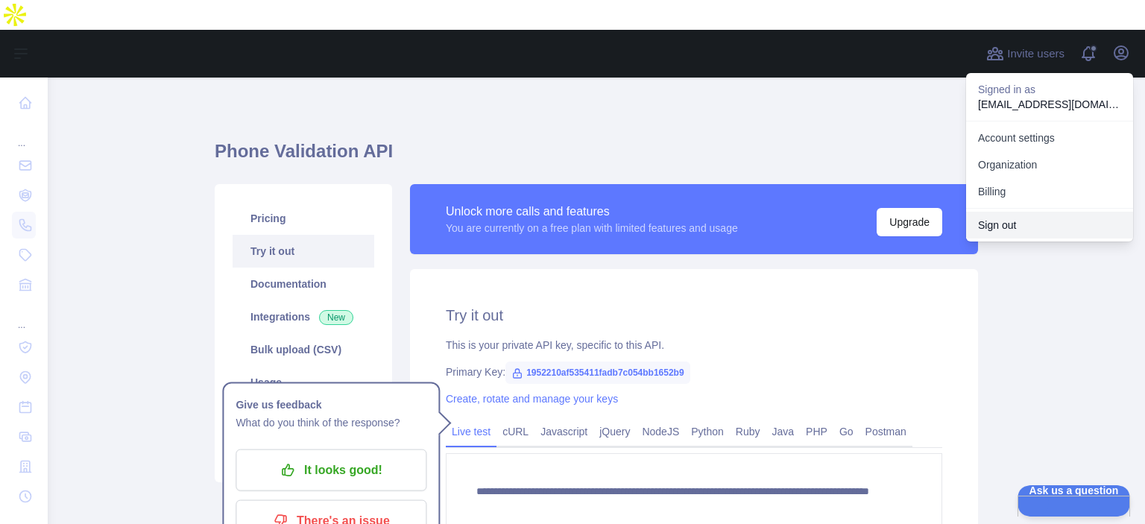
click at [1017, 212] on button "Sign out" at bounding box center [1049, 225] width 167 height 27
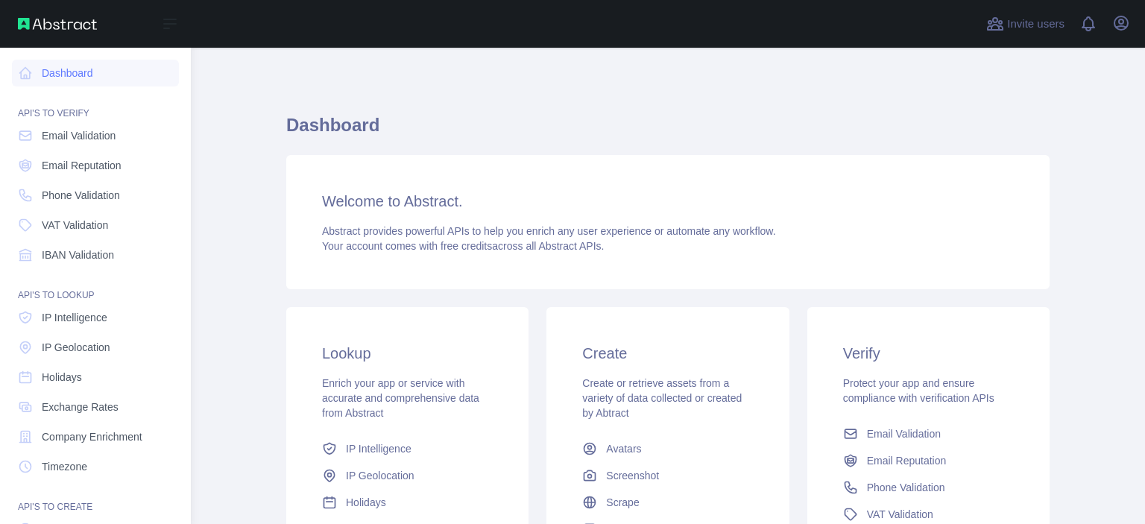
click at [28, 68] on icon at bounding box center [25, 73] width 15 height 15
click at [101, 201] on span "Phone Validation" at bounding box center [81, 195] width 78 height 15
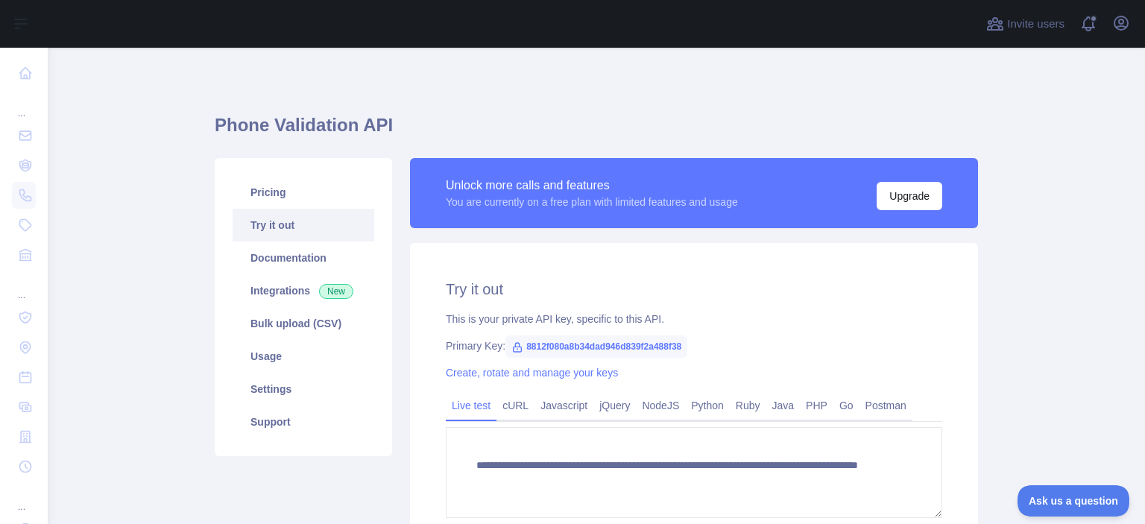
scroll to position [183, 0]
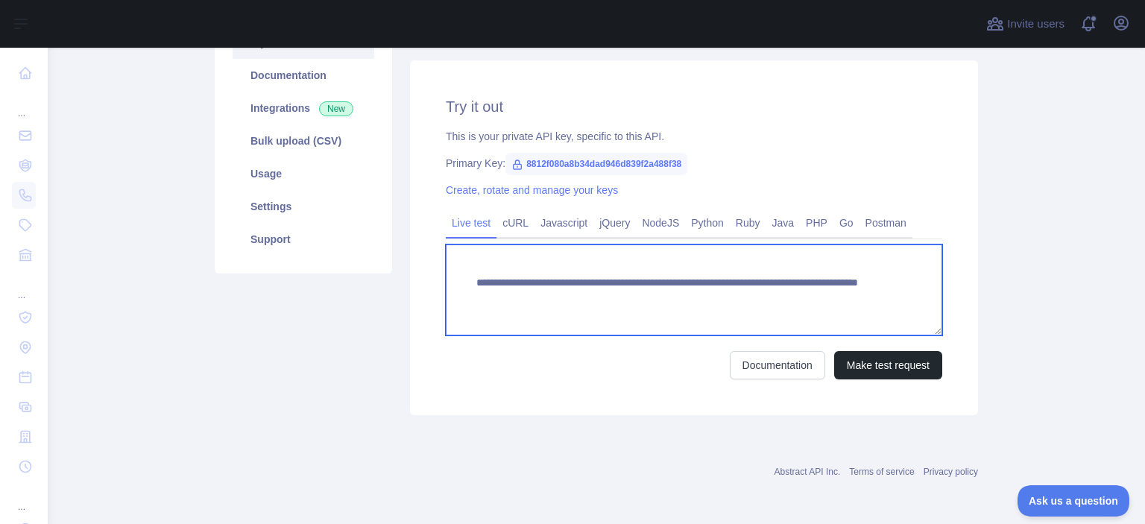
paste textarea "****"
drag, startPoint x: 803, startPoint y: 299, endPoint x: 751, endPoint y: 295, distance: 52.3
click at [766, 310] on textarea "**********" at bounding box center [694, 290] width 496 height 91
paste textarea
drag, startPoint x: 812, startPoint y: 296, endPoint x: 734, endPoint y: 299, distance: 77.6
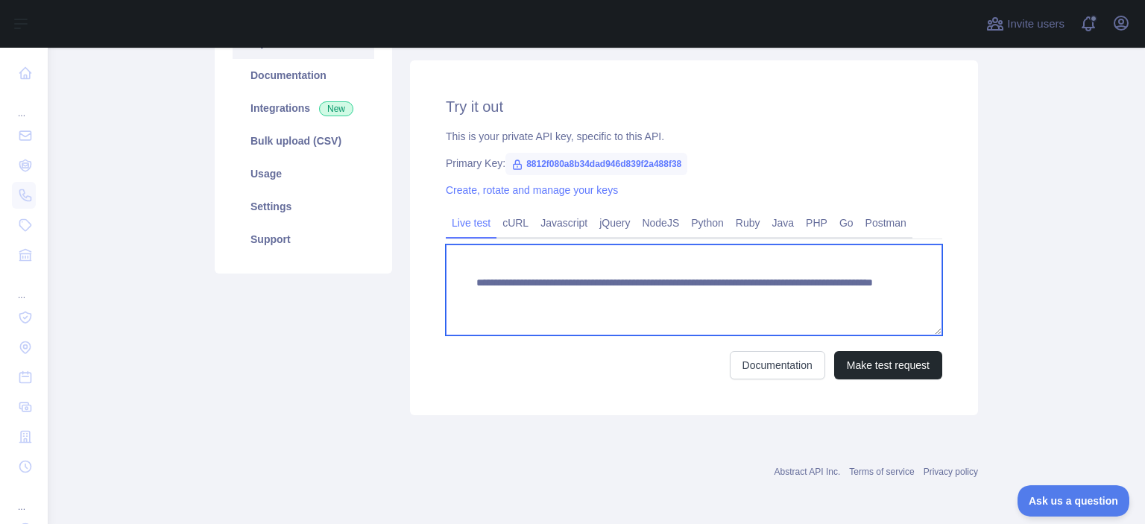
click at [734, 299] on textarea "**********" at bounding box center [694, 290] width 496 height 91
type textarea "**********"
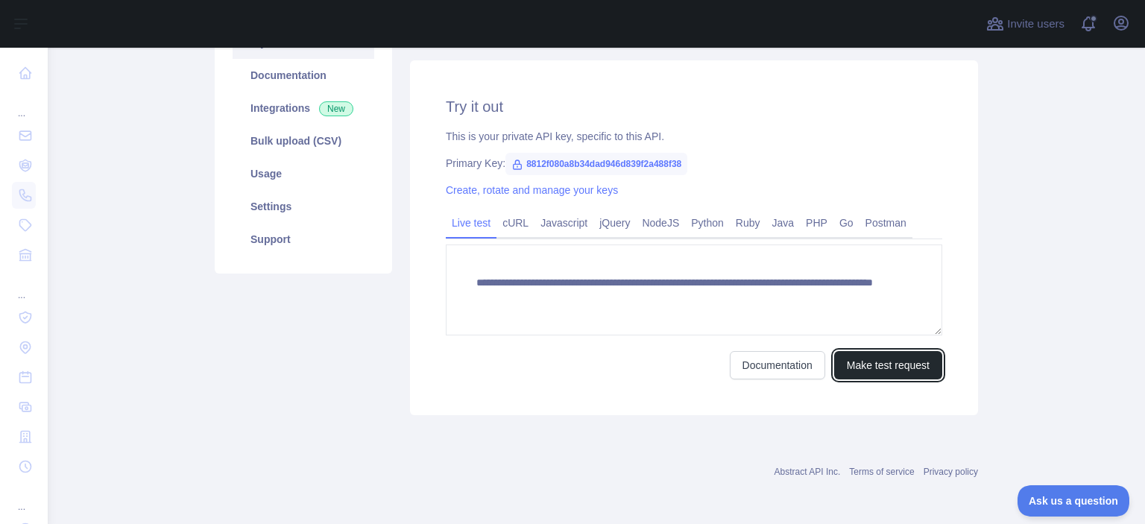
click at [871, 363] on button "Make test request" at bounding box center [888, 365] width 108 height 28
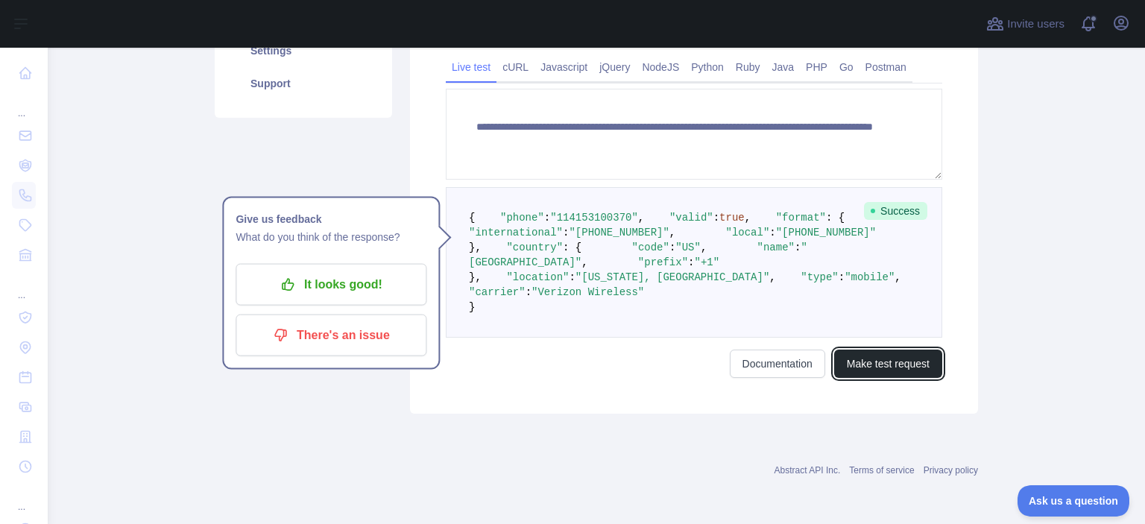
scroll to position [357, 0]
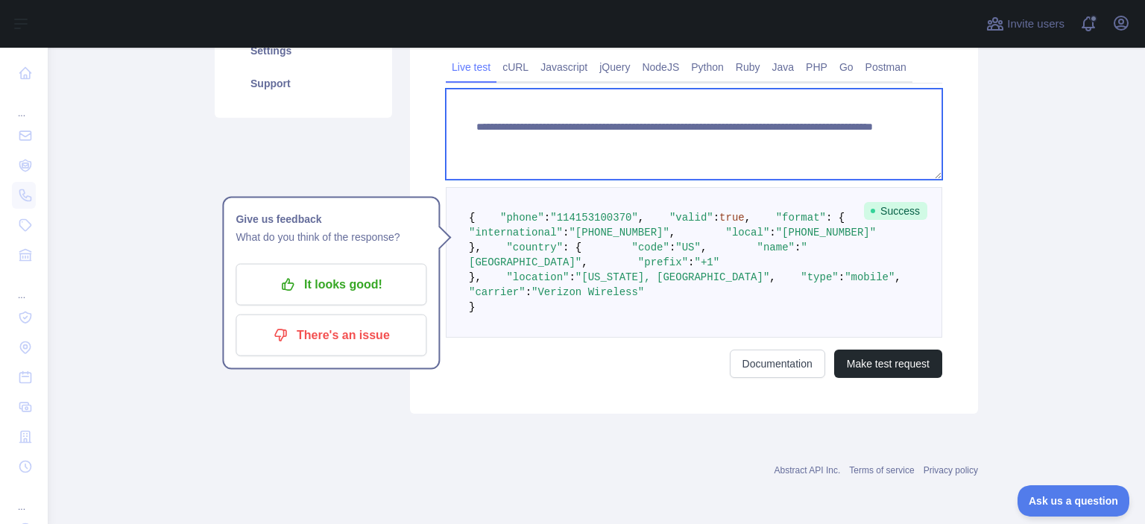
paste textarea
drag, startPoint x: 731, startPoint y: 123, endPoint x: 817, endPoint y: 133, distance: 87.1
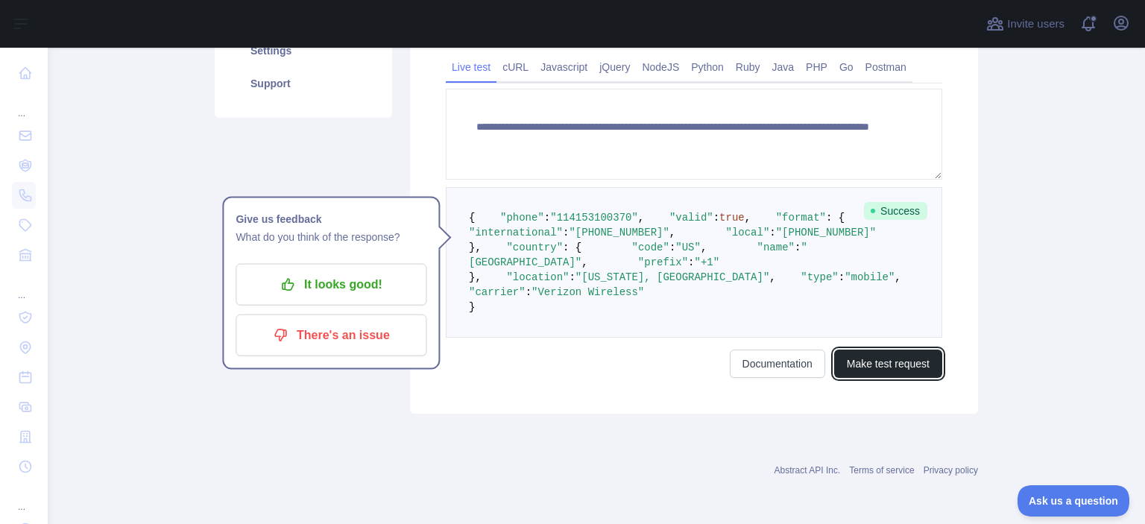
click at [901, 378] on button "Make test request" at bounding box center [888, 364] width 108 height 28
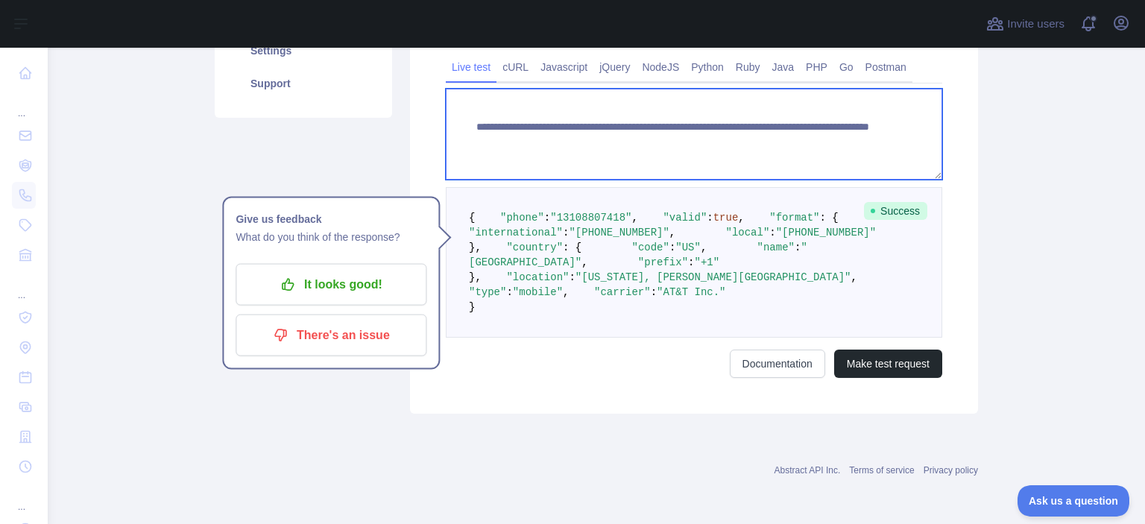
paste textarea
drag, startPoint x: 729, startPoint y: 124, endPoint x: 926, endPoint y: 155, distance: 199.2
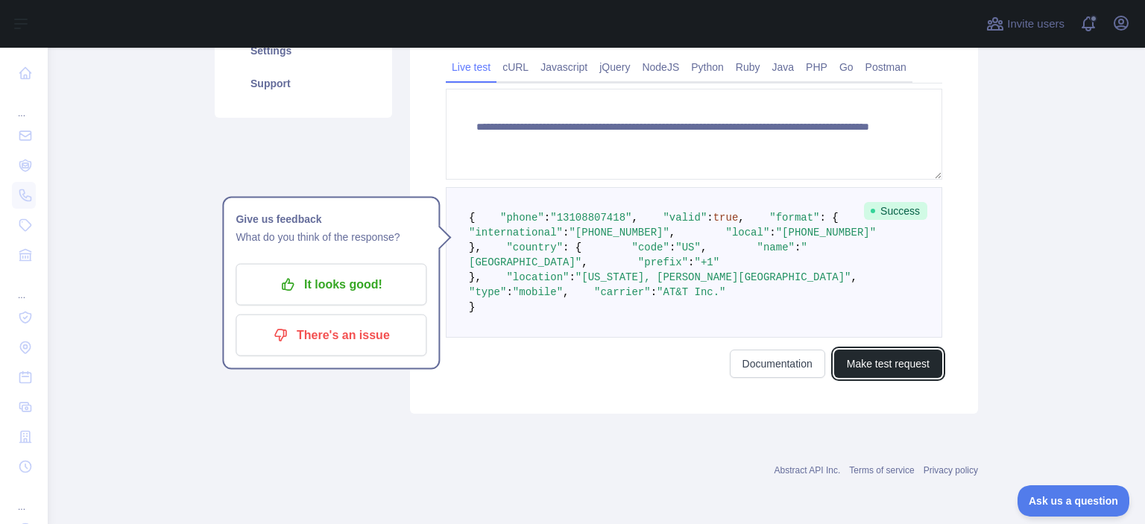
click at [855, 378] on button "Make test request" at bounding box center [888, 364] width 108 height 28
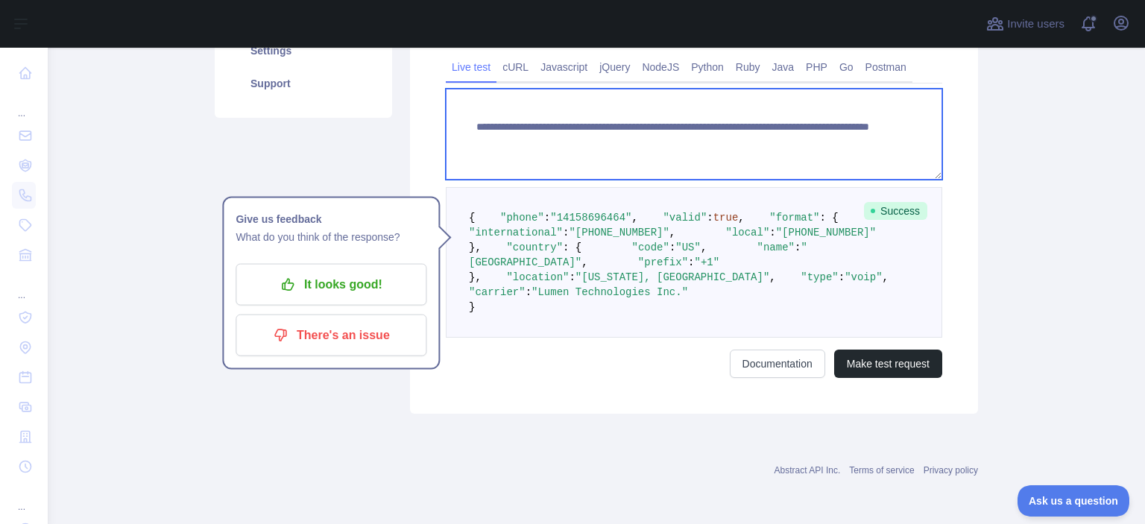
paste textarea
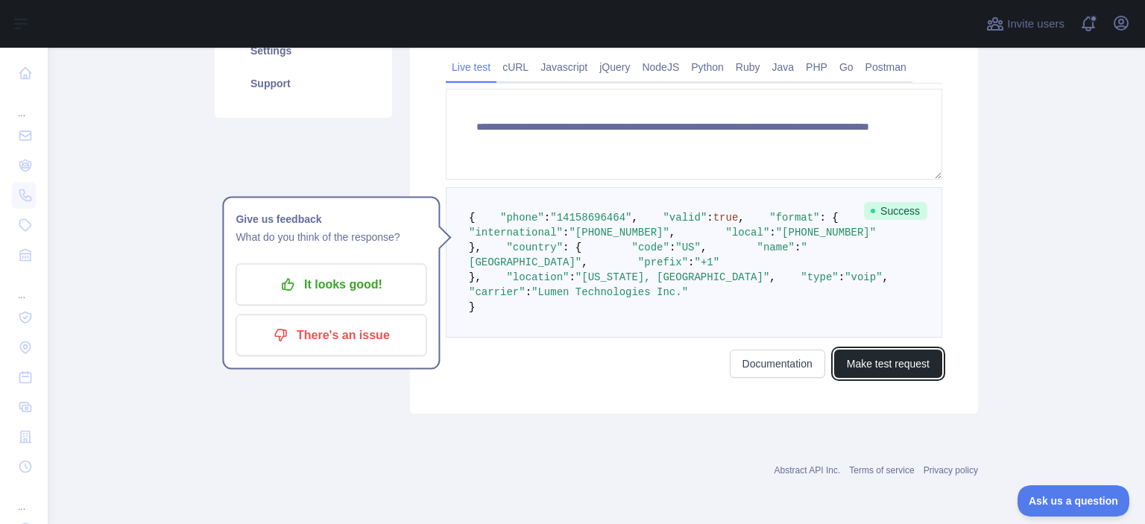
click at [862, 378] on button "Make test request" at bounding box center [888, 364] width 108 height 28
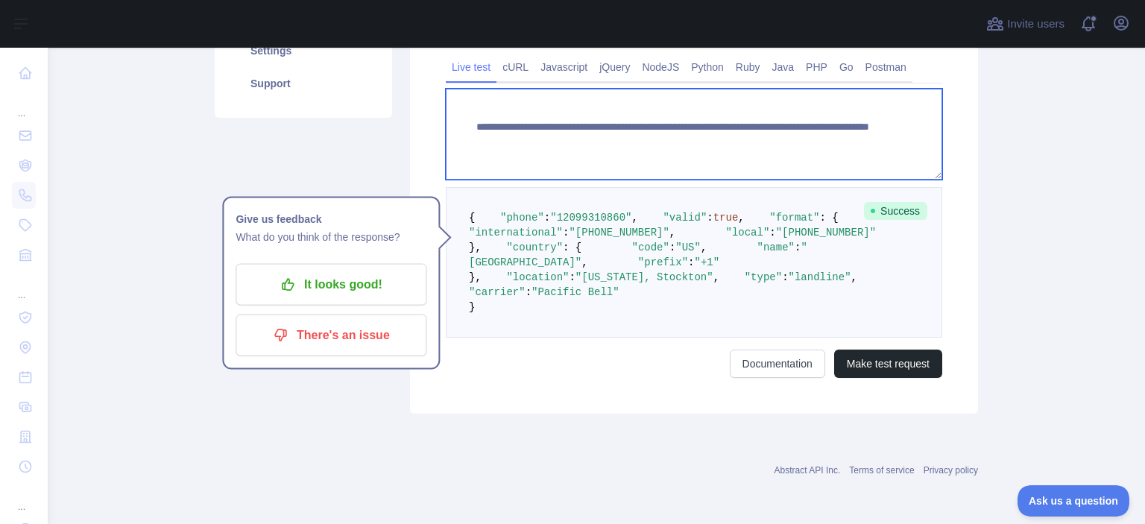
paste textarea
drag, startPoint x: 731, startPoint y: 124, endPoint x: 857, endPoint y: 166, distance: 133.4
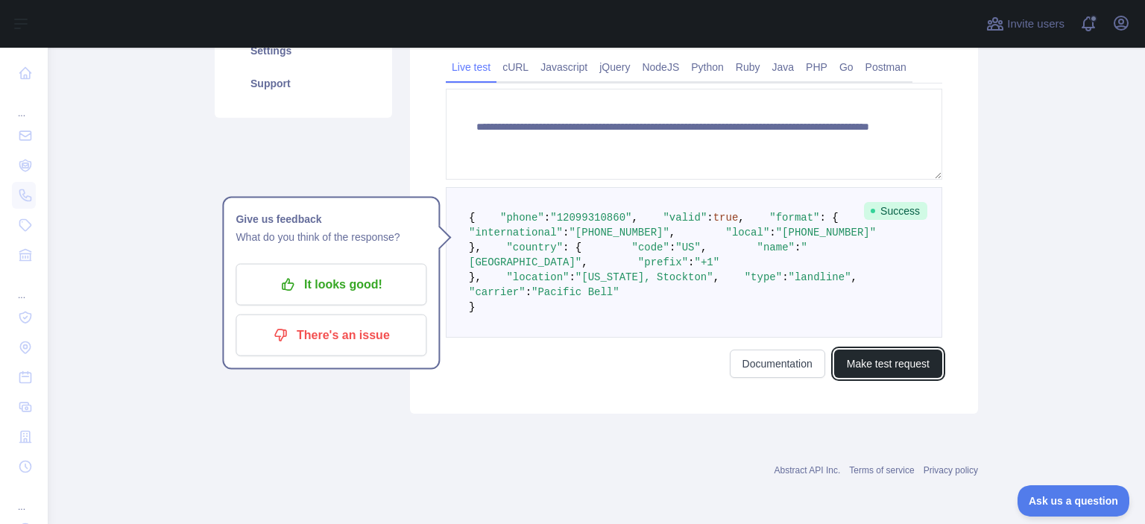
click at [888, 378] on button "Make test request" at bounding box center [888, 364] width 108 height 28
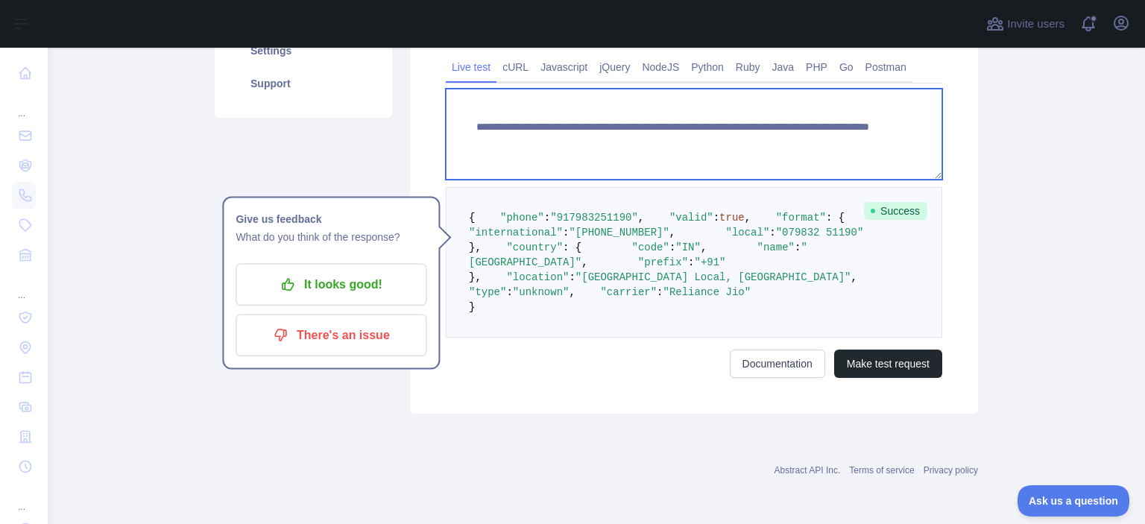
paste textarea
drag, startPoint x: 731, startPoint y: 127, endPoint x: 804, endPoint y: 136, distance: 73.6
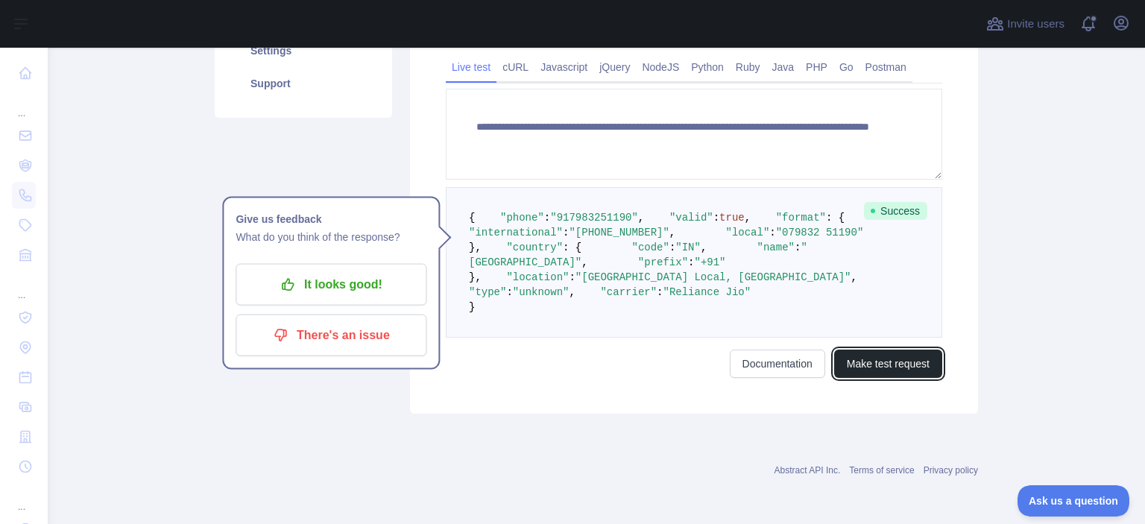
click at [883, 378] on button "Make test request" at bounding box center [888, 364] width 108 height 28
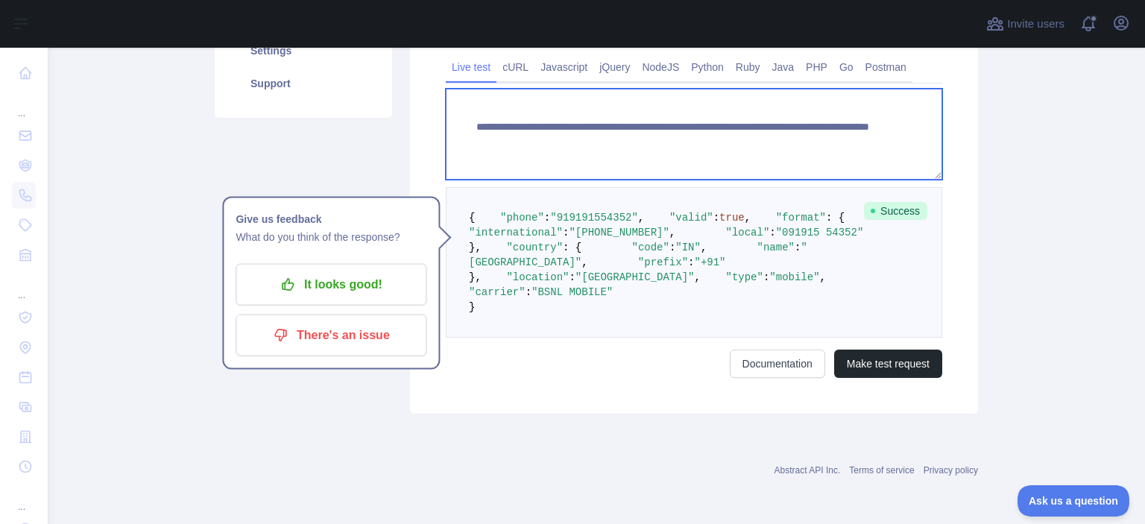
paste textarea
drag, startPoint x: 734, startPoint y: 124, endPoint x: 810, endPoint y: 133, distance: 77.3
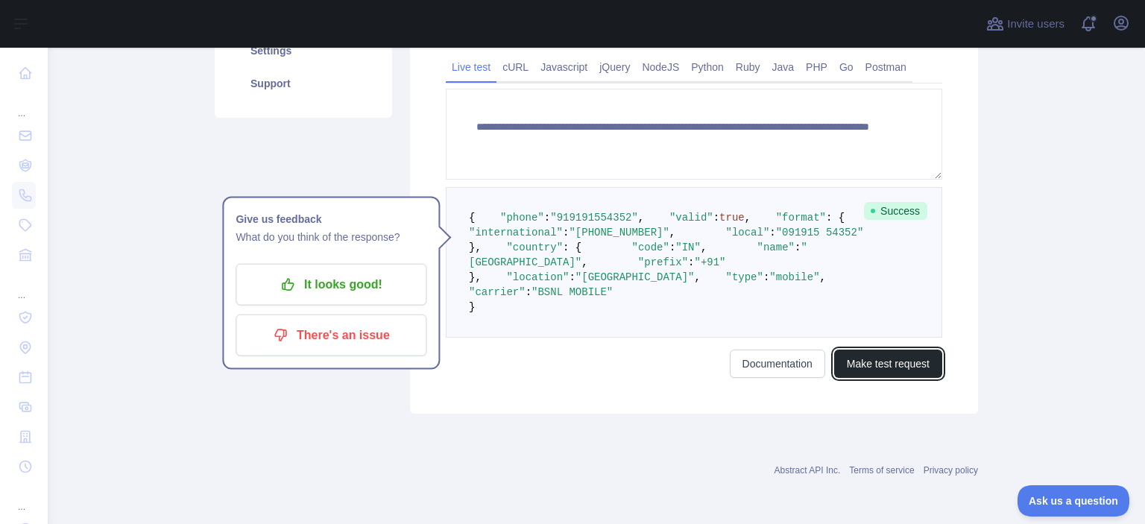
click at [884, 378] on button "Make test request" at bounding box center [888, 364] width 108 height 28
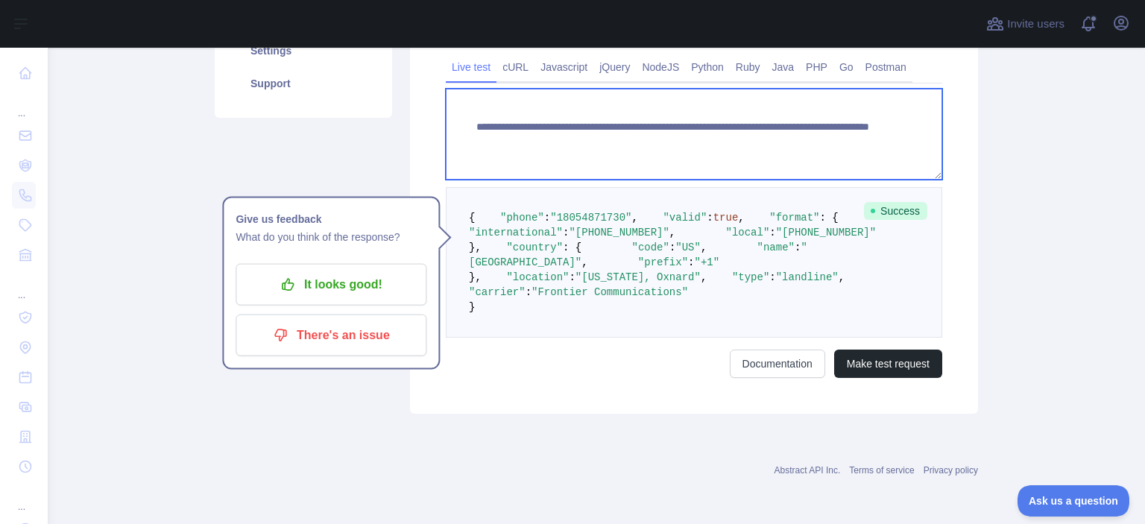
paste textarea
drag, startPoint x: 732, startPoint y: 124, endPoint x: 912, endPoint y: 148, distance: 182.0
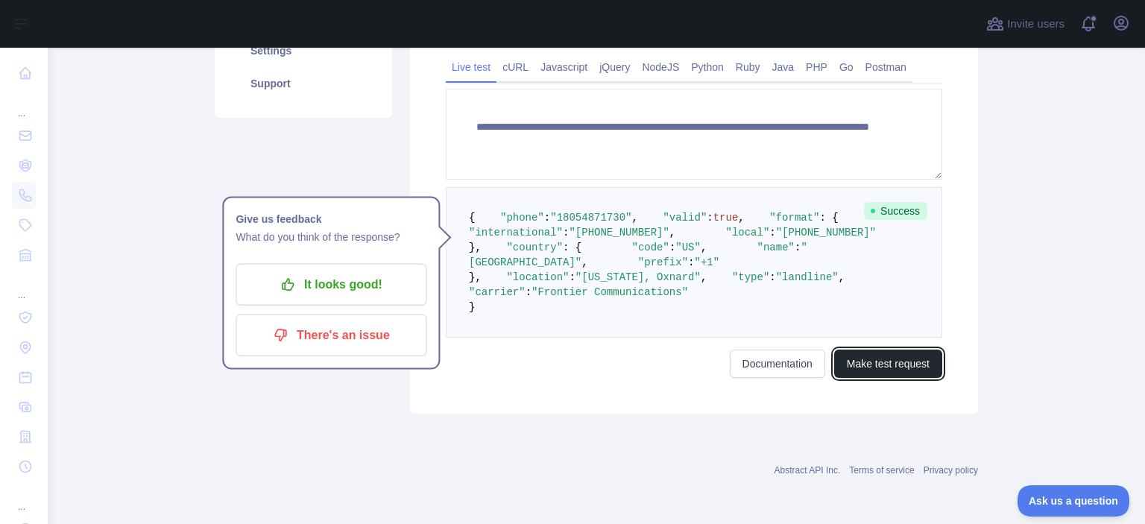
click at [894, 378] on button "Make test request" at bounding box center [888, 364] width 108 height 28
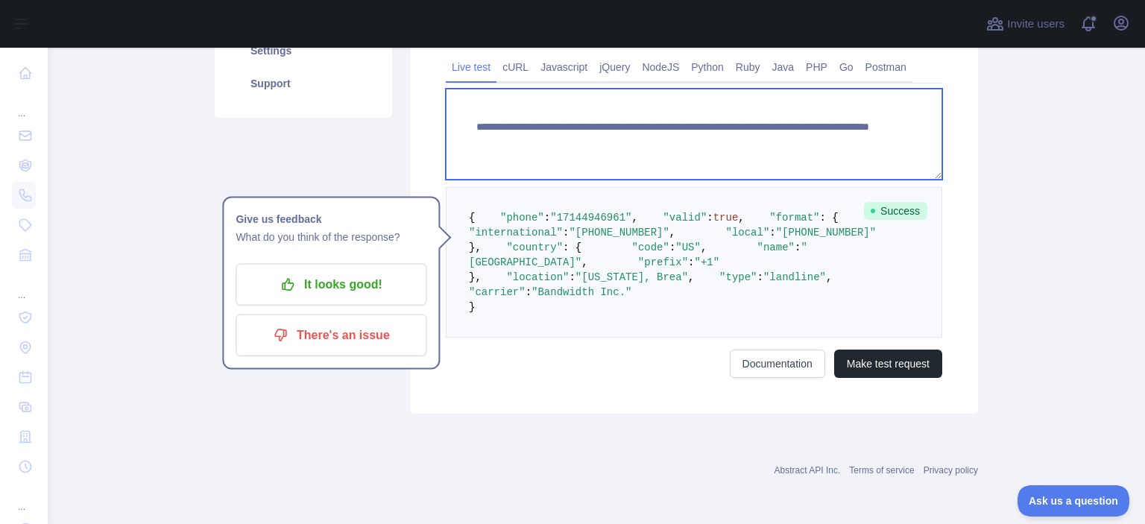
paste textarea
drag, startPoint x: 733, startPoint y: 126, endPoint x: 819, endPoint y: 124, distance: 86.5
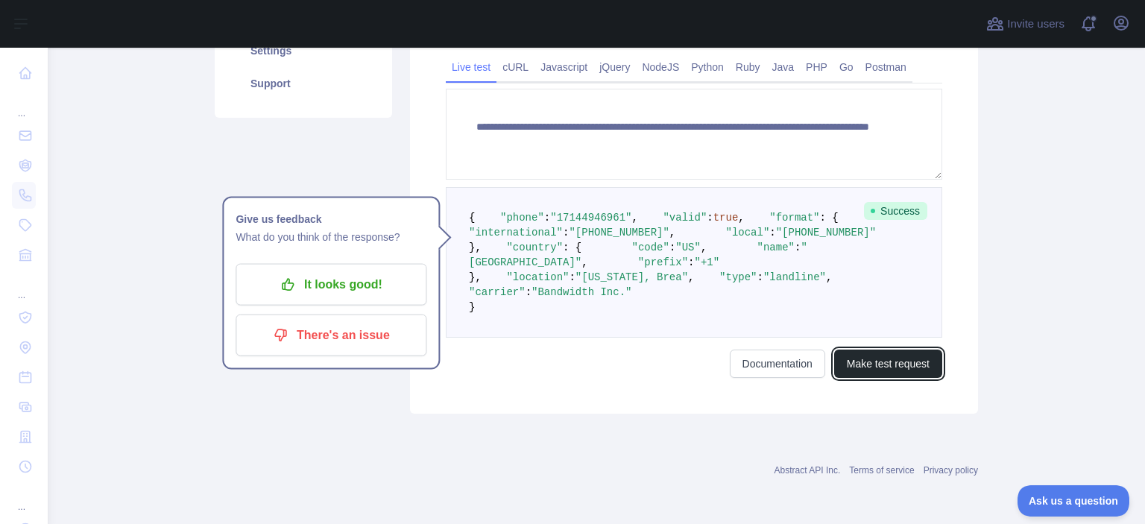
click at [872, 378] on button "Make test request" at bounding box center [888, 364] width 108 height 28
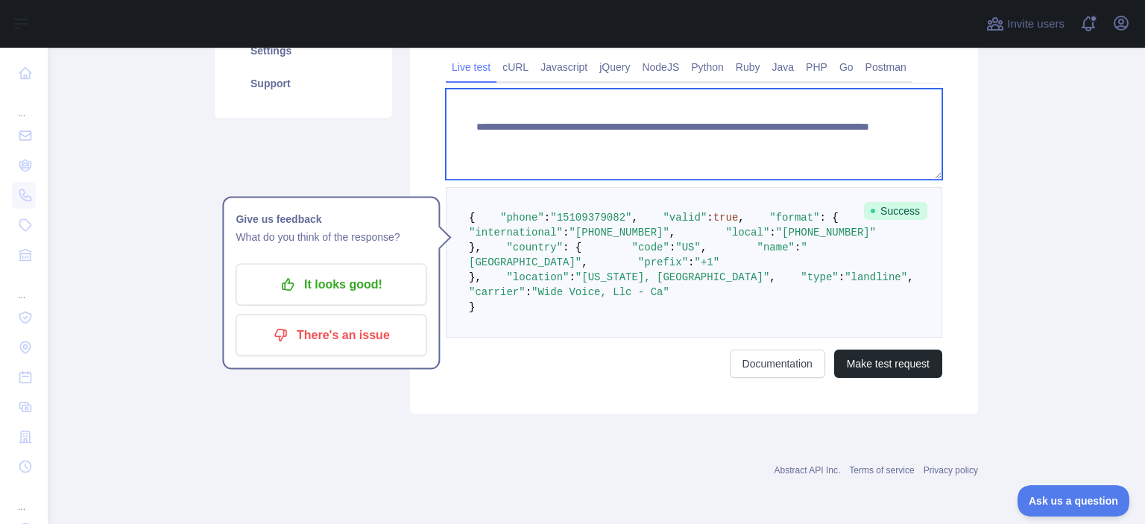
paste textarea
drag, startPoint x: 731, startPoint y: 123, endPoint x: 892, endPoint y: 155, distance: 164.2
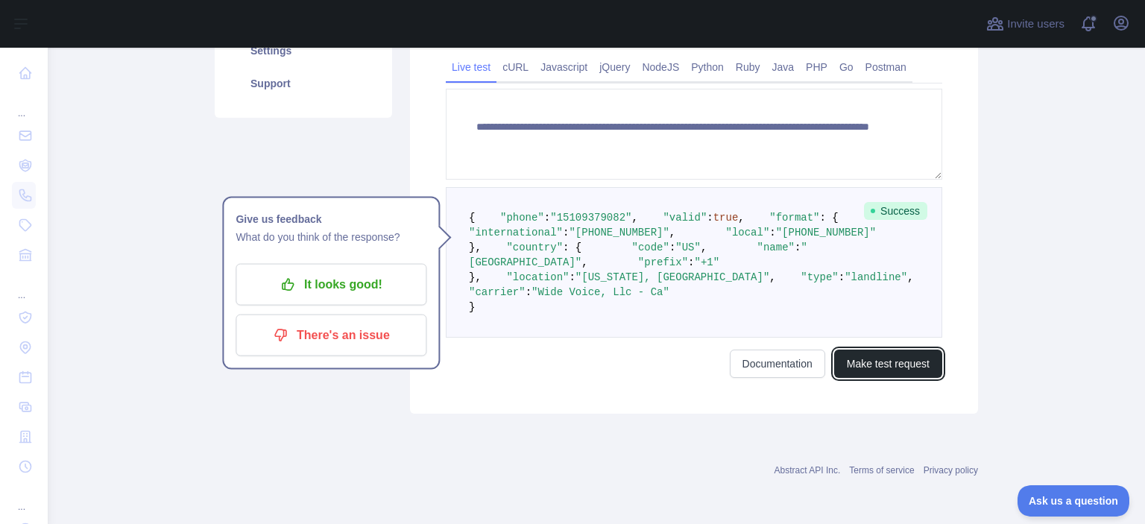
click at [871, 378] on button "Make test request" at bounding box center [888, 364] width 108 height 28
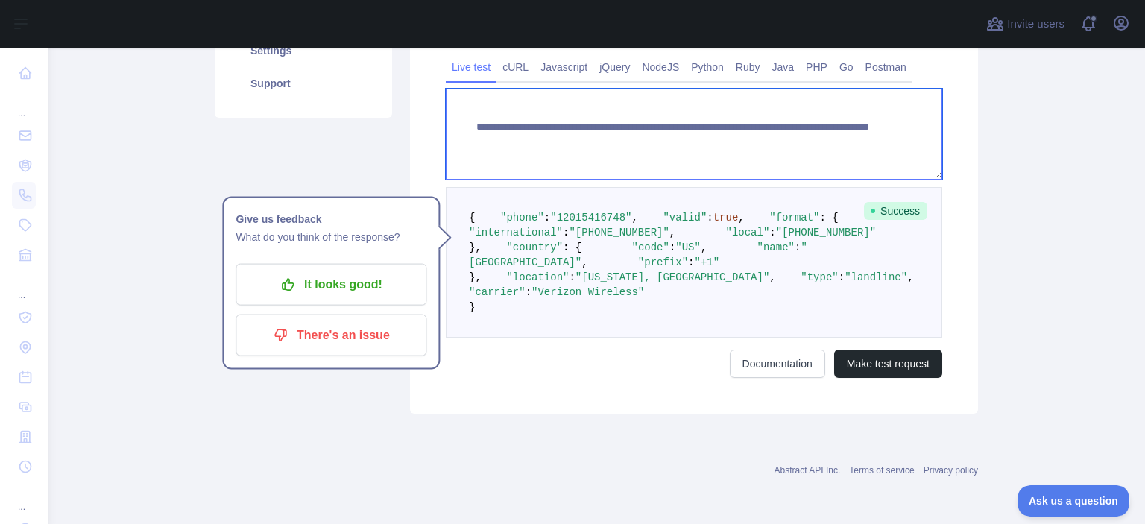
paste textarea
drag, startPoint x: 853, startPoint y: 143, endPoint x: 834, endPoint y: 181, distance: 42.3
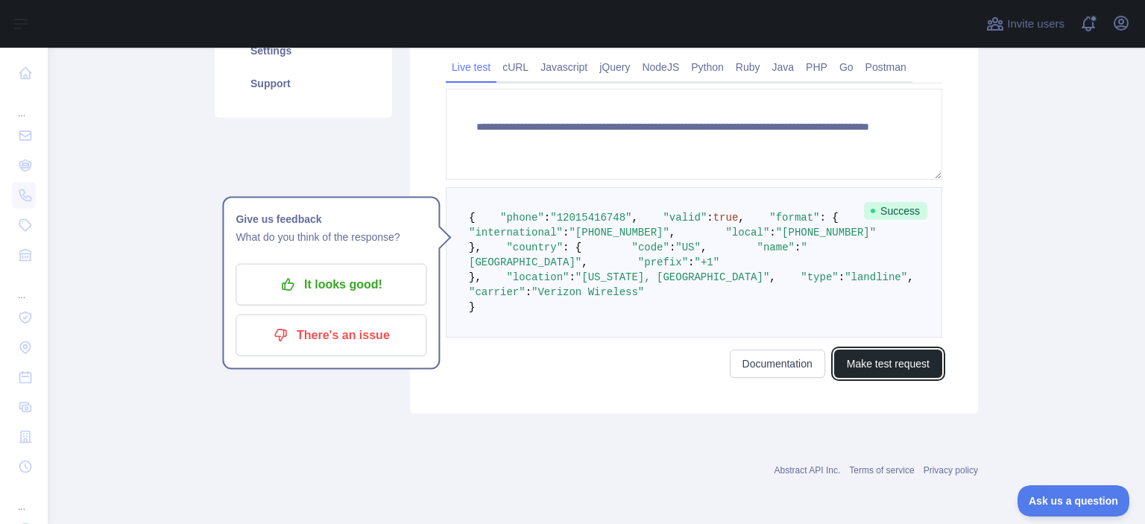
click at [863, 378] on button "Make test request" at bounding box center [888, 364] width 108 height 28
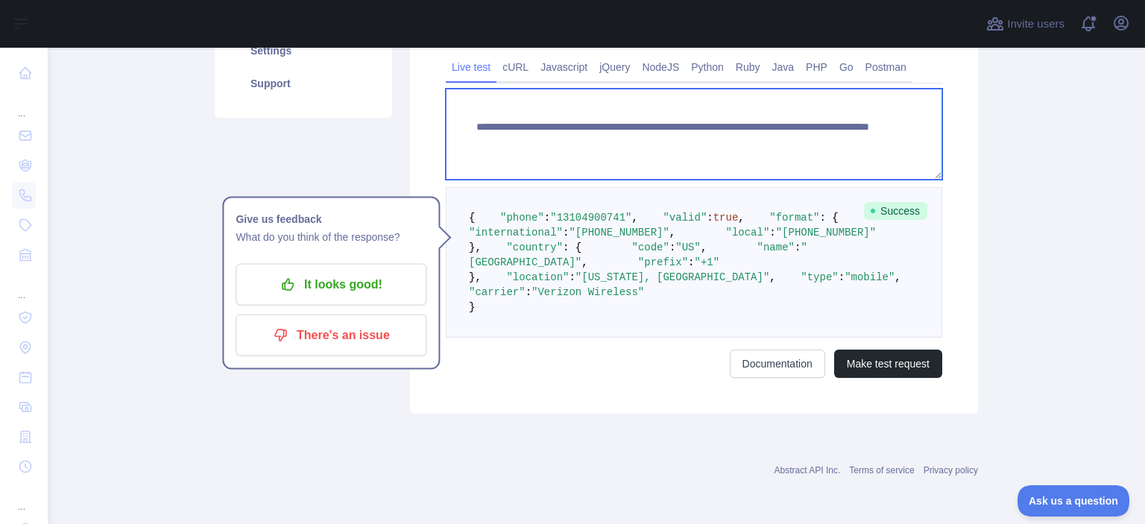
paste textarea
drag, startPoint x: 732, startPoint y: 123, endPoint x: 812, endPoint y: 133, distance: 80.4
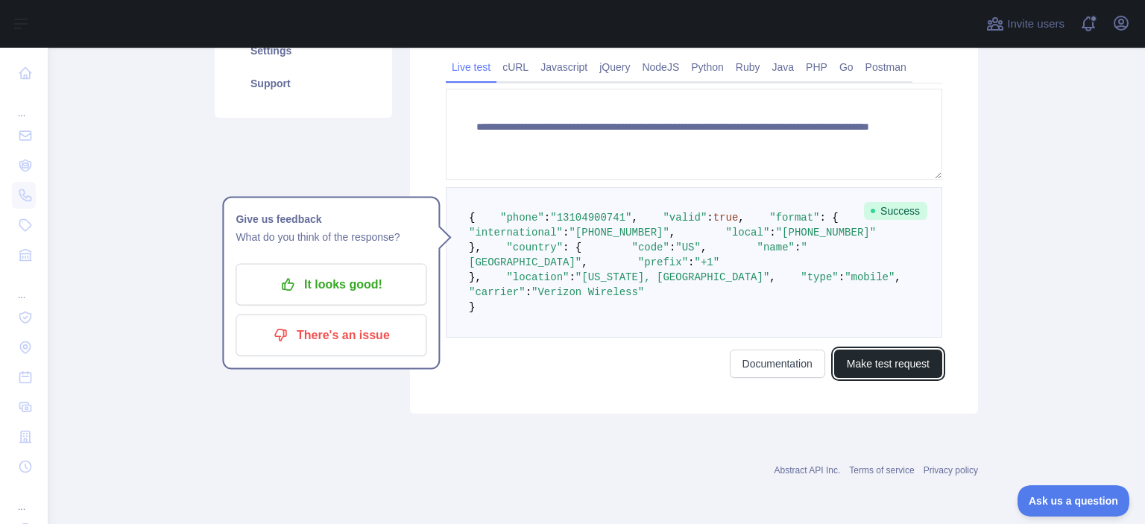
click at [889, 378] on button "Make test request" at bounding box center [888, 364] width 108 height 28
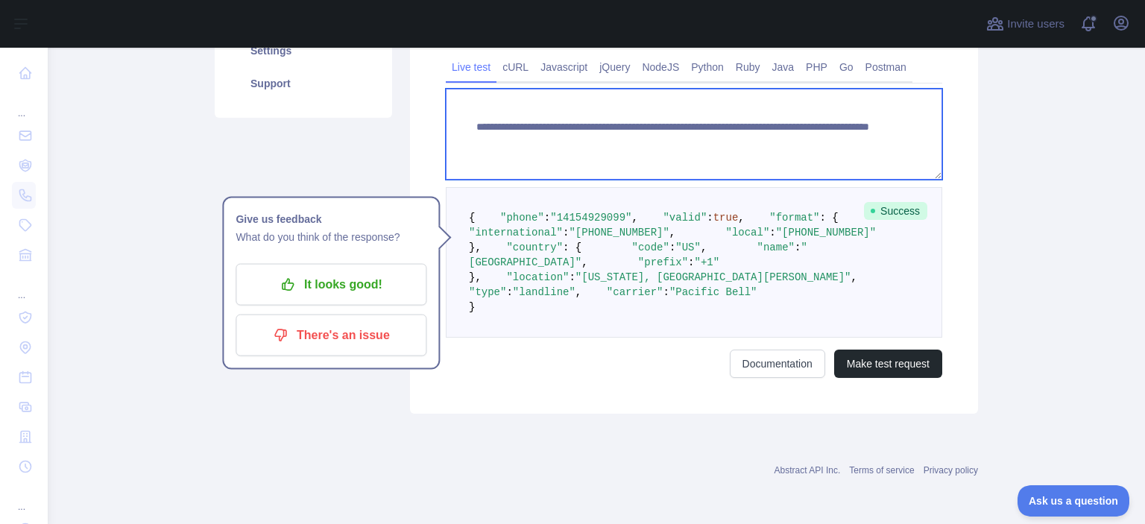
click at [726, 124] on textarea "**********" at bounding box center [694, 134] width 496 height 91
paste textarea "*"
drag, startPoint x: 729, startPoint y: 124, endPoint x: 836, endPoint y: 136, distance: 107.3
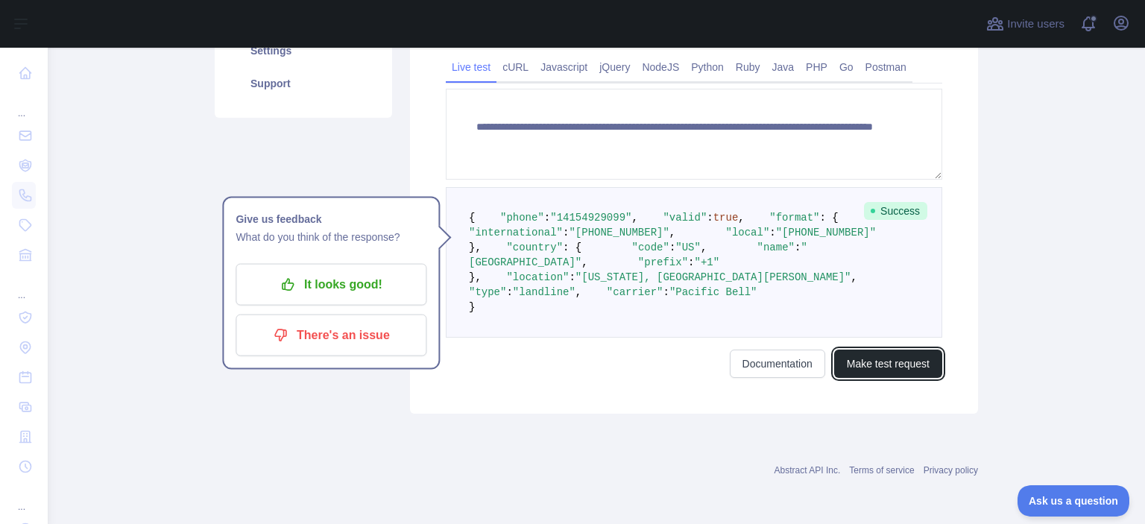
drag, startPoint x: 865, startPoint y: 477, endPoint x: 811, endPoint y: 462, distance: 56.4
click at [865, 378] on button "Make test request" at bounding box center [888, 364] width 108 height 28
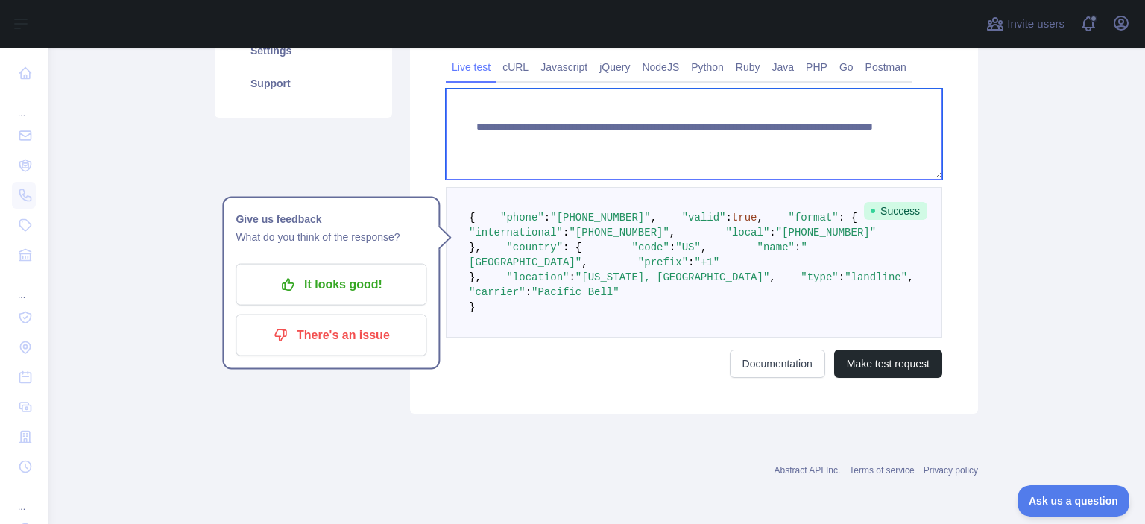
paste textarea
drag, startPoint x: 732, startPoint y: 122, endPoint x: 832, endPoint y: 128, distance: 100.1
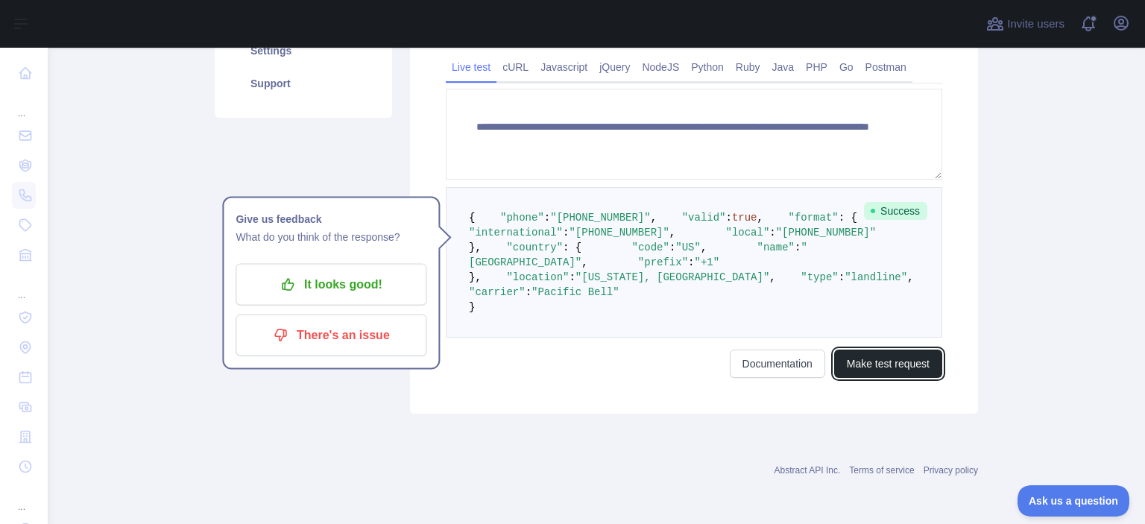
click at [868, 378] on button "Make test request" at bounding box center [888, 364] width 108 height 28
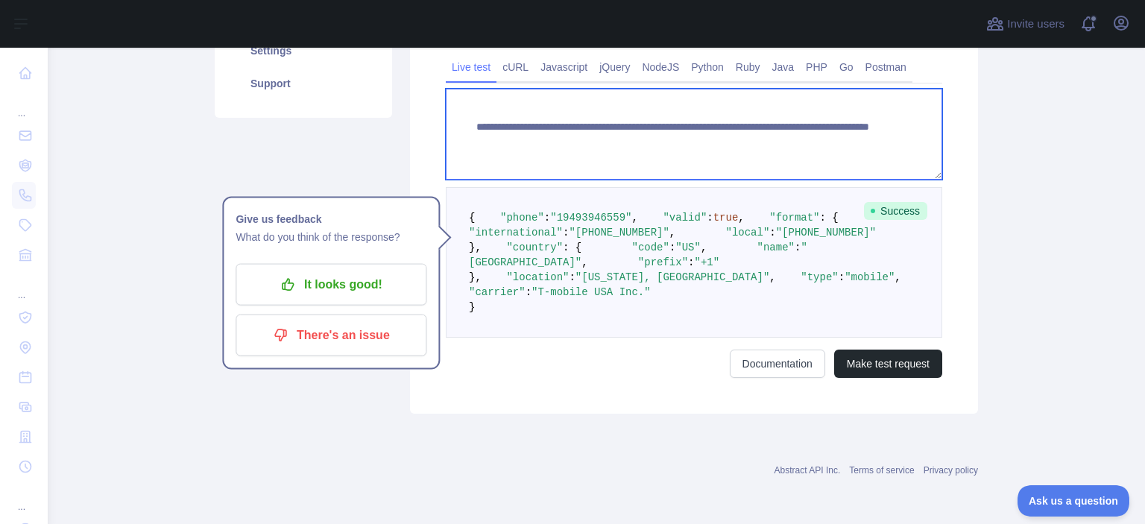
paste textarea
drag, startPoint x: 729, startPoint y: 124, endPoint x: 832, endPoint y: 151, distance: 106.3
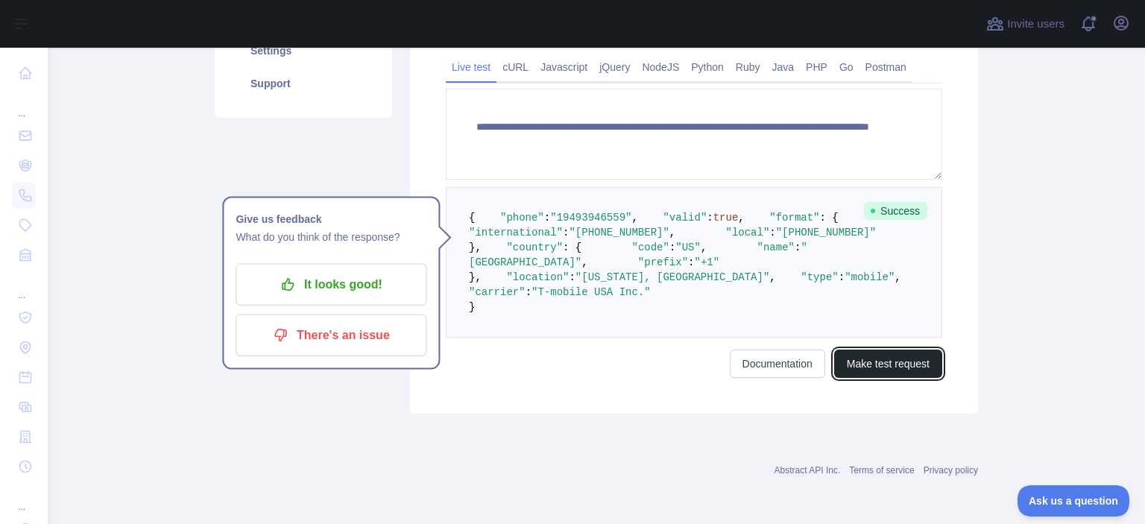
click at [878, 378] on button "Make test request" at bounding box center [888, 364] width 108 height 28
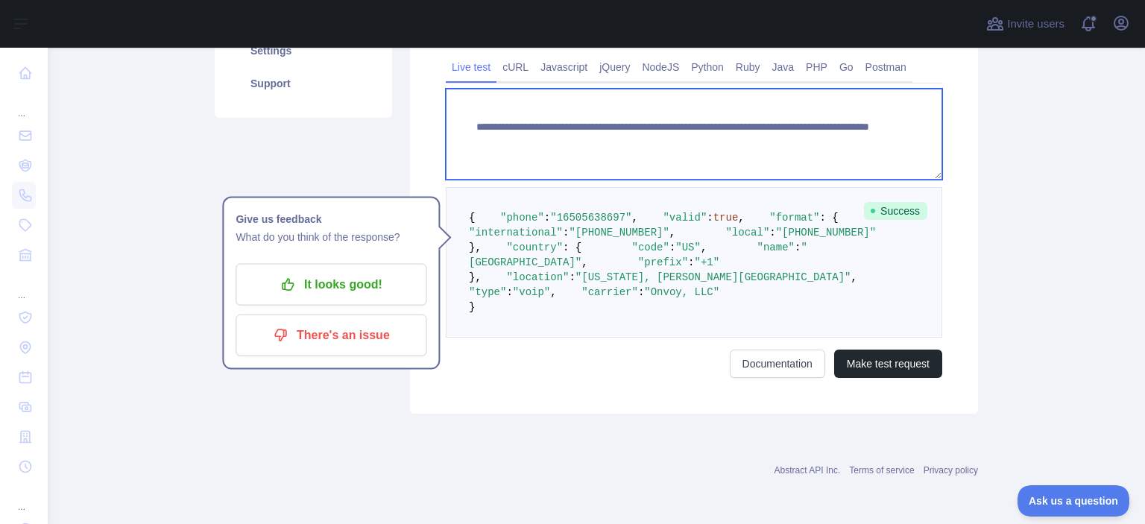
paste textarea
drag, startPoint x: 733, startPoint y: 127, endPoint x: 844, endPoint y: 144, distance: 112.4
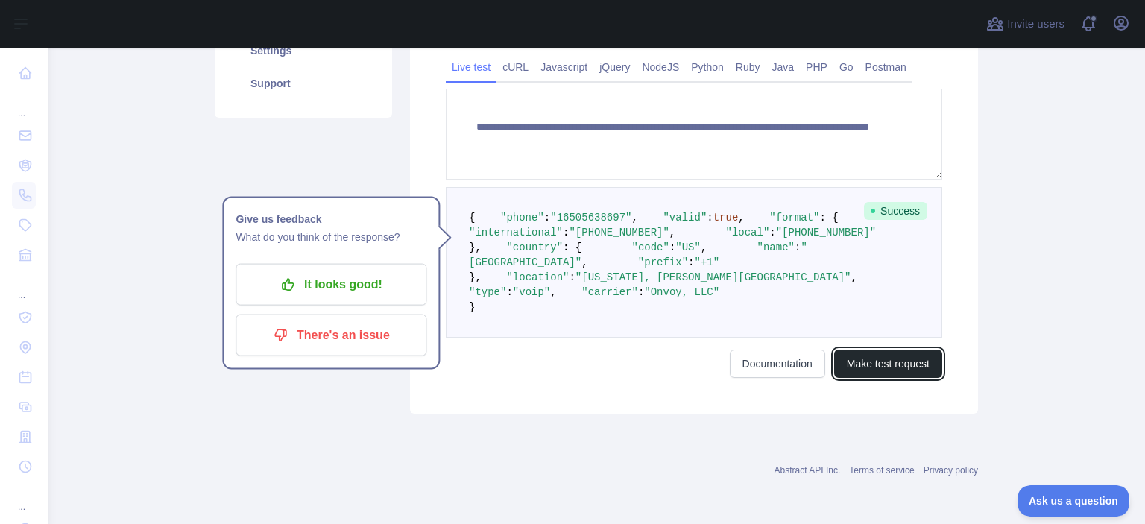
click at [857, 378] on button "Make test request" at bounding box center [888, 364] width 108 height 28
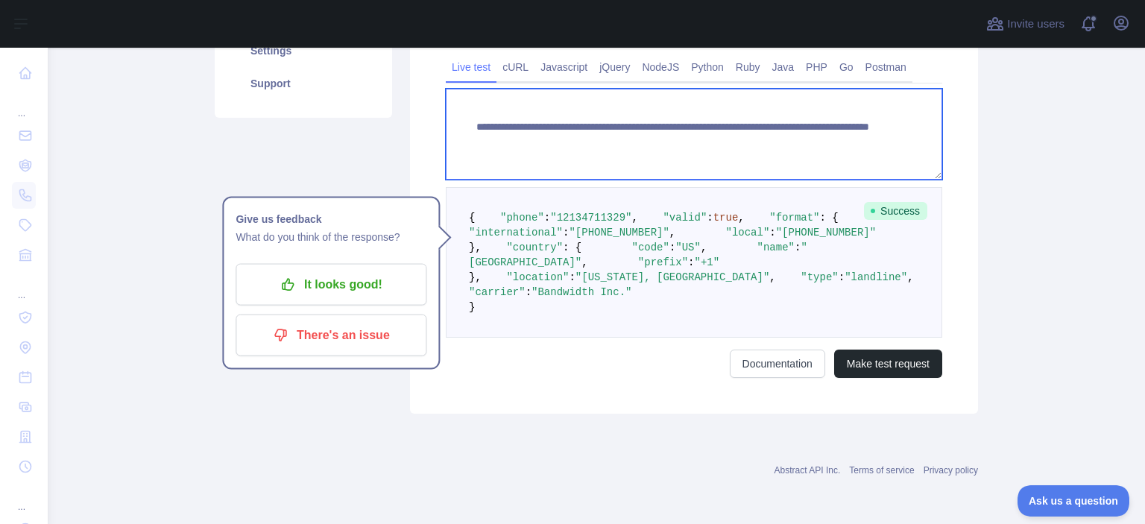
paste textarea
drag, startPoint x: 732, startPoint y: 120, endPoint x: 815, endPoint y: 136, distance: 84.2
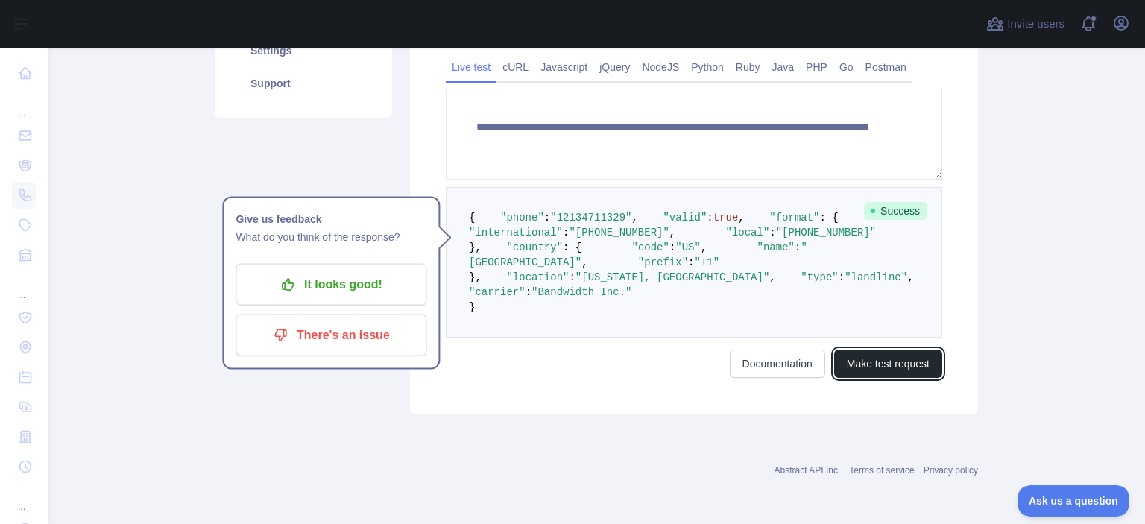
click at [889, 378] on button "Make test request" at bounding box center [888, 364] width 108 height 28
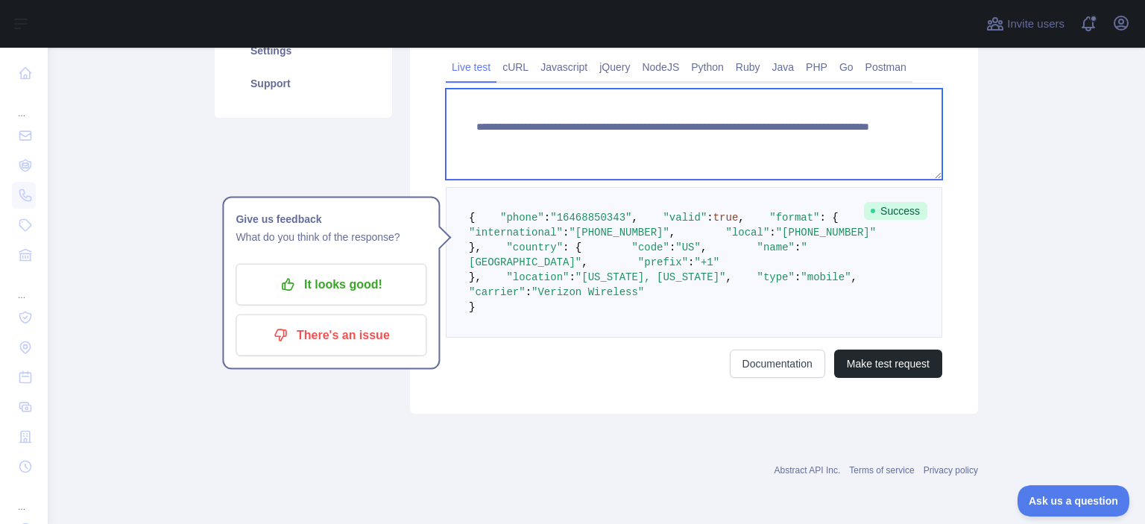
paste textarea
drag, startPoint x: 733, startPoint y: 124, endPoint x: 857, endPoint y: 244, distance: 172.9
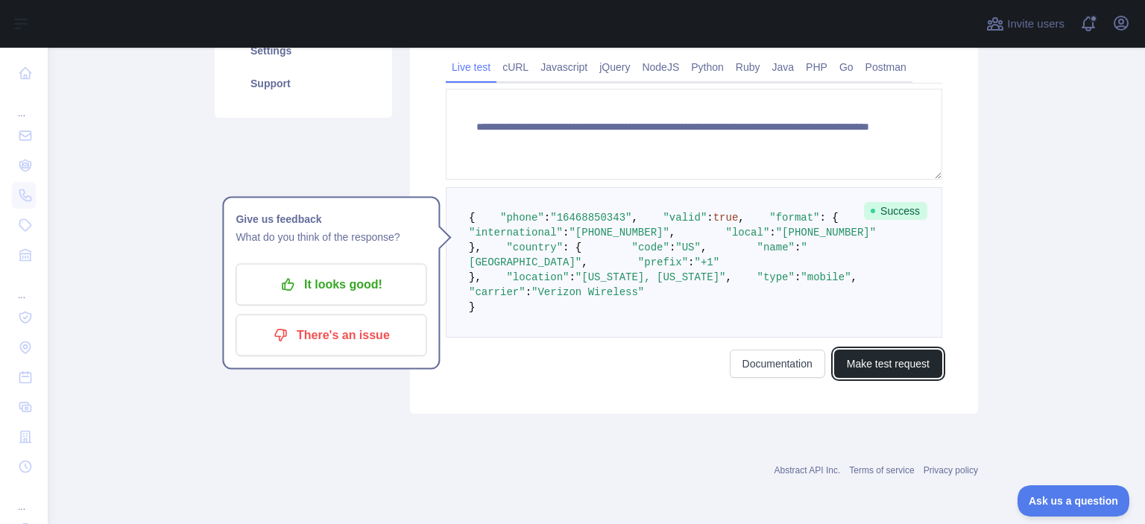
click at [871, 378] on button "Make test request" at bounding box center [888, 364] width 108 height 28
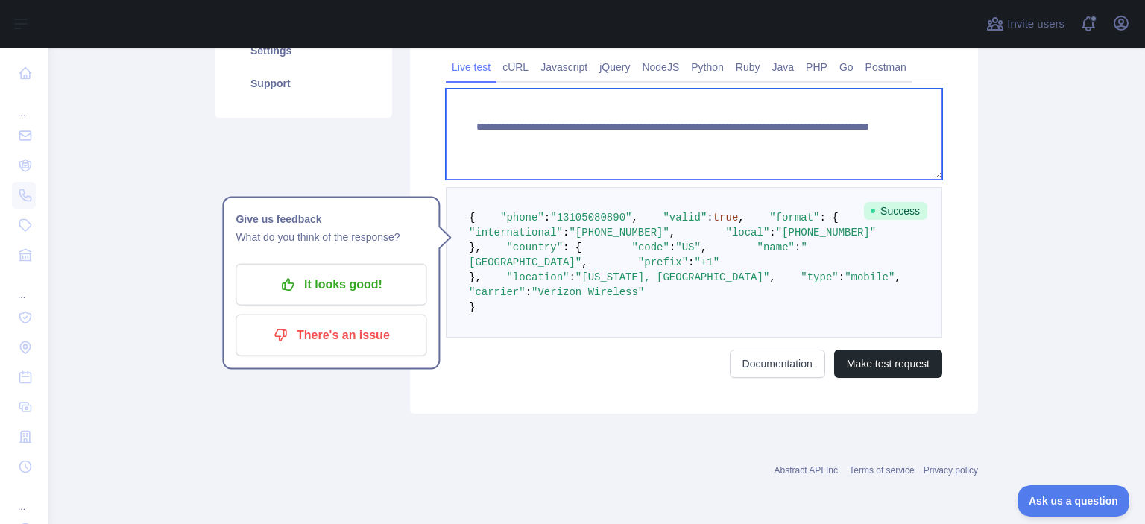
paste textarea
drag, startPoint x: 734, startPoint y: 123, endPoint x: 844, endPoint y: 202, distance: 135.7
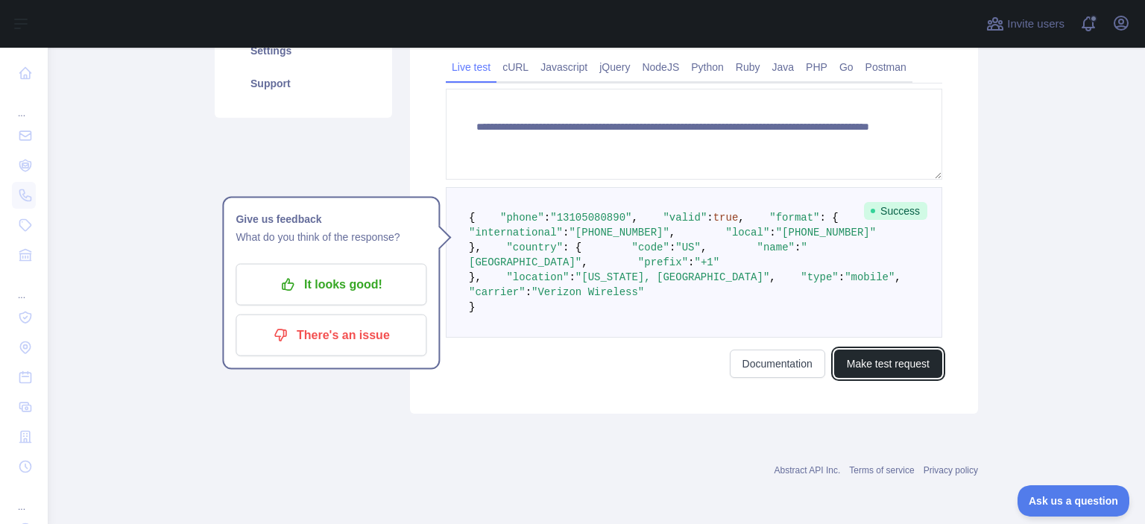
click at [901, 378] on button "Make test request" at bounding box center [888, 364] width 108 height 28
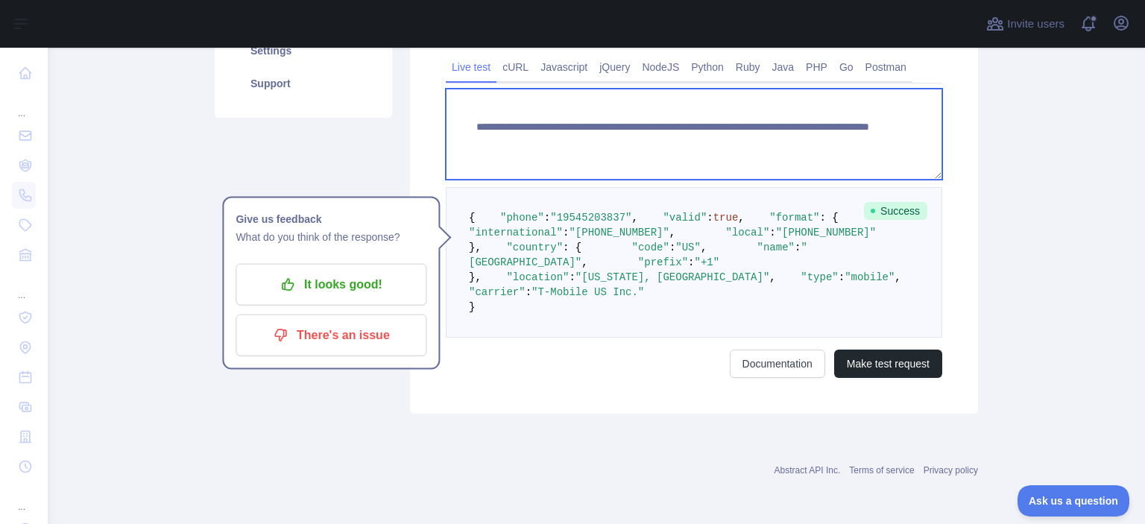
paste textarea
drag, startPoint x: 736, startPoint y: 124, endPoint x: 874, endPoint y: 211, distance: 162.8
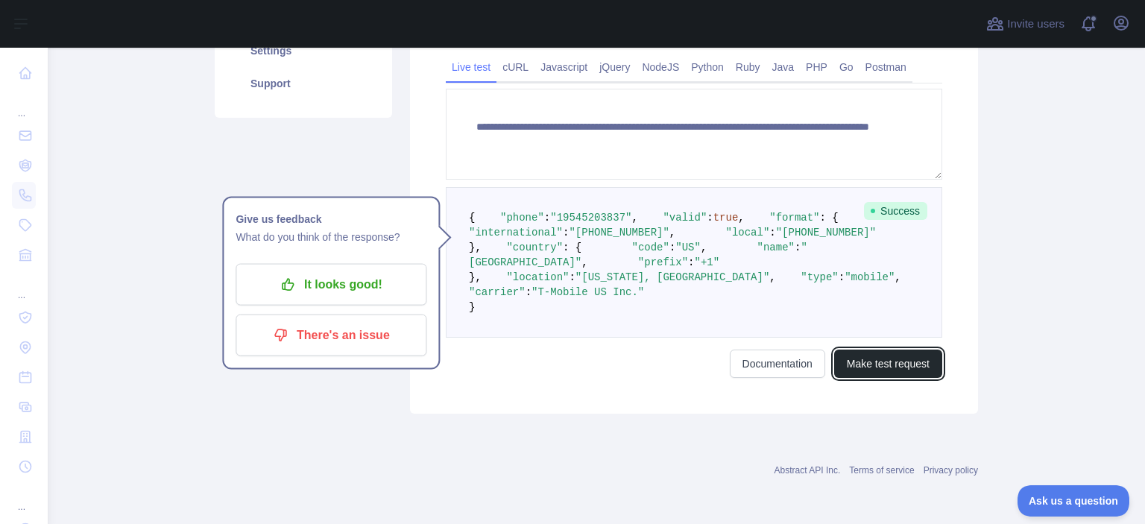
click at [909, 378] on button "Make test request" at bounding box center [888, 364] width 108 height 28
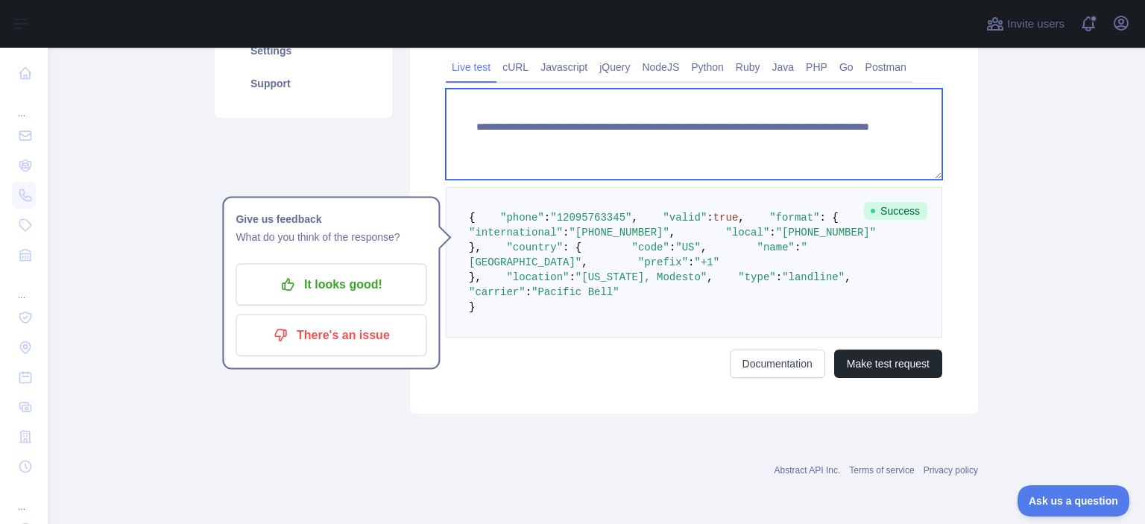
paste textarea
drag, startPoint x: 731, startPoint y: 122, endPoint x: 822, endPoint y: 127, distance: 91.1
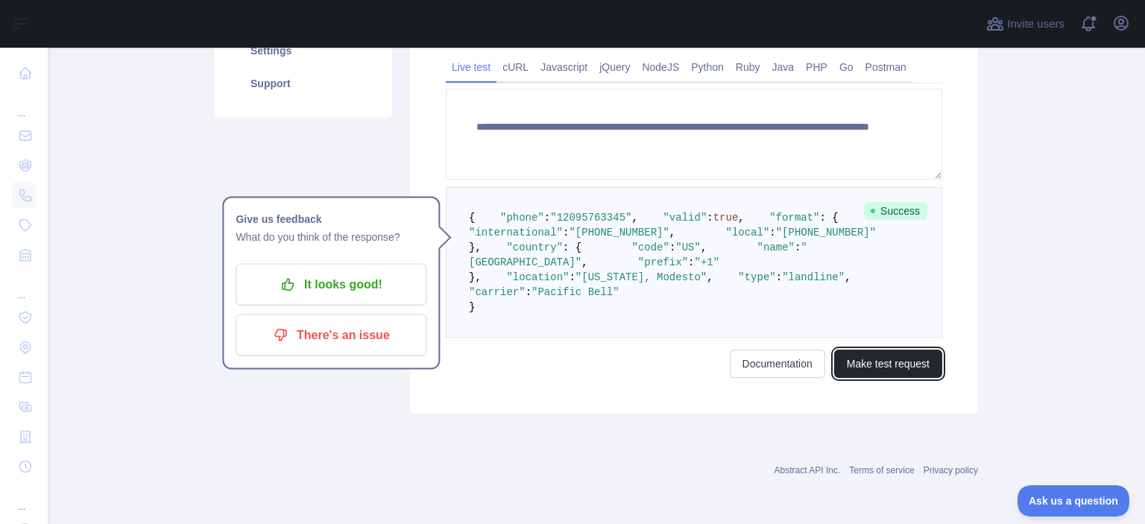
click at [873, 378] on button "Make test request" at bounding box center [888, 364] width 108 height 28
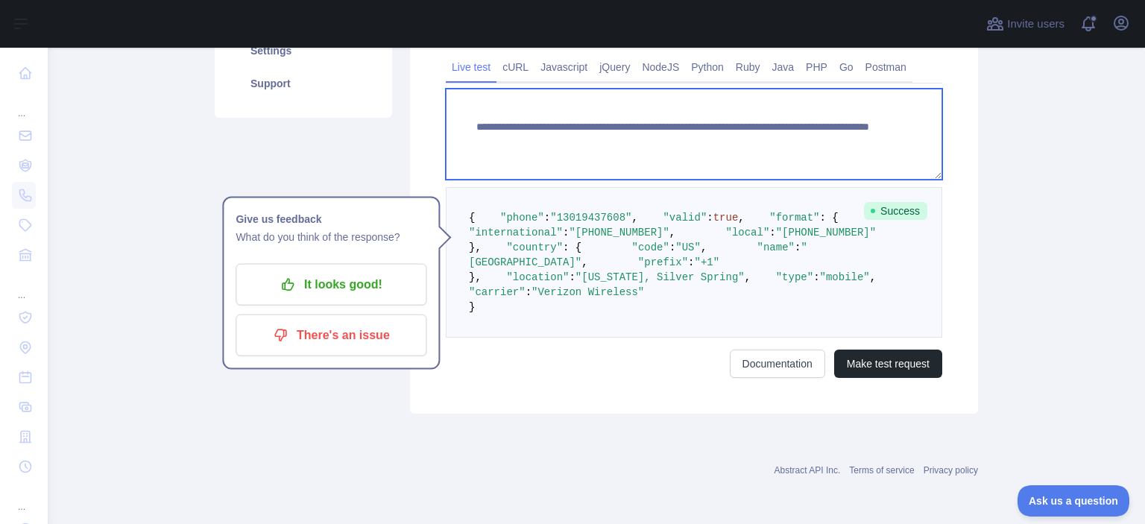
click at [732, 124] on textarea "**********" at bounding box center [694, 134] width 496 height 91
paste textarea
drag, startPoint x: 731, startPoint y: 127, endPoint x: 807, endPoint y: 130, distance: 76.8
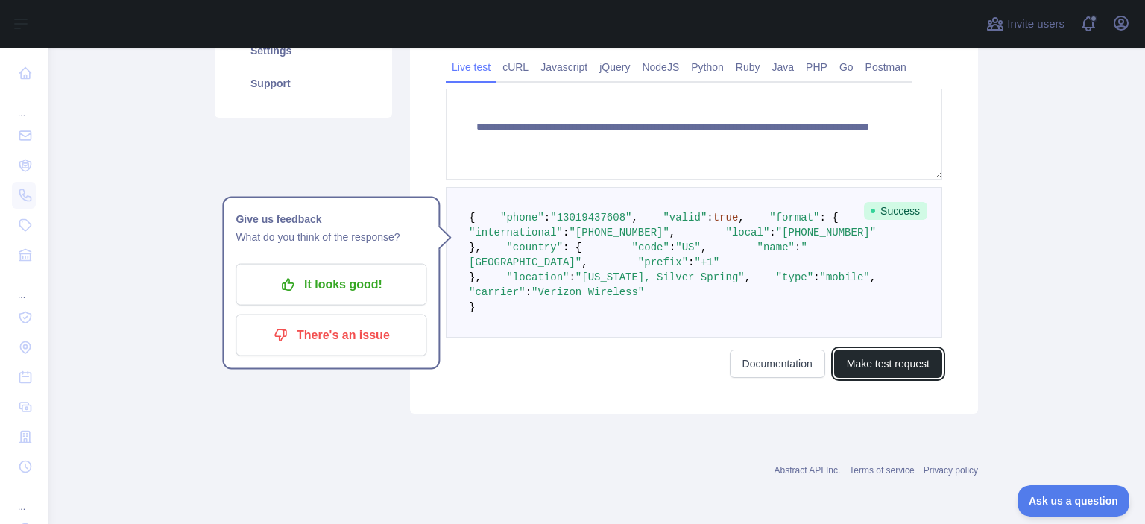
click at [912, 378] on button "Make test request" at bounding box center [888, 364] width 108 height 28
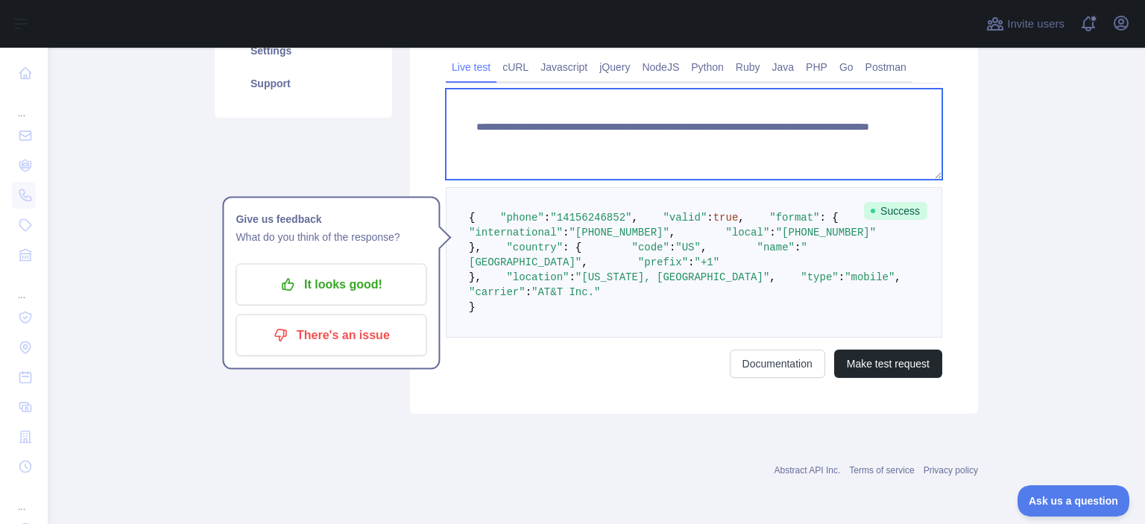
paste textarea
drag, startPoint x: 731, startPoint y: 120, endPoint x: 821, endPoint y: 136, distance: 91.7
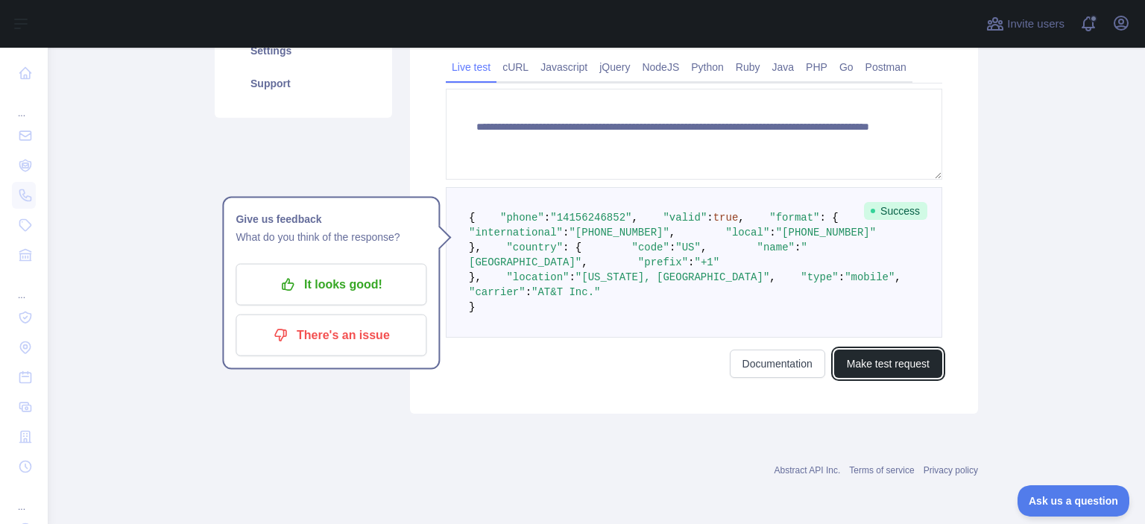
click at [896, 378] on button "Make test request" at bounding box center [888, 364] width 108 height 28
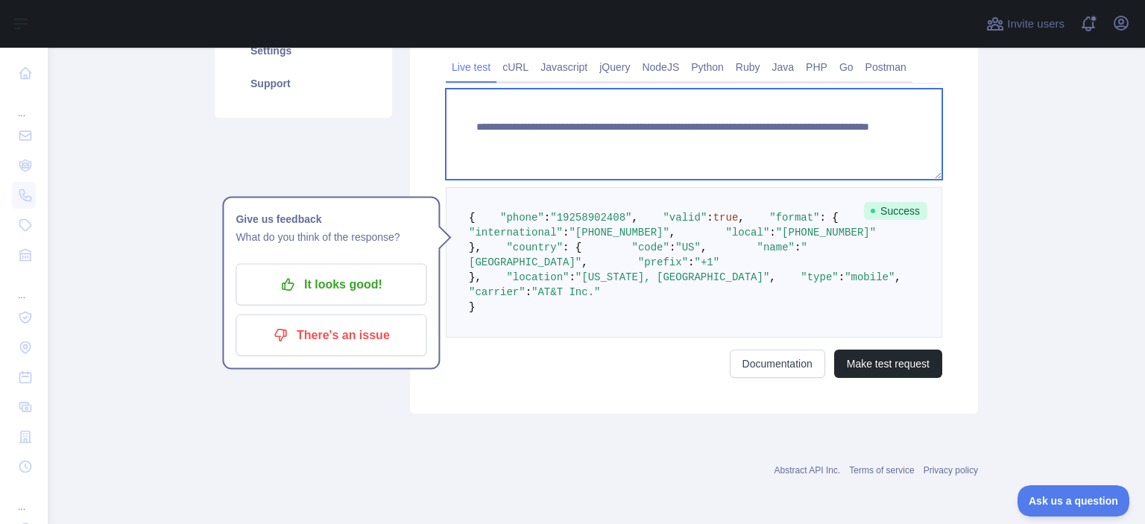
paste textarea
drag, startPoint x: 763, startPoint y: 127, endPoint x: 857, endPoint y: 141, distance: 94.9
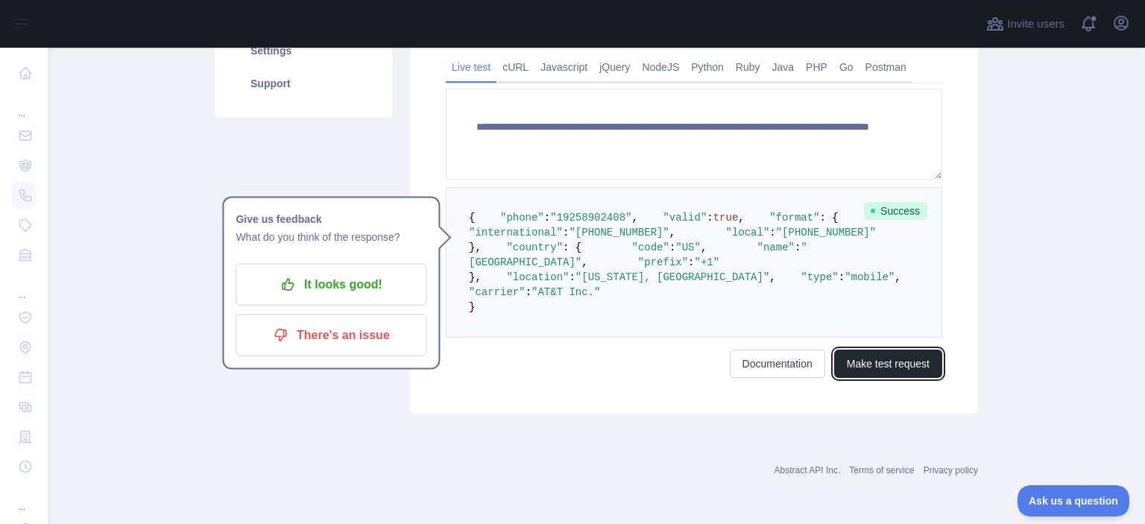
click at [851, 378] on button "Make test request" at bounding box center [888, 364] width 108 height 28
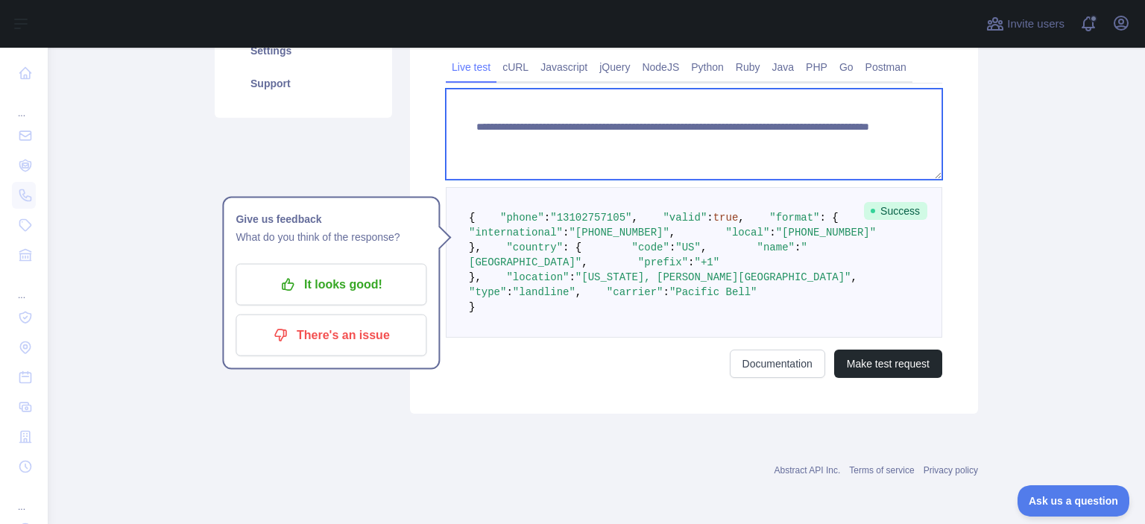
paste textarea
drag, startPoint x: 731, startPoint y: 124, endPoint x: 842, endPoint y: 129, distance: 111.2
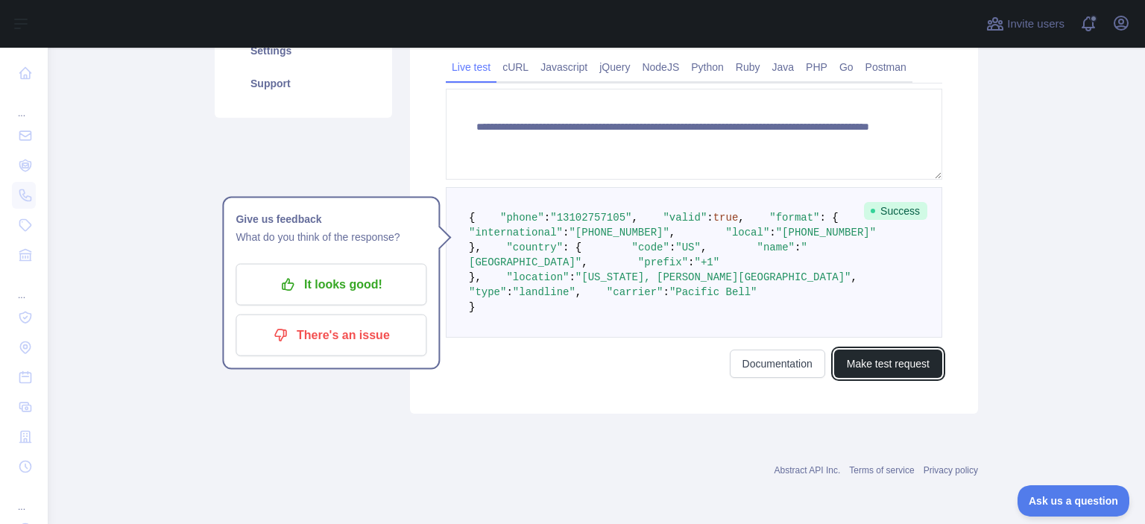
click at [882, 378] on button "Make test request" at bounding box center [888, 364] width 108 height 28
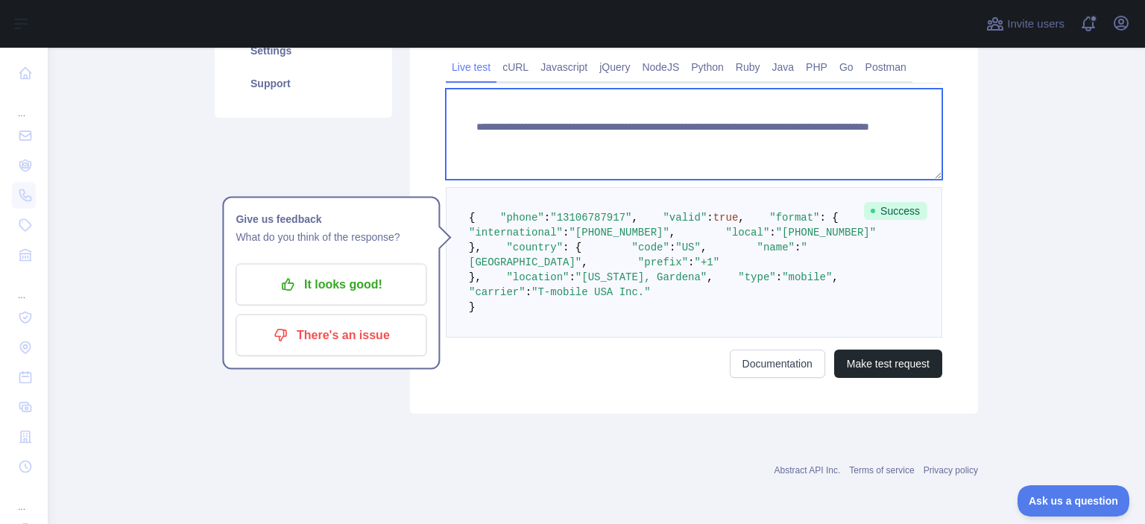
paste textarea
drag, startPoint x: 728, startPoint y: 128, endPoint x: 827, endPoint y: 136, distance: 99.4
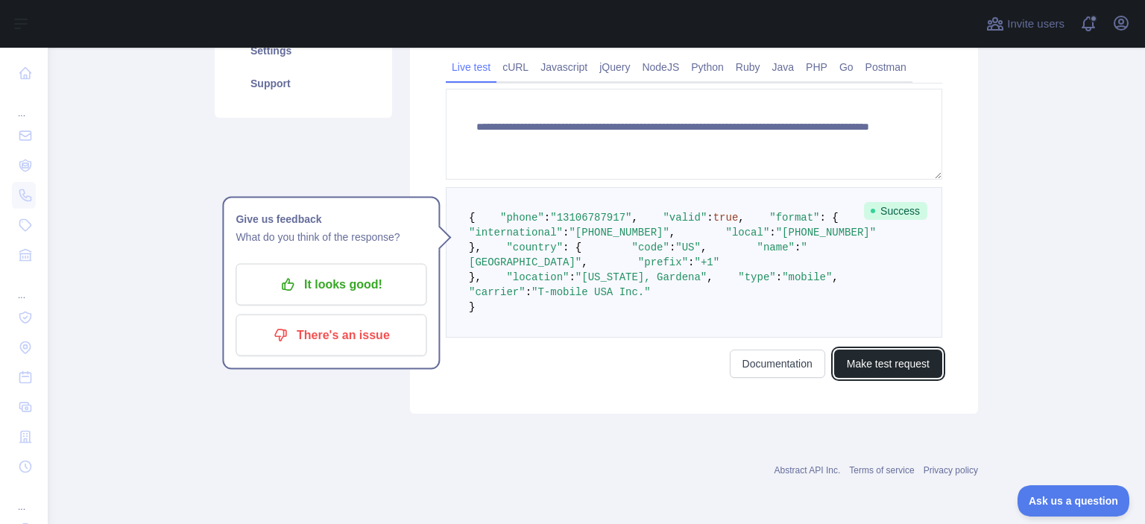
click at [882, 378] on button "Make test request" at bounding box center [888, 364] width 108 height 28
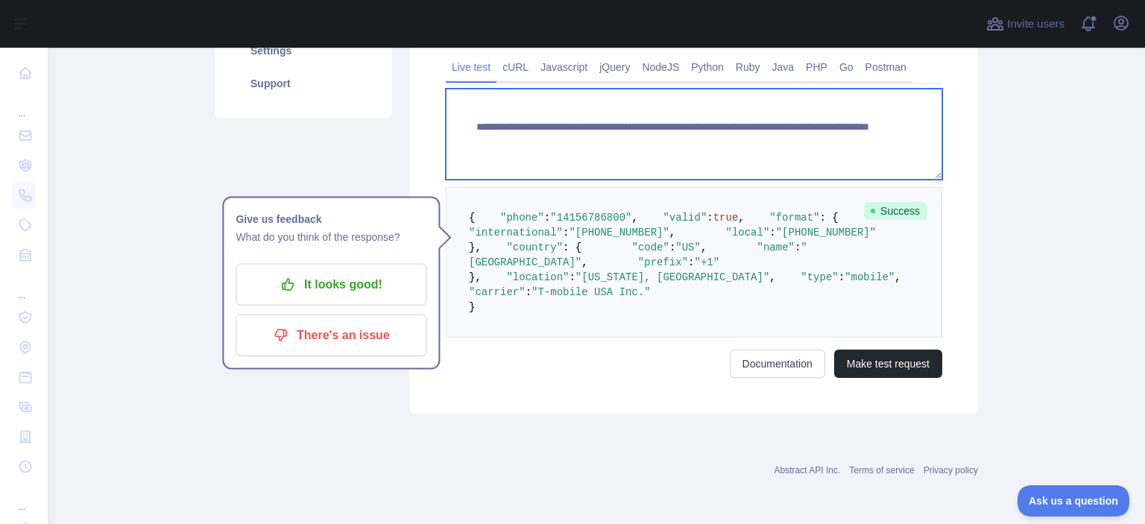
paste textarea
drag, startPoint x: 730, startPoint y: 122, endPoint x: 824, endPoint y: 222, distance: 137.7
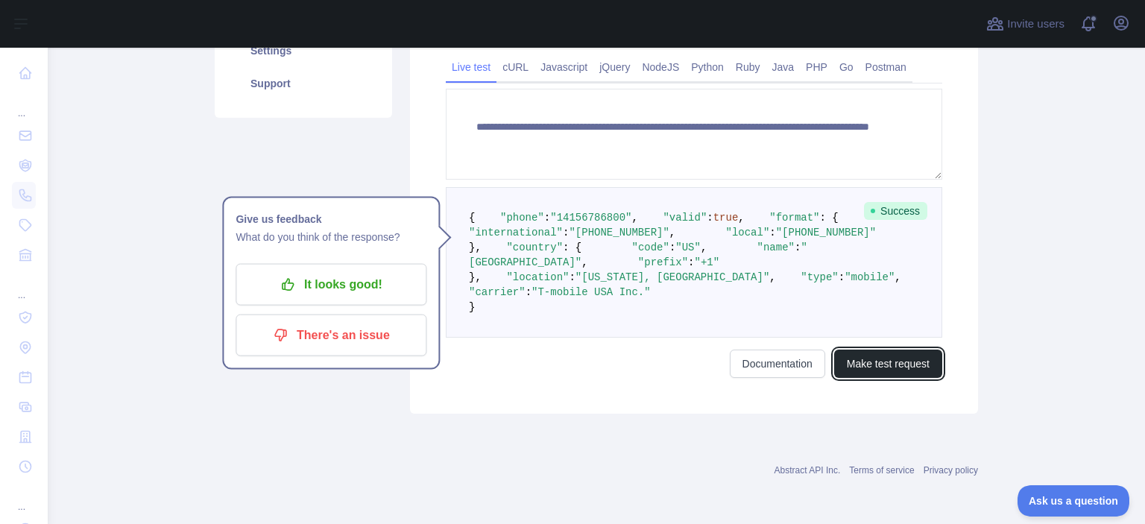
click at [852, 378] on button "Make test request" at bounding box center [888, 364] width 108 height 28
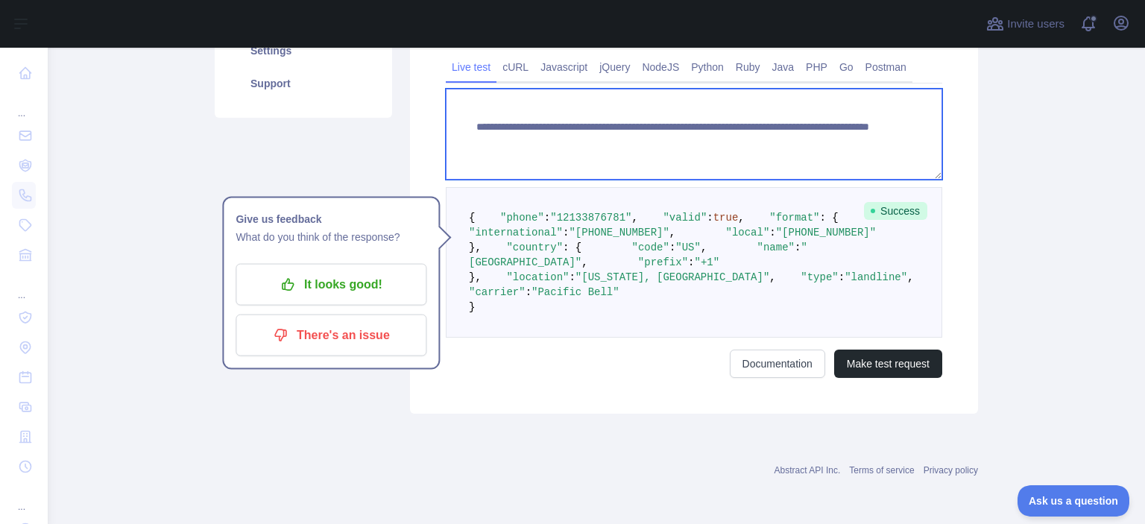
paste textarea
drag, startPoint x: 732, startPoint y: 127, endPoint x: 836, endPoint y: 148, distance: 106.3
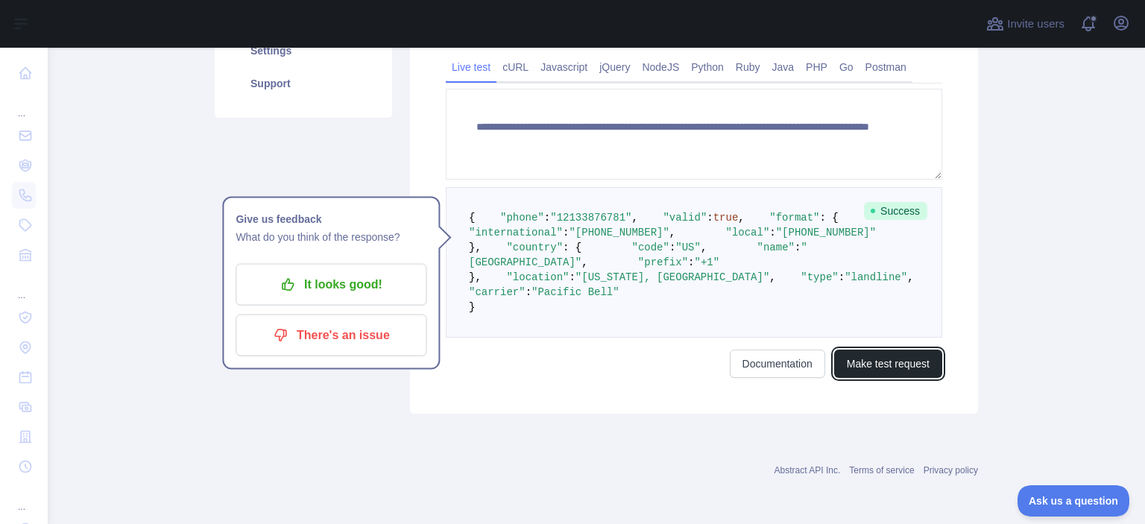
click at [846, 378] on button "Make test request" at bounding box center [888, 364] width 108 height 28
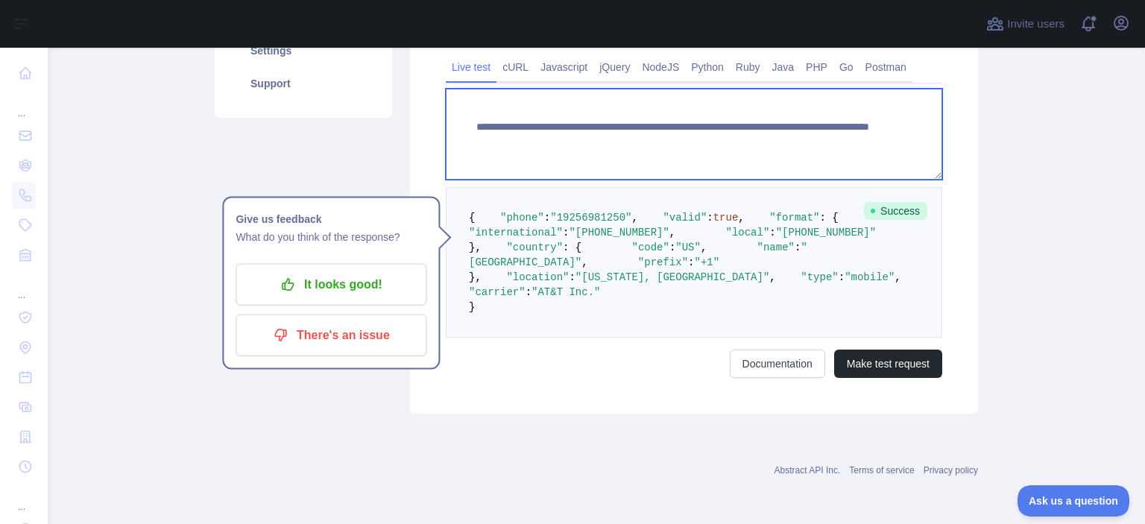
paste textarea
drag, startPoint x: 729, startPoint y: 122, endPoint x: 1006, endPoint y: 171, distance: 280.9
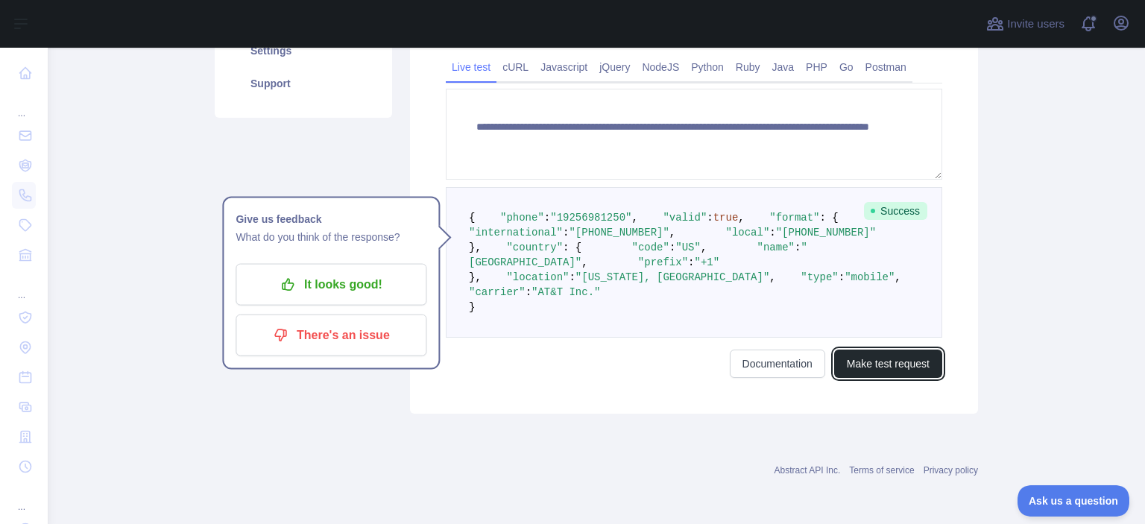
click at [891, 378] on button "Make test request" at bounding box center [888, 364] width 108 height 28
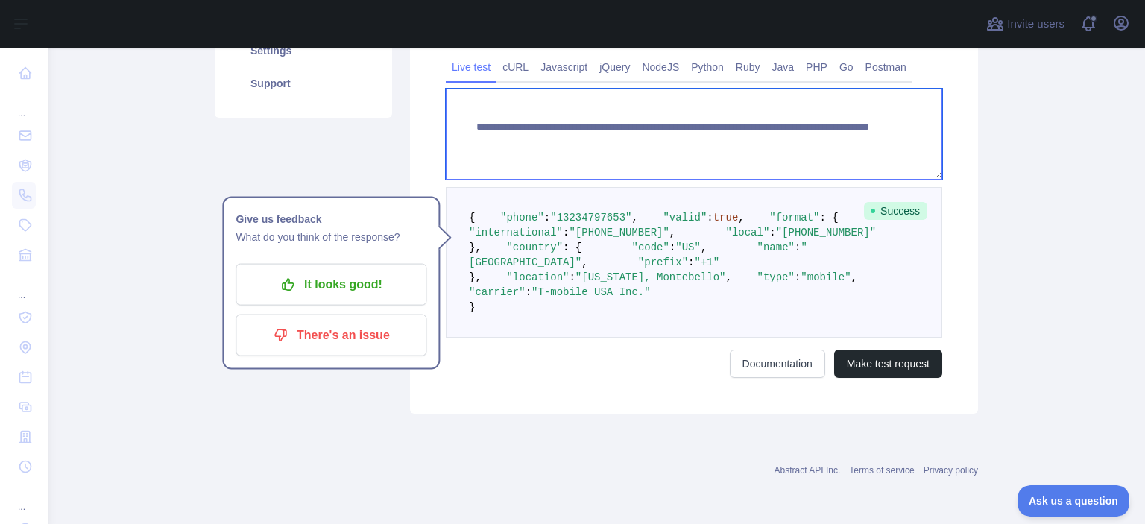
paste textarea
drag, startPoint x: 732, startPoint y: 124, endPoint x: 839, endPoint y: 128, distance: 106.7
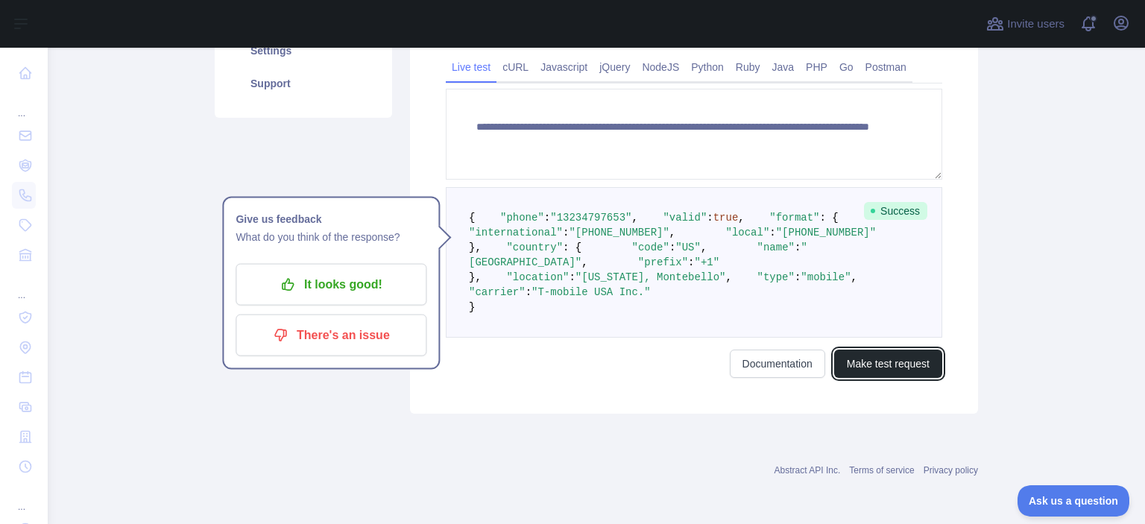
click at [851, 378] on button "Make test request" at bounding box center [888, 364] width 108 height 28
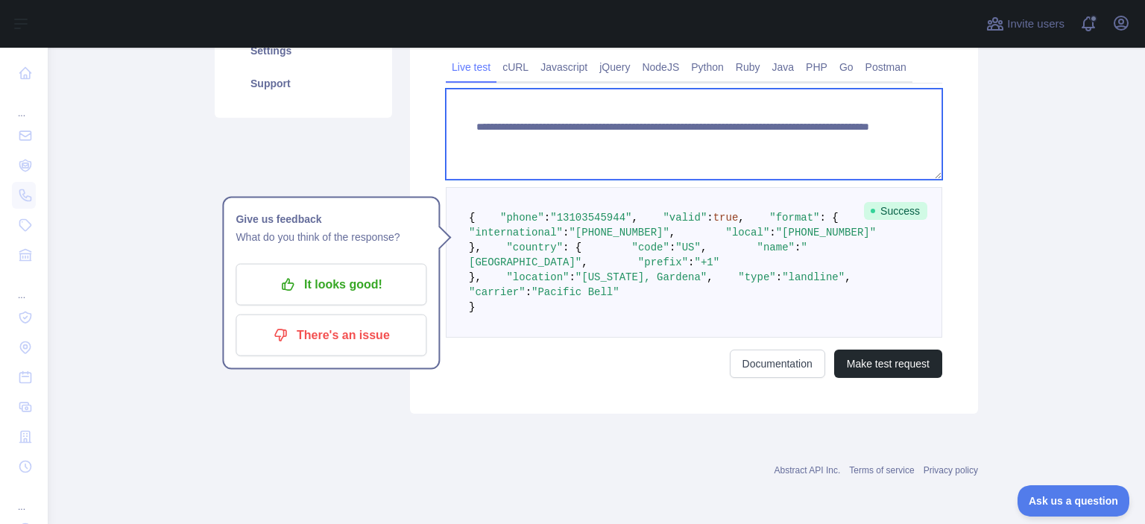
paste textarea
drag, startPoint x: 734, startPoint y: 124, endPoint x: 828, endPoint y: 141, distance: 96.2
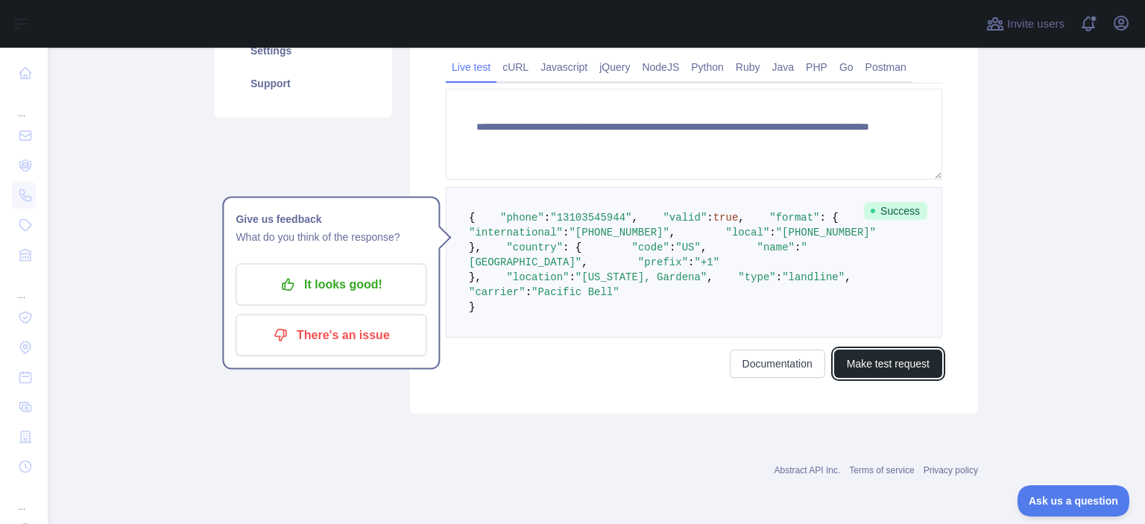
click at [839, 378] on button "Make test request" at bounding box center [888, 364] width 108 height 28
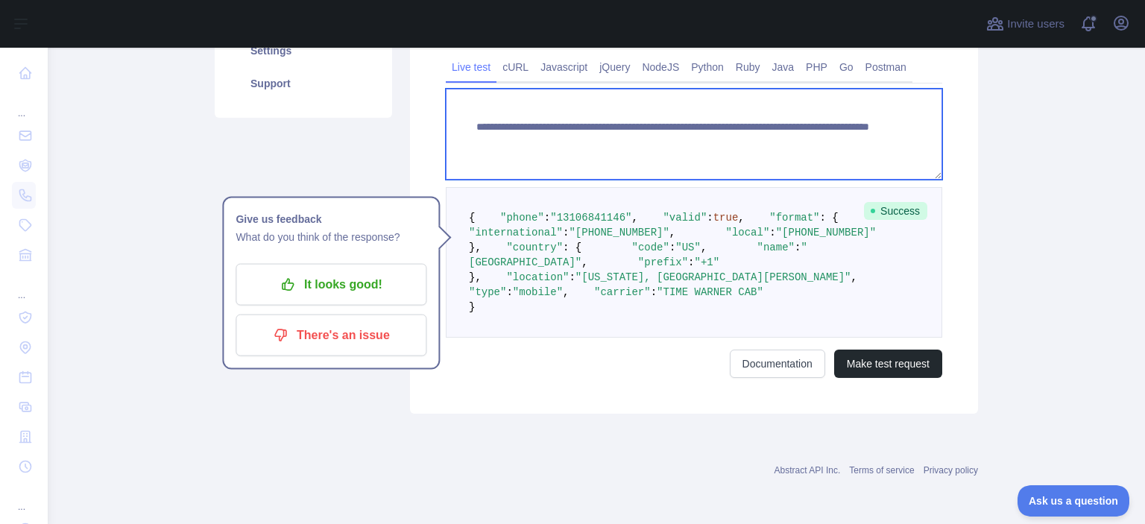
paste textarea
drag, startPoint x: 730, startPoint y: 125, endPoint x: 870, endPoint y: 139, distance: 140.8
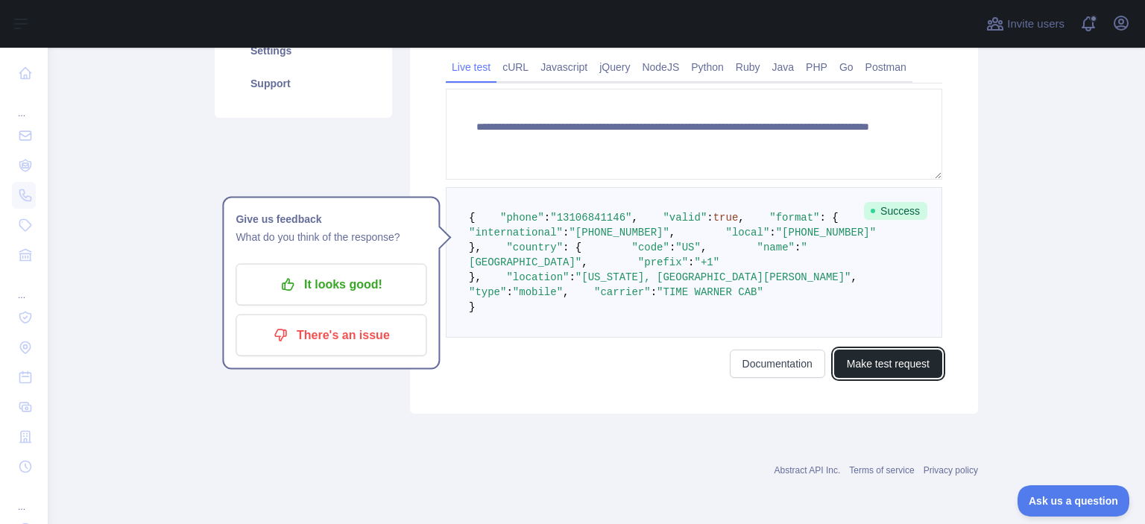
click at [869, 378] on button "Make test request" at bounding box center [888, 364] width 108 height 28
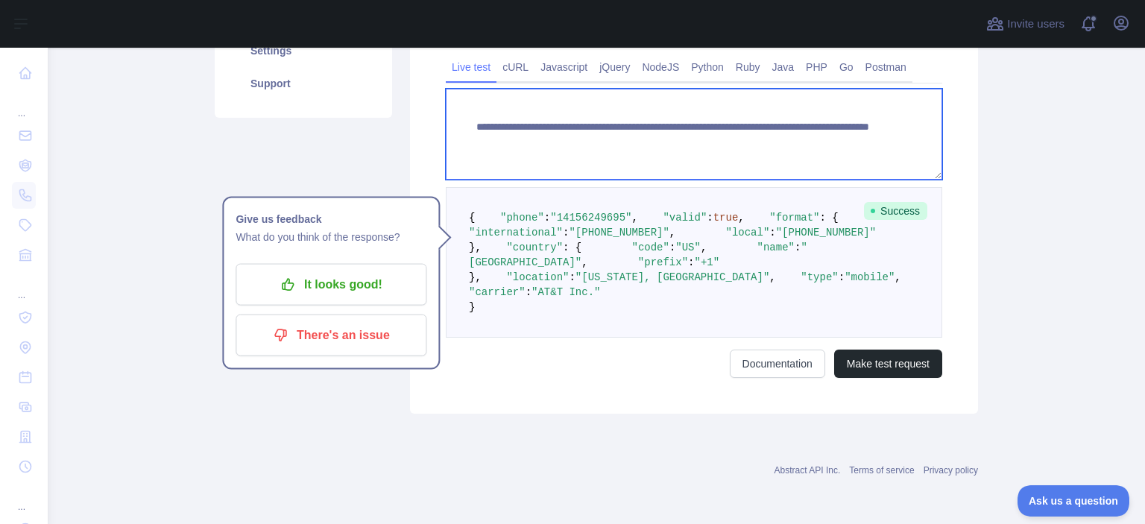
paste textarea
drag, startPoint x: 750, startPoint y: 130, endPoint x: 805, endPoint y: 126, distance: 55.3
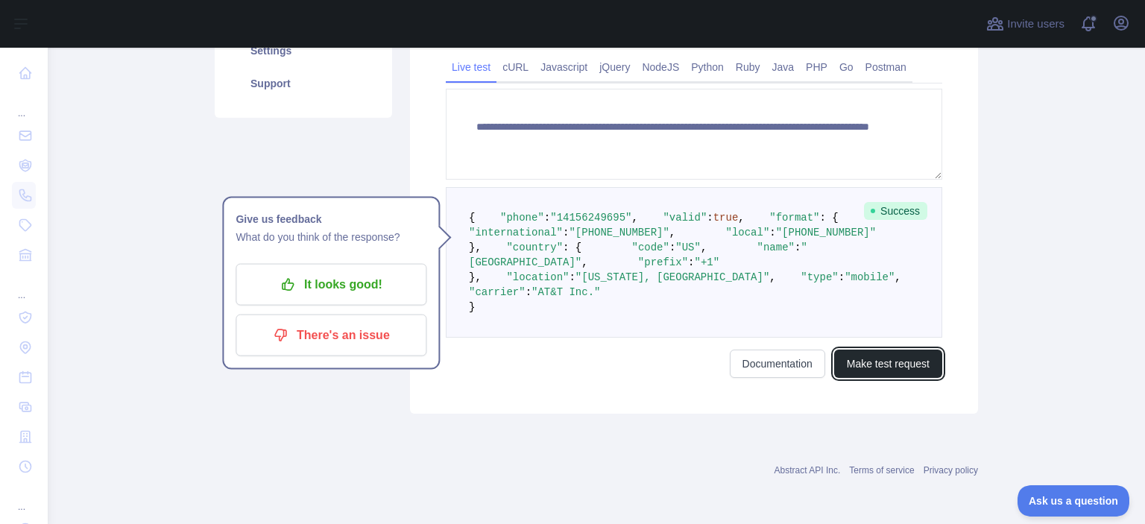
click at [882, 378] on button "Make test request" at bounding box center [888, 364] width 108 height 28
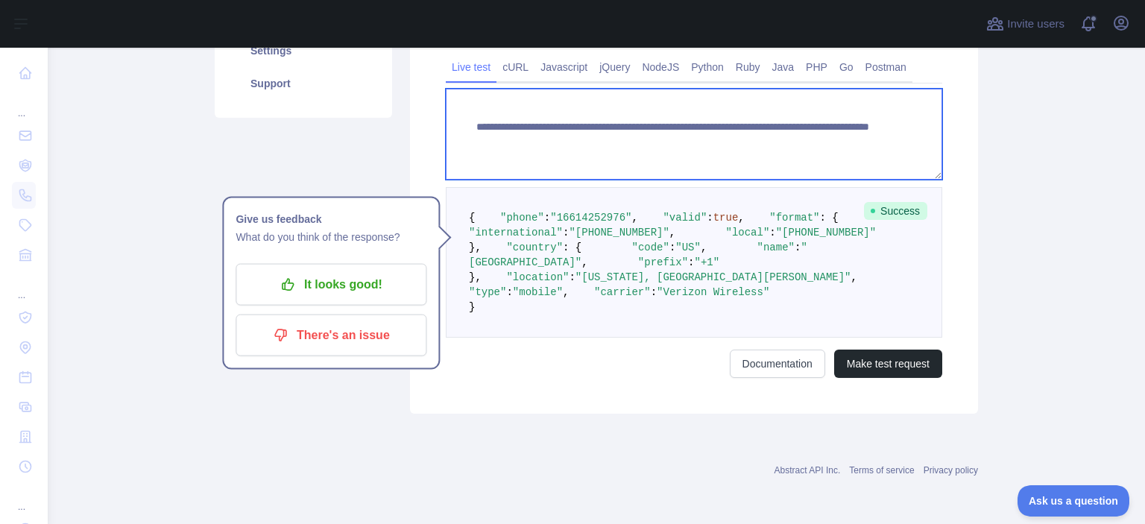
drag, startPoint x: 727, startPoint y: 130, endPoint x: 792, endPoint y: 127, distance: 65.6
click at [792, 127] on textarea "**********" at bounding box center [694, 134] width 496 height 91
click at [781, 152] on textarea "**********" at bounding box center [694, 134] width 496 height 91
click at [734, 107] on textarea "**********" at bounding box center [694, 134] width 496 height 91
paste textarea
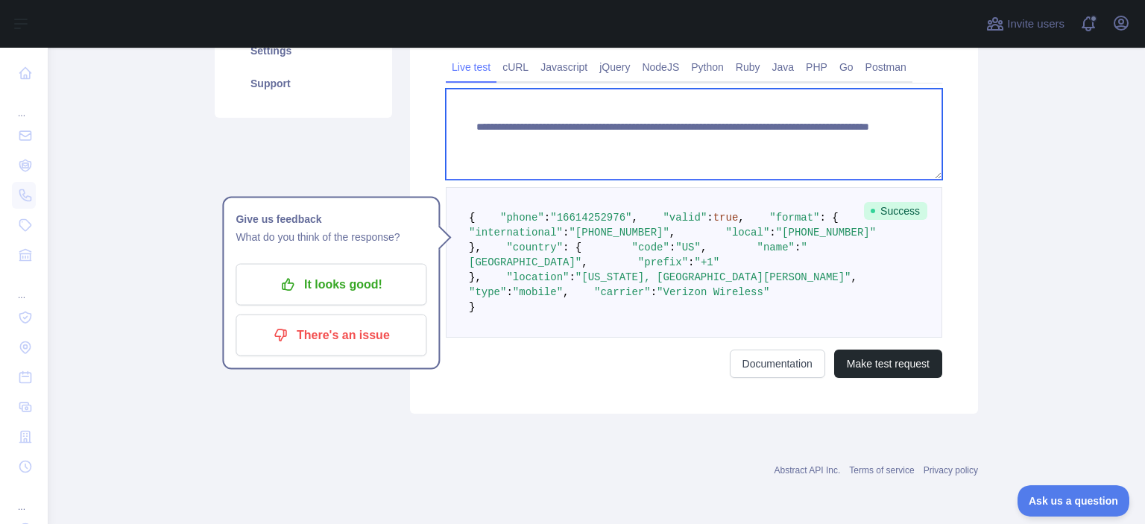
drag, startPoint x: 731, startPoint y: 122, endPoint x: 836, endPoint y: 148, distance: 109.0
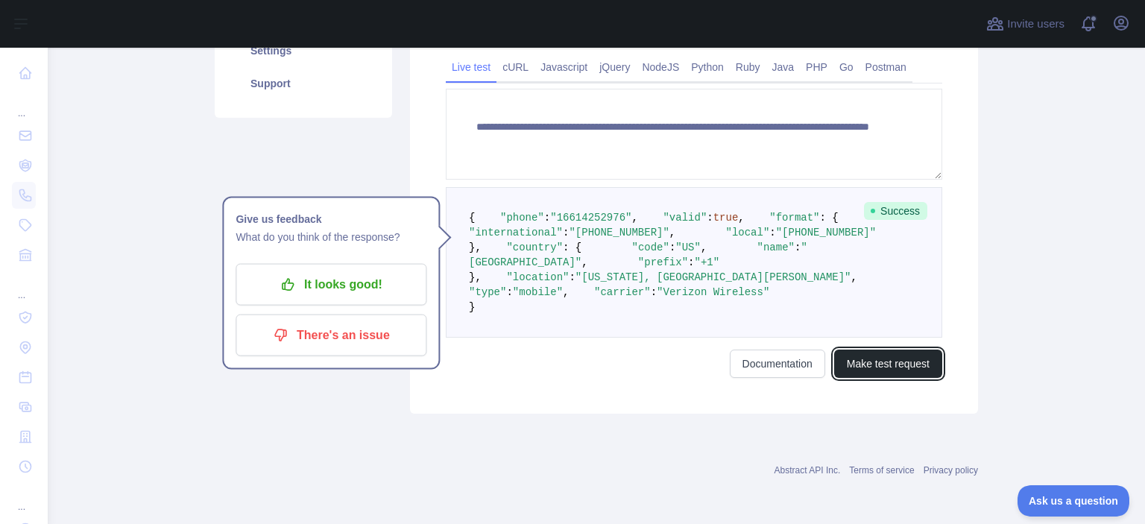
click at [868, 378] on button "Make test request" at bounding box center [888, 364] width 108 height 28
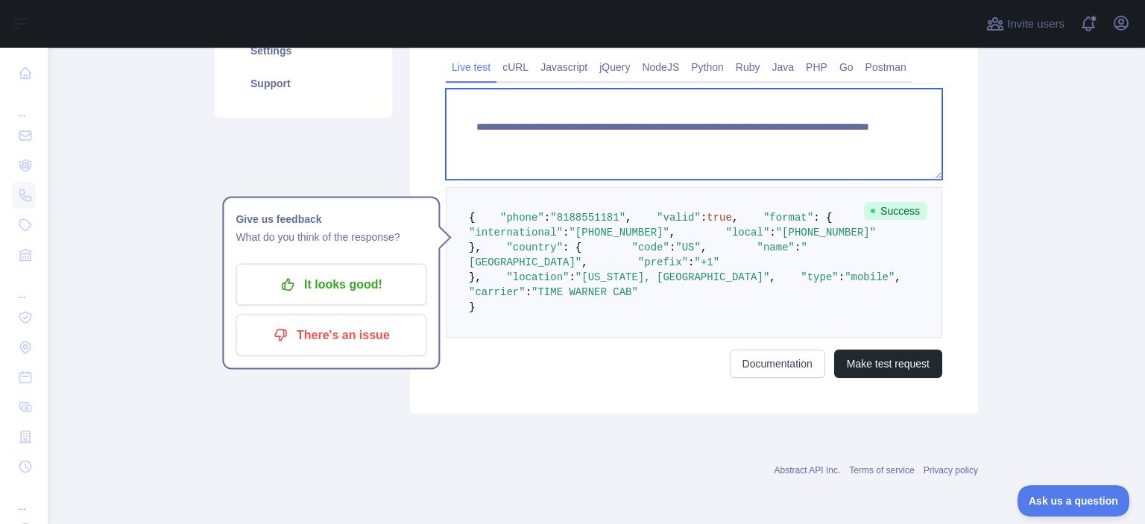
paste textarea
drag, startPoint x: 731, startPoint y: 125, endPoint x: 820, endPoint y: 124, distance: 89.5
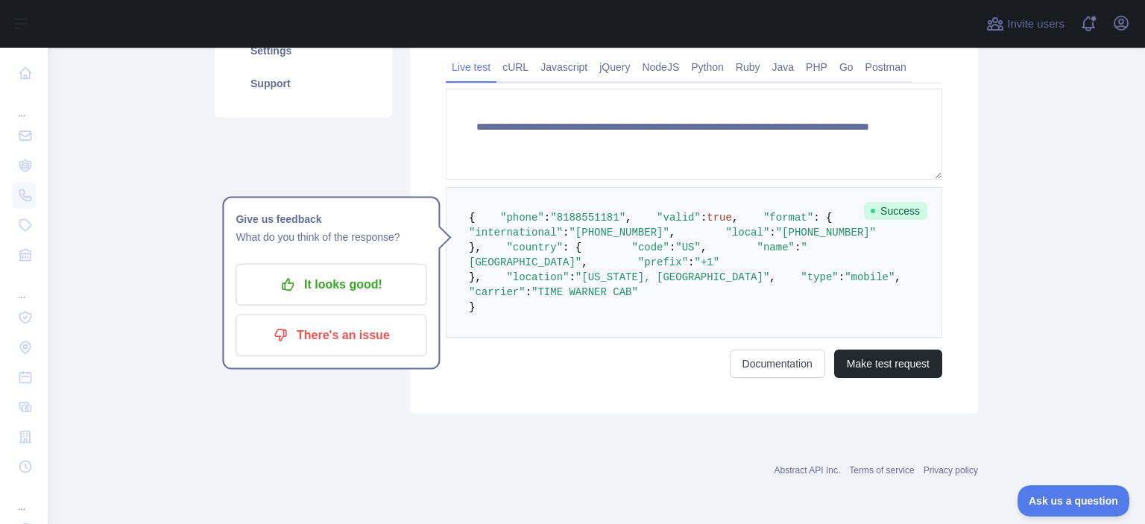
click at [903, 414] on div "**********" at bounding box center [694, 159] width 568 height 509
click at [889, 378] on button "Make test request" at bounding box center [888, 364] width 108 height 28
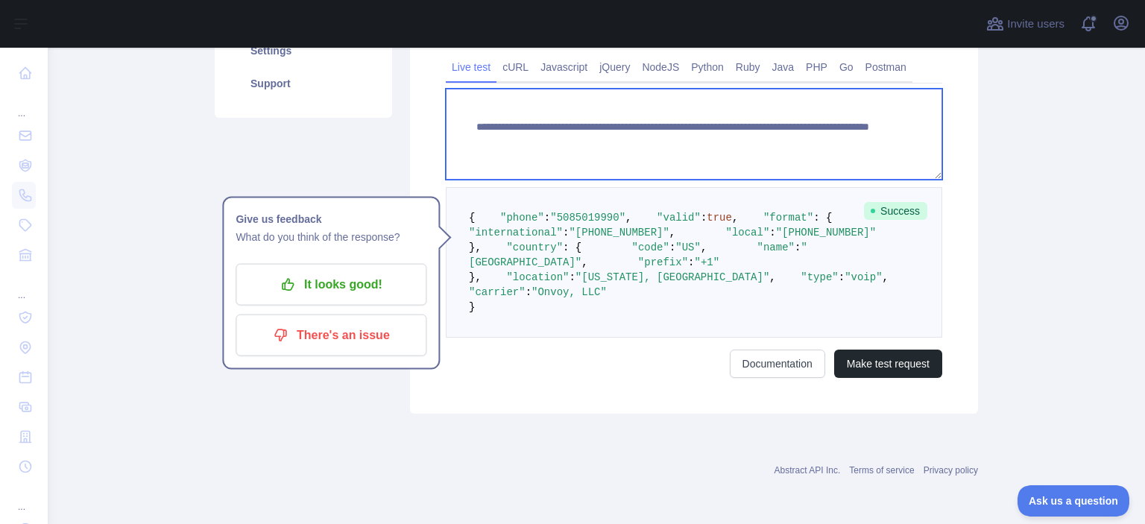
paste textarea
drag, startPoint x: 729, startPoint y: 119, endPoint x: 813, endPoint y: 129, distance: 84.1
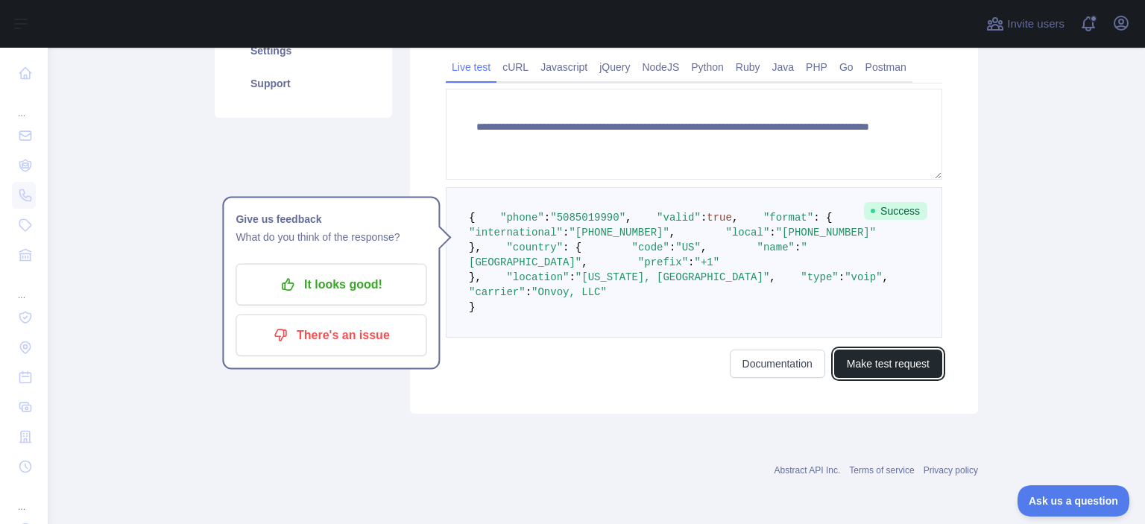
click at [862, 378] on button "Make test request" at bounding box center [888, 364] width 108 height 28
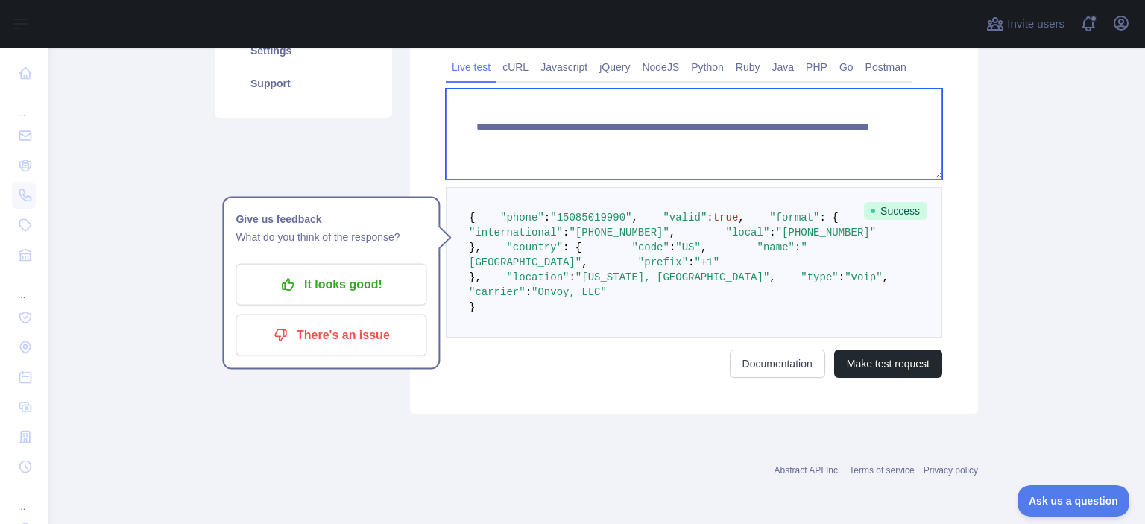
paste textarea
drag, startPoint x: 734, startPoint y: 124, endPoint x: 811, endPoint y: 183, distance: 97.8
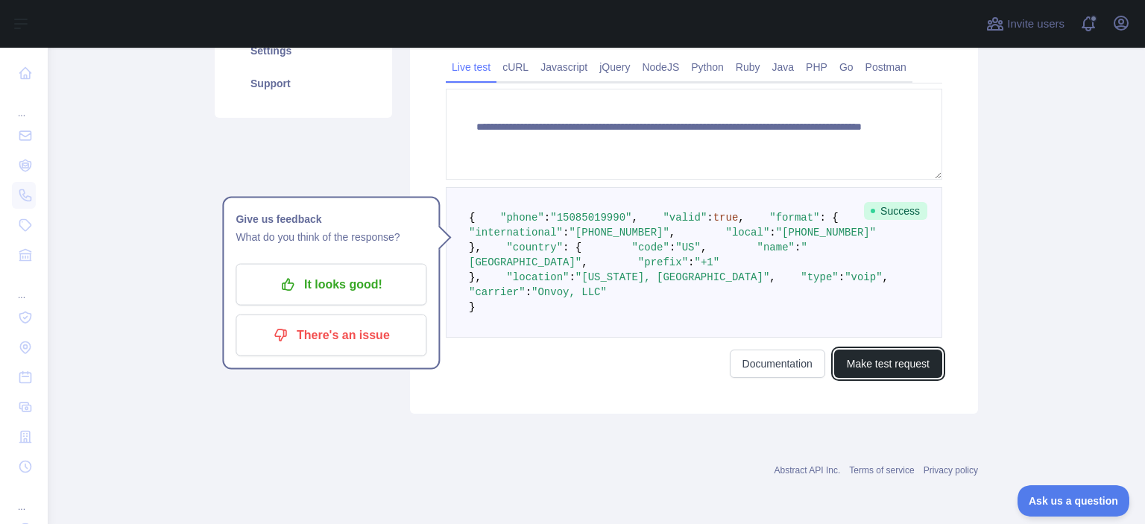
click at [877, 378] on button "Make test request" at bounding box center [888, 364] width 108 height 28
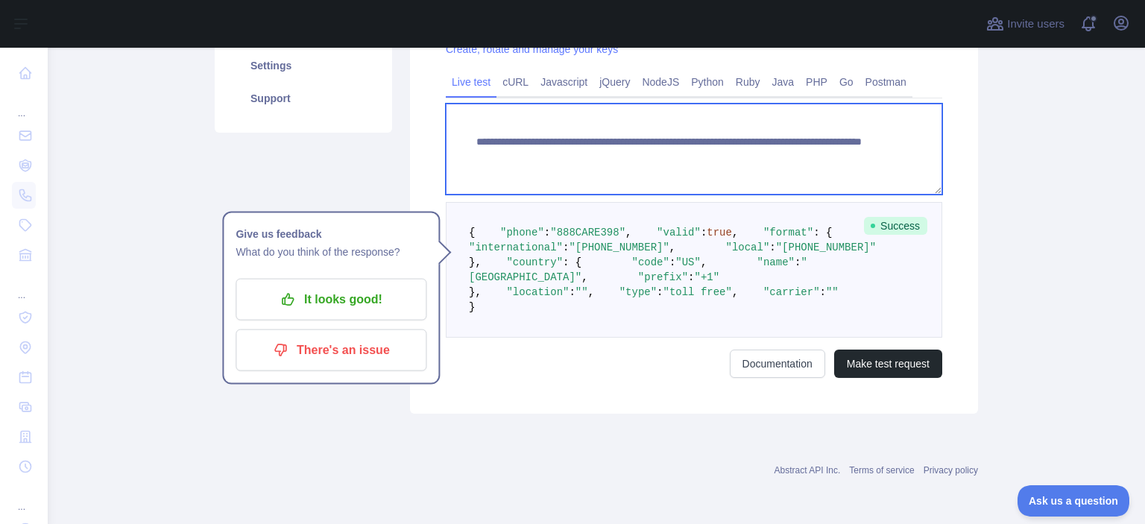
click at [852, 155] on textarea "**********" at bounding box center [694, 149] width 496 height 91
paste textarea "**"
drag, startPoint x: 731, startPoint y: 126, endPoint x: 799, endPoint y: 130, distance: 68.7
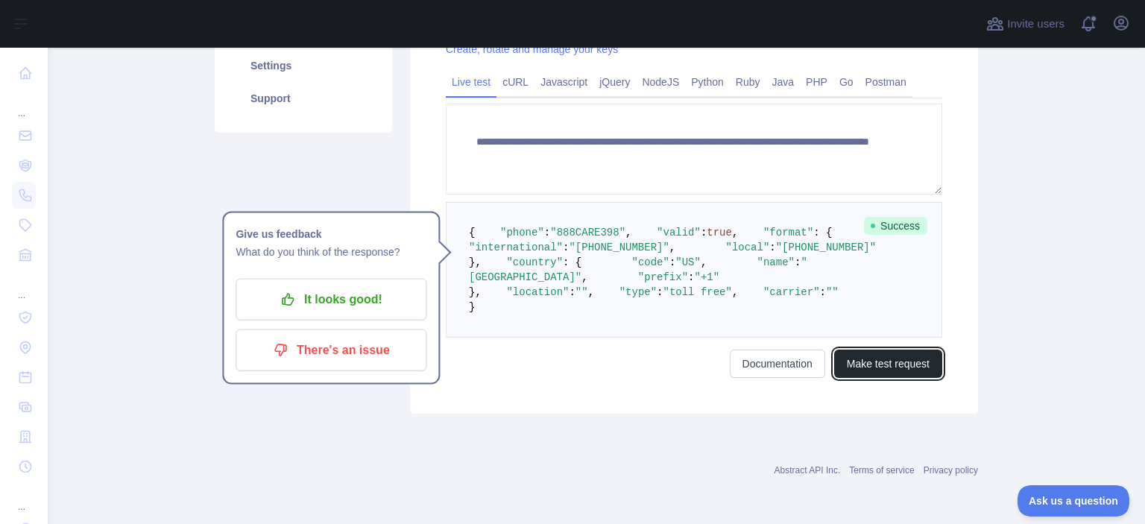
click at [871, 378] on button "Make test request" at bounding box center [888, 364] width 108 height 28
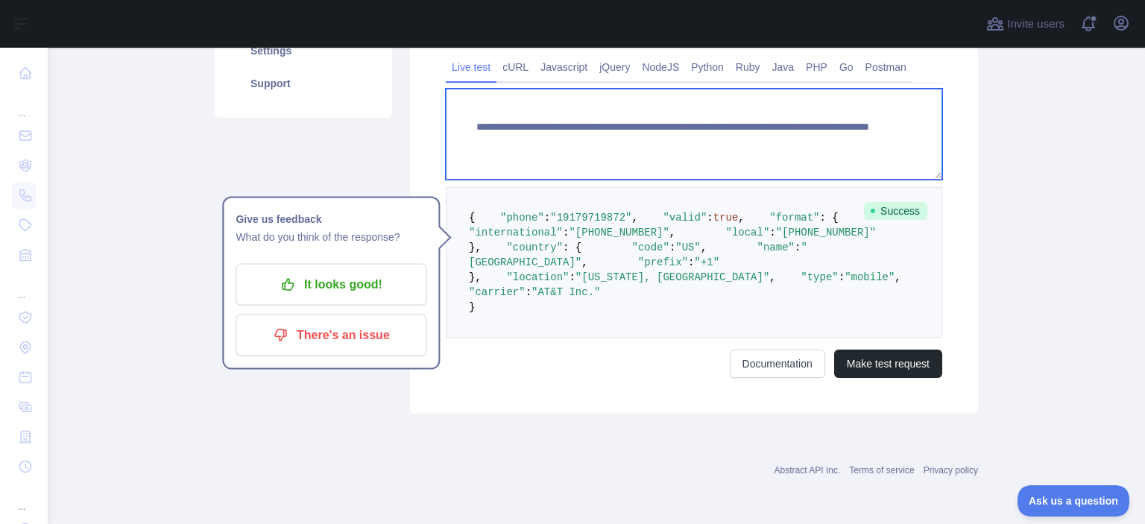
paste textarea
drag, startPoint x: 733, startPoint y: 125, endPoint x: 826, endPoint y: 145, distance: 95.3
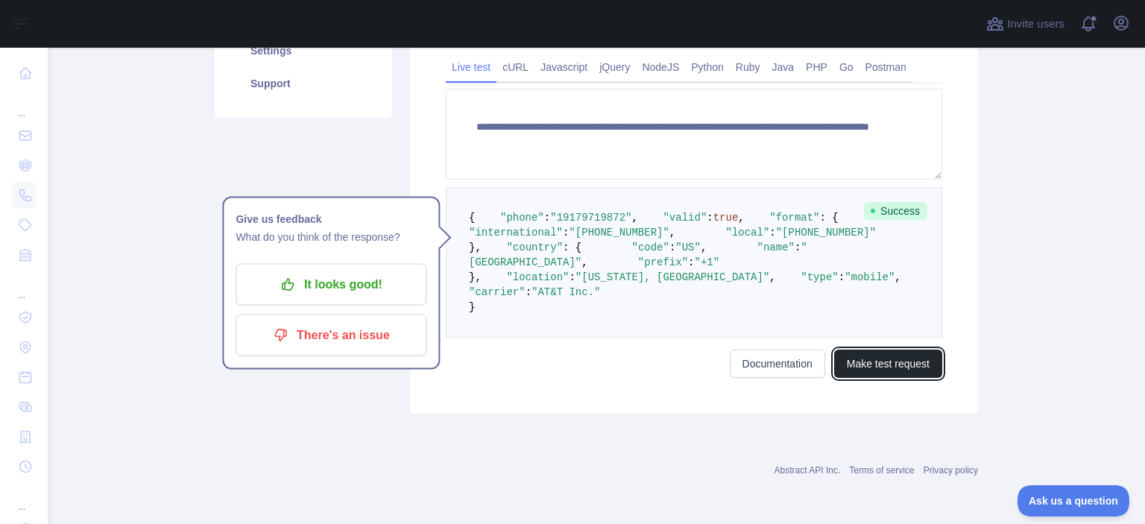
click at [871, 378] on button "Make test request" at bounding box center [888, 364] width 108 height 28
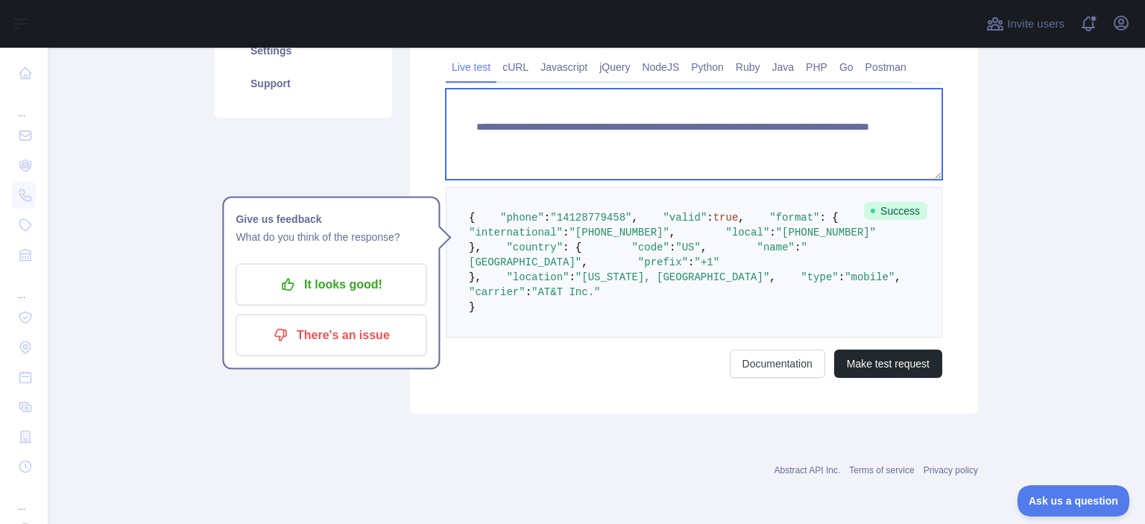
paste textarea
drag, startPoint x: 728, startPoint y: 124, endPoint x: 836, endPoint y: 181, distance: 122.0
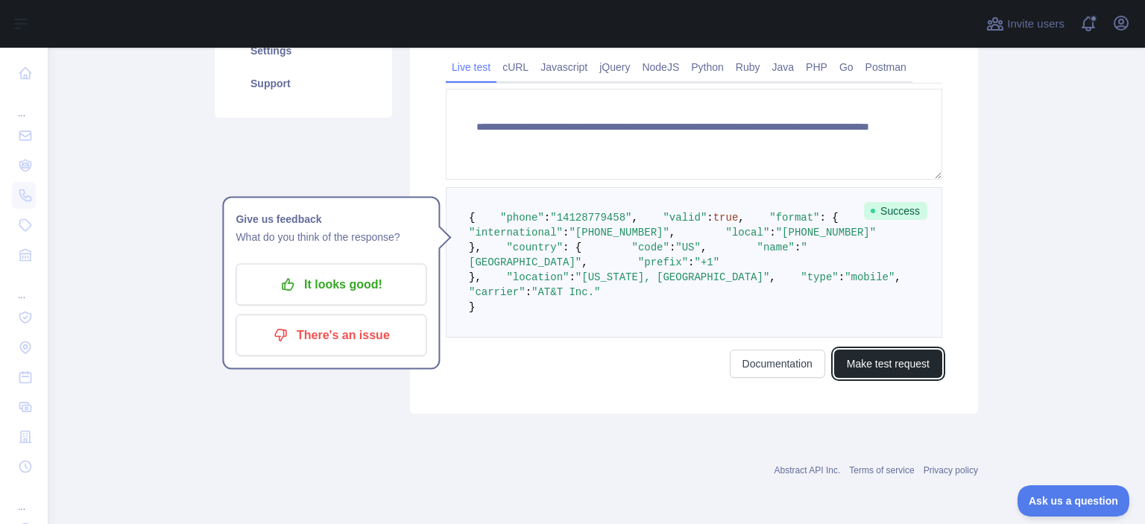
click at [868, 378] on button "Make test request" at bounding box center [888, 364] width 108 height 28
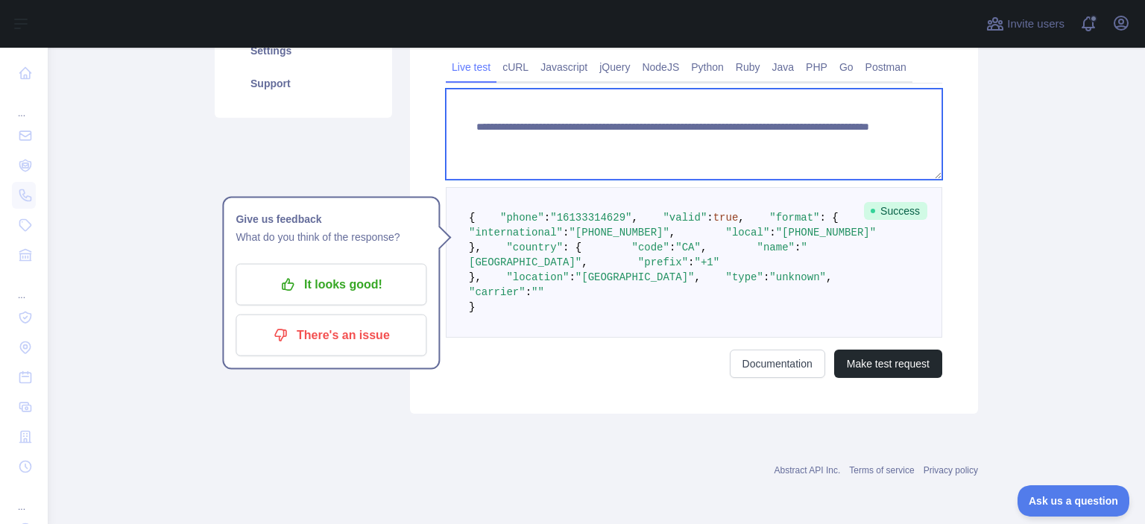
click at [835, 144] on textarea "**********" at bounding box center [694, 134] width 496 height 91
paste textarea
drag, startPoint x: 817, startPoint y: 127, endPoint x: 731, endPoint y: 122, distance: 86.6
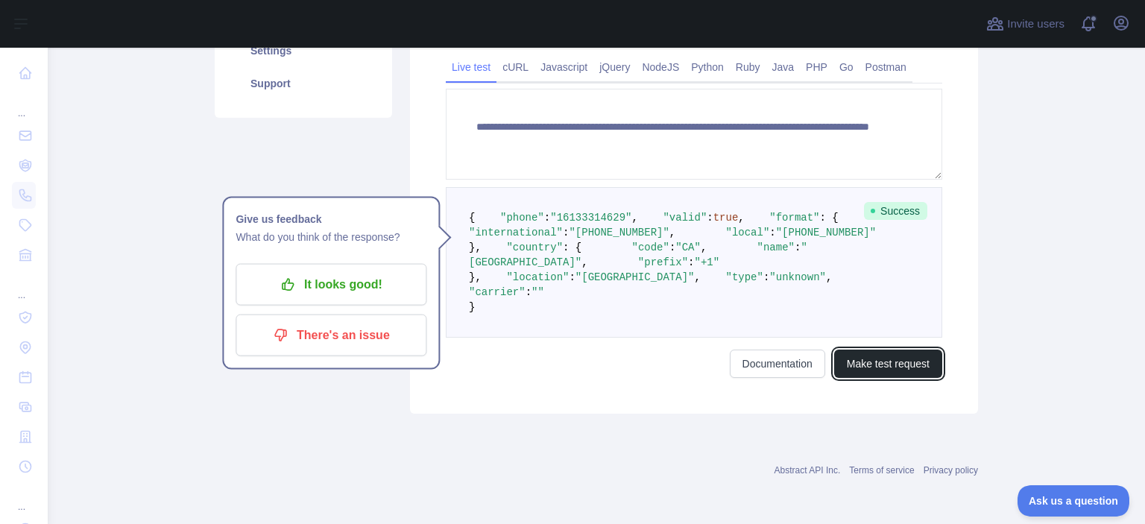
click at [882, 378] on button "Make test request" at bounding box center [888, 364] width 108 height 28
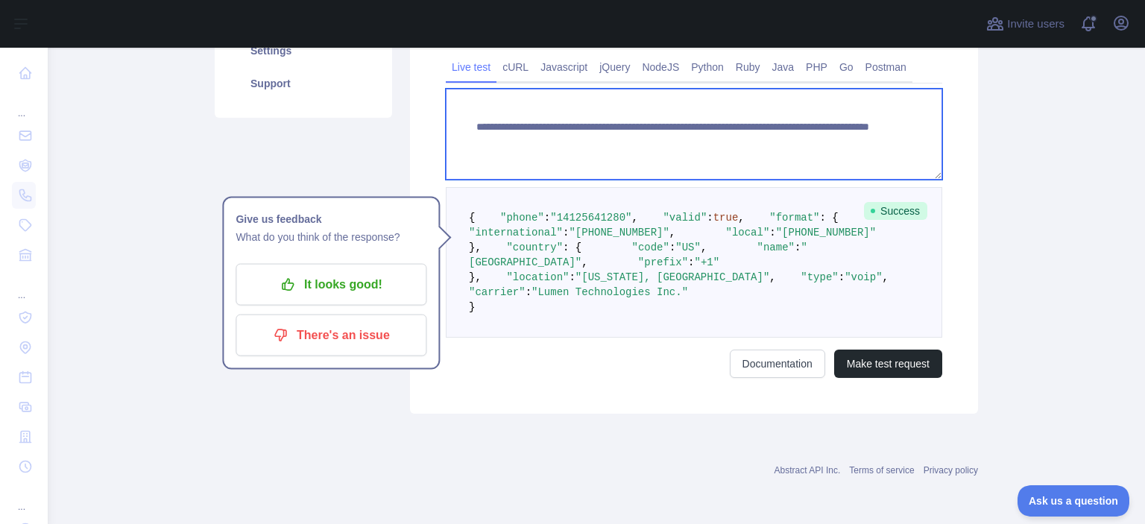
paste textarea
drag, startPoint x: 728, startPoint y: 124, endPoint x: 822, endPoint y: 139, distance: 95.8
type textarea "**********"
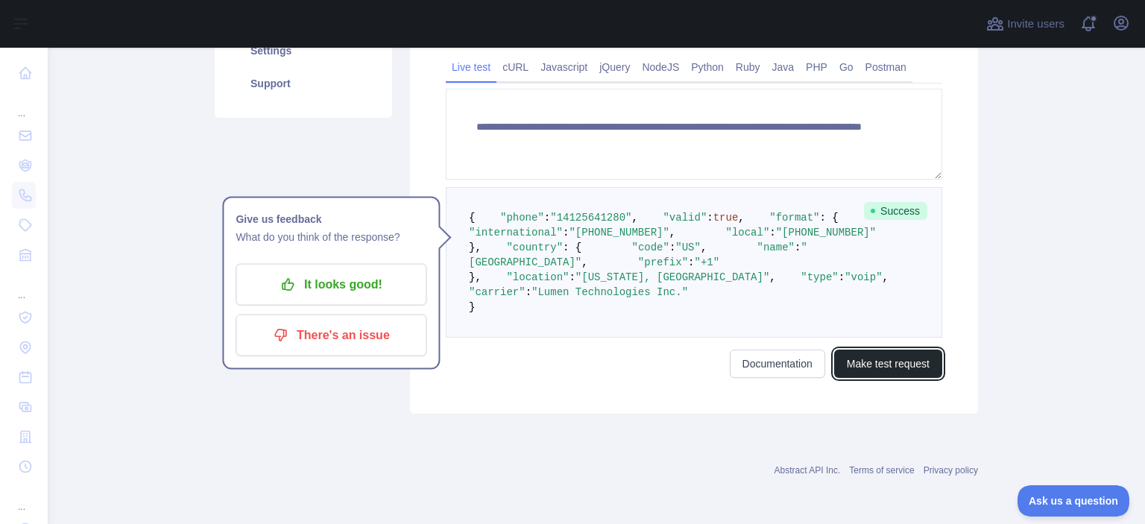
click at [860, 378] on button "Make test request" at bounding box center [888, 364] width 108 height 28
